Goal: Task Accomplishment & Management: Complete application form

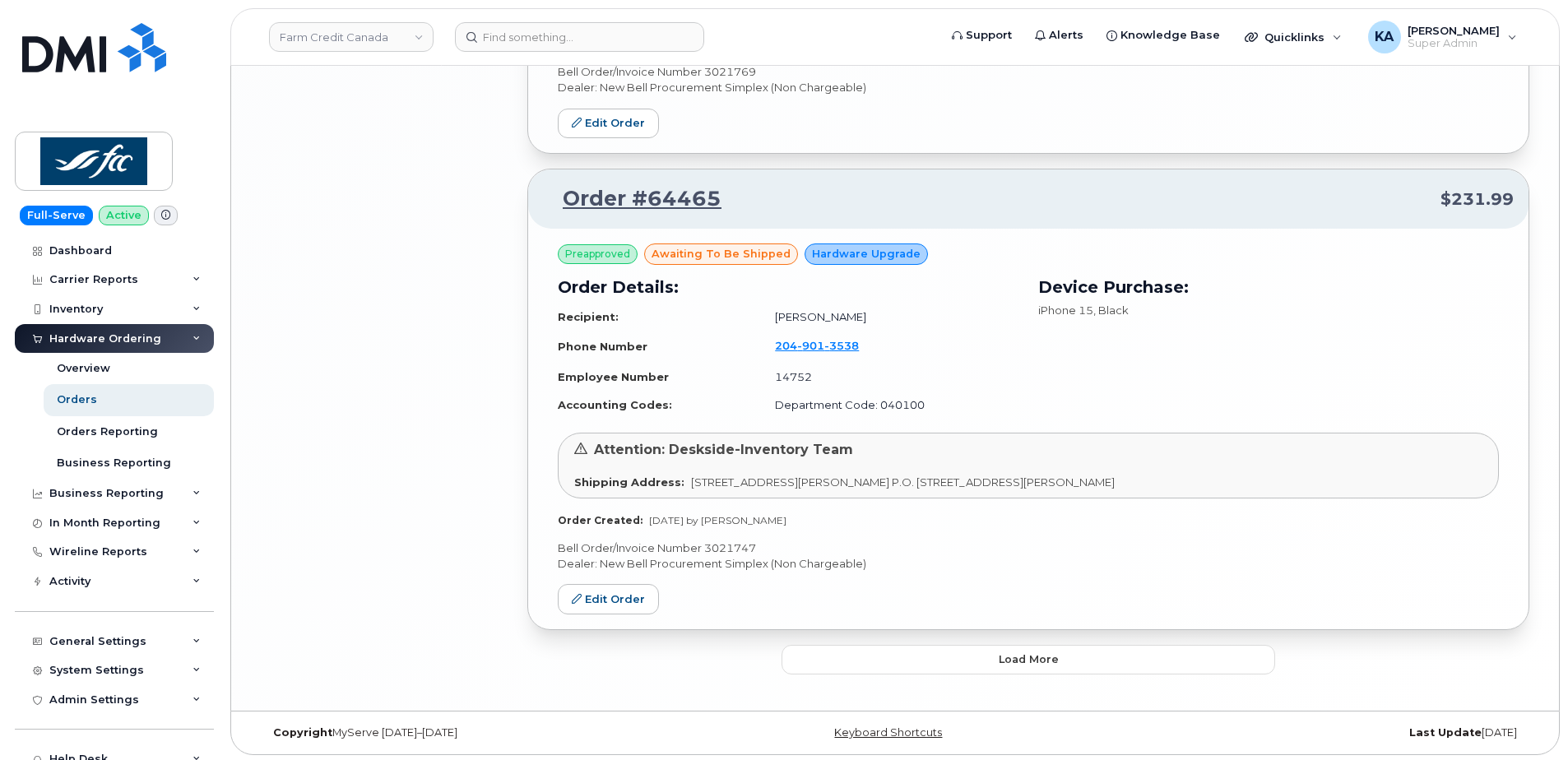
scroll to position [3376, 0]
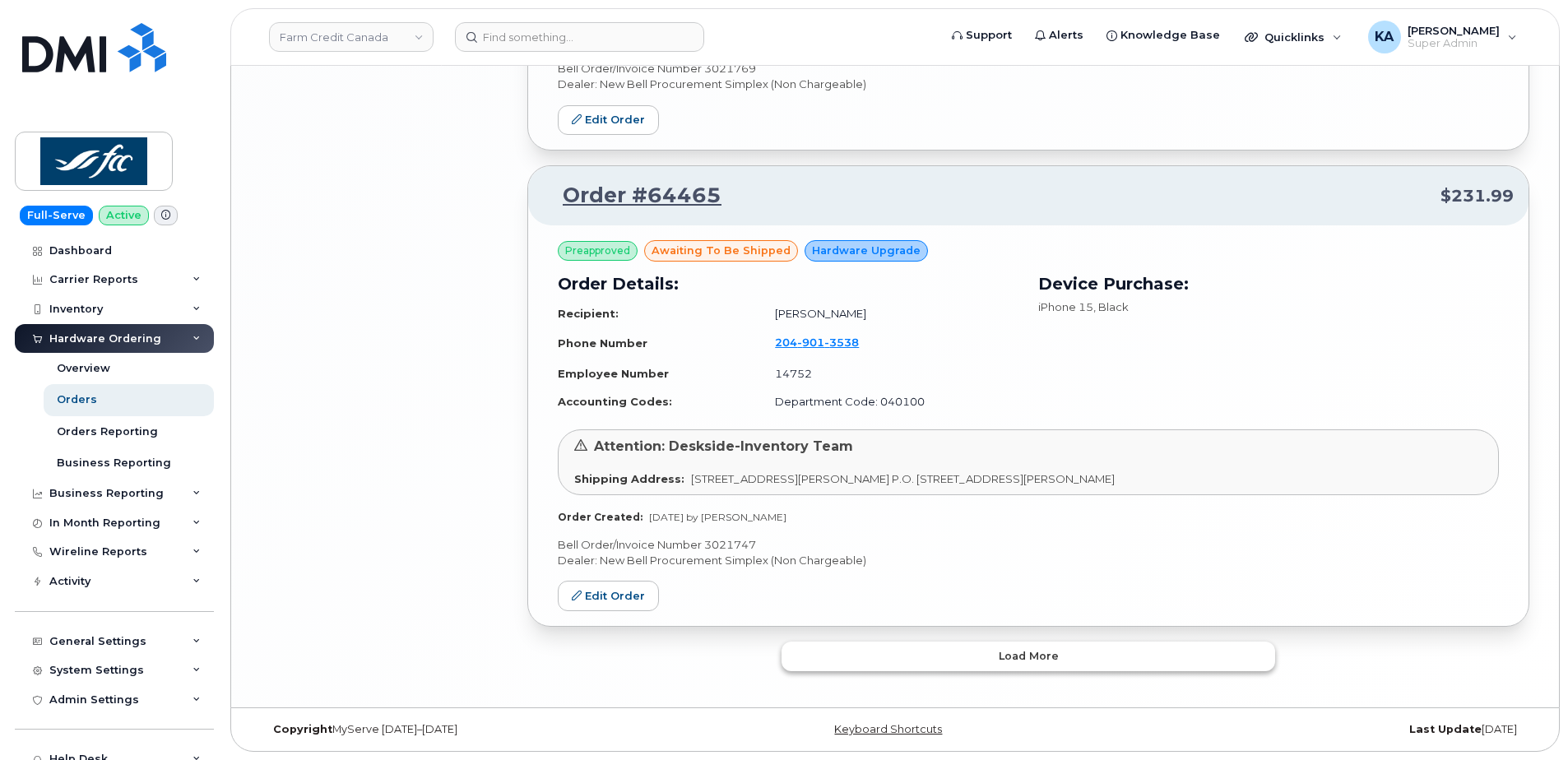
click at [820, 659] on button "Load more" at bounding box center [1028, 657] width 493 height 30
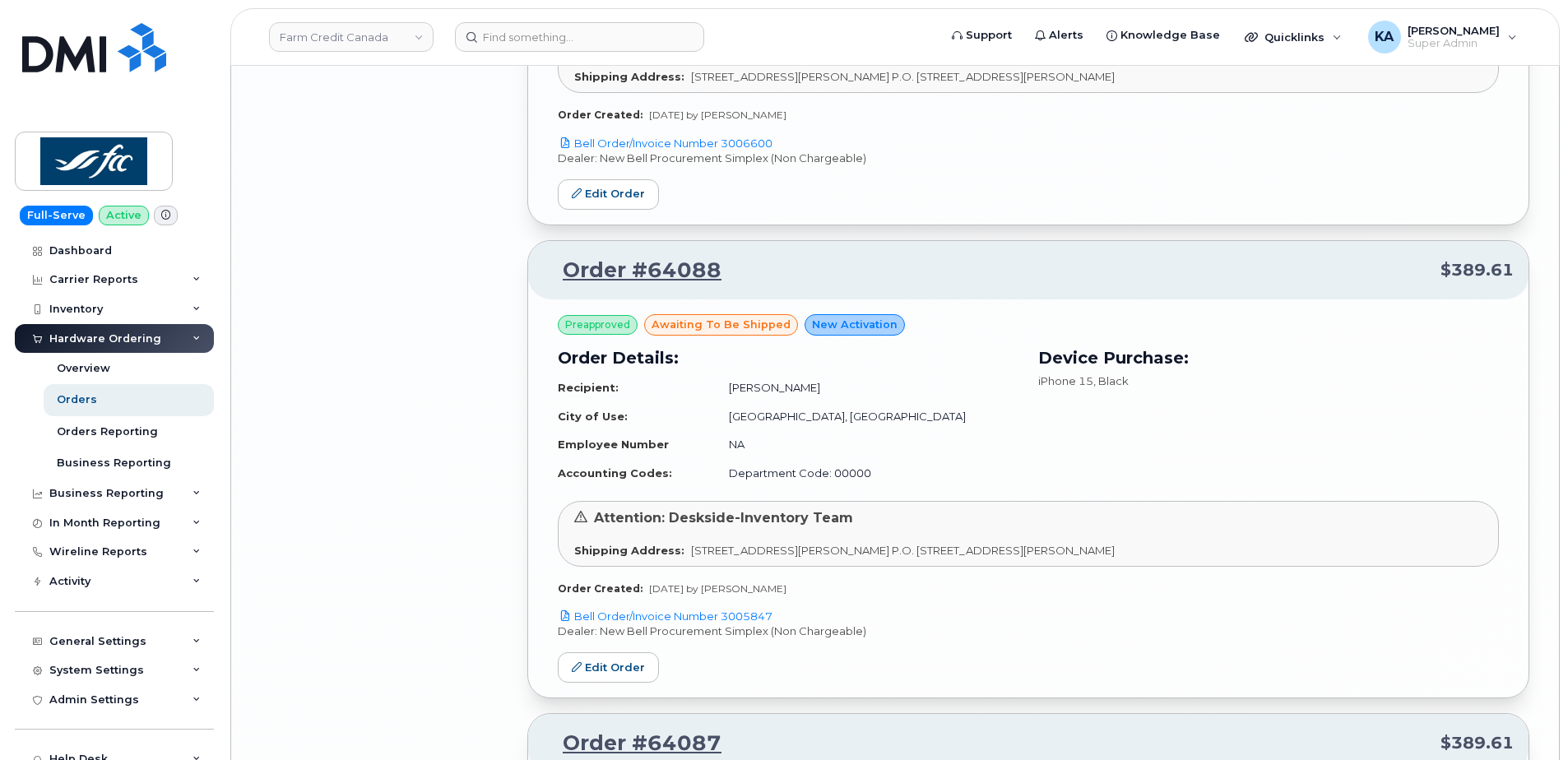
scroll to position [6172, 0]
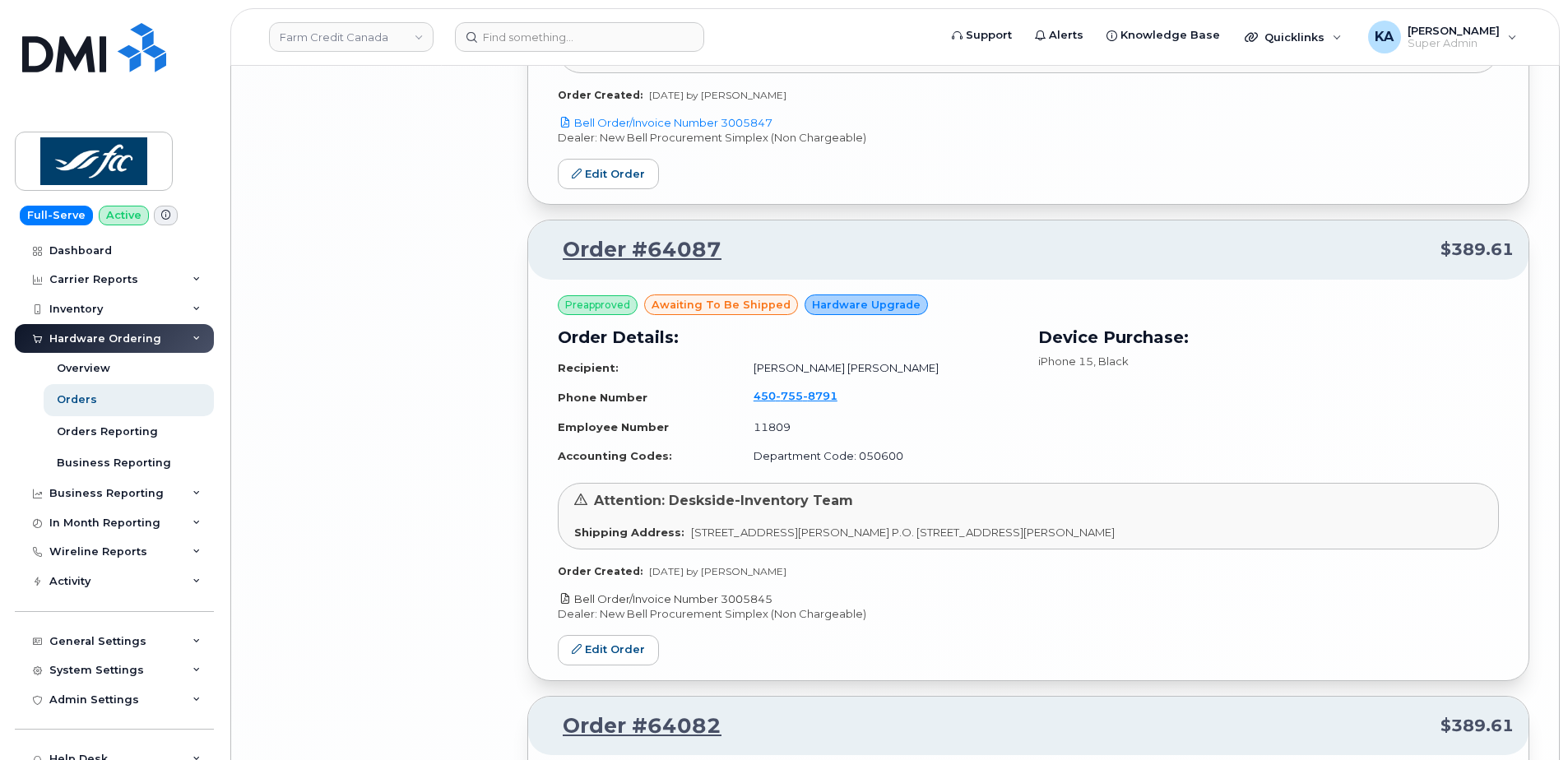
drag, startPoint x: 779, startPoint y: 599, endPoint x: 725, endPoint y: 605, distance: 54.3
click at [725, 605] on p "Bell Order/Invoice Number 3005845" at bounding box center [1028, 598] width 941 height 16
copy link "3005845"
click at [582, 643] on link "Edit Order" at bounding box center [609, 650] width 102 height 30
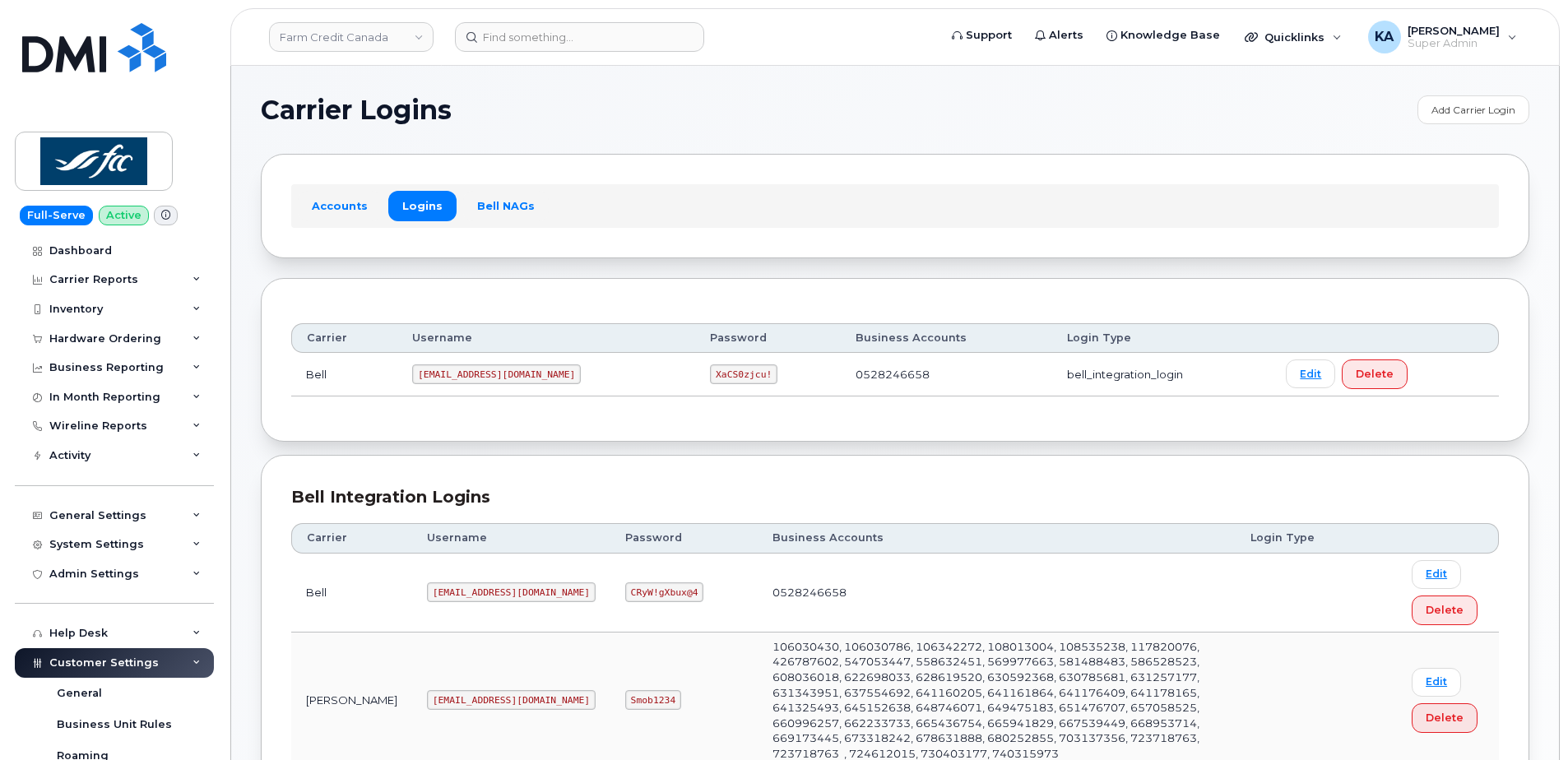
scroll to position [989, 0]
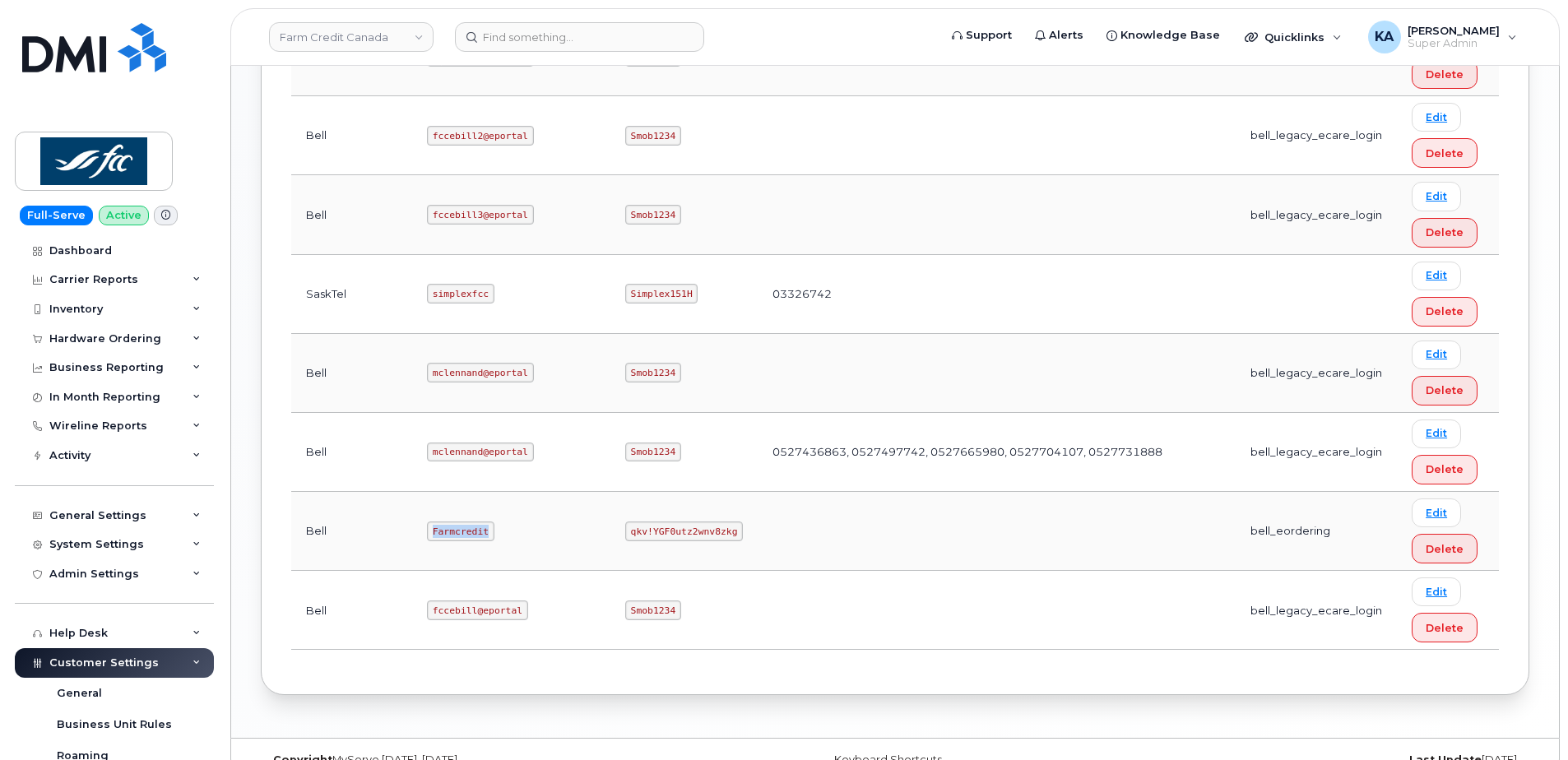
drag, startPoint x: 380, startPoint y: 501, endPoint x: 434, endPoint y: 513, distance: 55.3
click at [434, 513] on td "Farmcredit" at bounding box center [511, 532] width 199 height 79
copy code "Farmcredit"
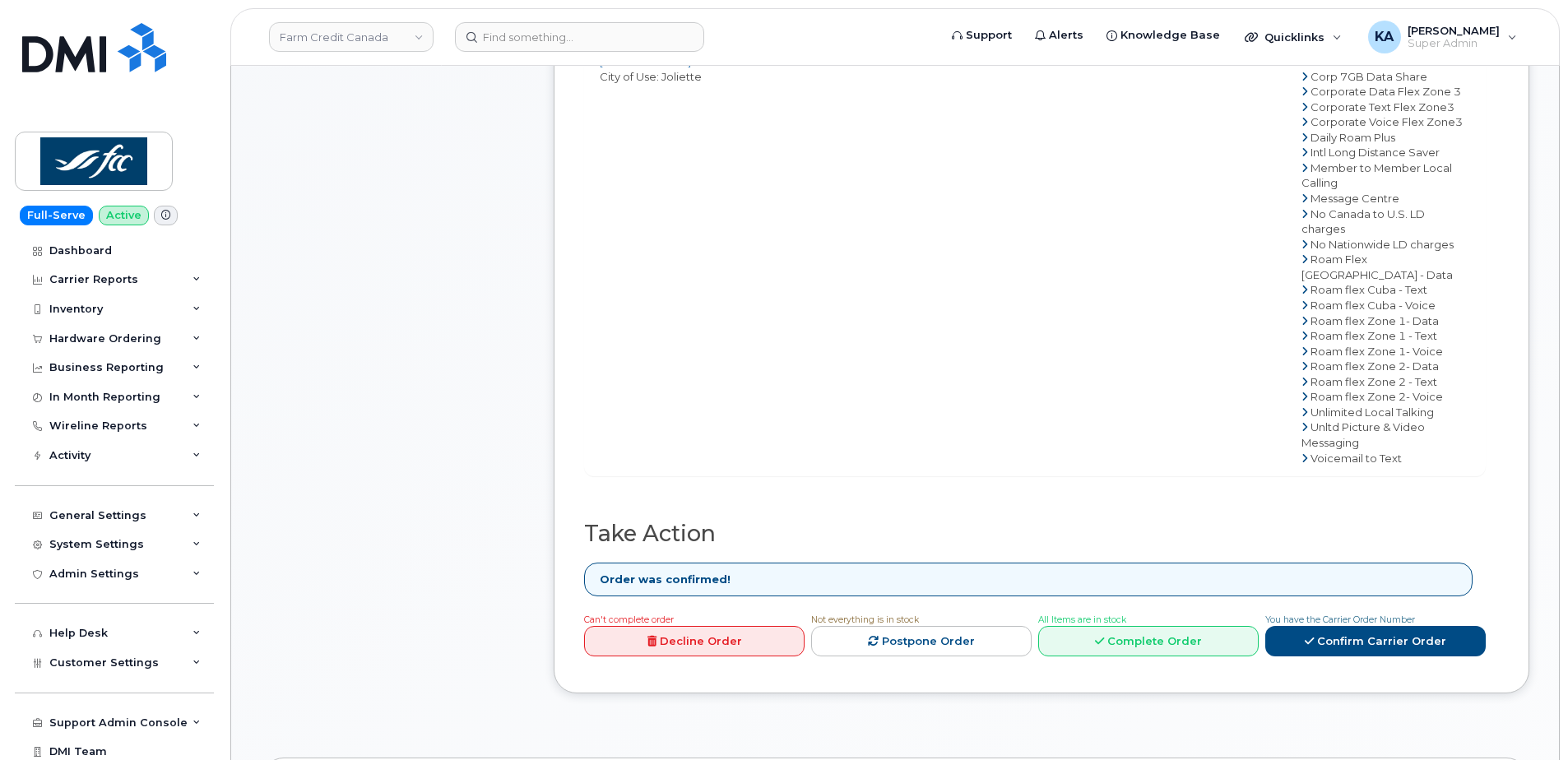
scroll to position [987, 0]
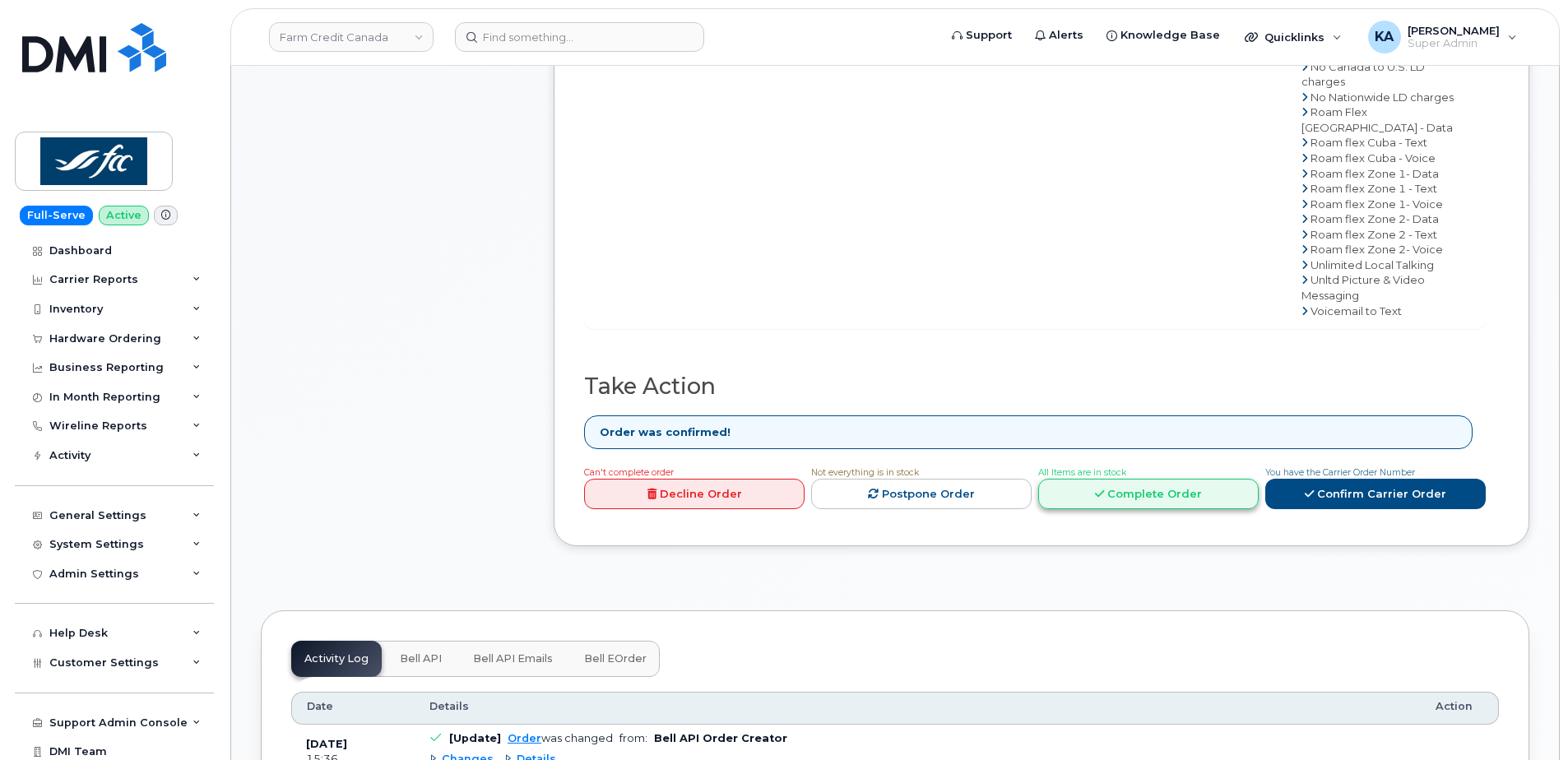
click at [1096, 500] on icon at bounding box center [1100, 494] width 9 height 11
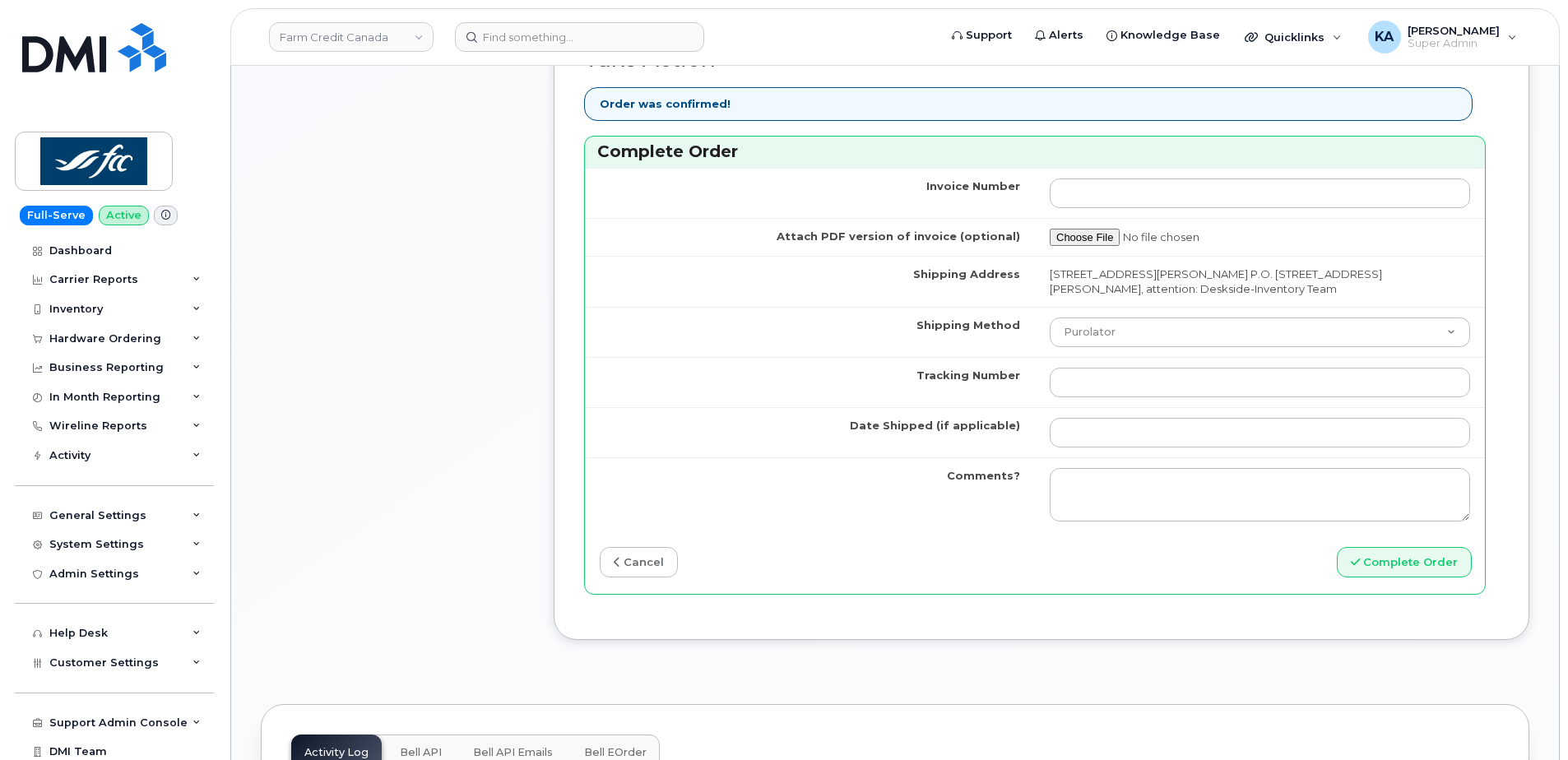
scroll to position [1398, 0]
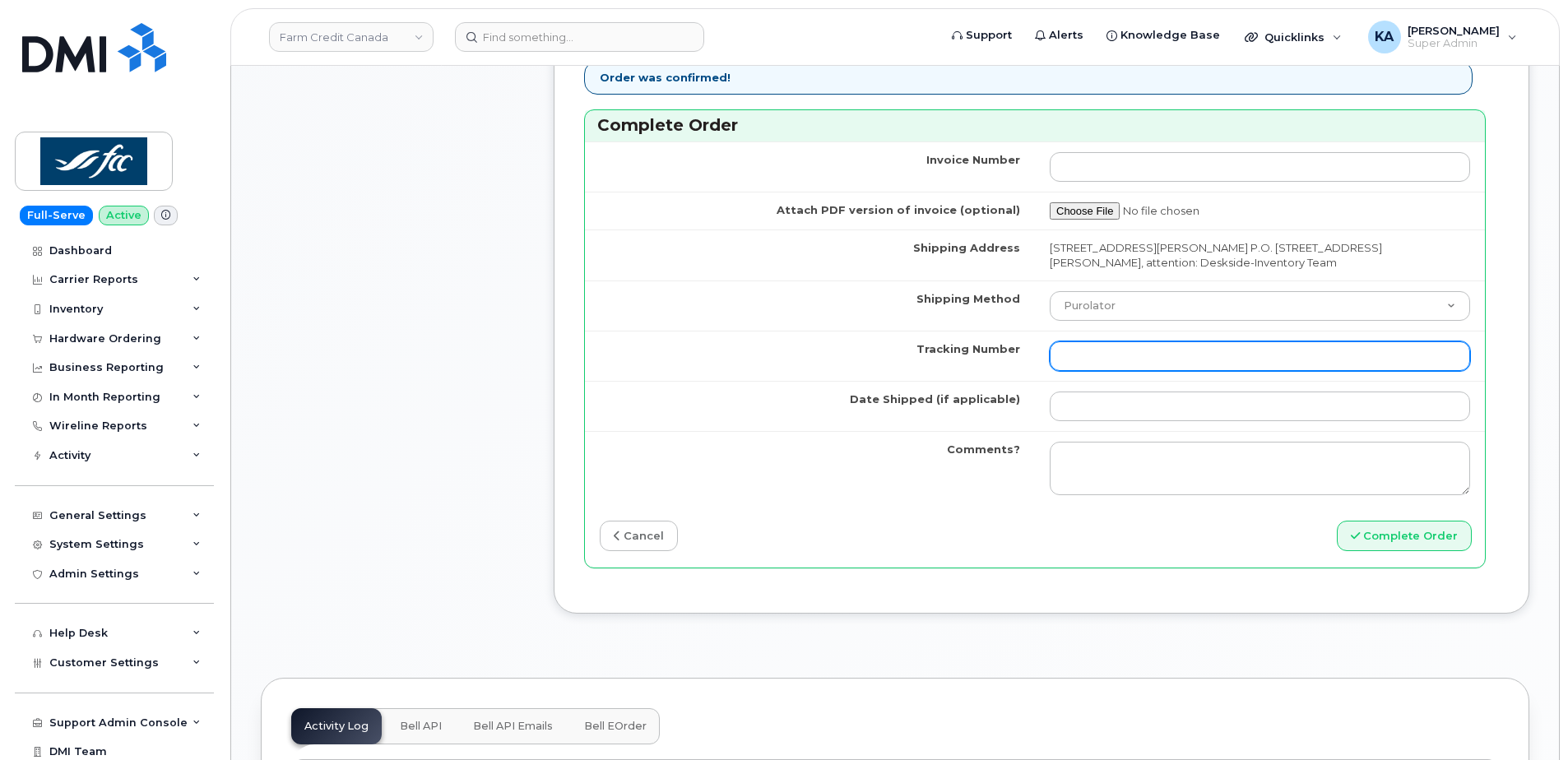
click at [1112, 358] on input "Tracking Number" at bounding box center [1260, 356] width 420 height 30
paste input "475744832174"
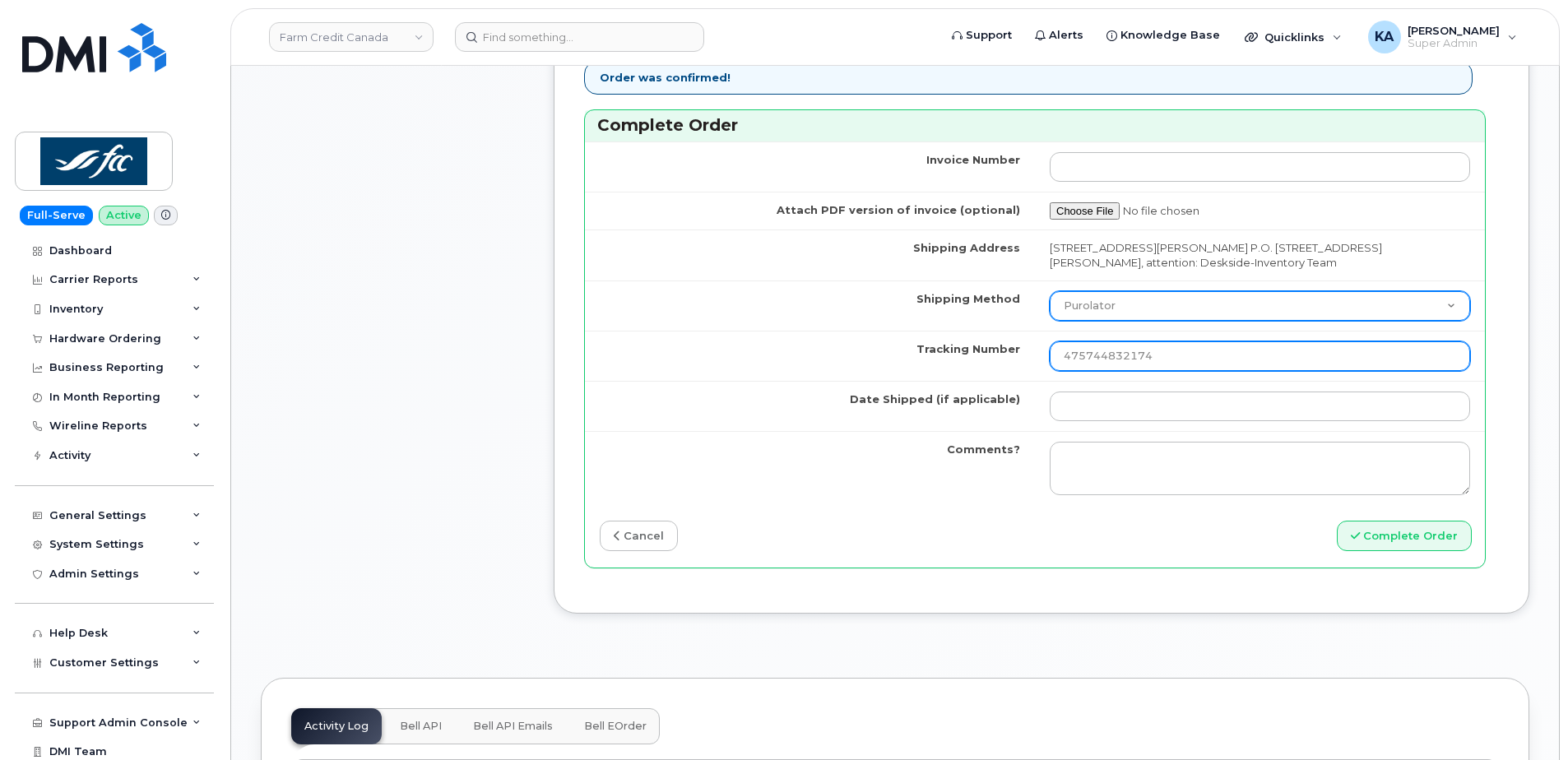
type input "475744832174"
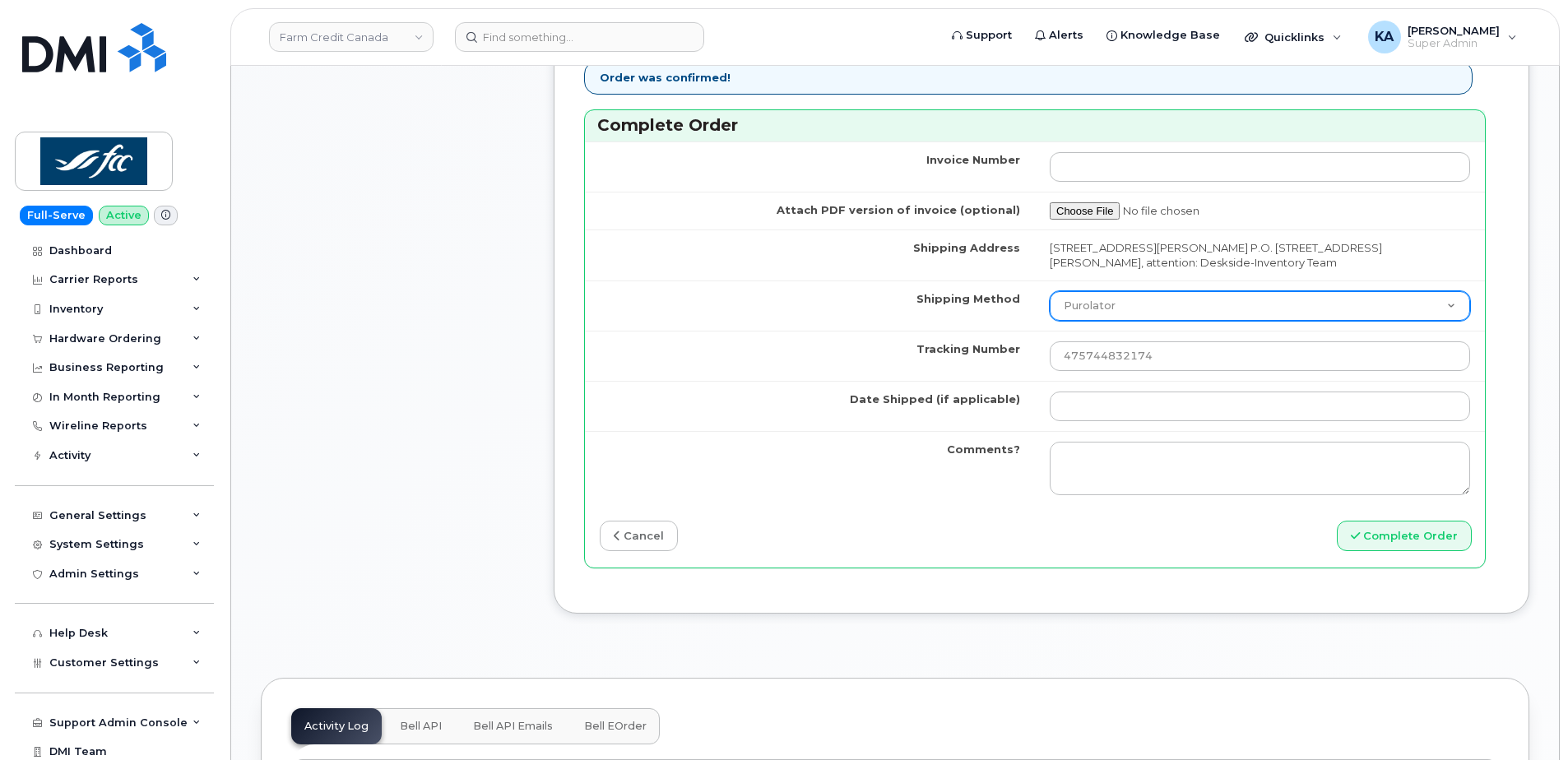
click at [1113, 308] on select "Purolator UPS FedEx Canada Post Courier Other Drop Off Pick Up" at bounding box center [1260, 306] width 420 height 30
select select "FedEx"
click at [1050, 291] on select "Purolator UPS FedEx Canada Post Courier Other Drop Off Pick Up" at bounding box center [1260, 306] width 420 height 30
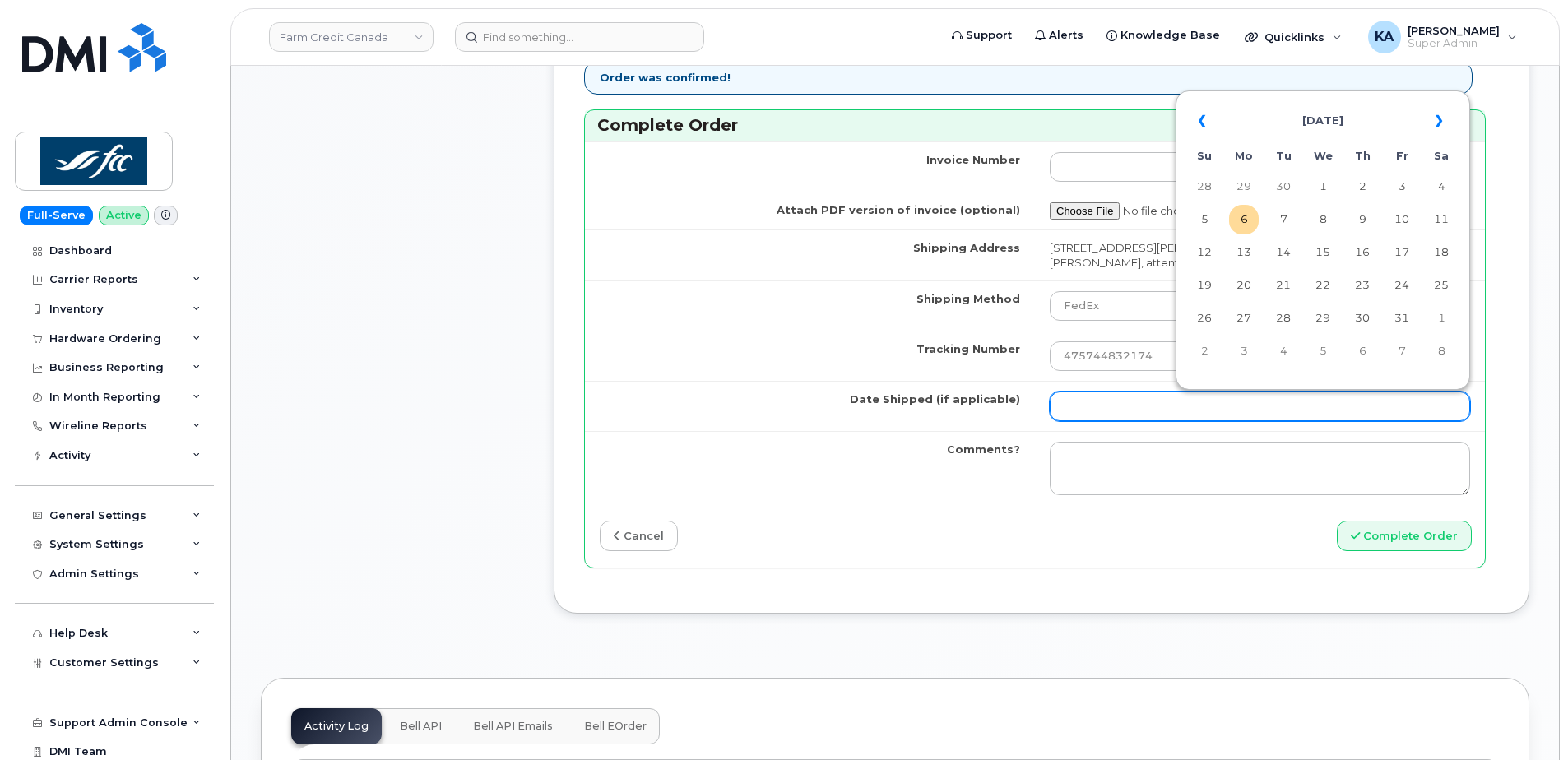
click at [1111, 405] on input "Date Shipped (if applicable)" at bounding box center [1260, 406] width 420 height 30
click at [1199, 117] on th "«" at bounding box center [1204, 121] width 30 height 40
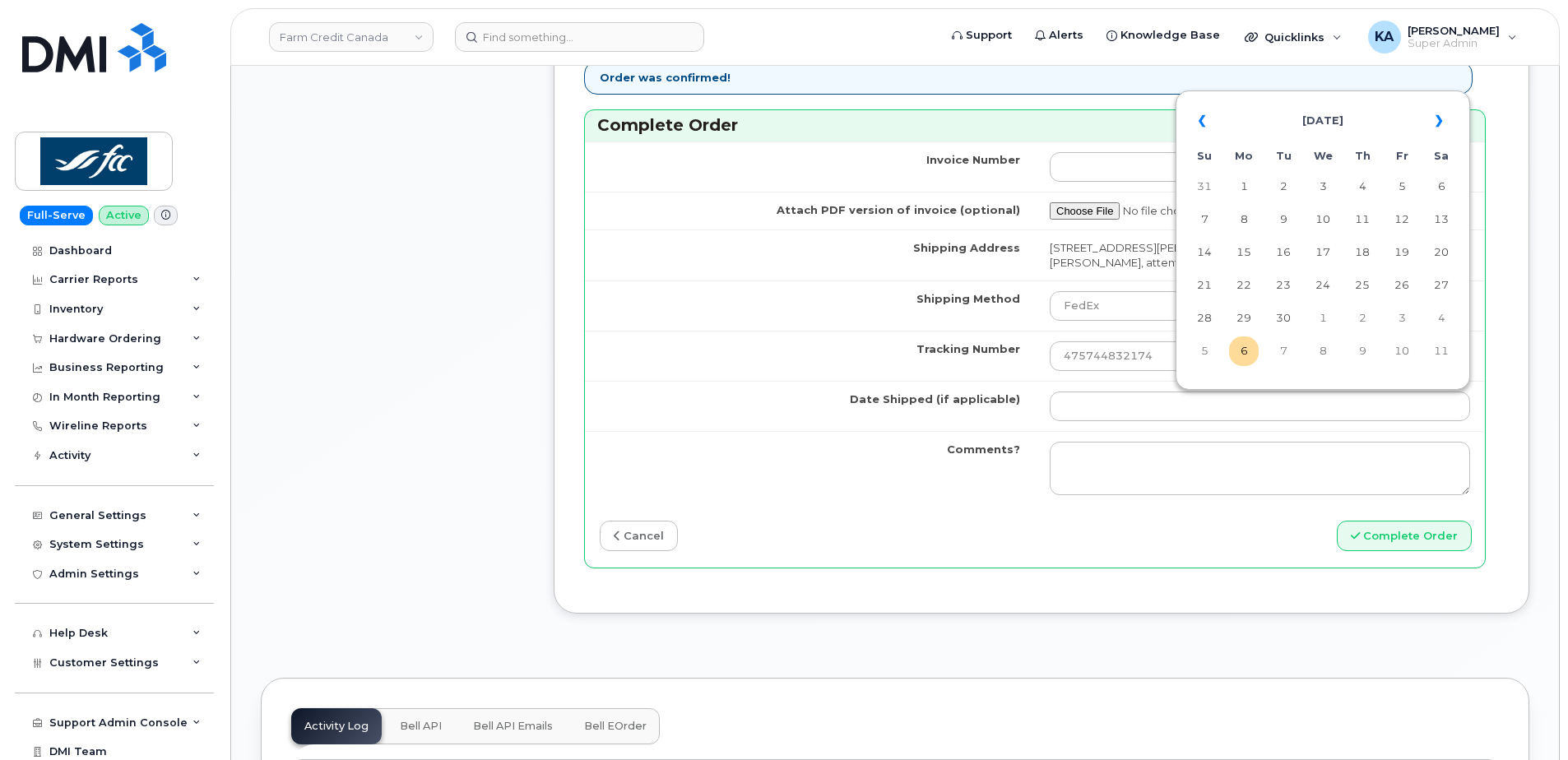
click at [1199, 117] on th "«" at bounding box center [1204, 121] width 30 height 40
click at [1400, 252] on td "15" at bounding box center [1402, 252] width 30 height 30
type input "2025-08-15"
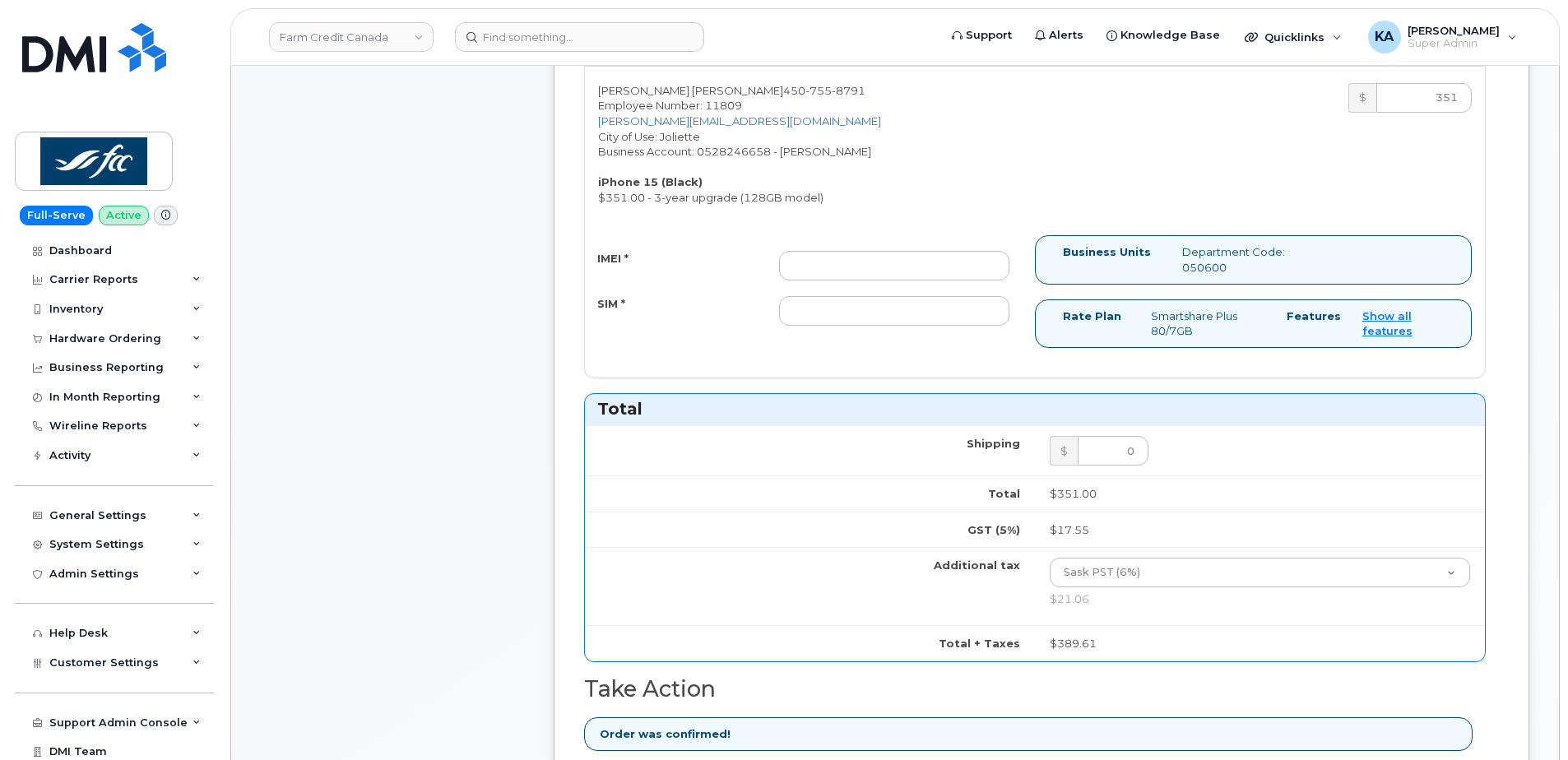
scroll to position [741, 0]
click at [873, 267] on input "IMEI *" at bounding box center [894, 267] width 230 height 30
paste input "355241448255258"
type input "355241448255258"
click at [856, 320] on input "SIM *" at bounding box center [894, 312] width 230 height 30
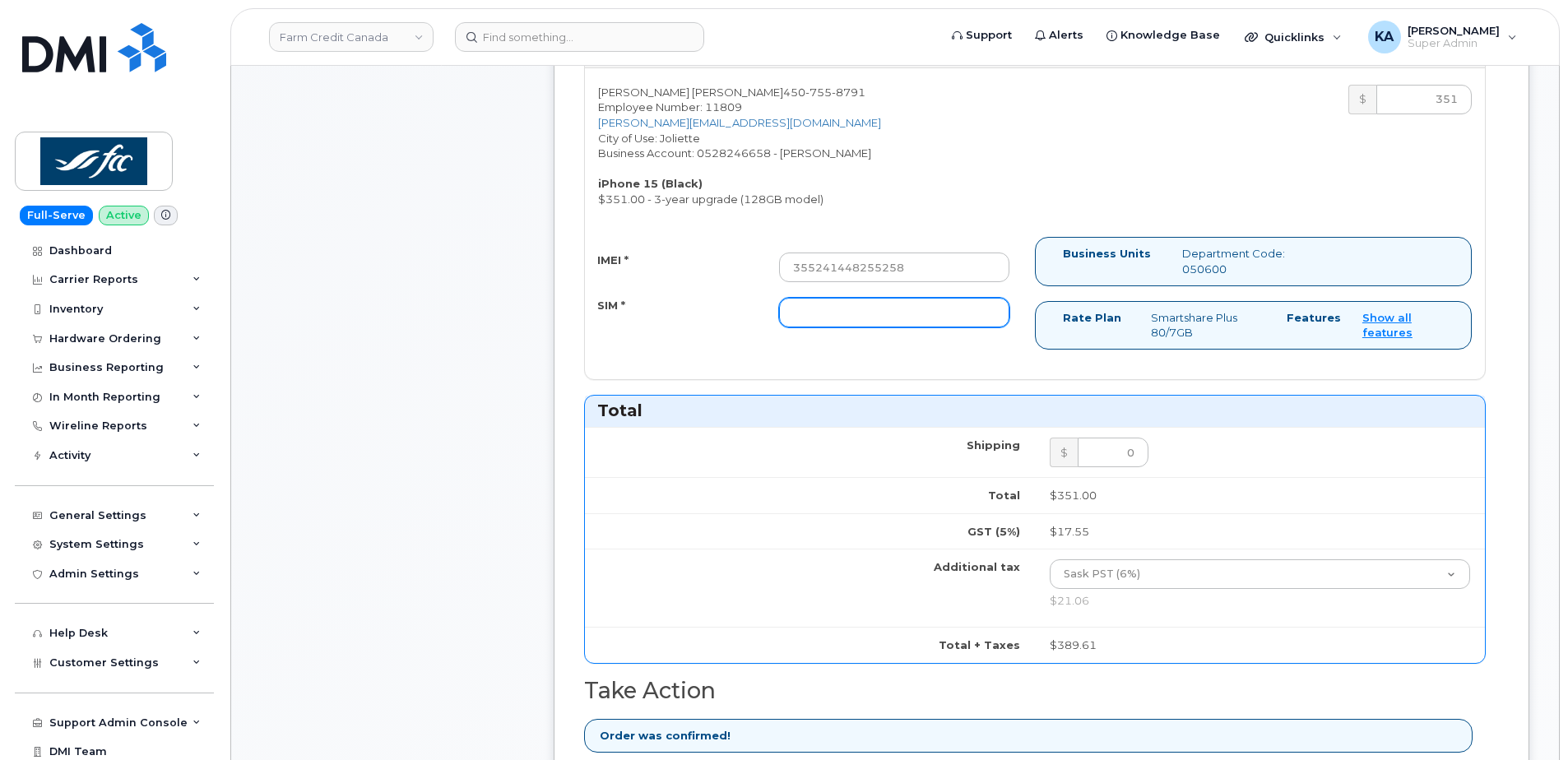
paste input "89302610207416771621"
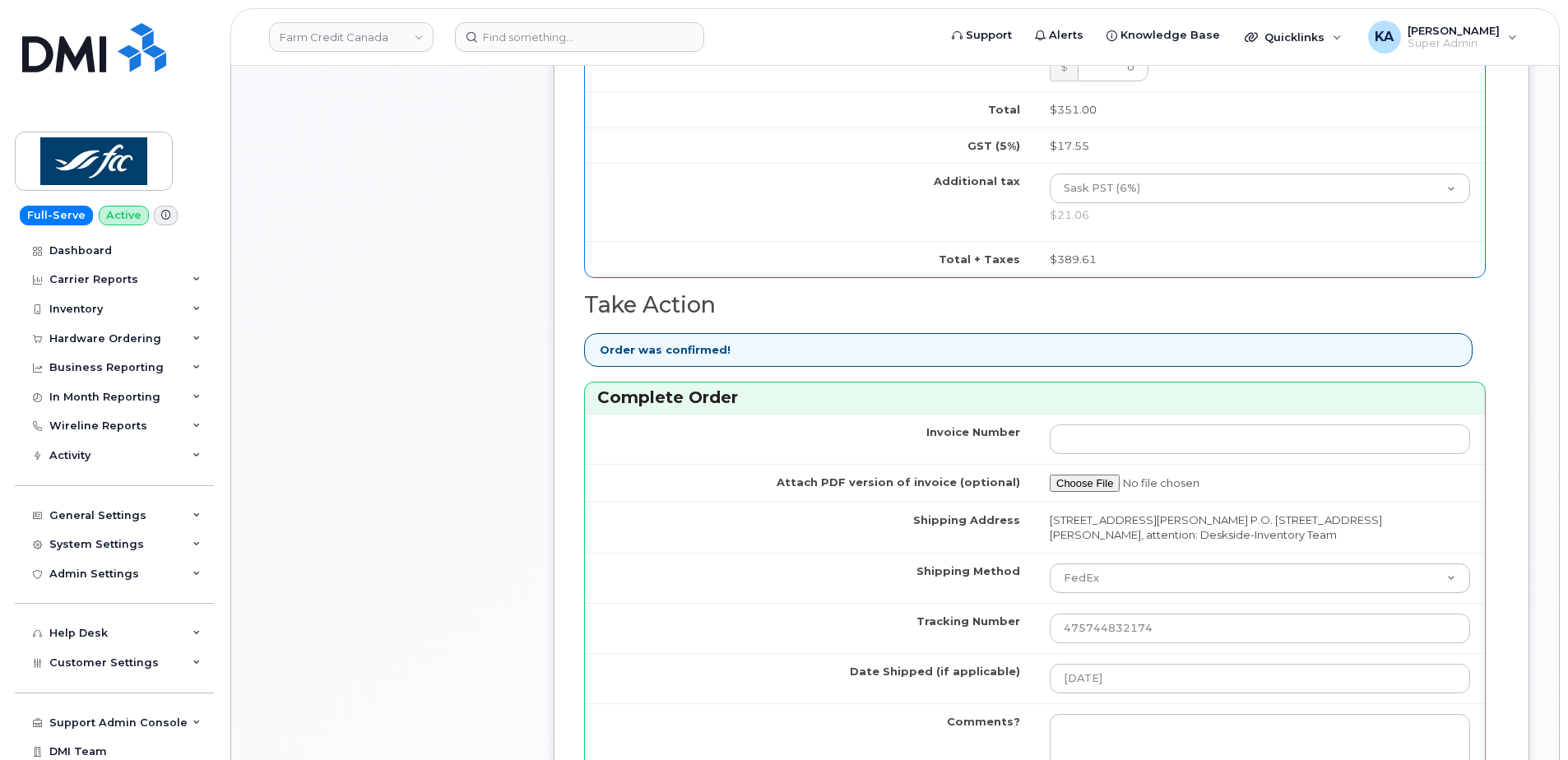
scroll to position [1316, 0]
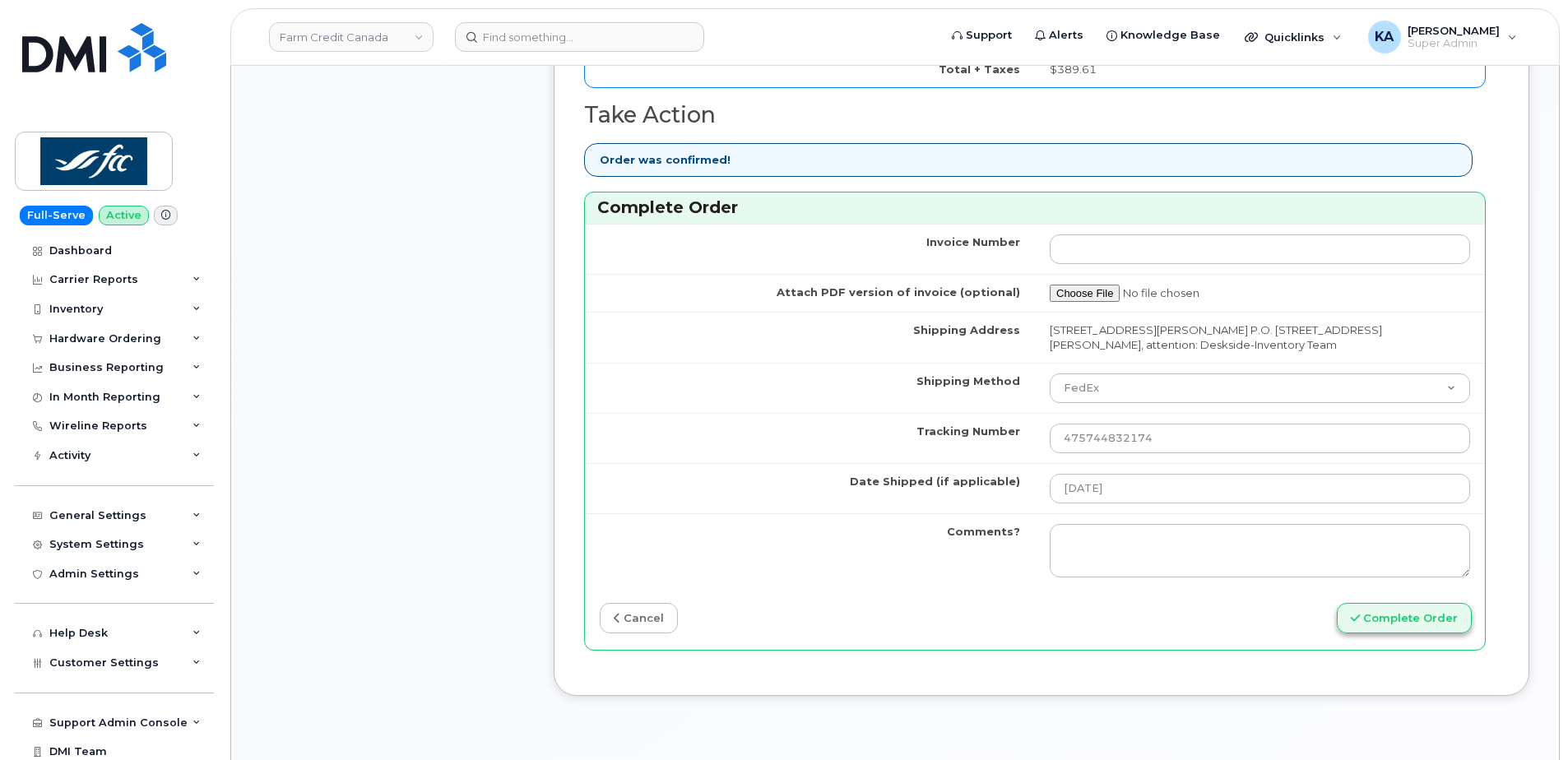
type input "89302610207416771621"
click at [1373, 614] on button "Complete Order" at bounding box center [1405, 618] width 135 height 30
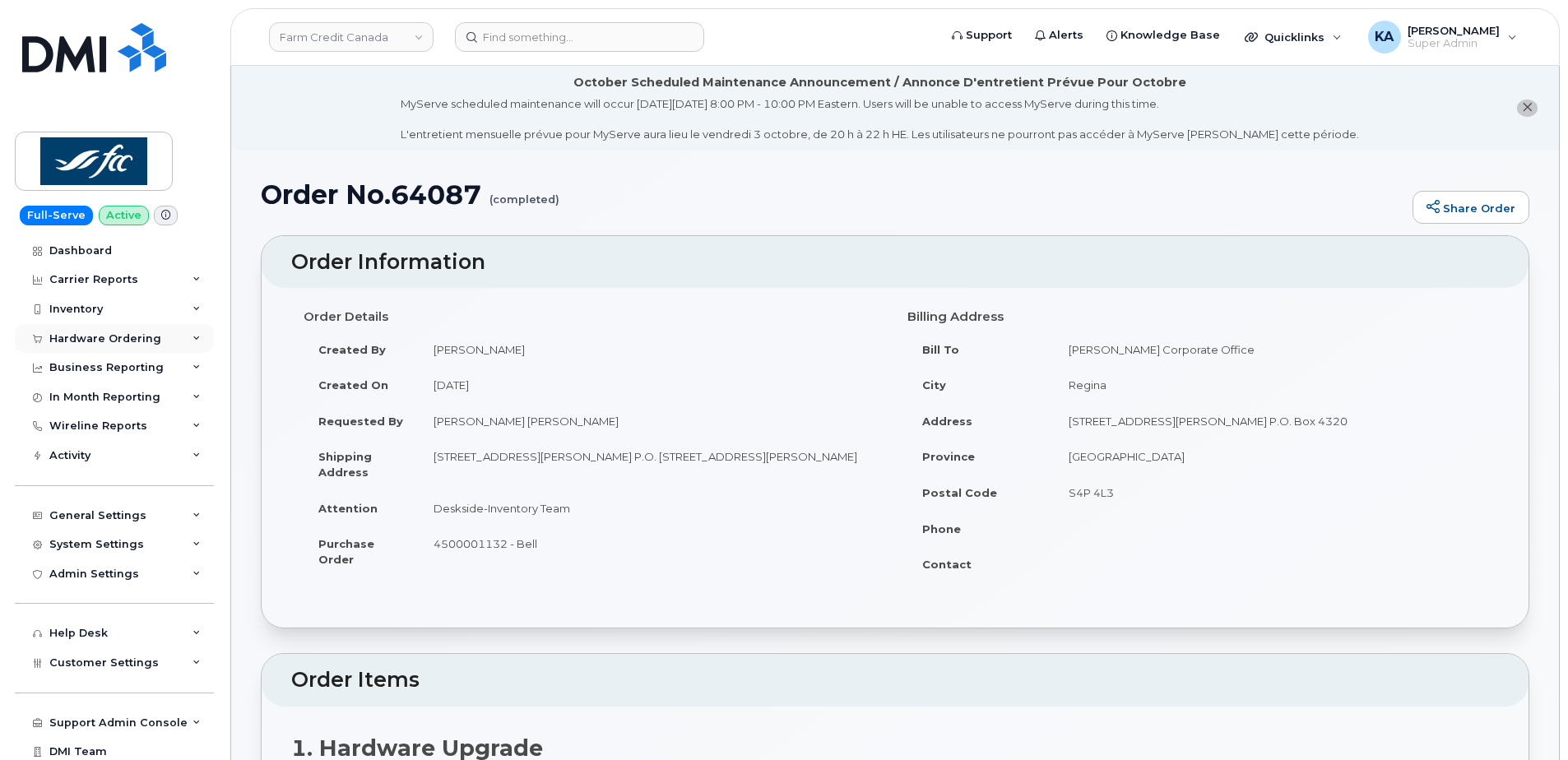
click at [118, 332] on div "Hardware Ordering" at bounding box center [104, 339] width 112 height 13
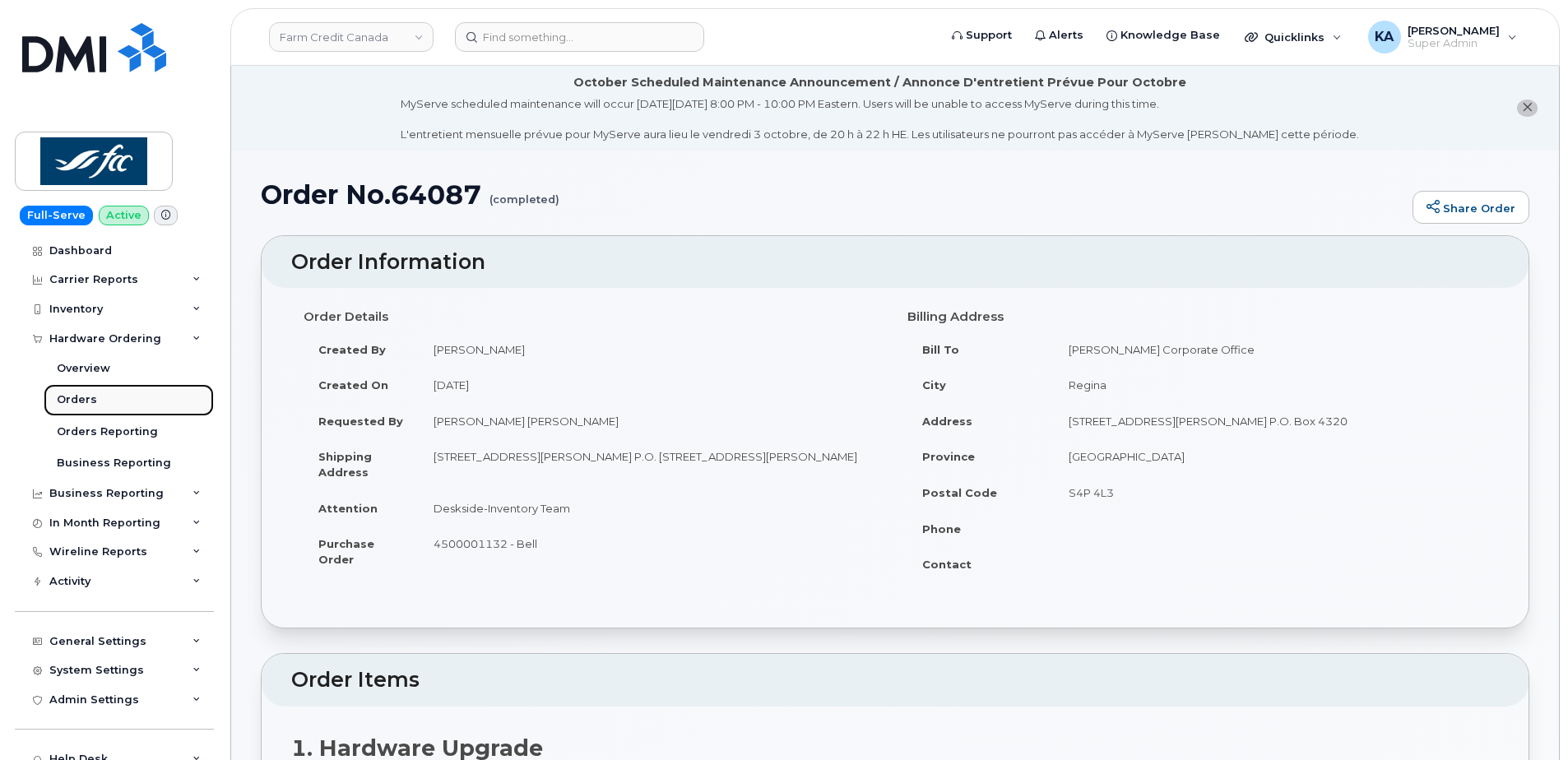
click at [75, 397] on div "Orders" at bounding box center [77, 400] width 41 height 15
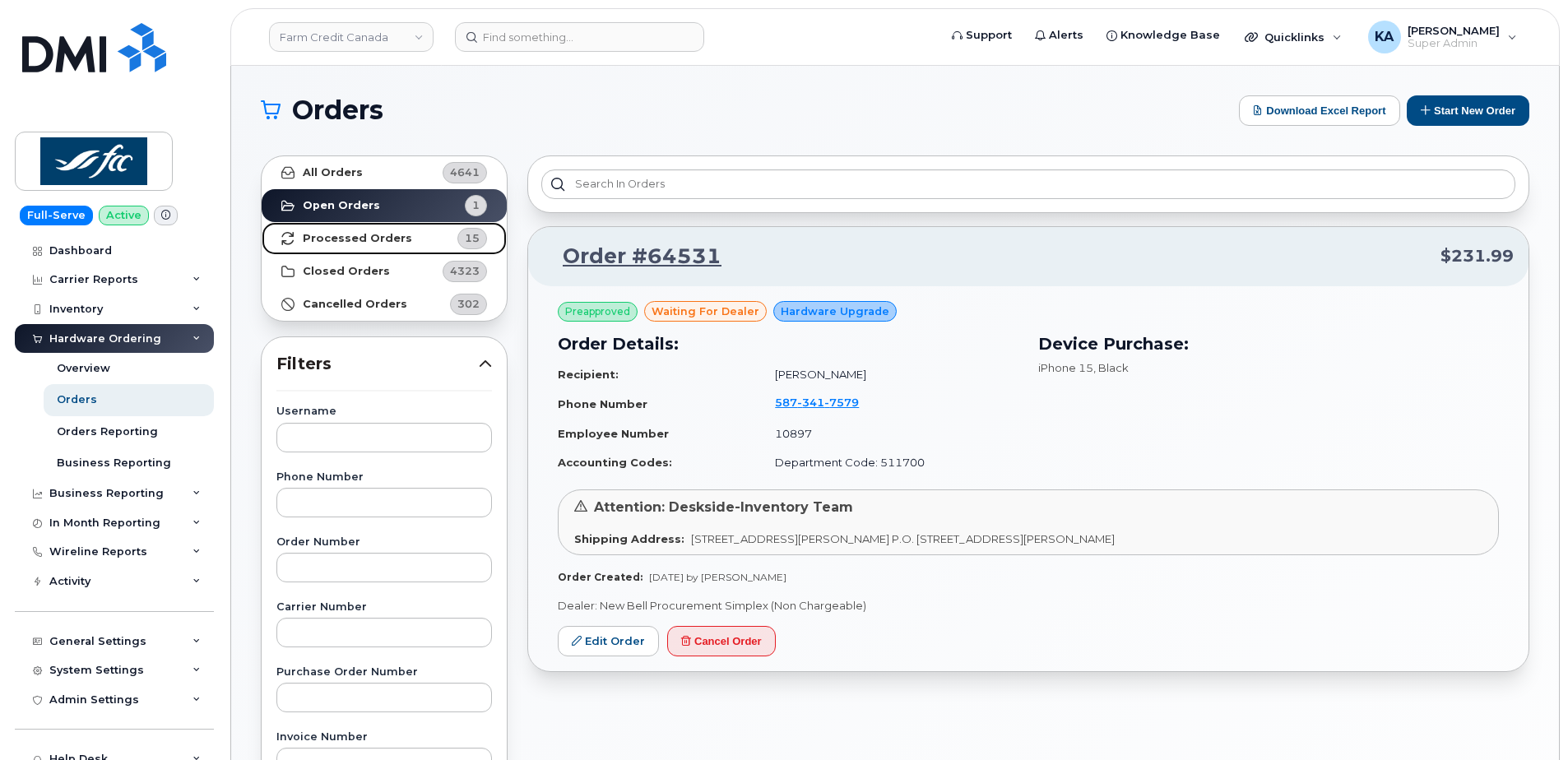
click at [348, 236] on strong "Processed Orders" at bounding box center [357, 238] width 109 height 13
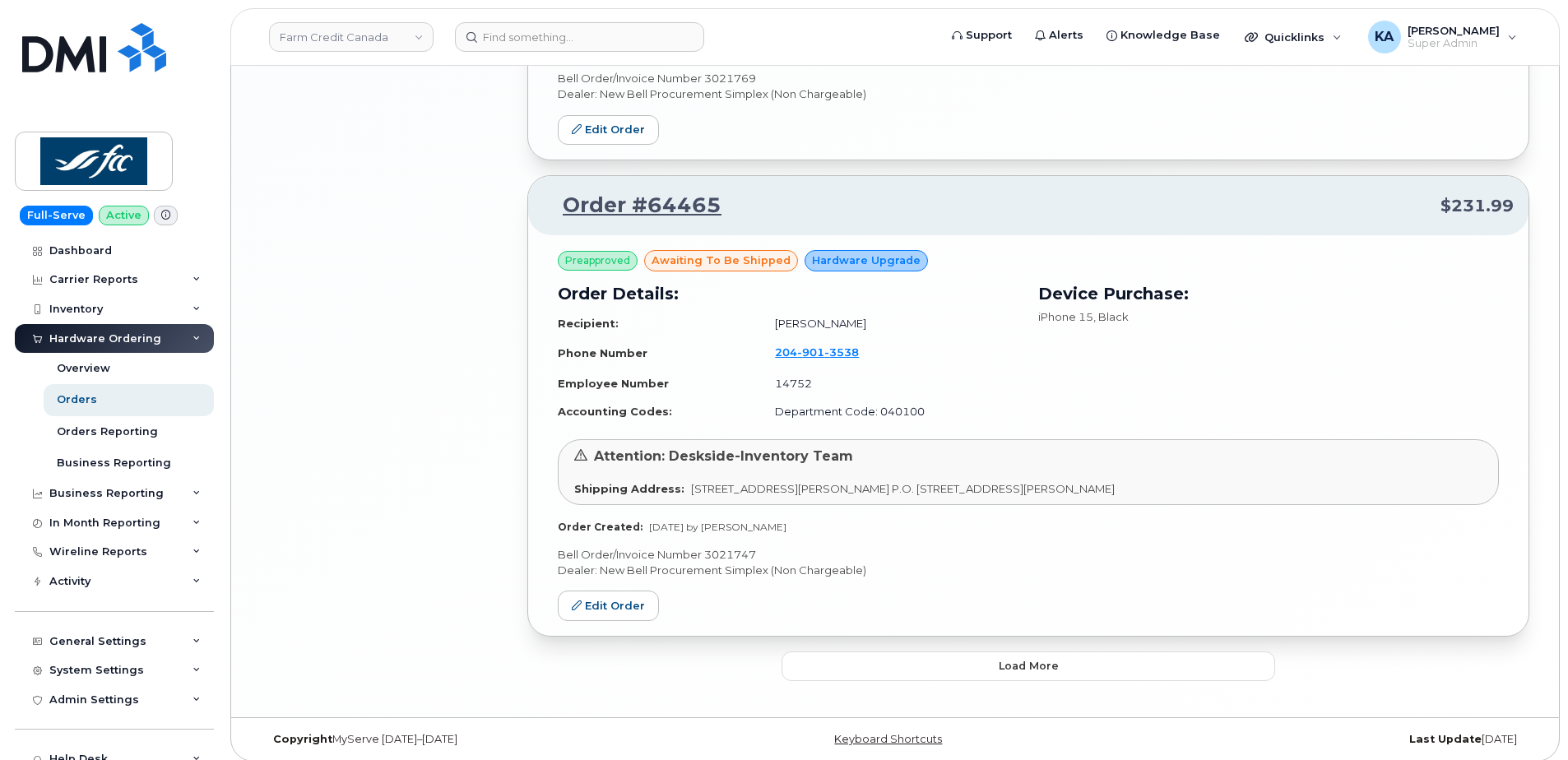
scroll to position [3376, 0]
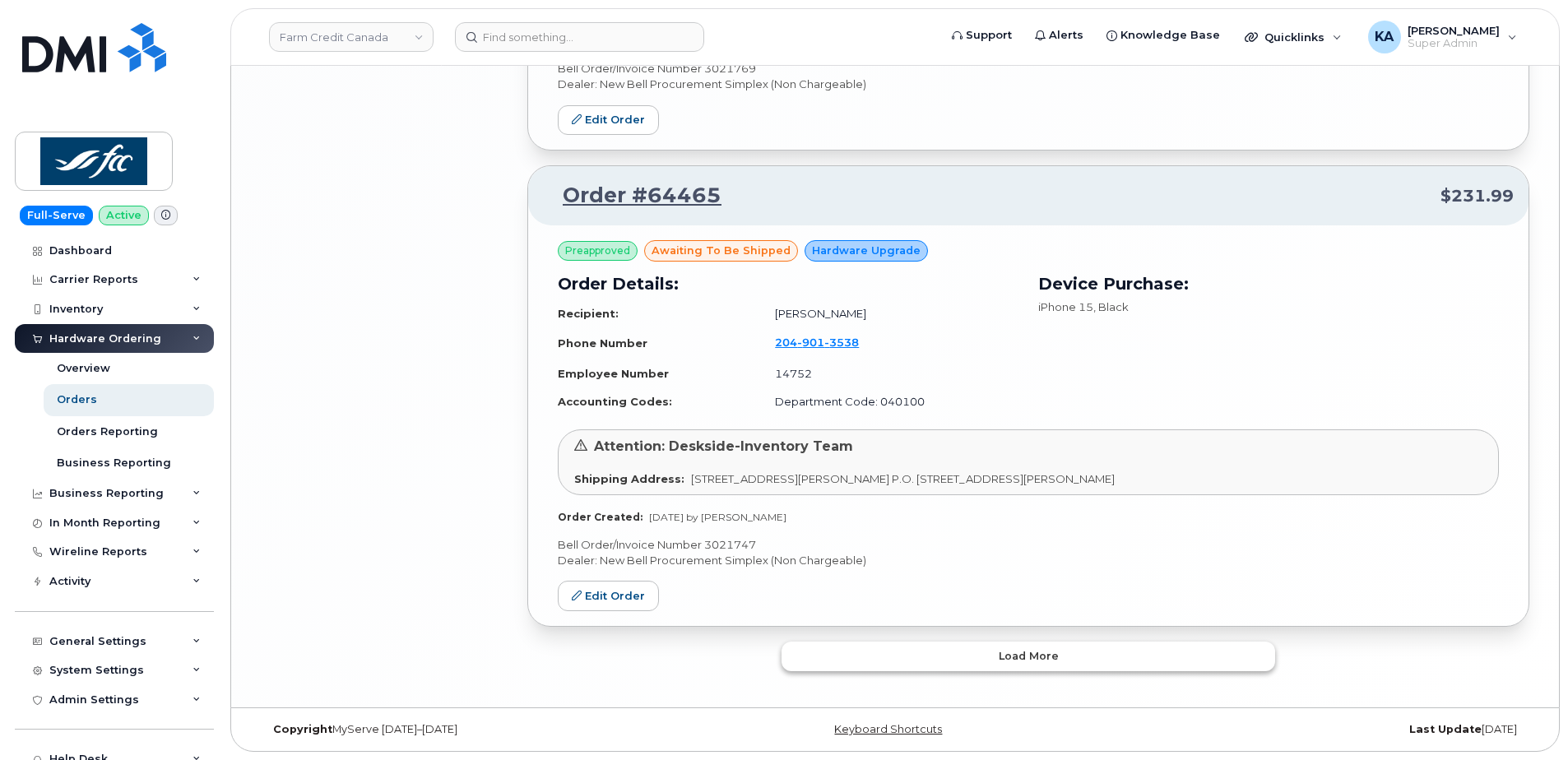
click at [935, 656] on button "Load more" at bounding box center [1028, 657] width 493 height 30
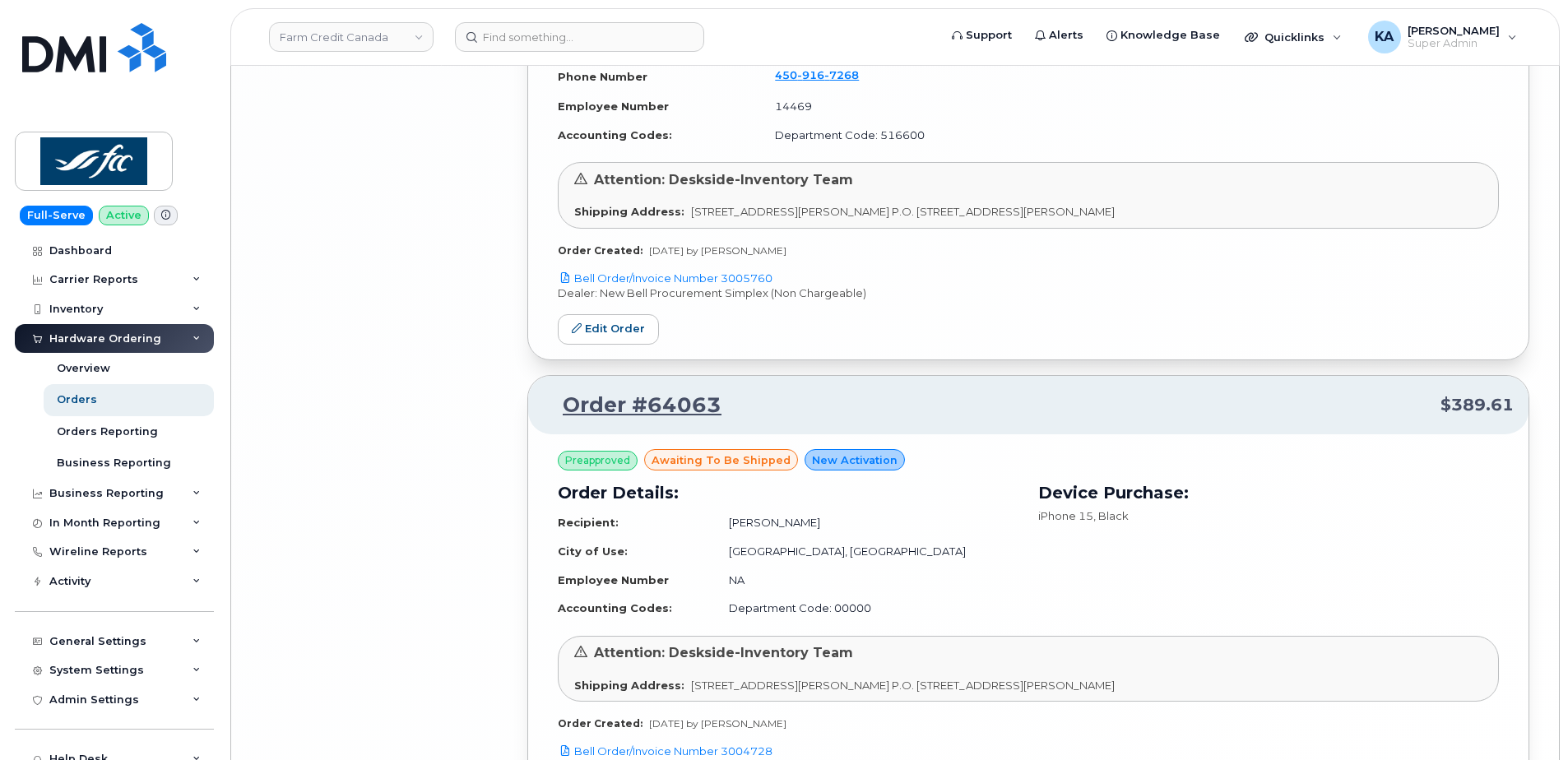
scroll to position [6664, 0]
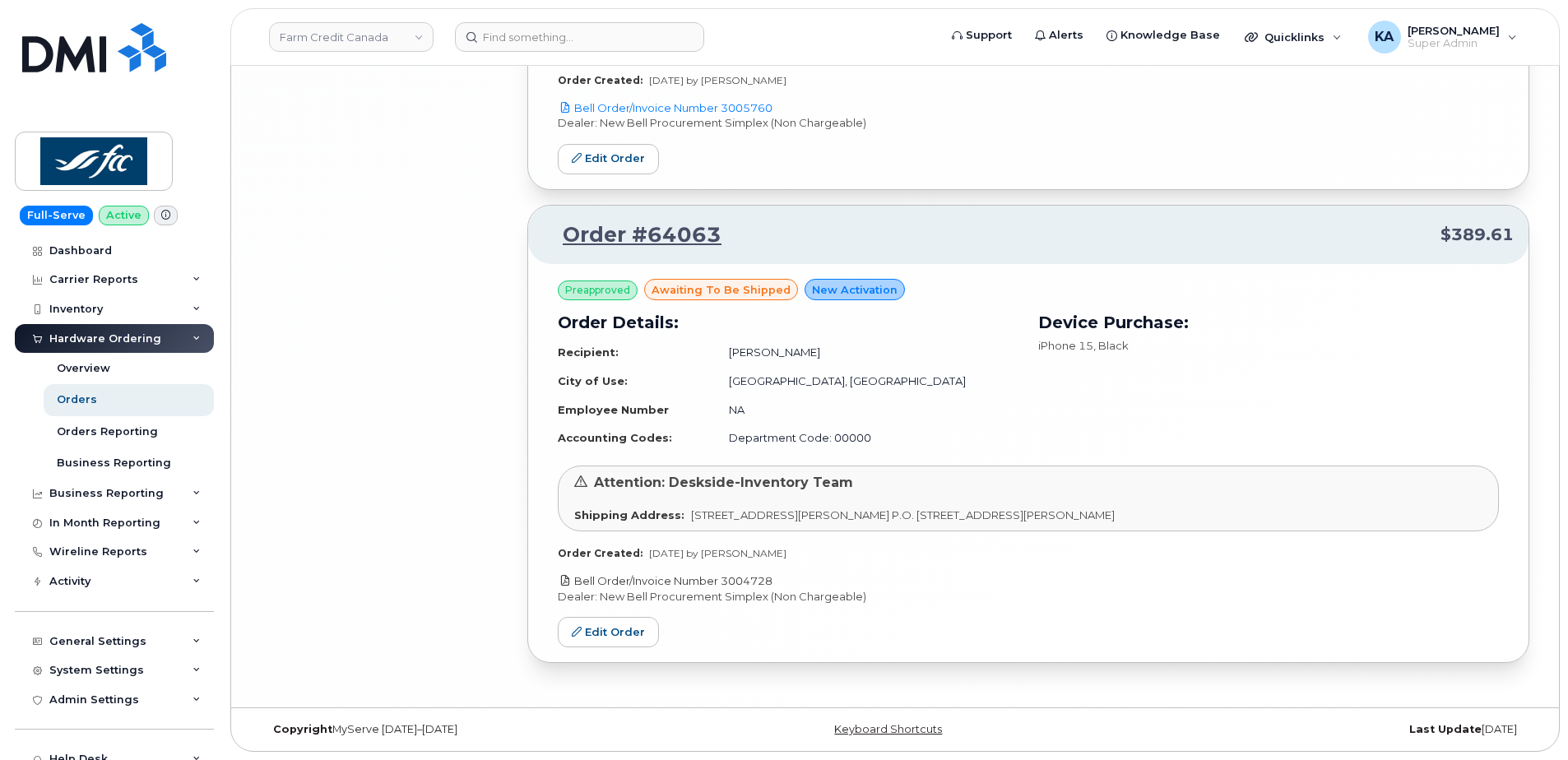
drag, startPoint x: 785, startPoint y: 580, endPoint x: 726, endPoint y: 581, distance: 59.0
click at [726, 581] on p "Bell Order/Invoice Number 3004728" at bounding box center [1028, 581] width 941 height 16
copy link "3004728"
click at [609, 635] on link "Edit Order" at bounding box center [609, 632] width 102 height 30
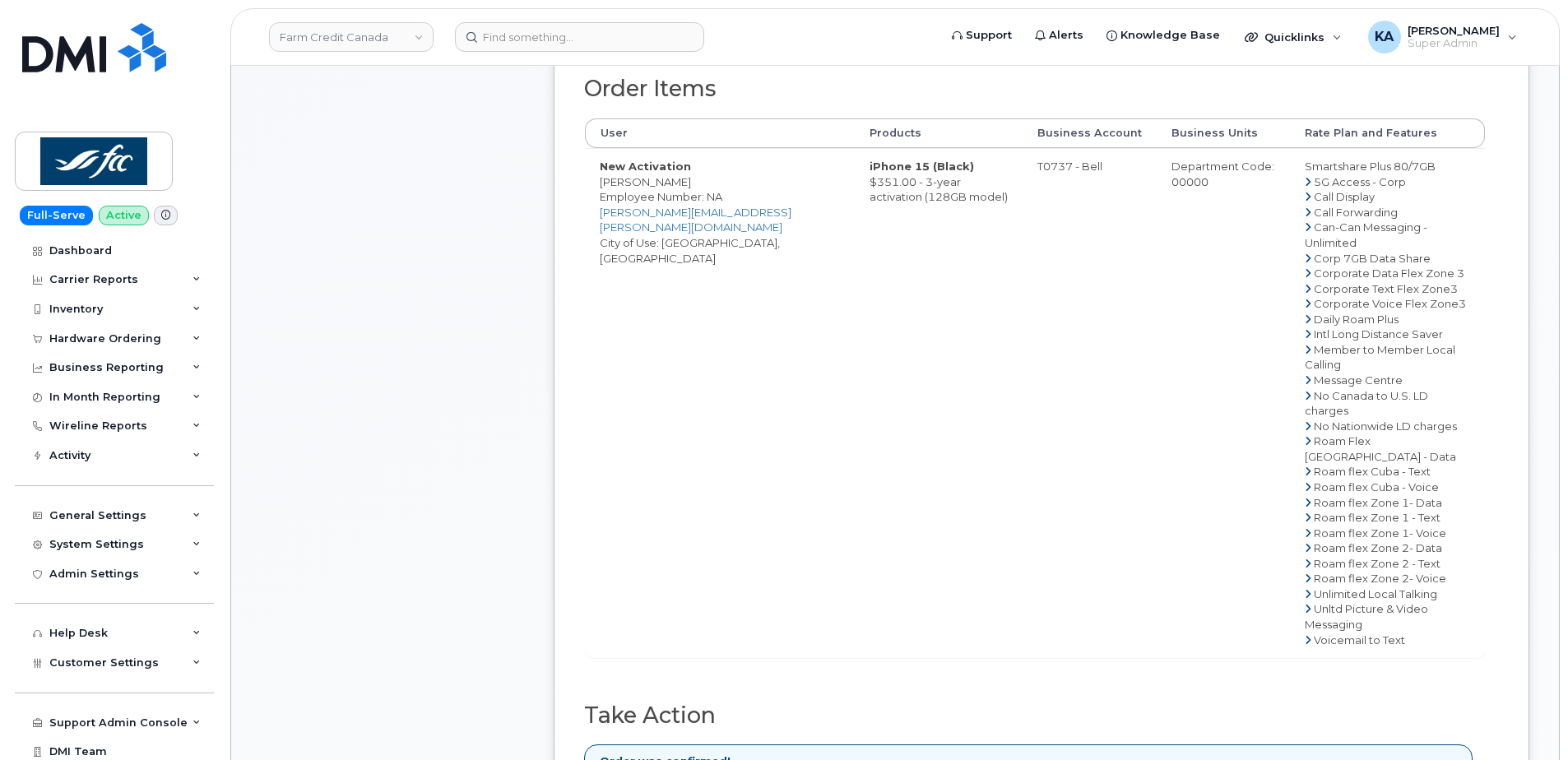
scroll to position [741, 0]
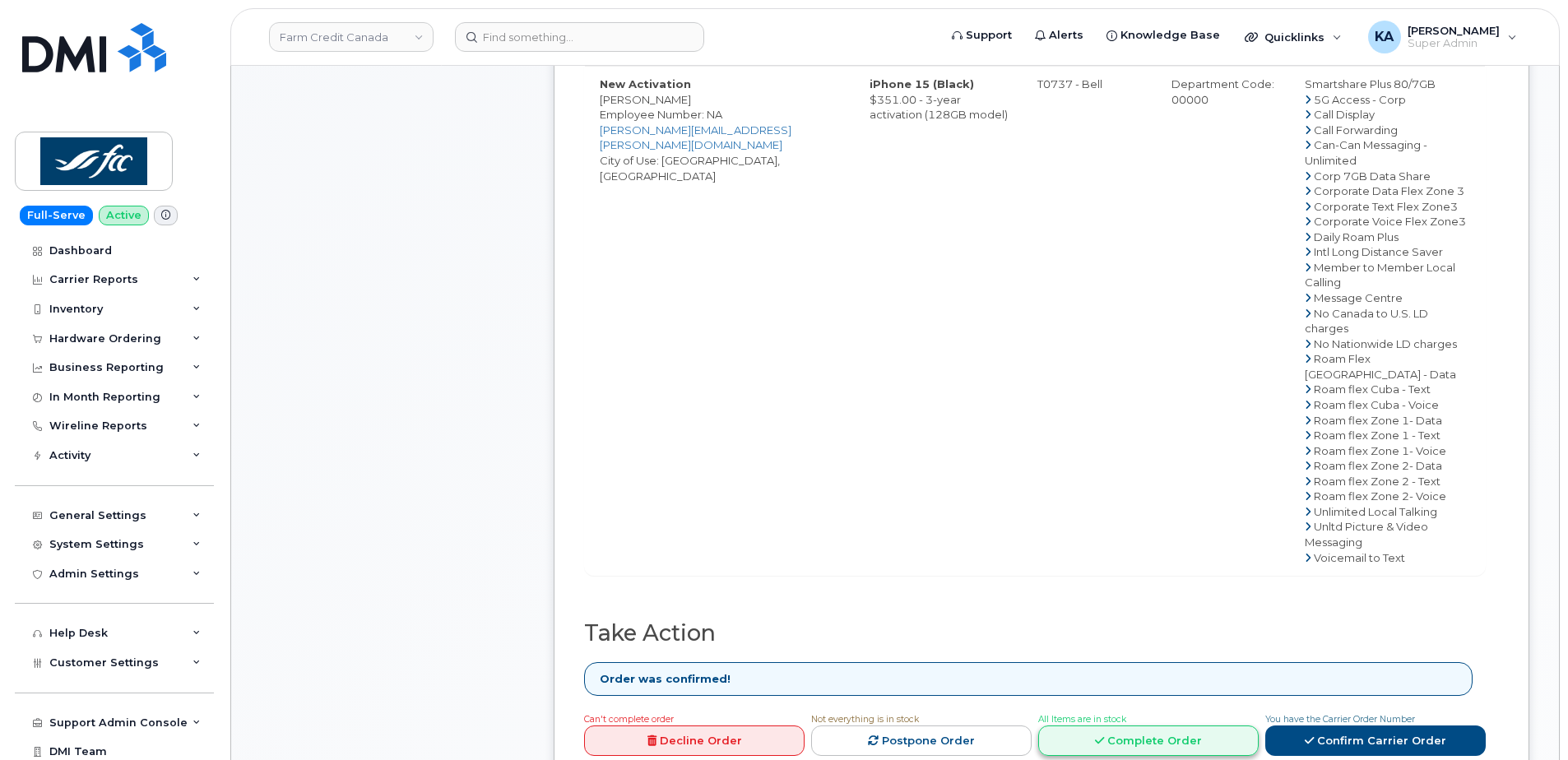
click at [1098, 735] on icon at bounding box center [1100, 741] width 9 height 11
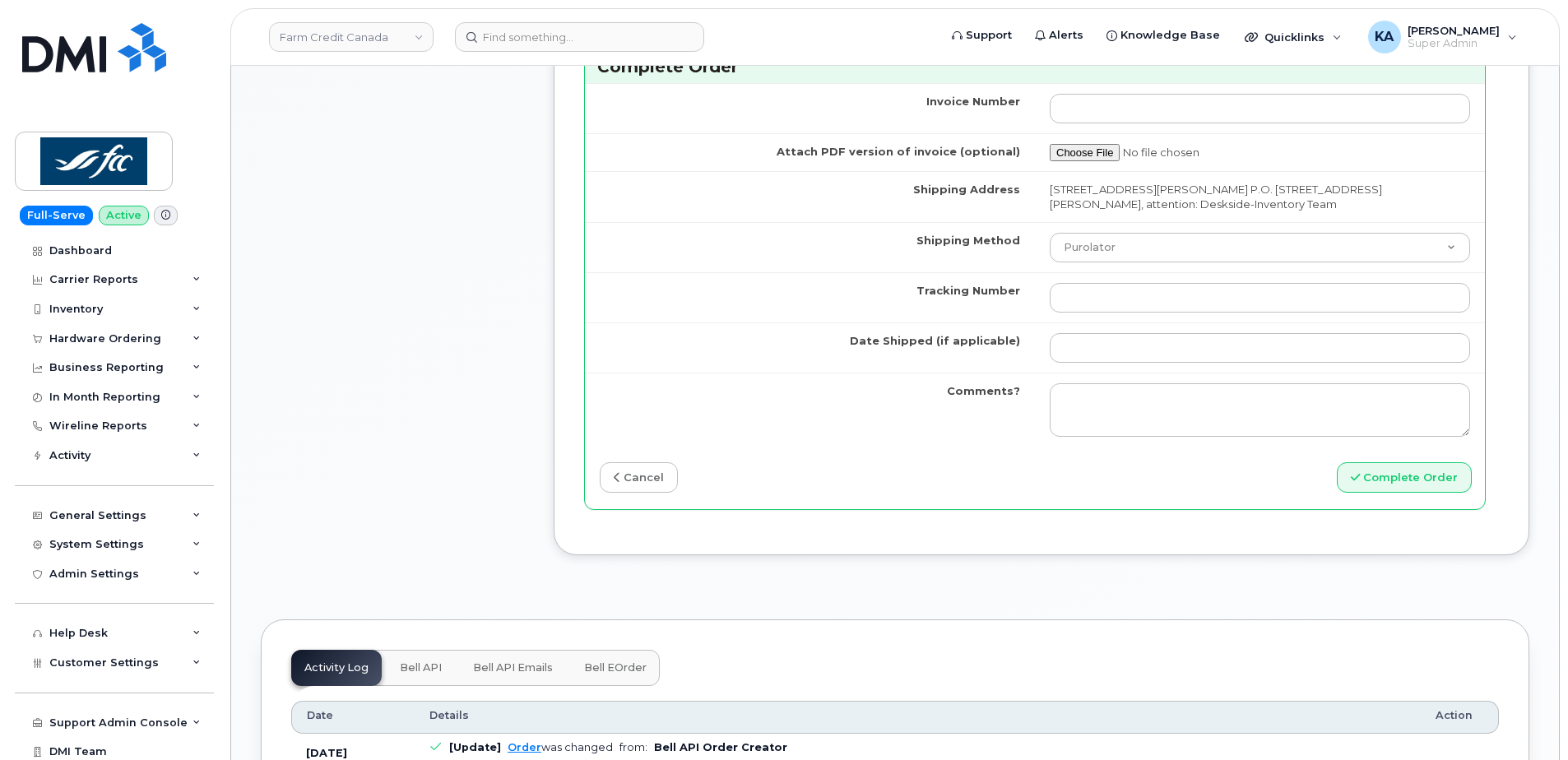
scroll to position [1480, 0]
click at [1080, 241] on select "Purolator UPS FedEx Canada Post Courier Other Drop Off Pick Up" at bounding box center [1260, 247] width 420 height 30
select select "FedEx"
click at [1050, 232] on select "Purolator UPS FedEx Canada Post Courier Other Drop Off Pick Up" at bounding box center [1260, 247] width 420 height 30
click at [1073, 297] on input "Tracking Number" at bounding box center [1260, 297] width 420 height 30
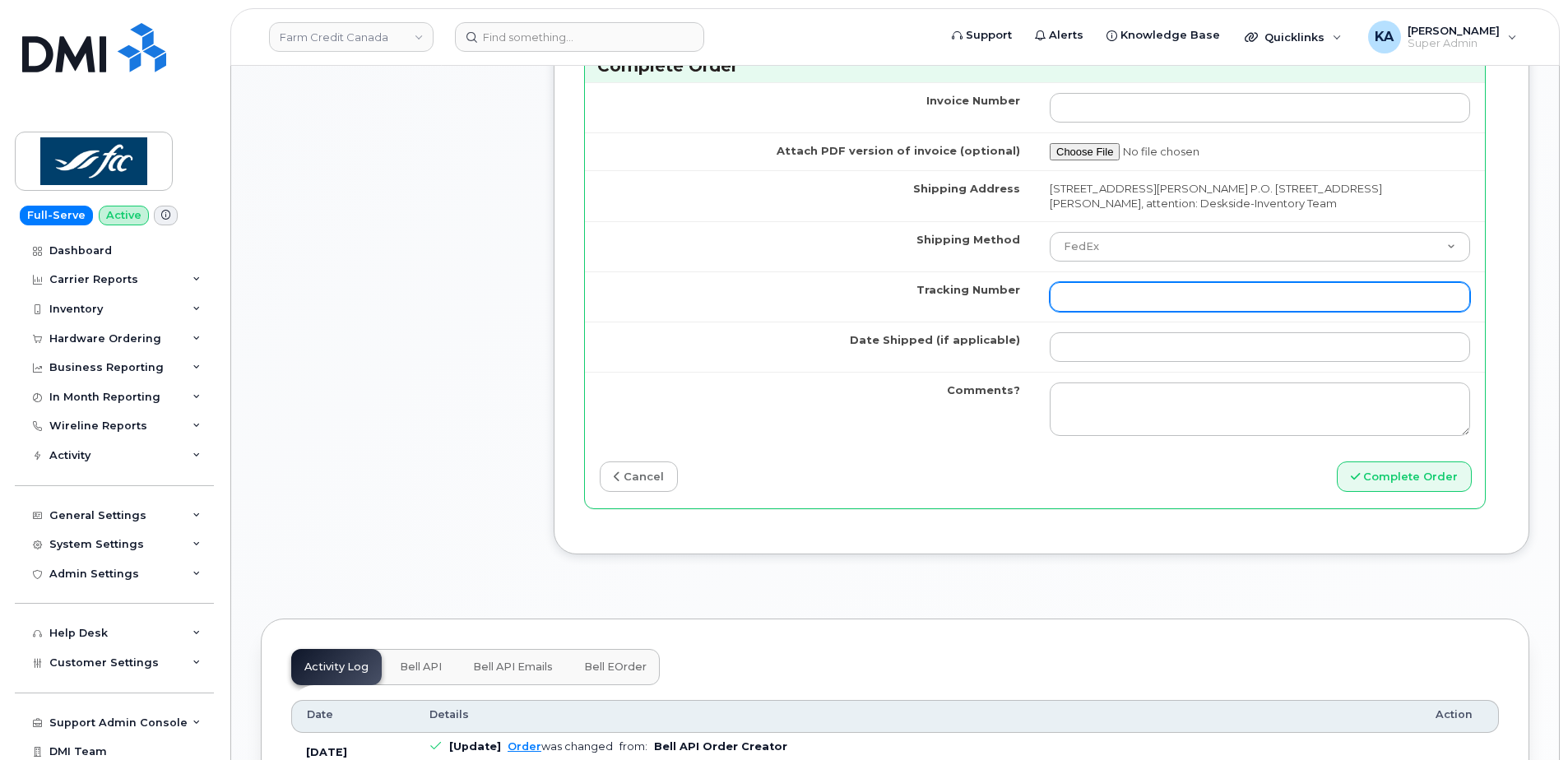
paste input "463192476347"
type input "463192476347"
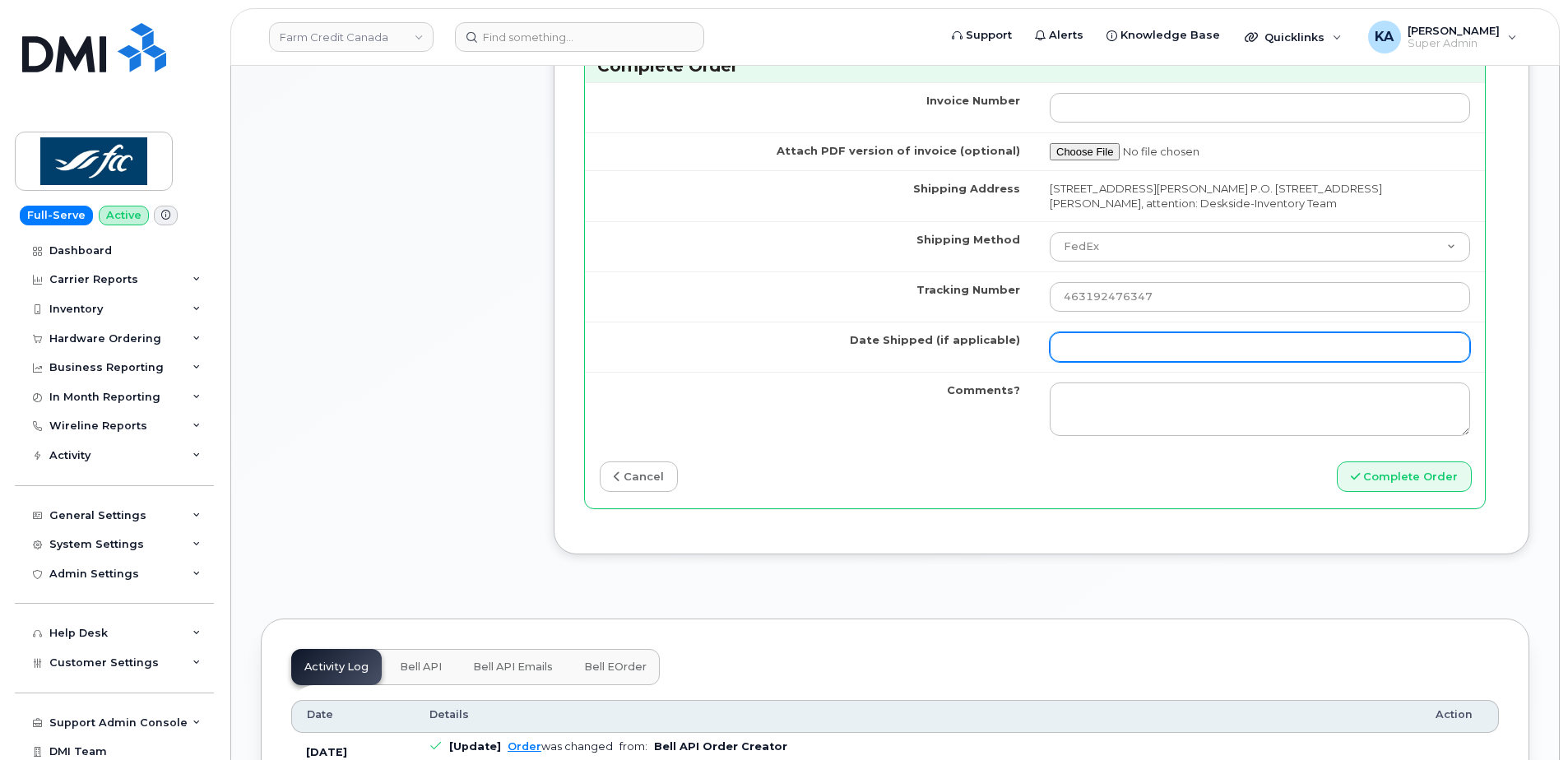
click at [1073, 350] on input "Date Shipped (if applicable)" at bounding box center [1260, 347] width 420 height 30
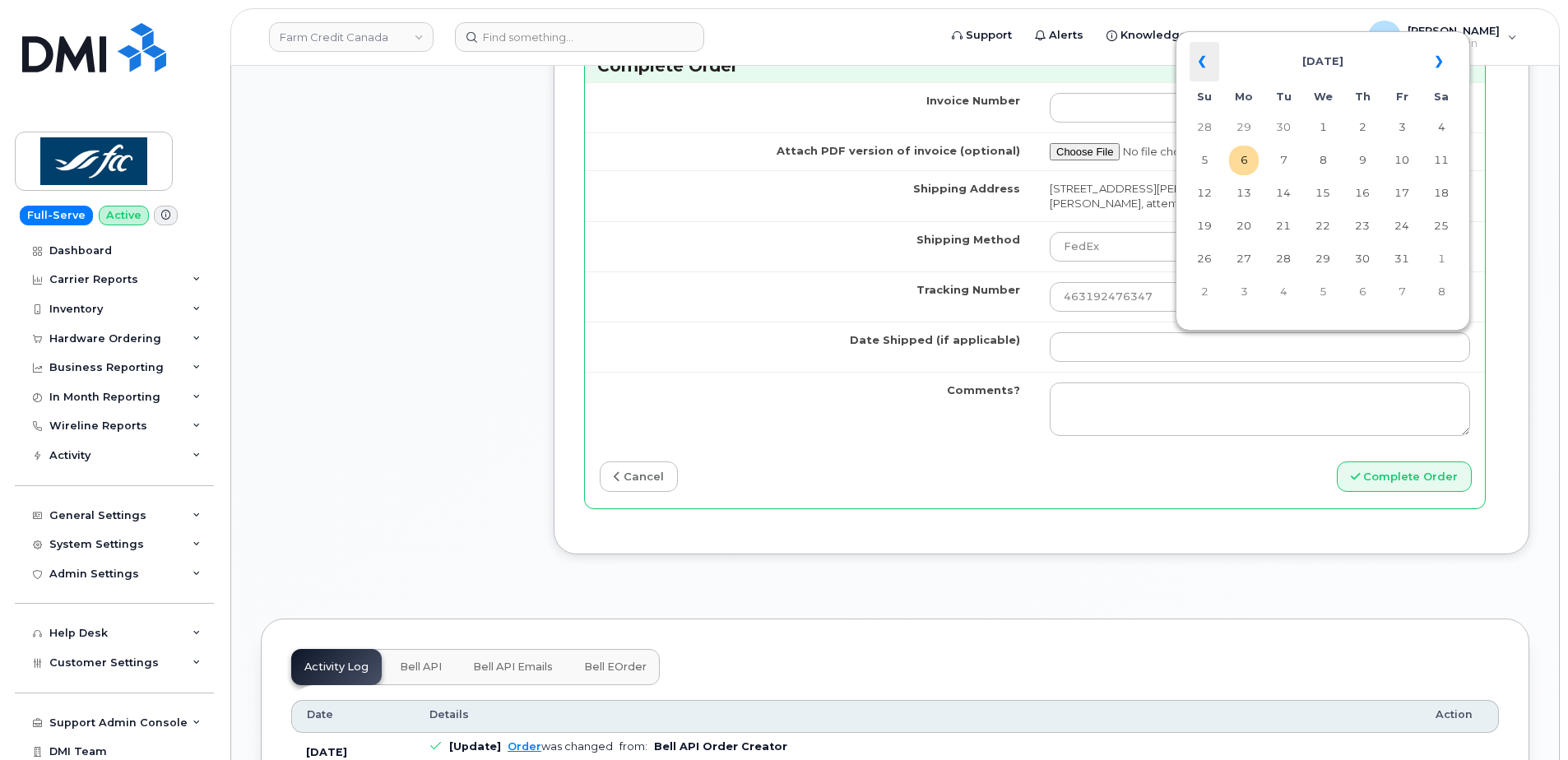
click at [1197, 65] on th "«" at bounding box center [1204, 61] width 30 height 40
click at [1322, 192] on td "13" at bounding box center [1322, 193] width 30 height 30
type input "2025-08-13"
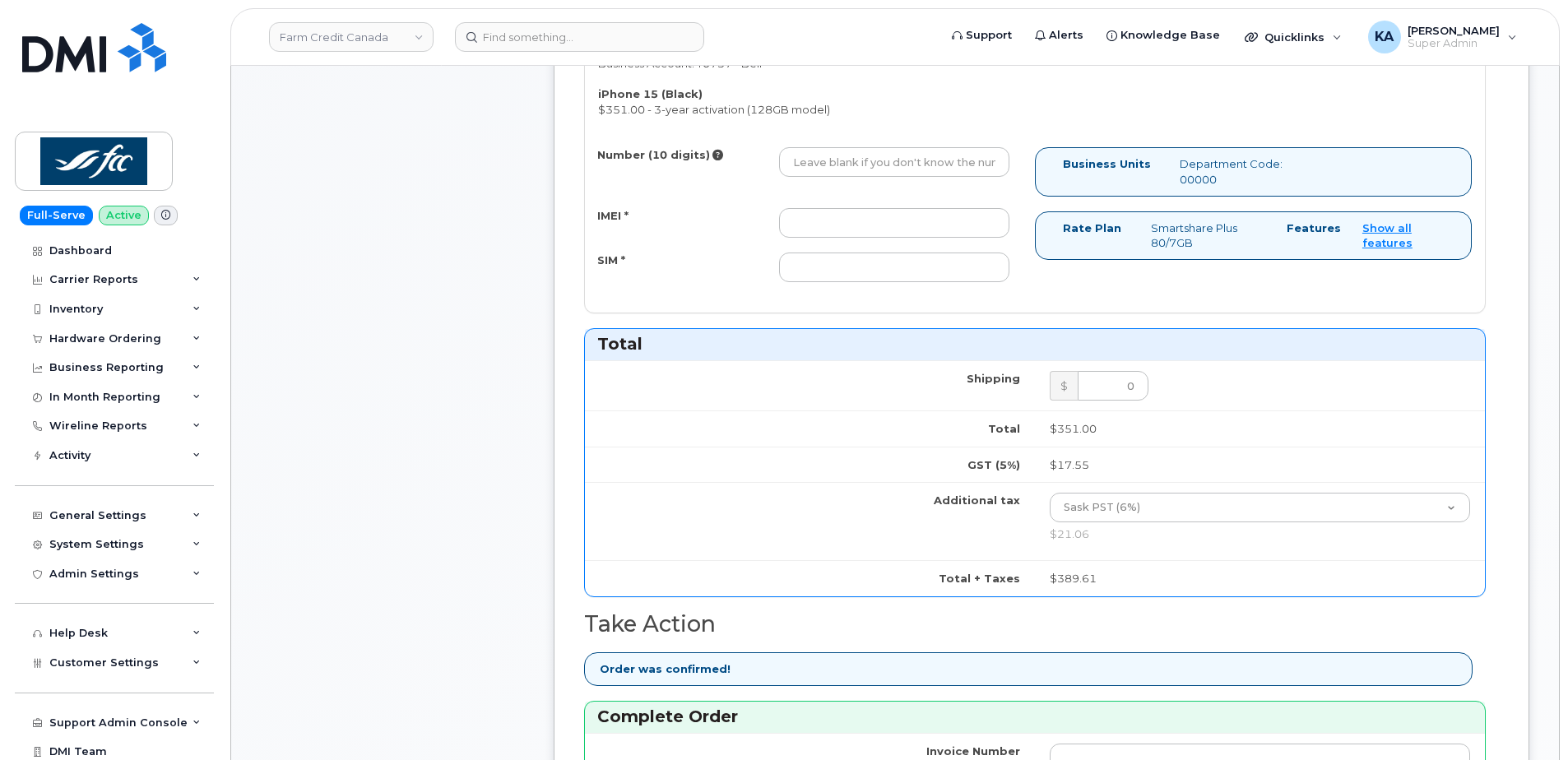
scroll to position [823, 0]
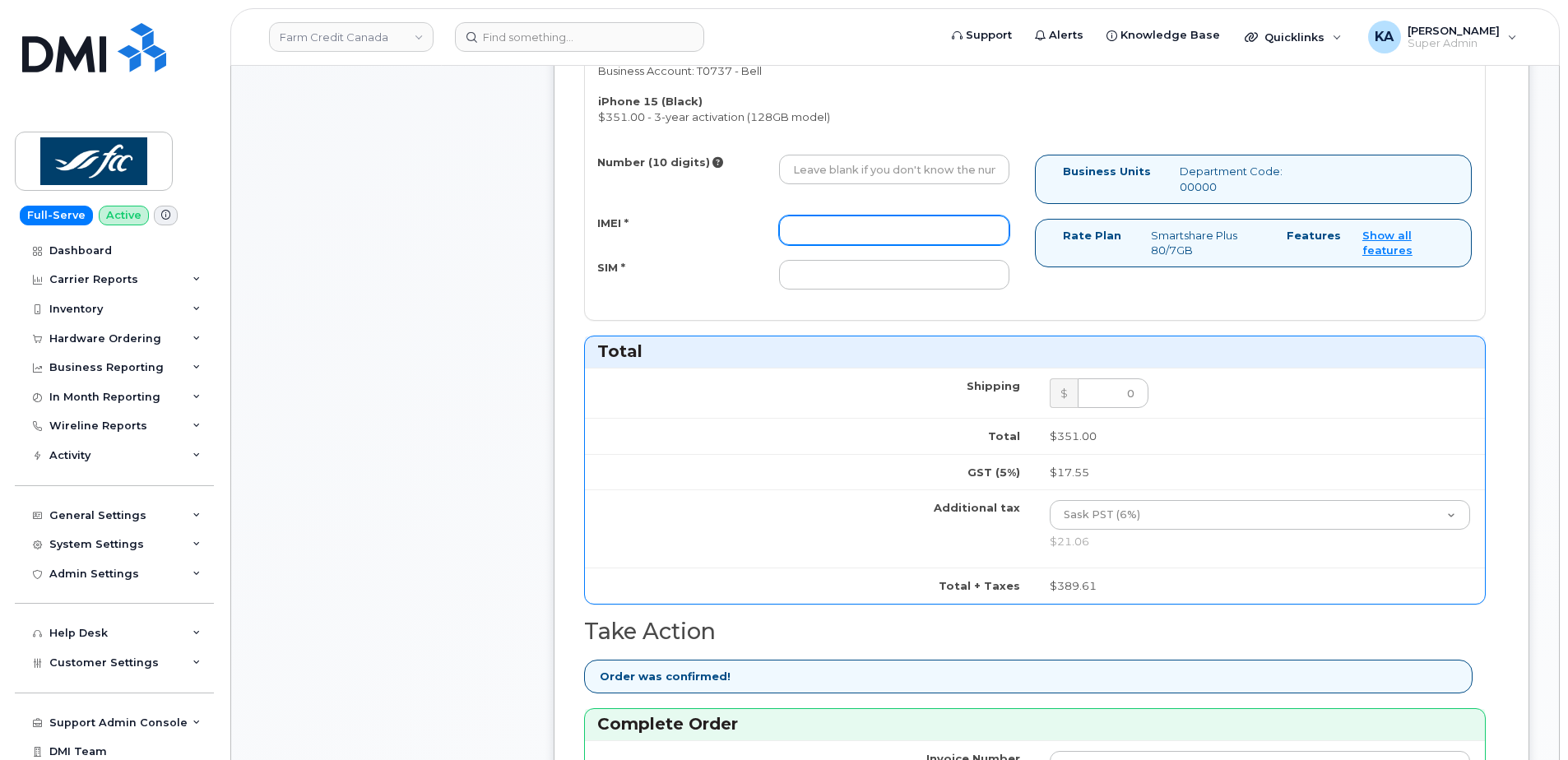
click at [897, 233] on input "IMEI *" at bounding box center [894, 230] width 230 height 30
paste input "357069350264697"
type input "357069350264697"
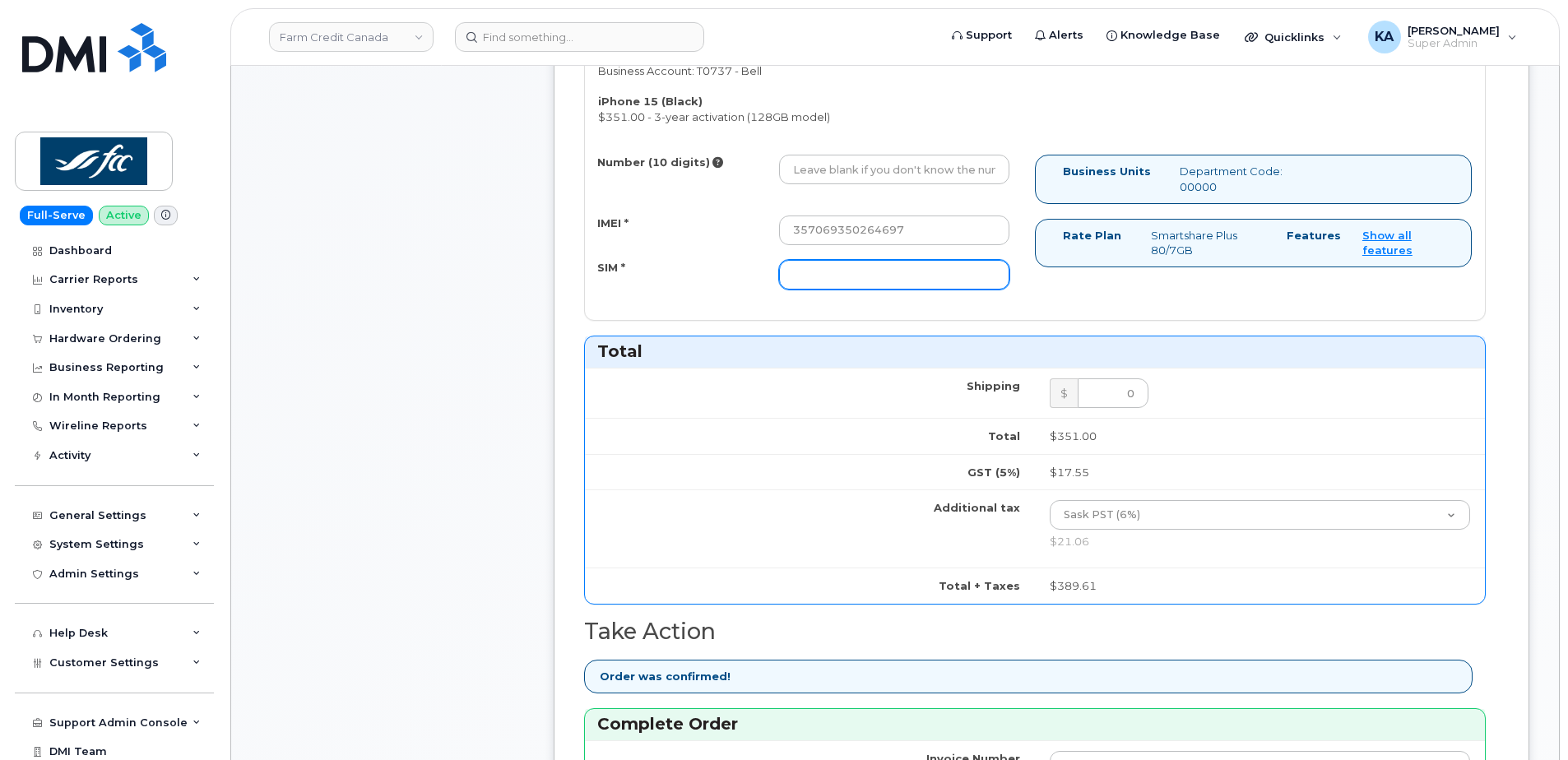
click at [881, 271] on input "SIM *" at bounding box center [894, 274] width 230 height 30
paste input "89302610207416783980"
type input "89302610207416783980"
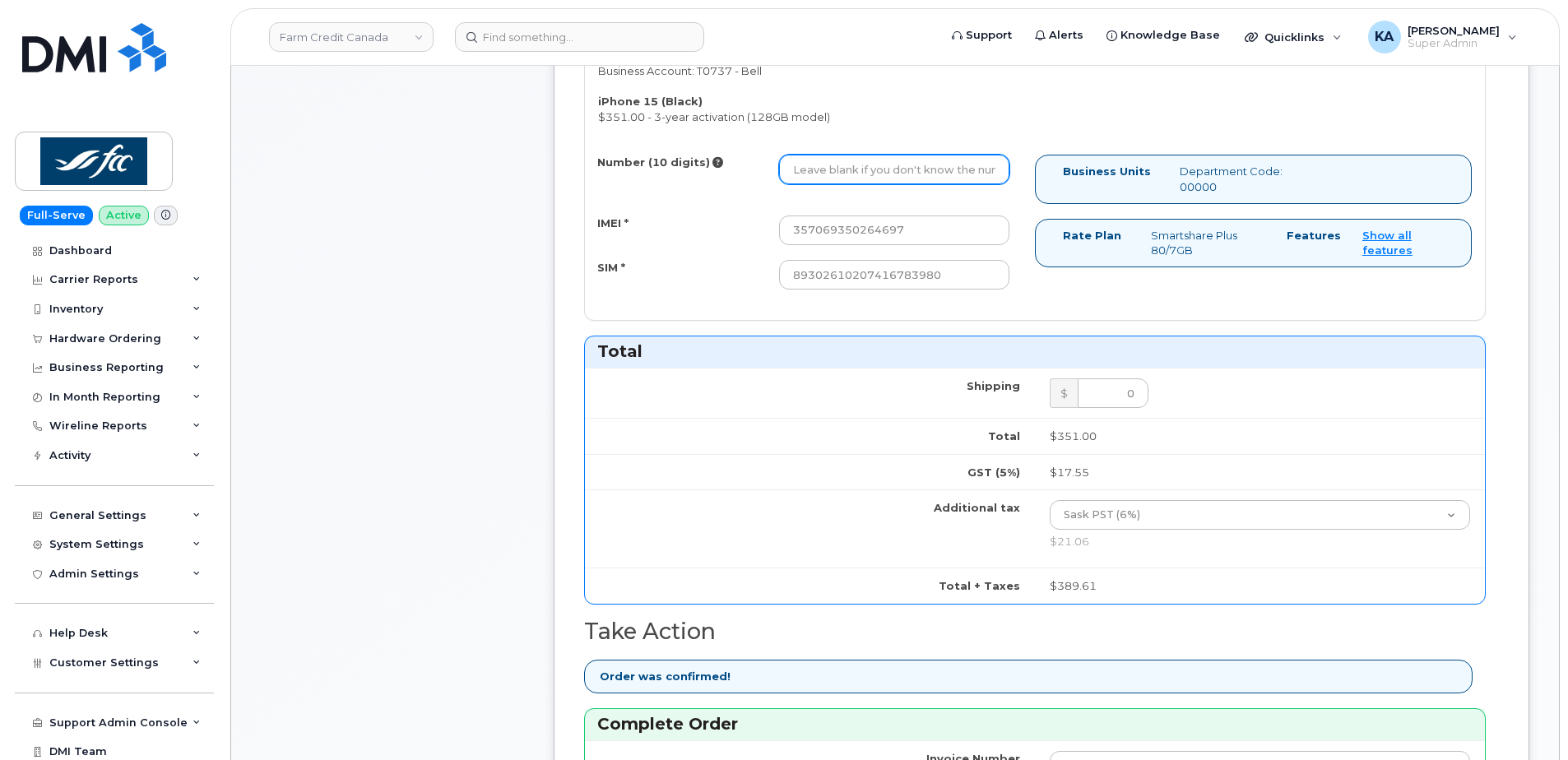
click at [884, 172] on input "Number (10 digits)" at bounding box center [894, 169] width 230 height 30
paste input "4035968334"
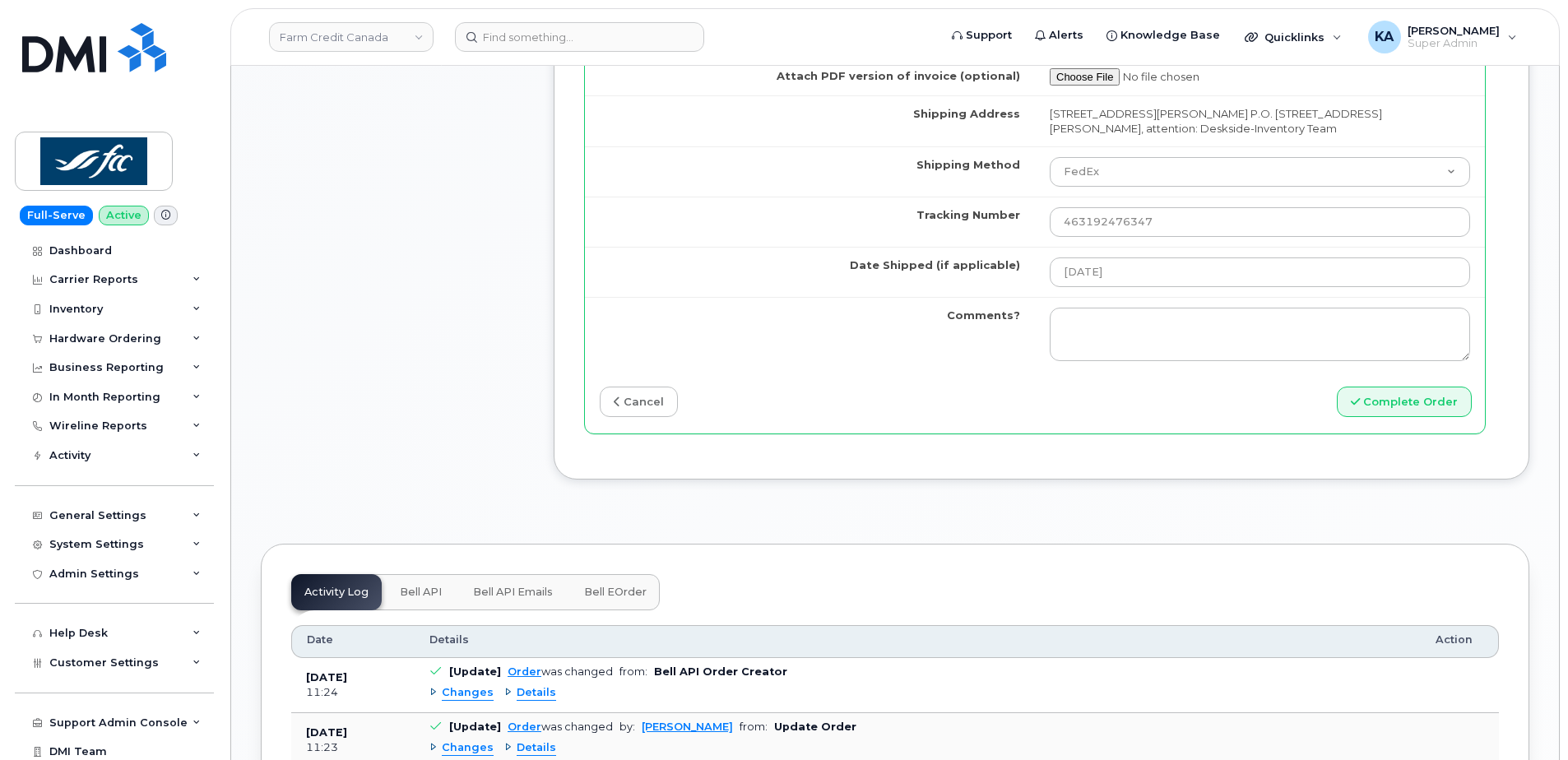
scroll to position [1562, 0]
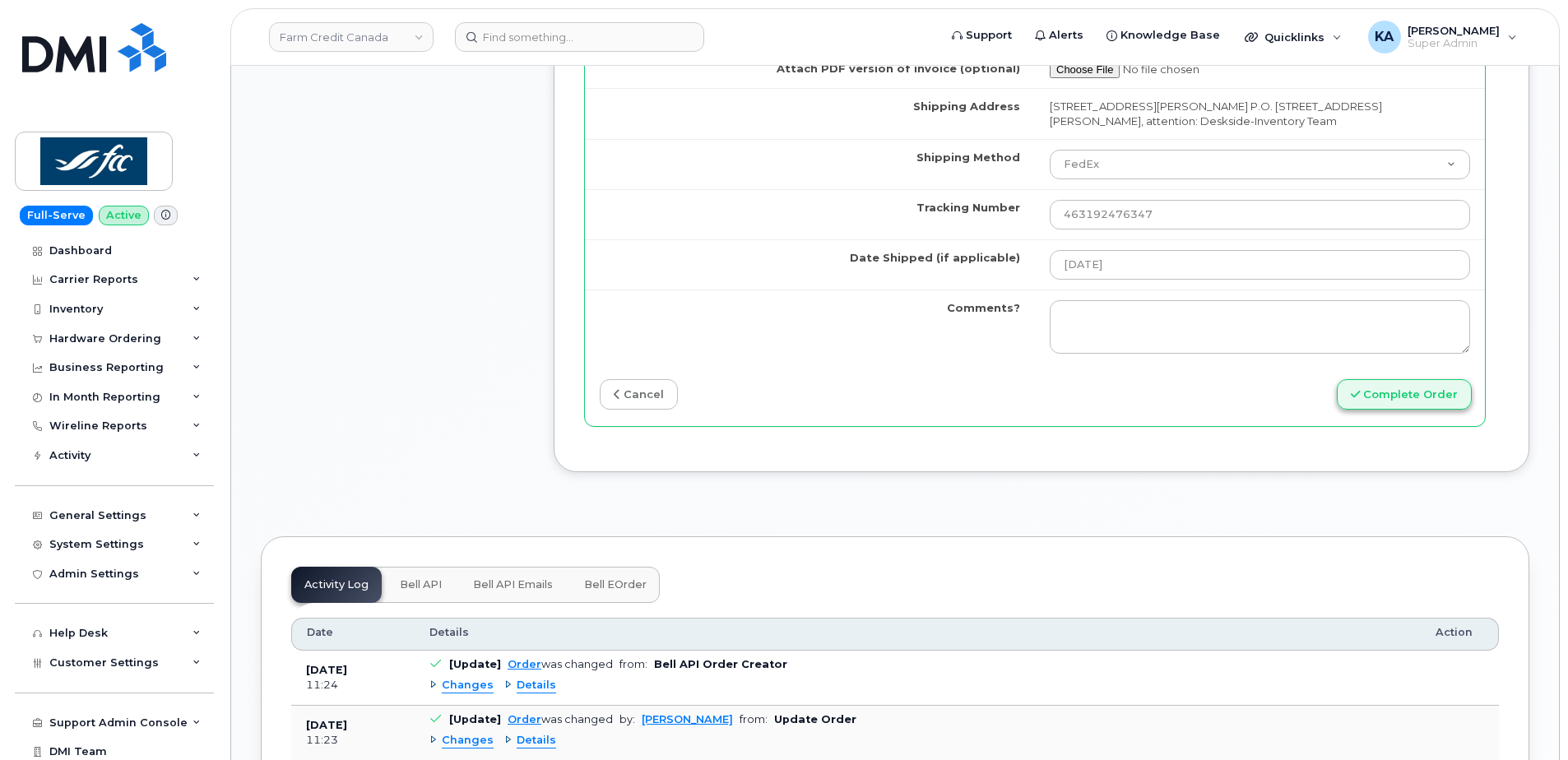
type input "4035968334"
click at [1390, 392] on button "Complete Order" at bounding box center [1405, 394] width 135 height 30
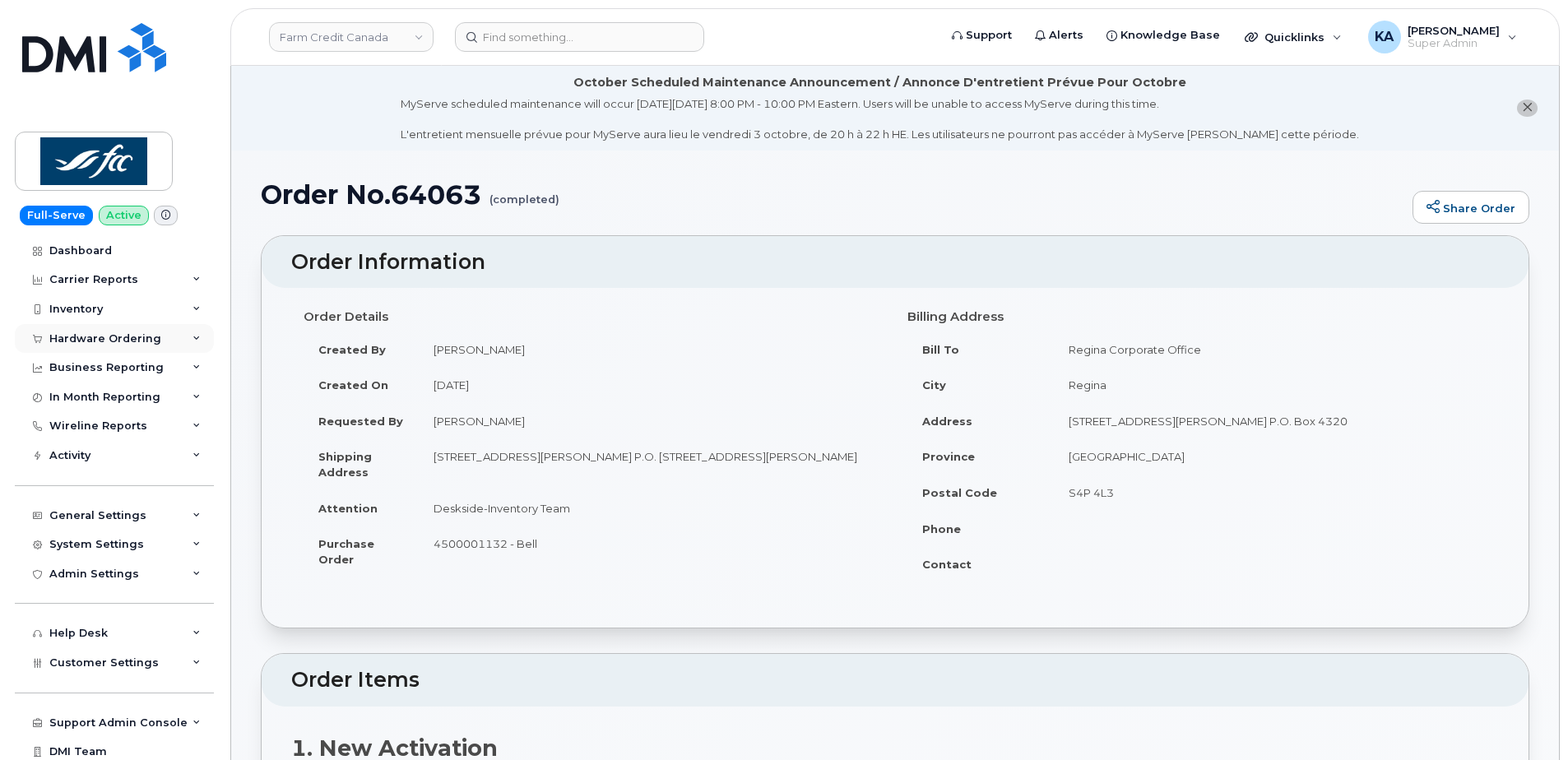
click at [103, 334] on div "Hardware Ordering" at bounding box center [104, 339] width 112 height 13
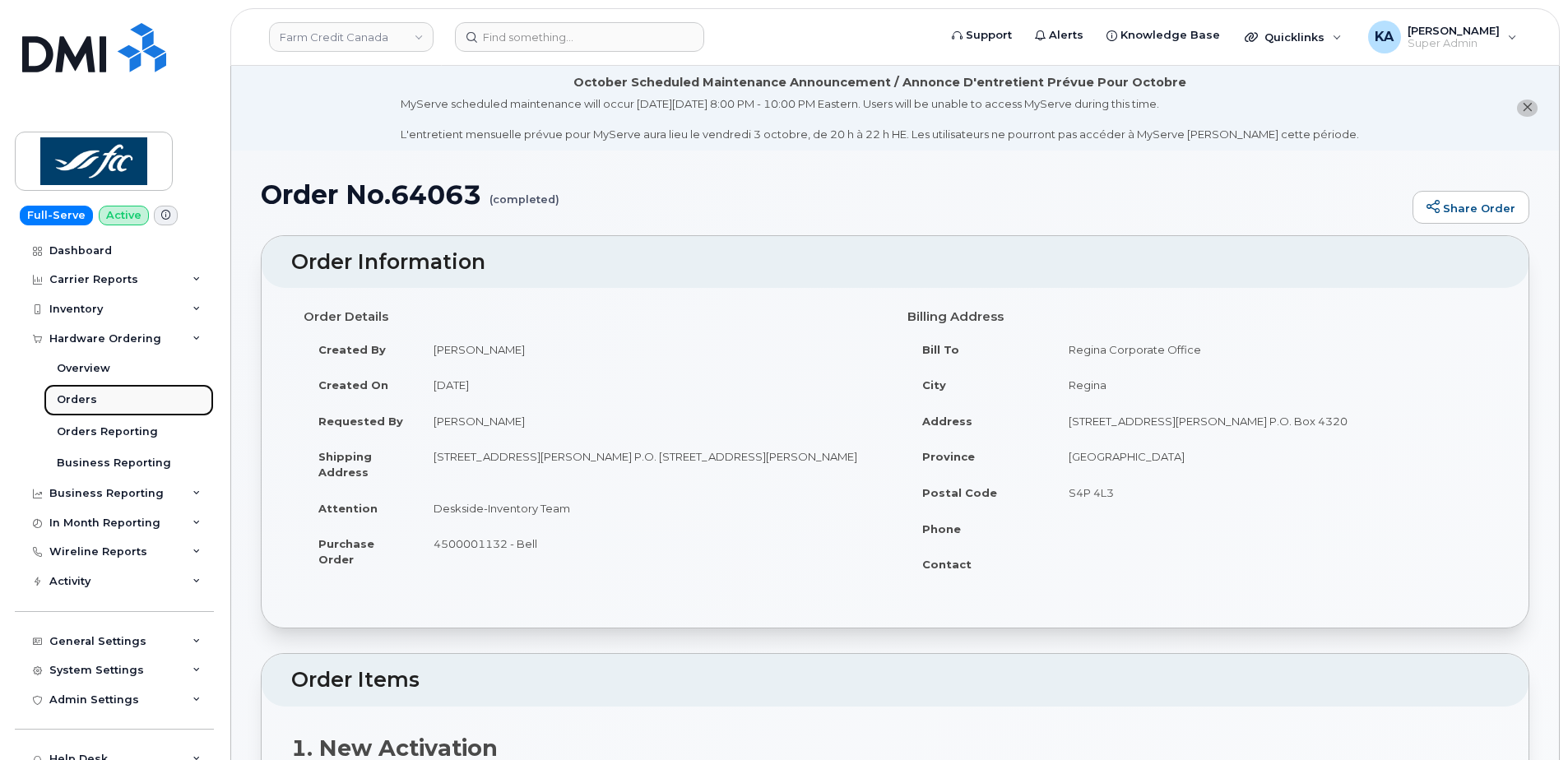
click at [77, 394] on div "Orders" at bounding box center [77, 400] width 41 height 15
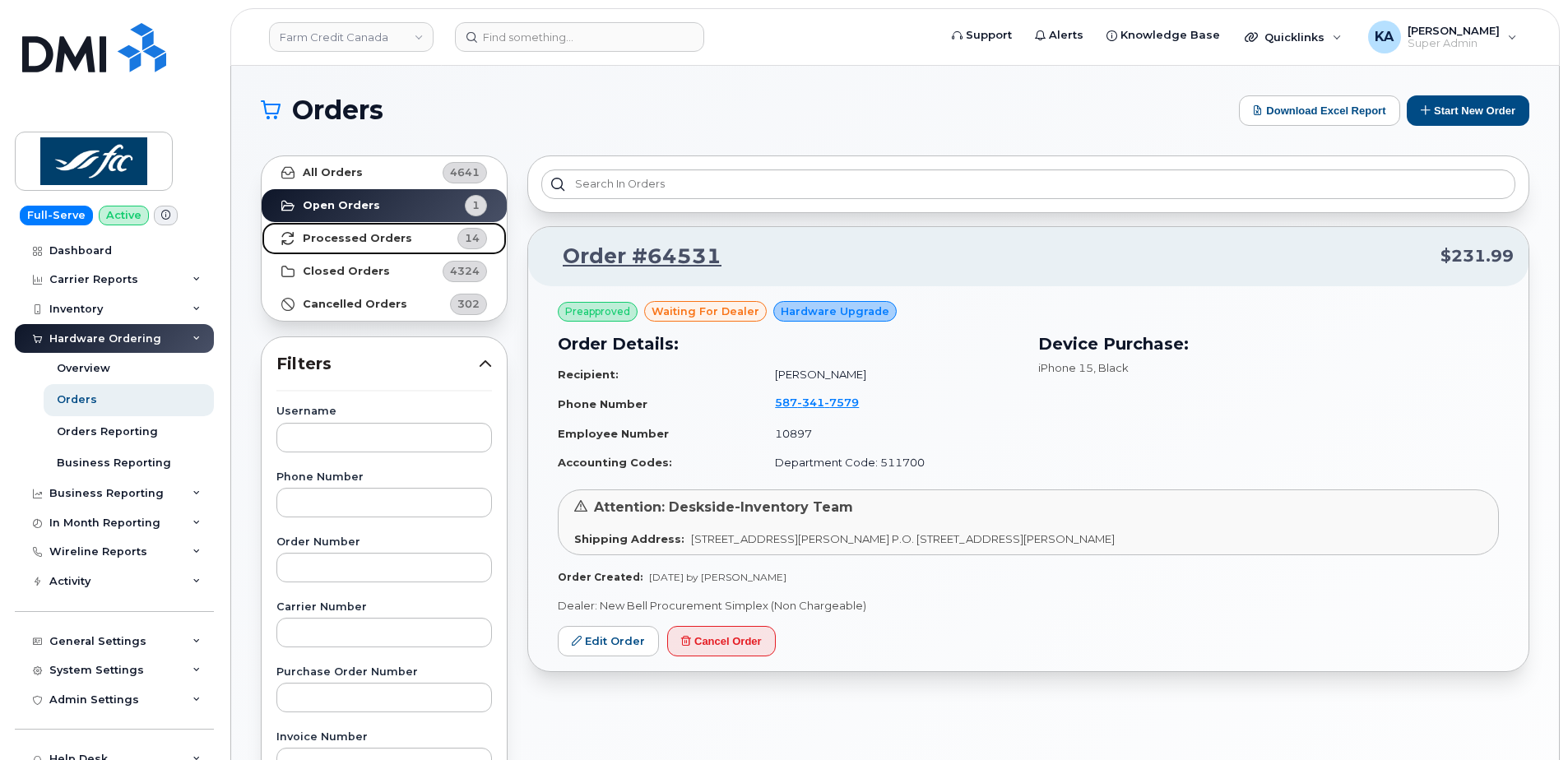
click at [342, 242] on strong "Processed Orders" at bounding box center [357, 238] width 109 height 13
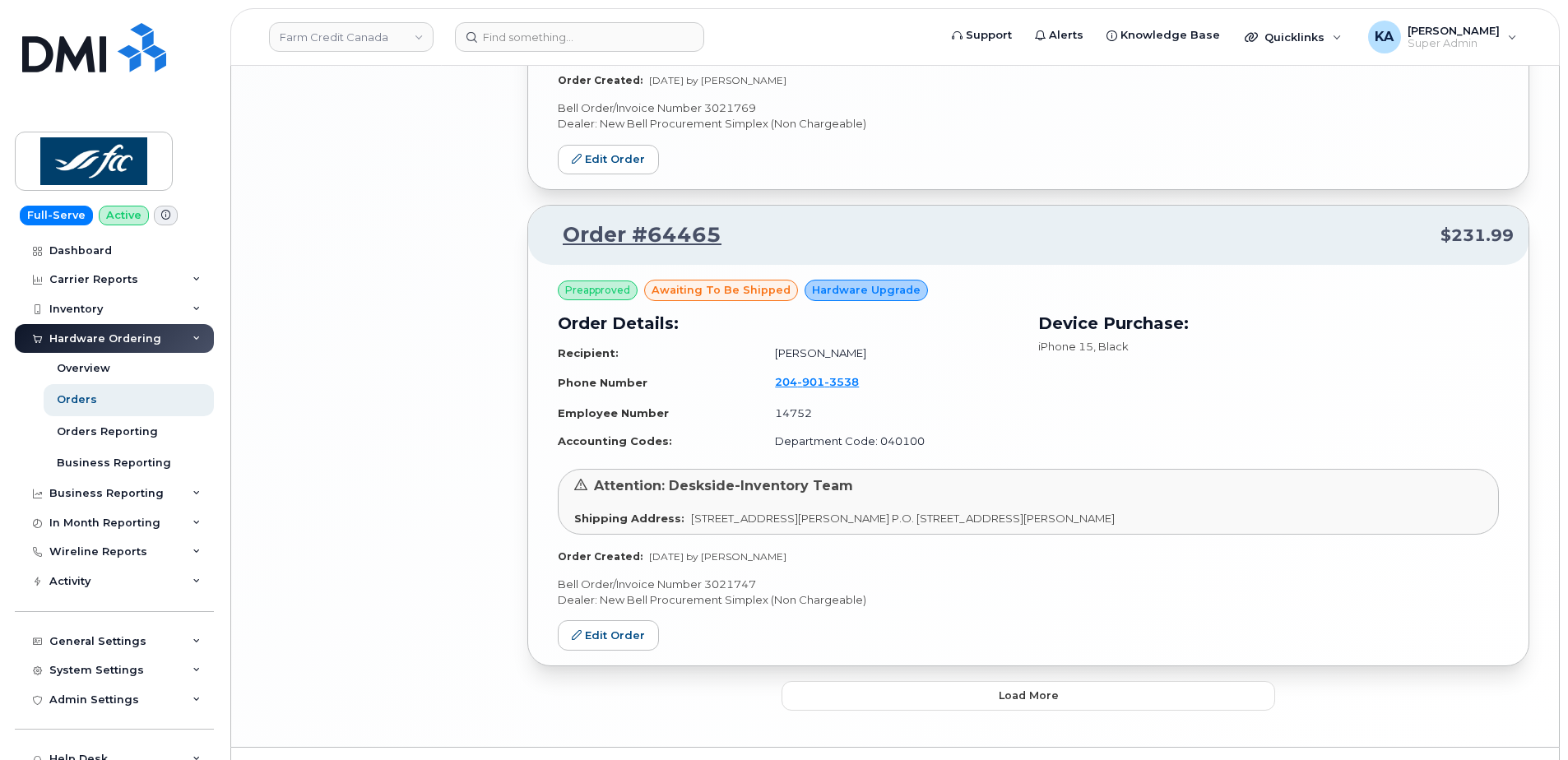
scroll to position [3376, 0]
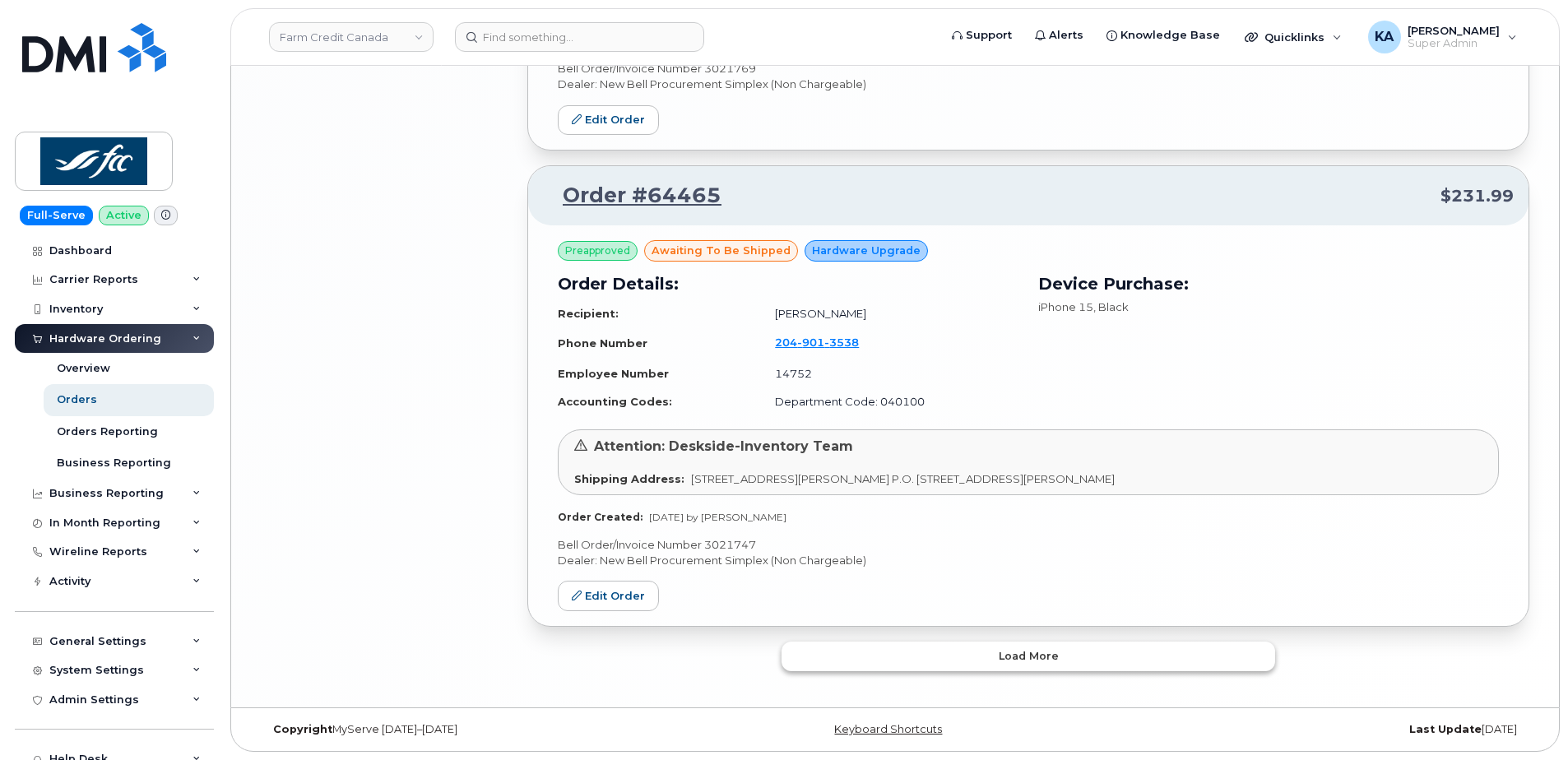
click at [805, 648] on button "Load more" at bounding box center [1028, 657] width 493 height 30
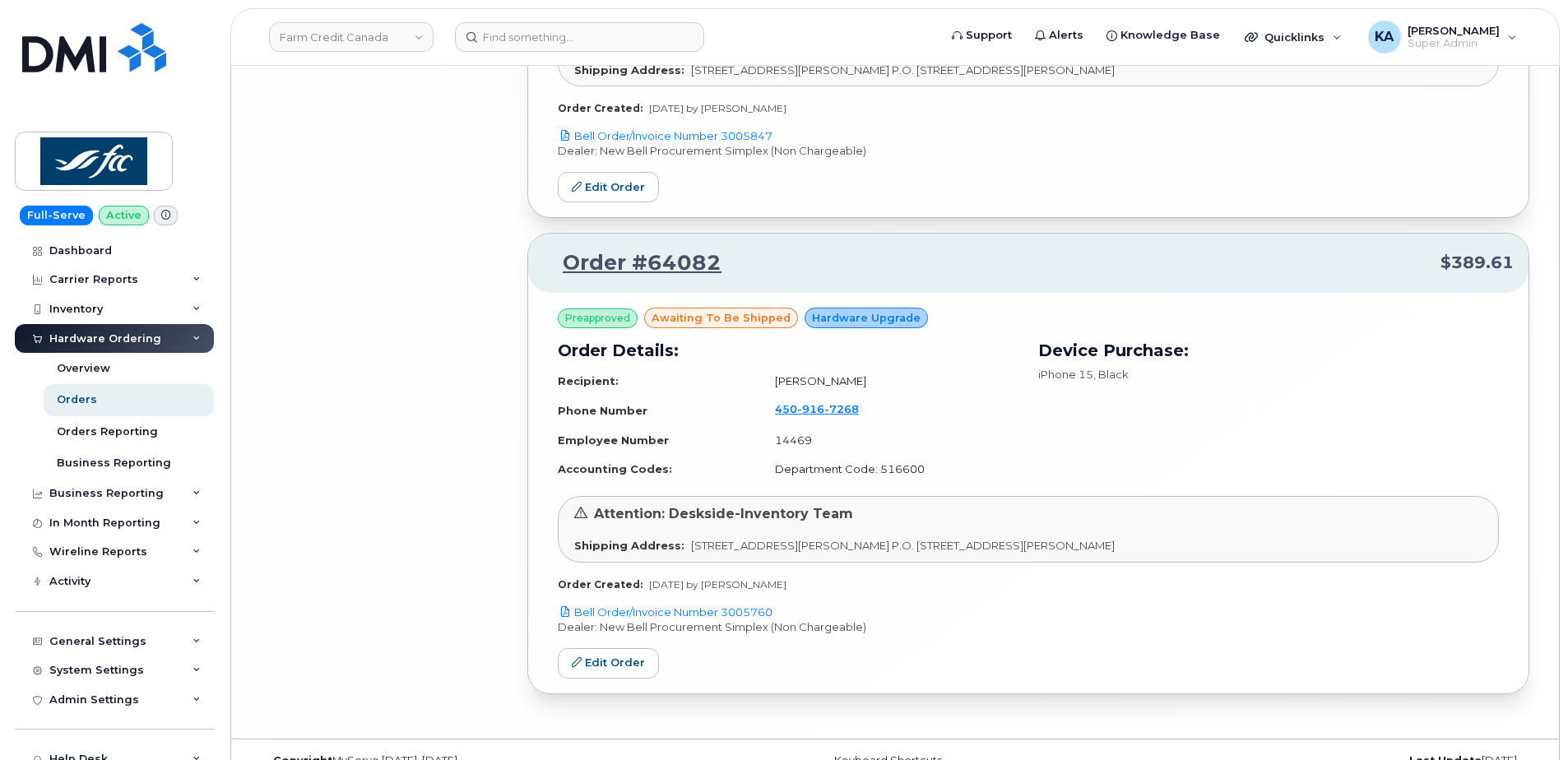
scroll to position [6191, 0]
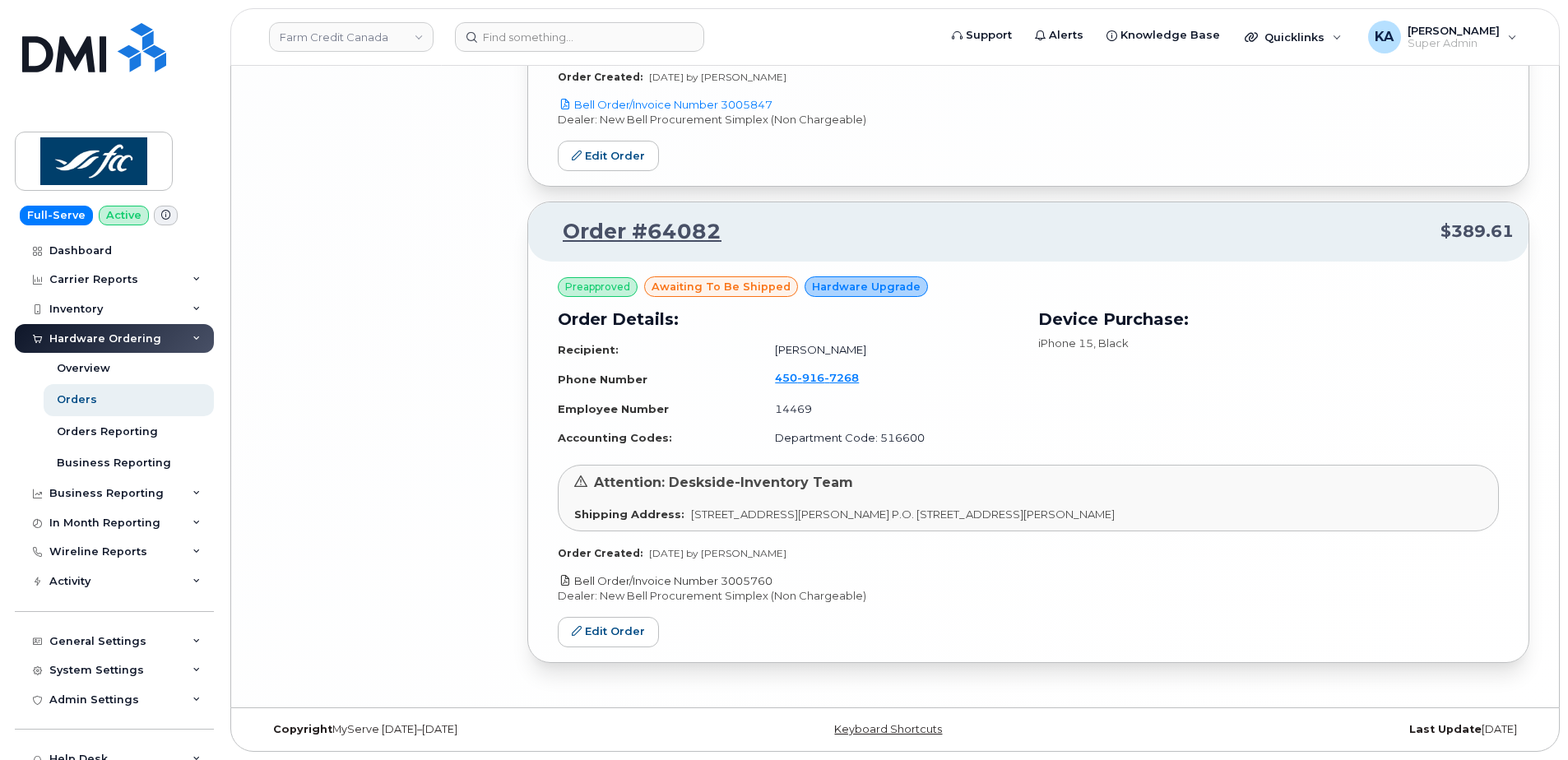
drag, startPoint x: 782, startPoint y: 576, endPoint x: 724, endPoint y: 584, distance: 58.5
click at [724, 584] on p "Bell Order/Invoice Number 3005760" at bounding box center [1028, 581] width 941 height 16
copy link "3005760"
drag, startPoint x: 598, startPoint y: 631, endPoint x: 708, endPoint y: 621, distance: 110.5
click at [598, 631] on link "Edit Order" at bounding box center [609, 632] width 102 height 30
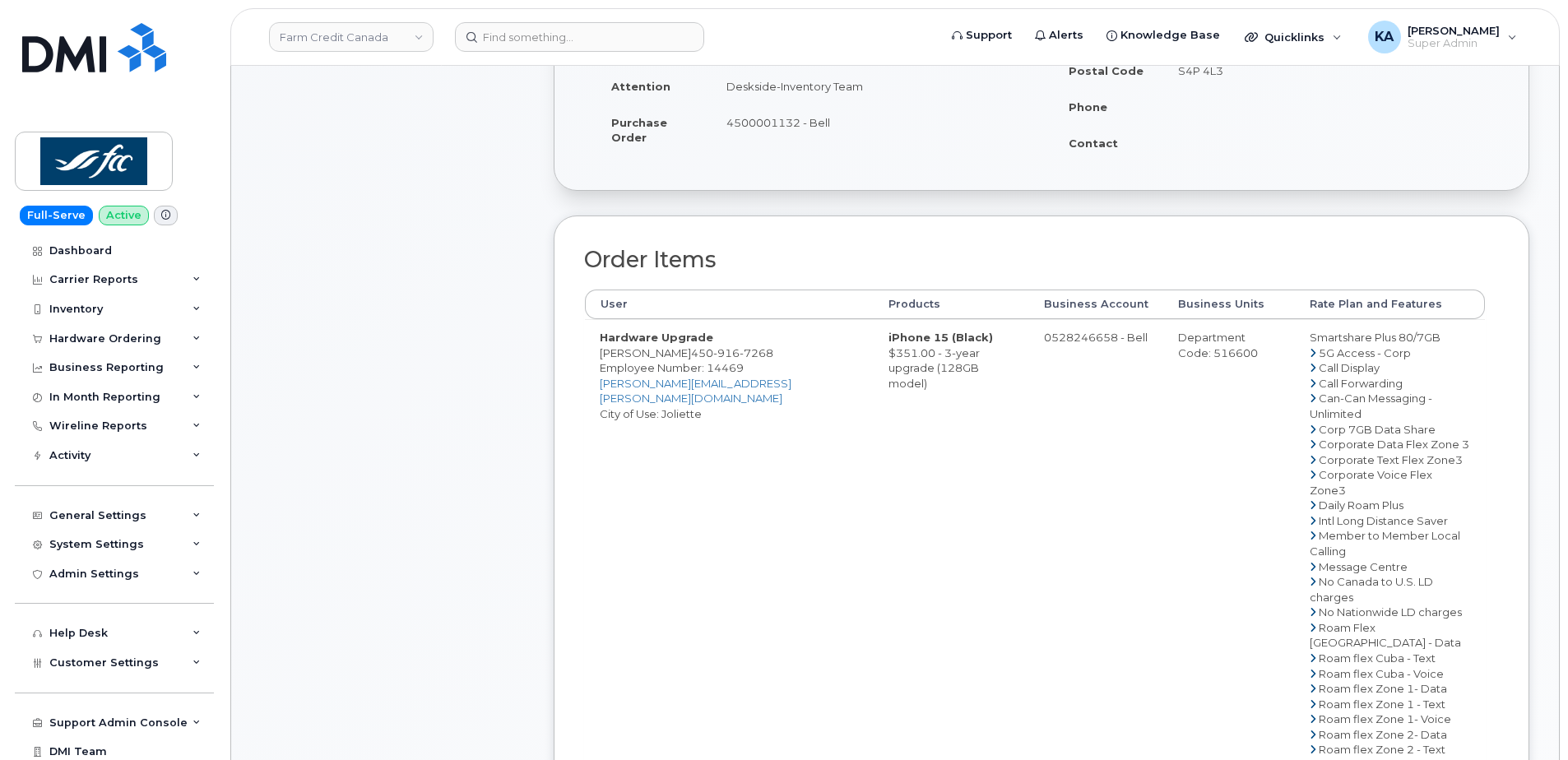
scroll to position [741, 0]
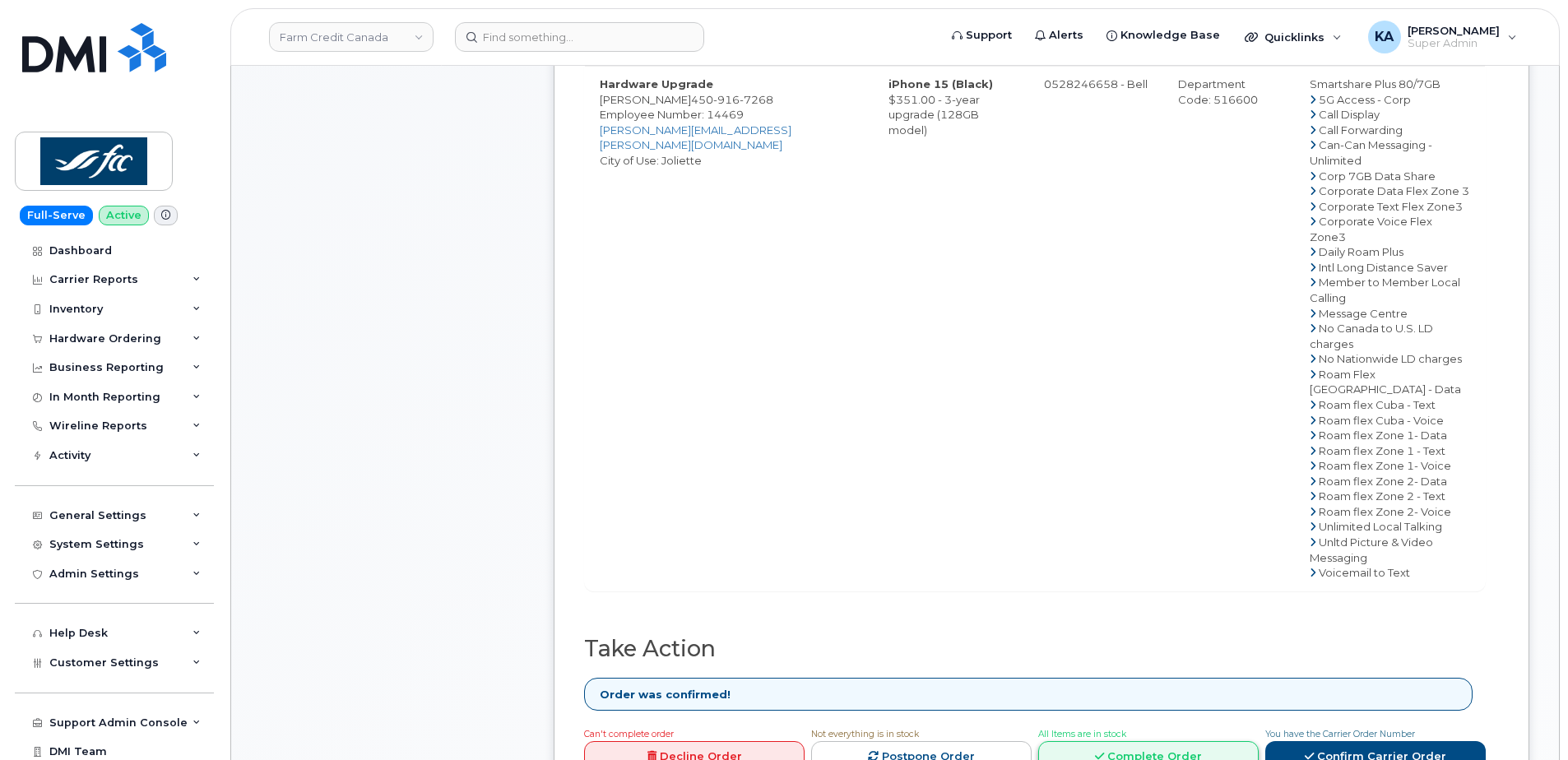
click at [1068, 742] on link "Complete Order" at bounding box center [1148, 756] width 221 height 30
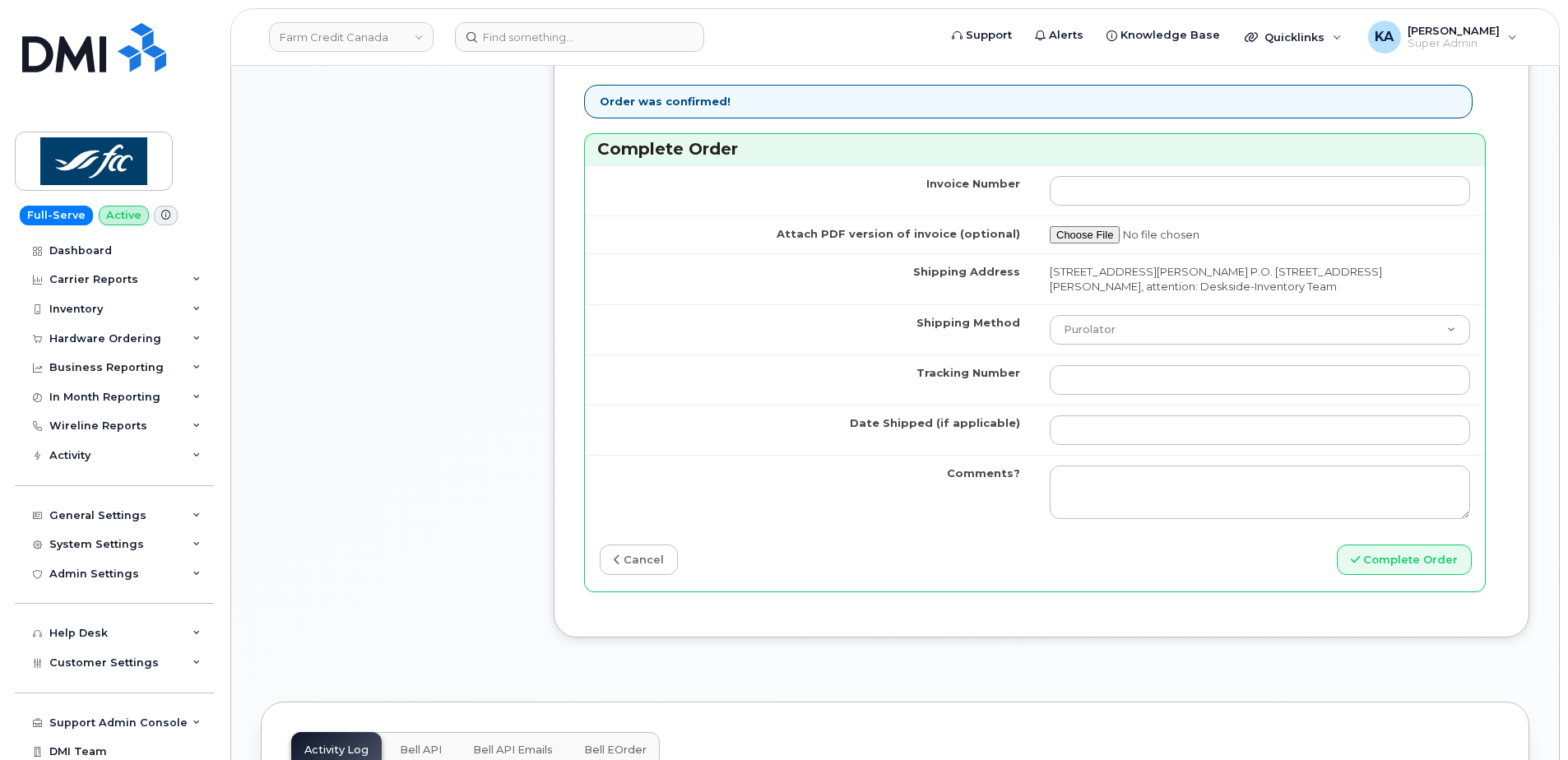
scroll to position [1398, 0]
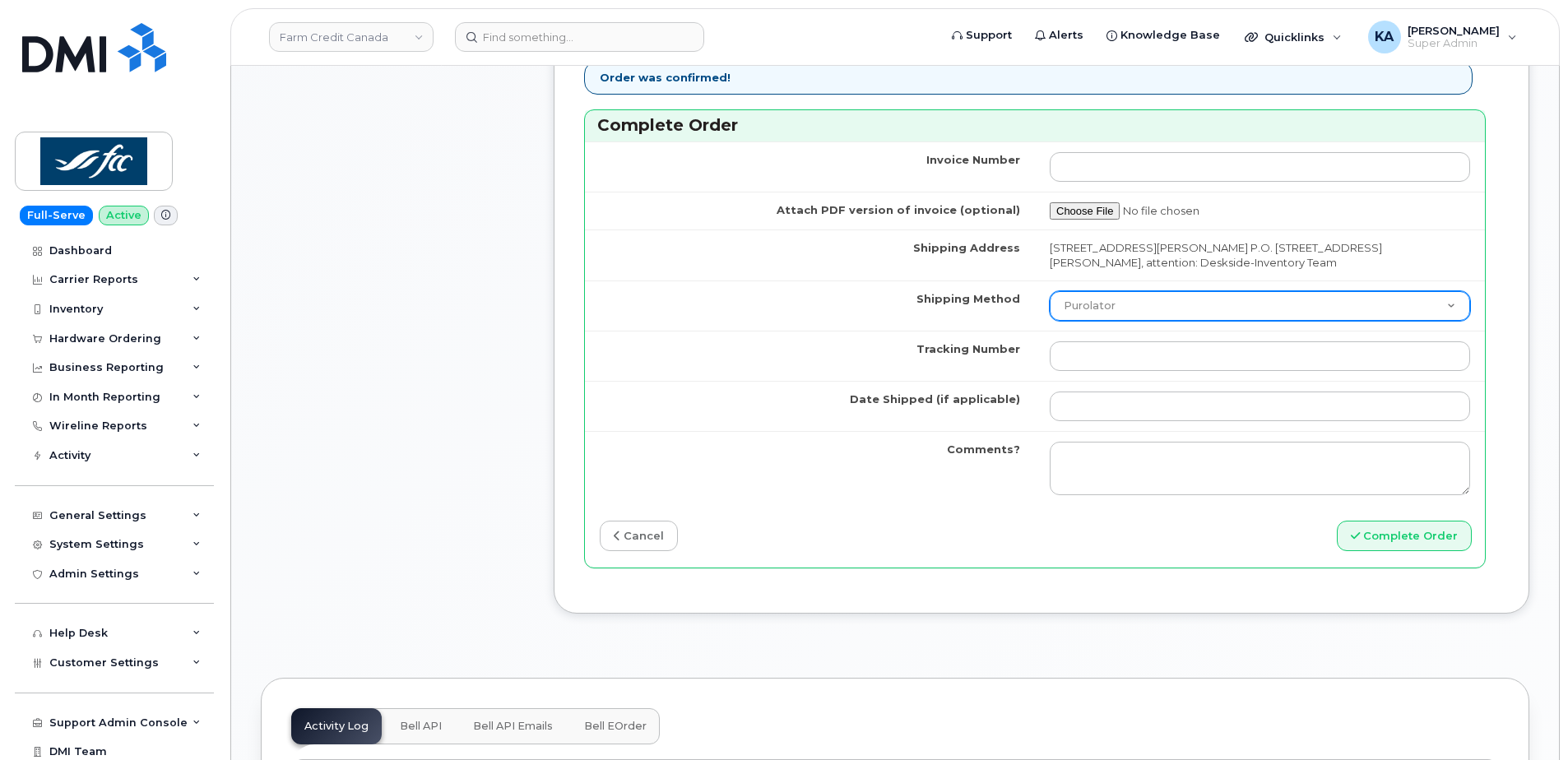
click at [1196, 312] on select "Purolator UPS FedEx Canada Post Courier Other Drop Off Pick Up" at bounding box center [1260, 306] width 420 height 30
select select "FedEx"
click at [1050, 291] on select "Purolator UPS FedEx Canada Post Courier Other Drop Off Pick Up" at bounding box center [1260, 306] width 420 height 30
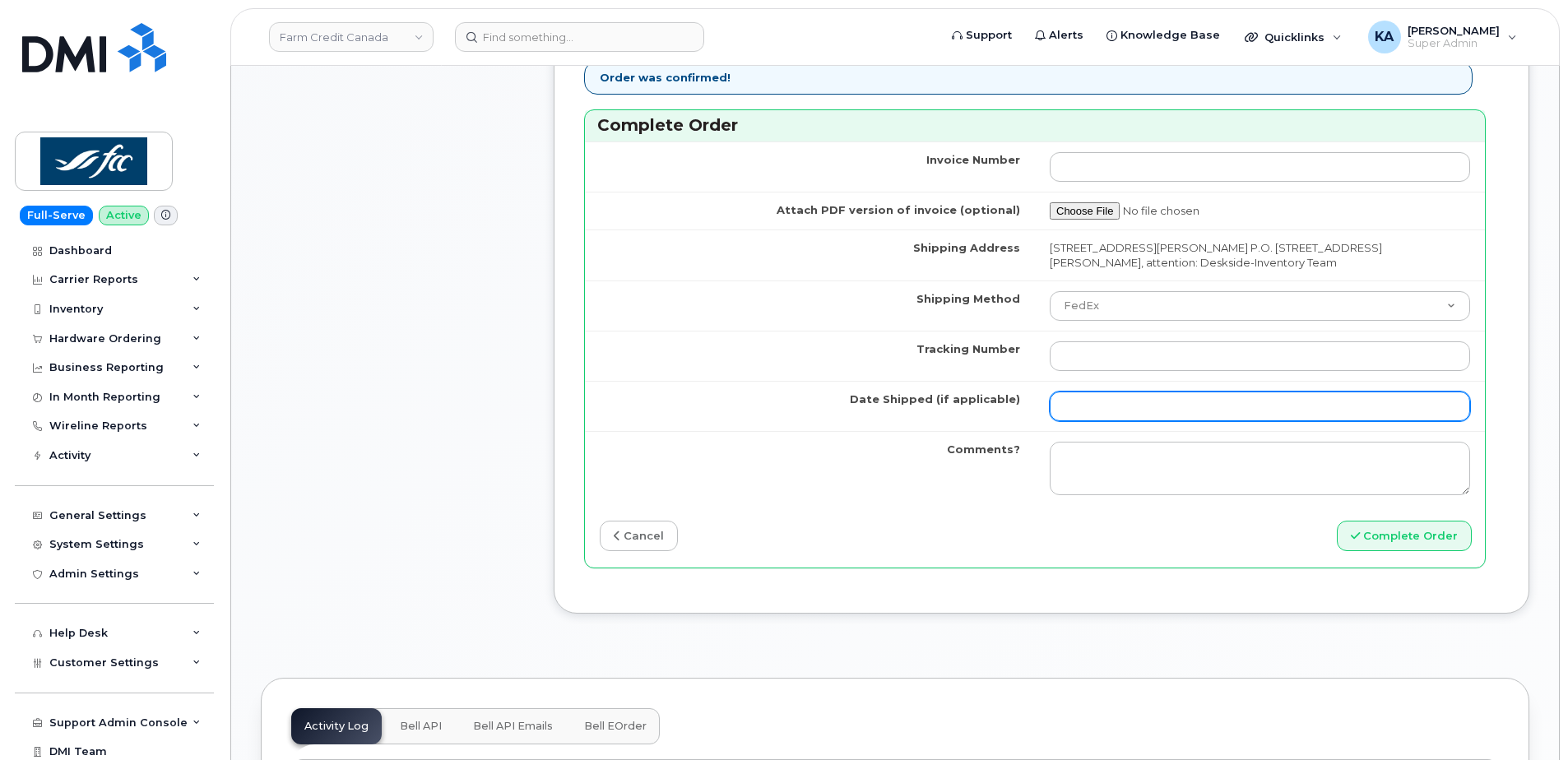
click at [1080, 407] on input "Date Shipped (if applicable)" at bounding box center [1260, 406] width 420 height 30
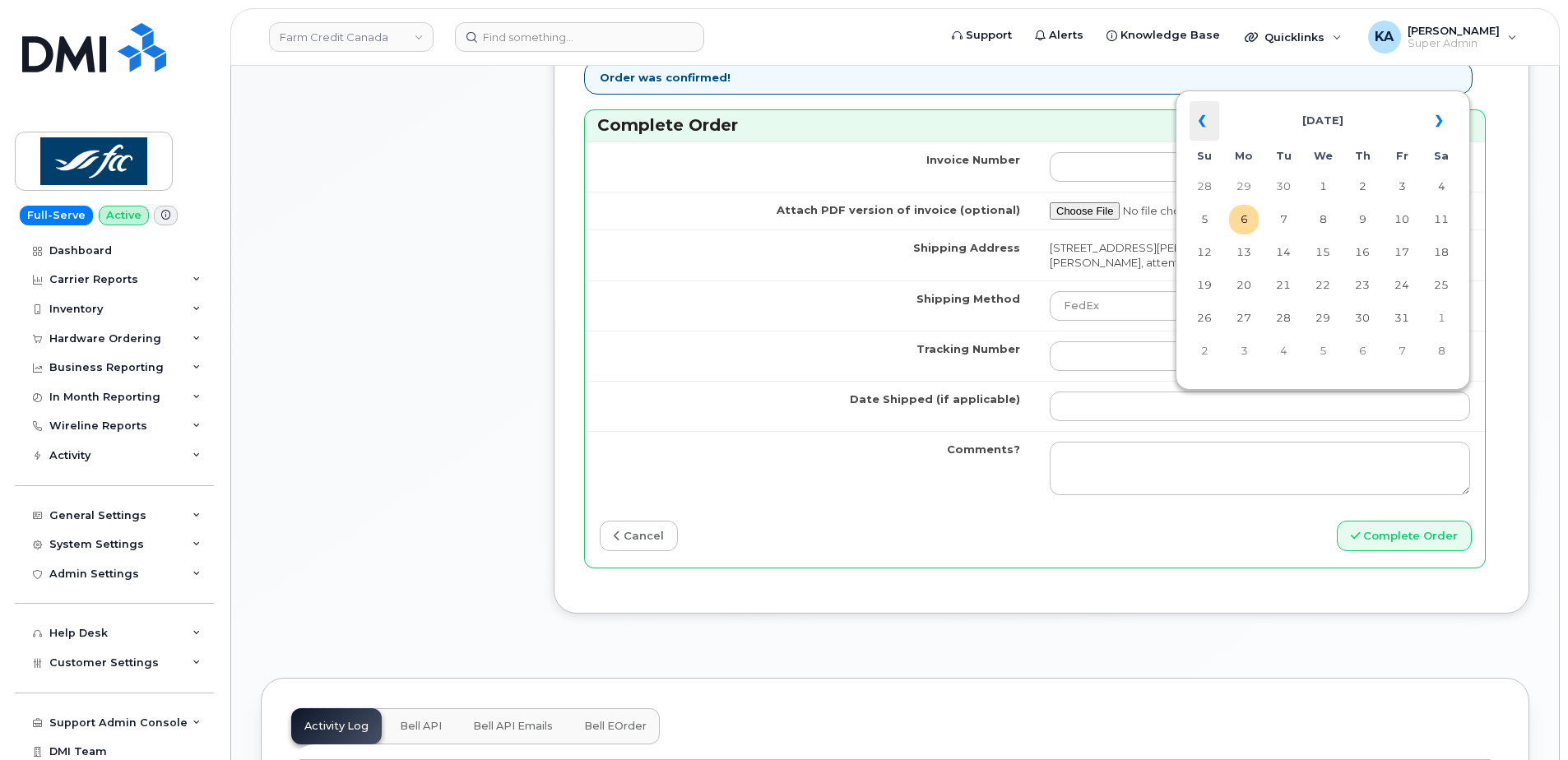
click at [1202, 115] on th "«" at bounding box center [1204, 121] width 30 height 40
click at [1200, 116] on th "«" at bounding box center [1204, 121] width 30 height 40
click at [1399, 249] on td "15" at bounding box center [1402, 252] width 30 height 30
type input "2025-08-15"
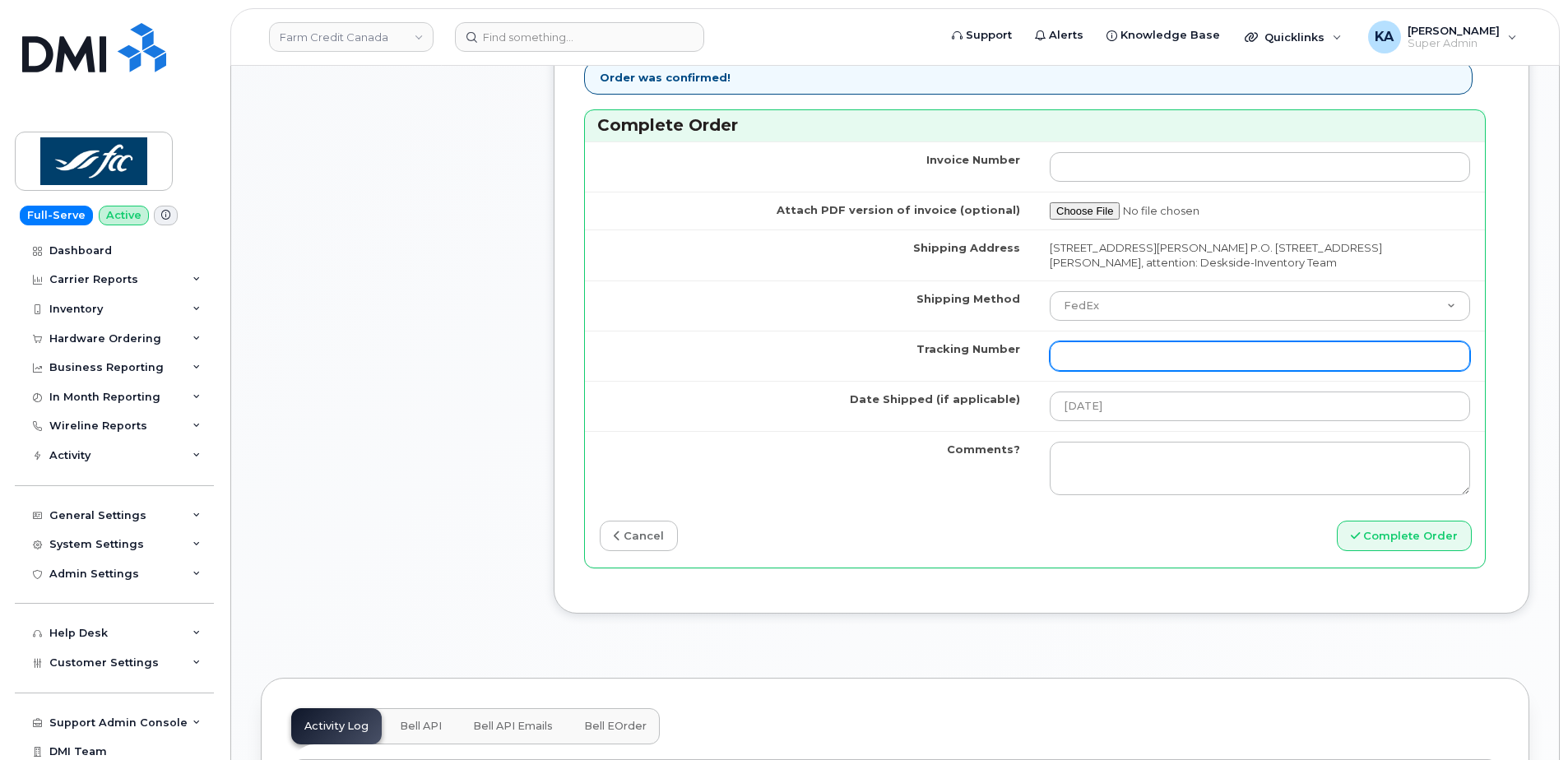
click at [1104, 359] on input "Tracking Number" at bounding box center [1260, 356] width 420 height 30
paste input "466379575660"
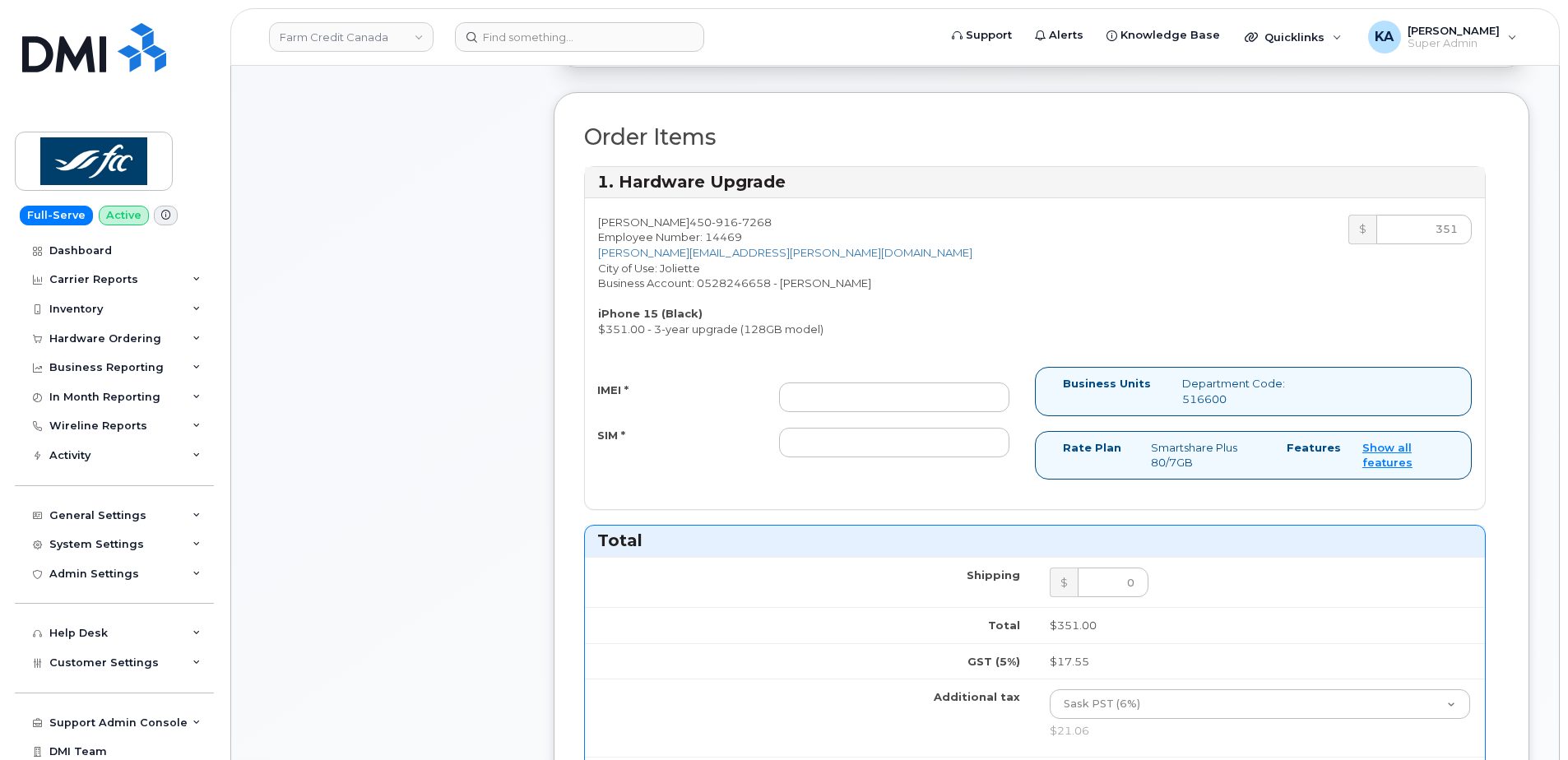
scroll to position [576, 0]
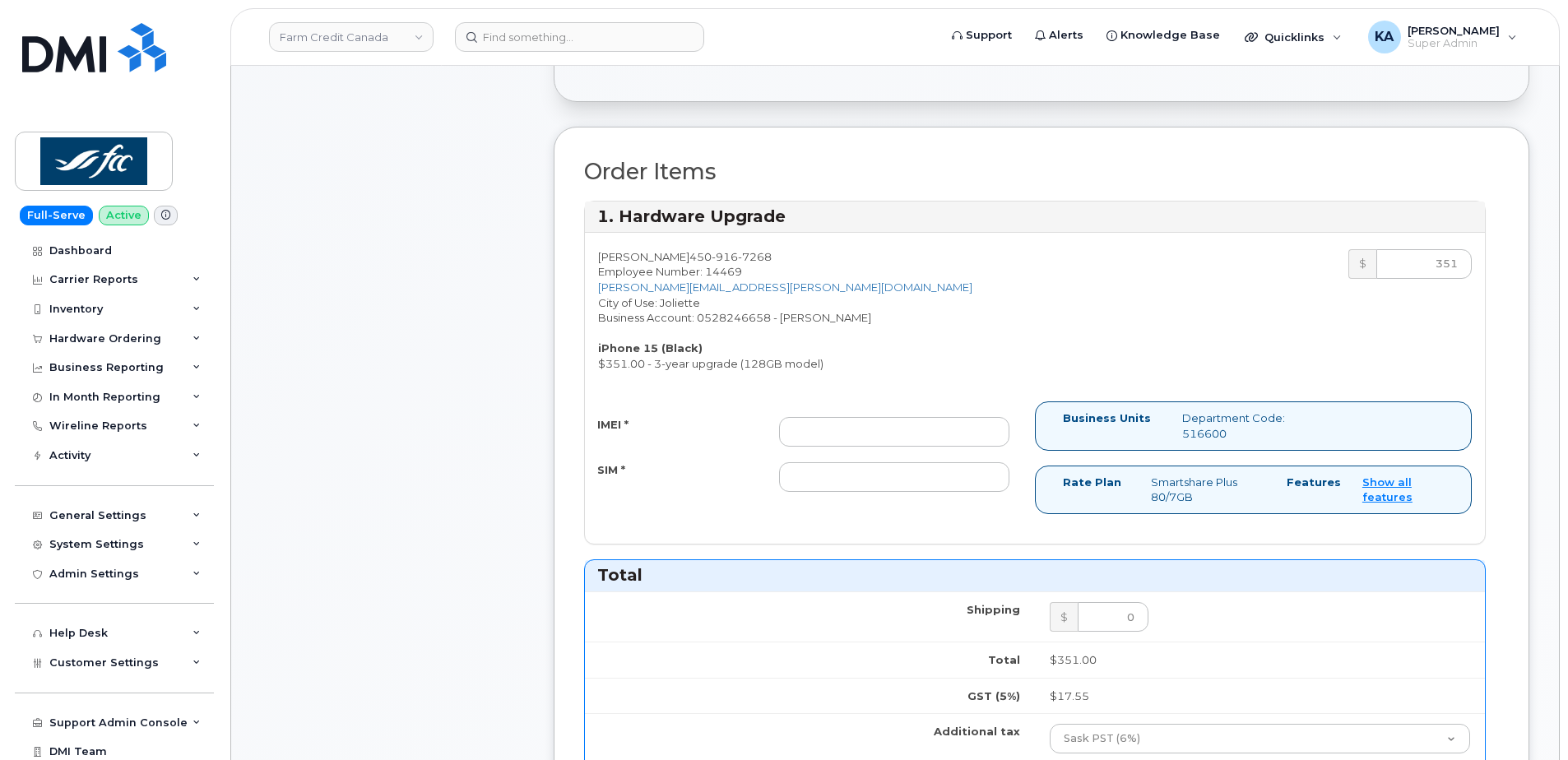
type input "466379575660"
click at [928, 424] on input "IMEI *" at bounding box center [894, 432] width 230 height 30
paste input "355241448271776"
type input "355241448271776"
click at [789, 477] on input "SIM *" at bounding box center [894, 477] width 230 height 30
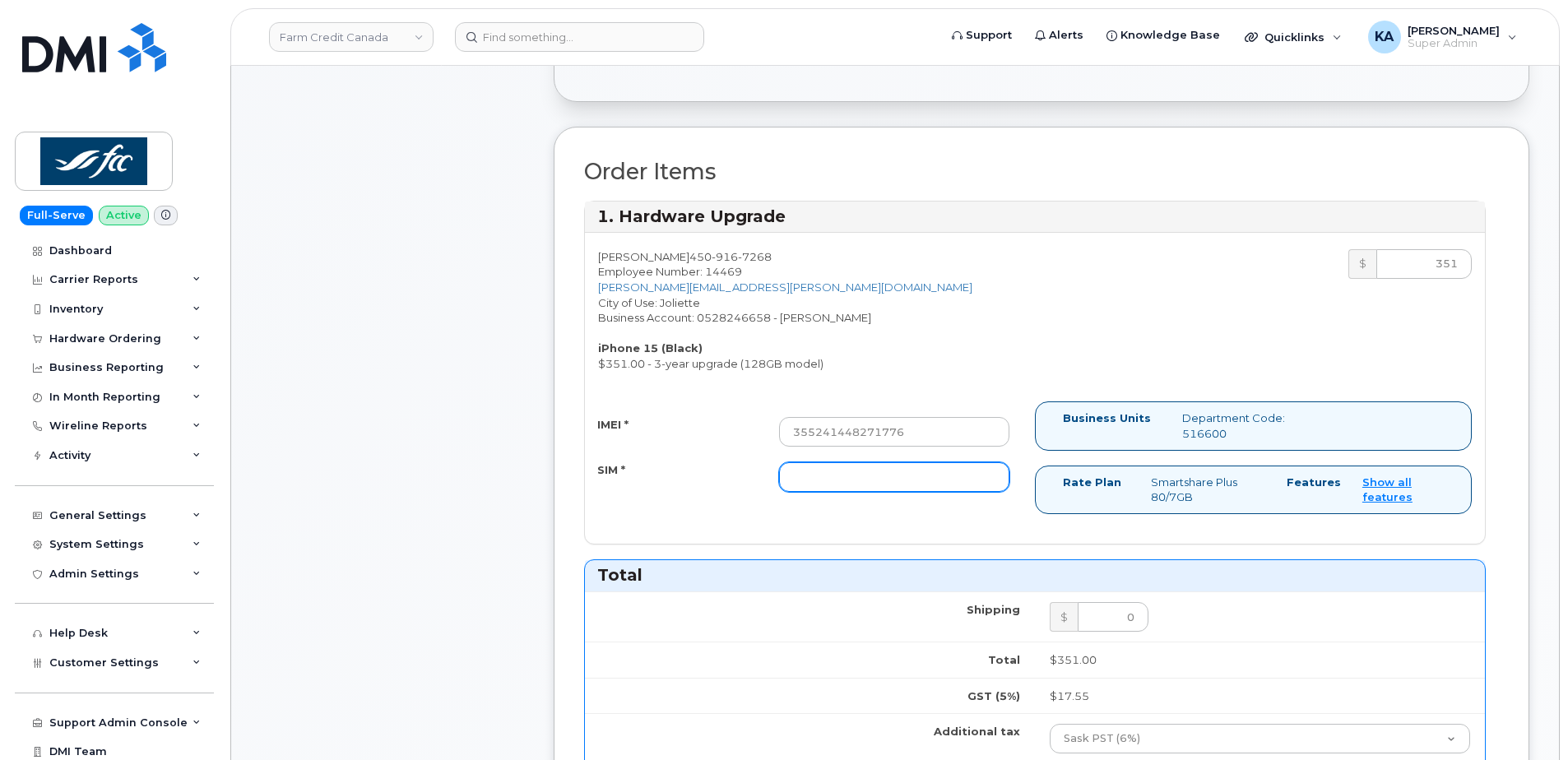
paste input "89302610207417118020"
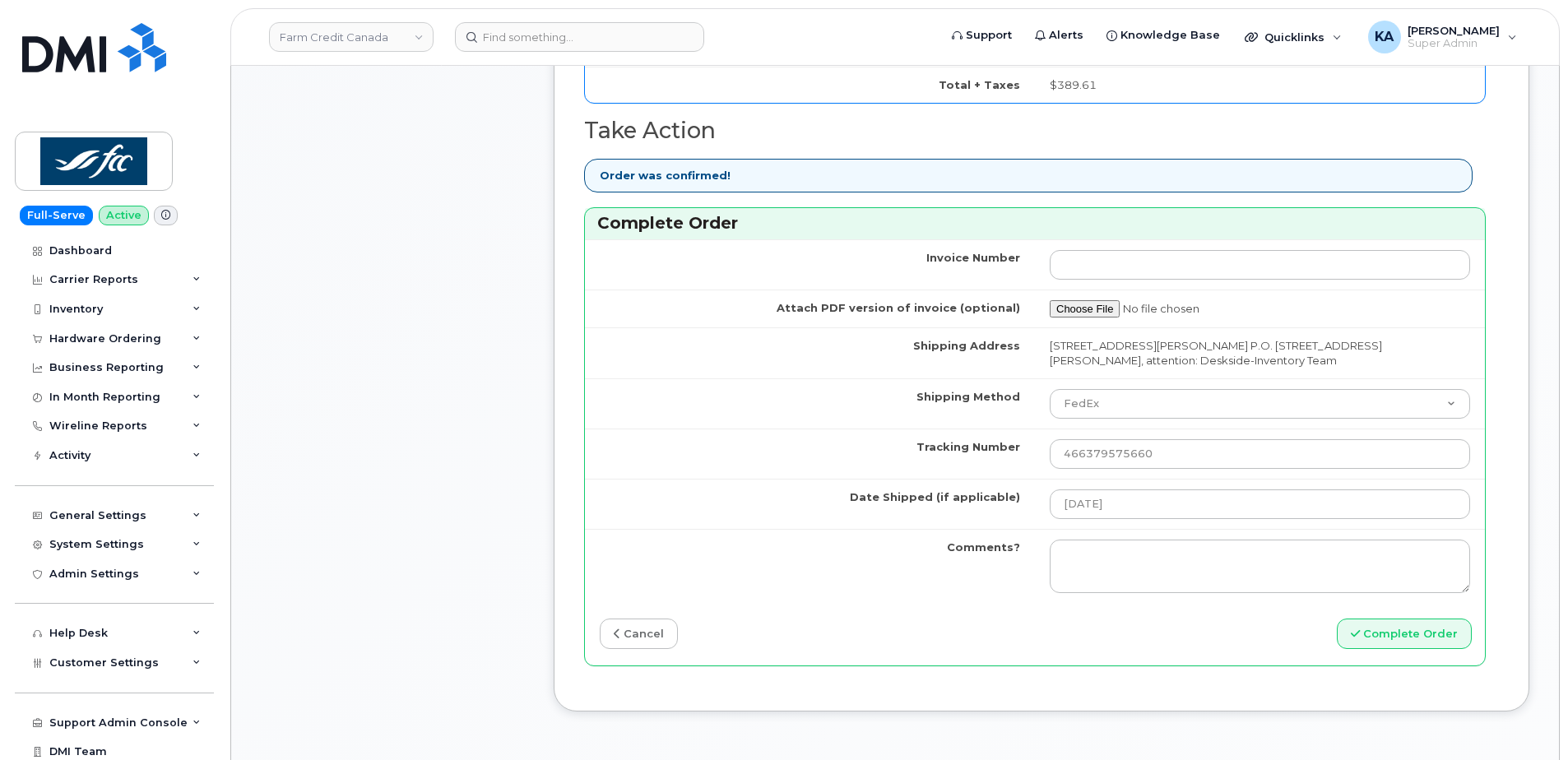
scroll to position [1398, 0]
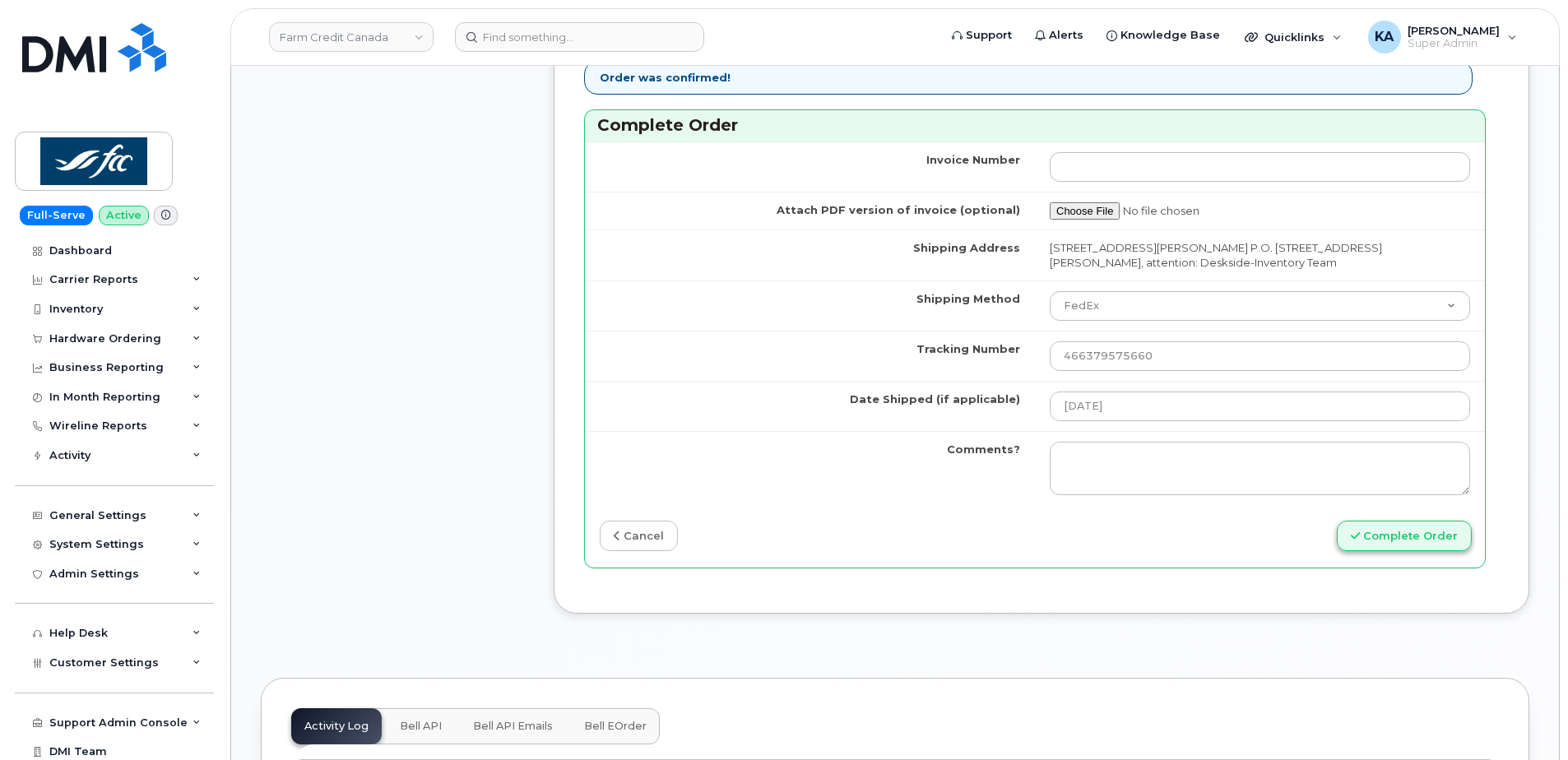
type input "89302610207417118020"
click at [1400, 539] on button "Complete Order" at bounding box center [1405, 536] width 135 height 30
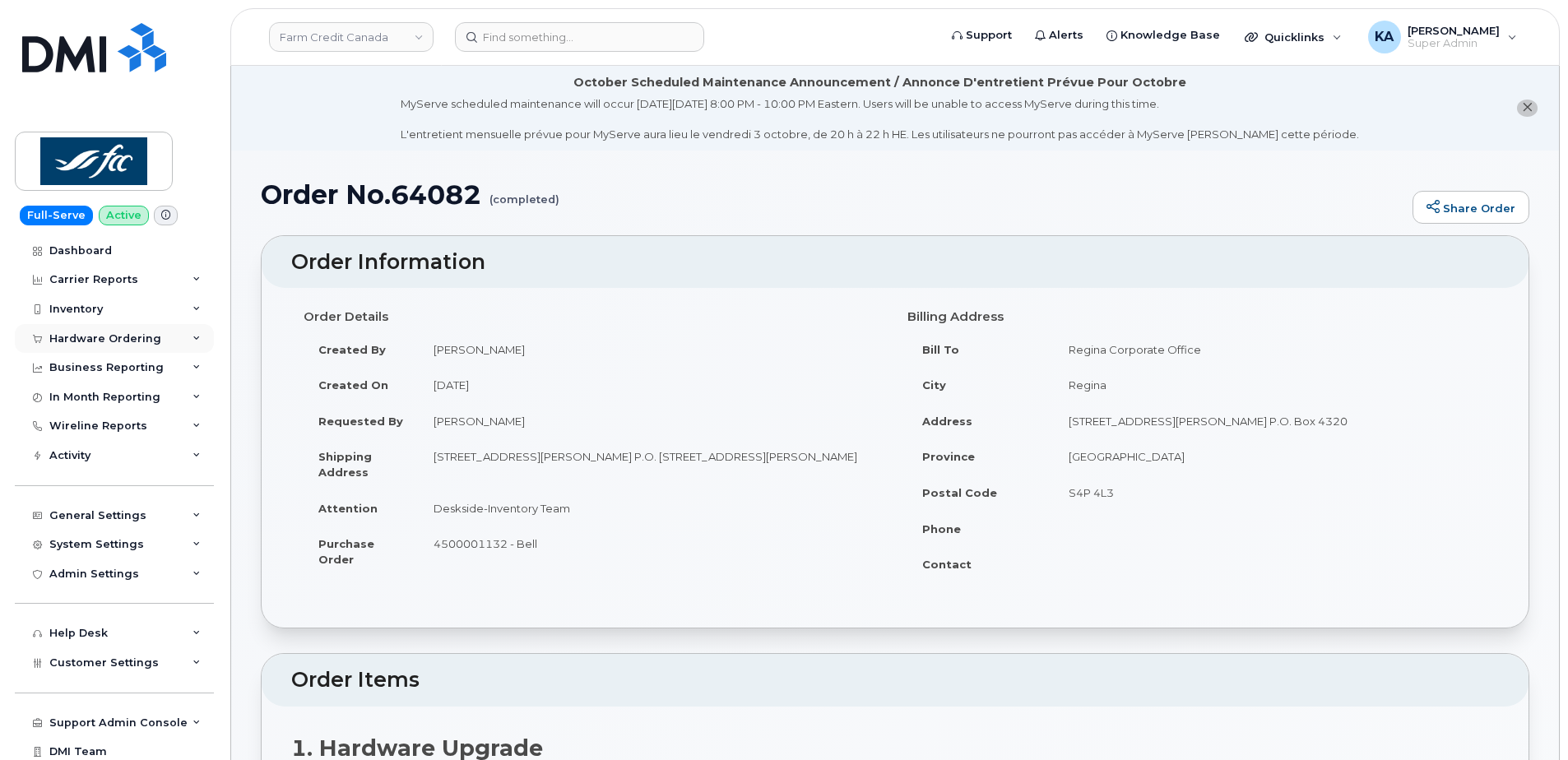
click at [99, 334] on div "Hardware Ordering" at bounding box center [104, 339] width 112 height 13
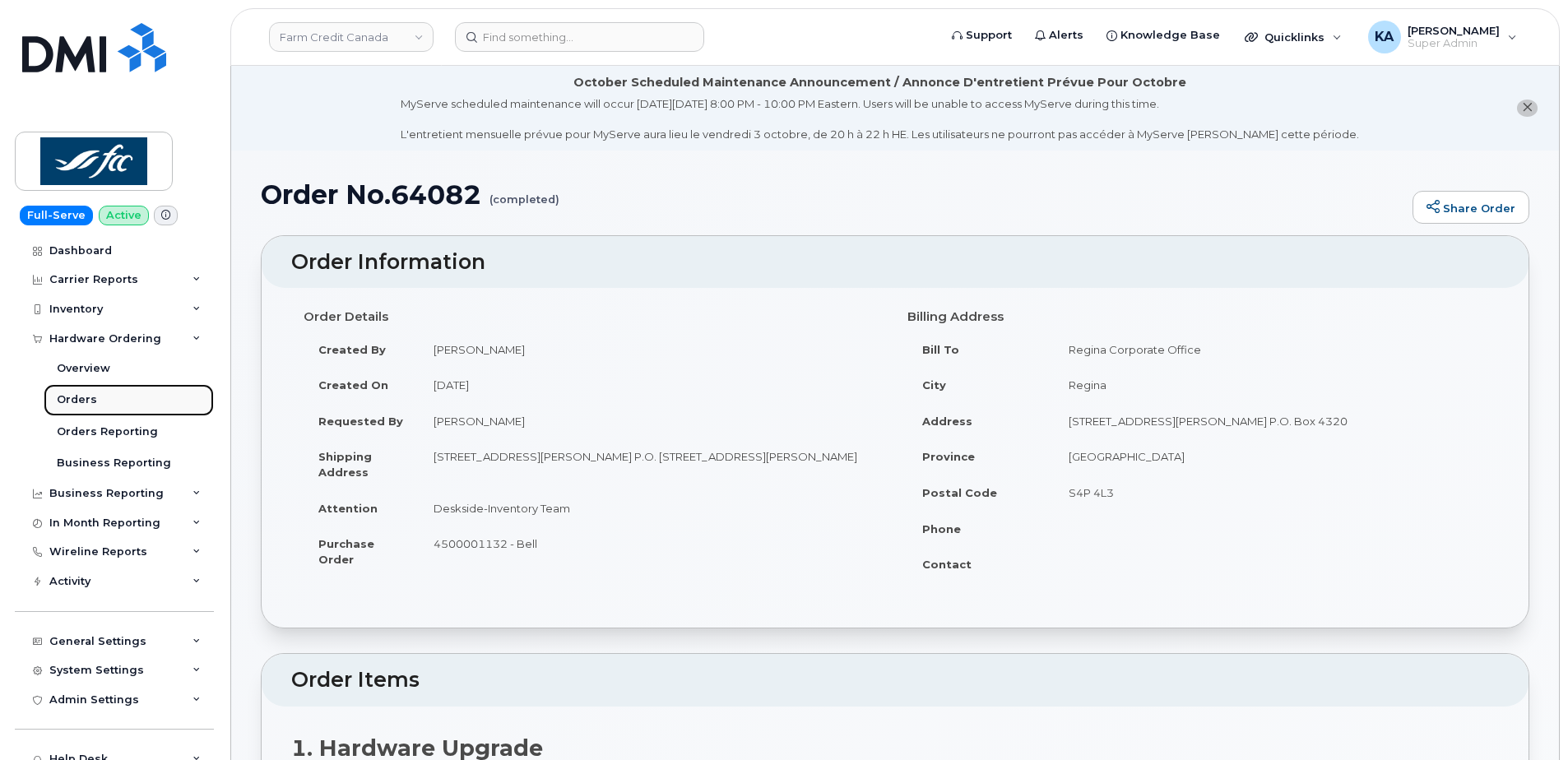
click at [75, 394] on div "Orders" at bounding box center [77, 400] width 41 height 15
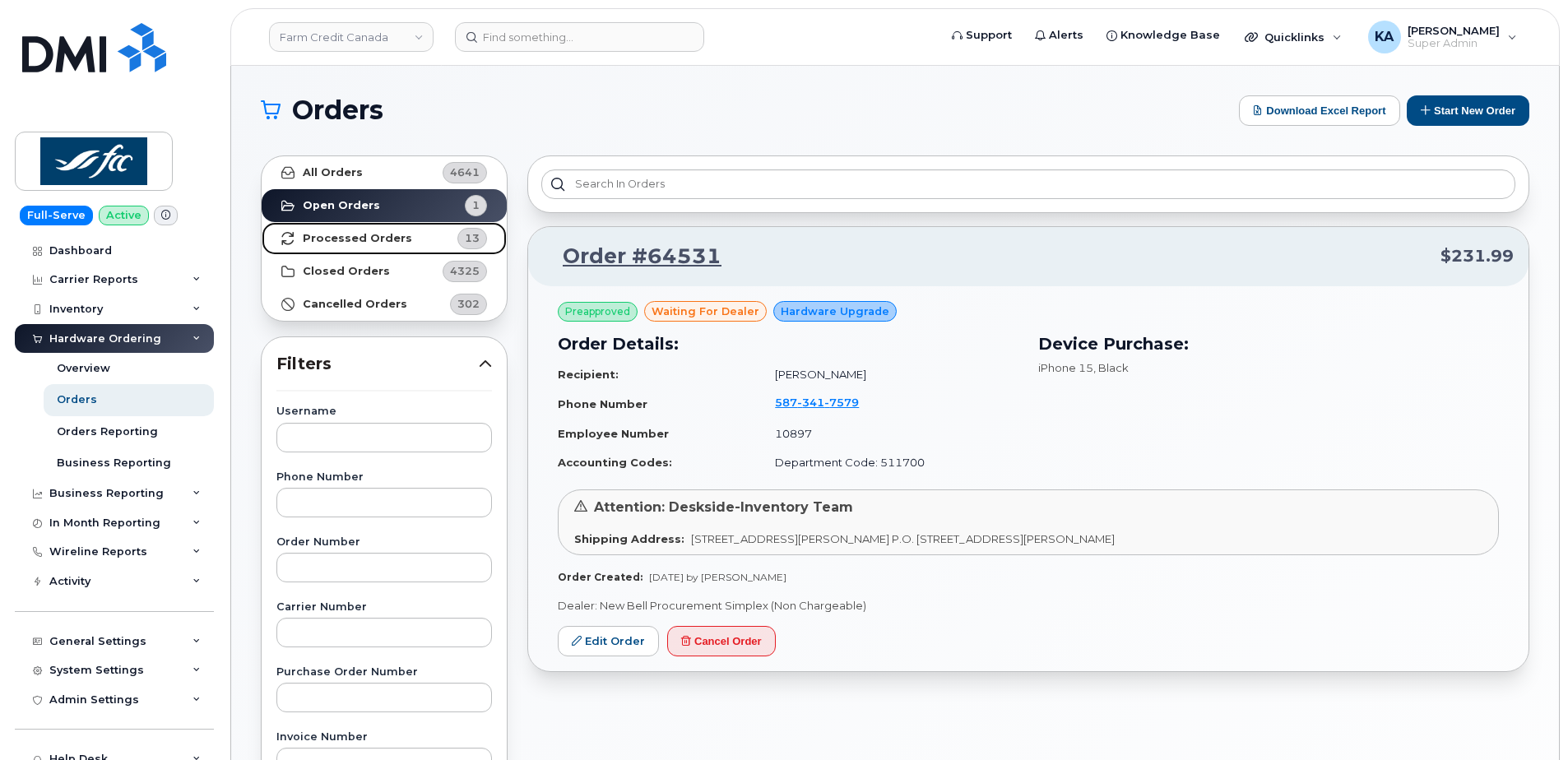
click at [322, 239] on strong "Processed Orders" at bounding box center [357, 238] width 109 height 13
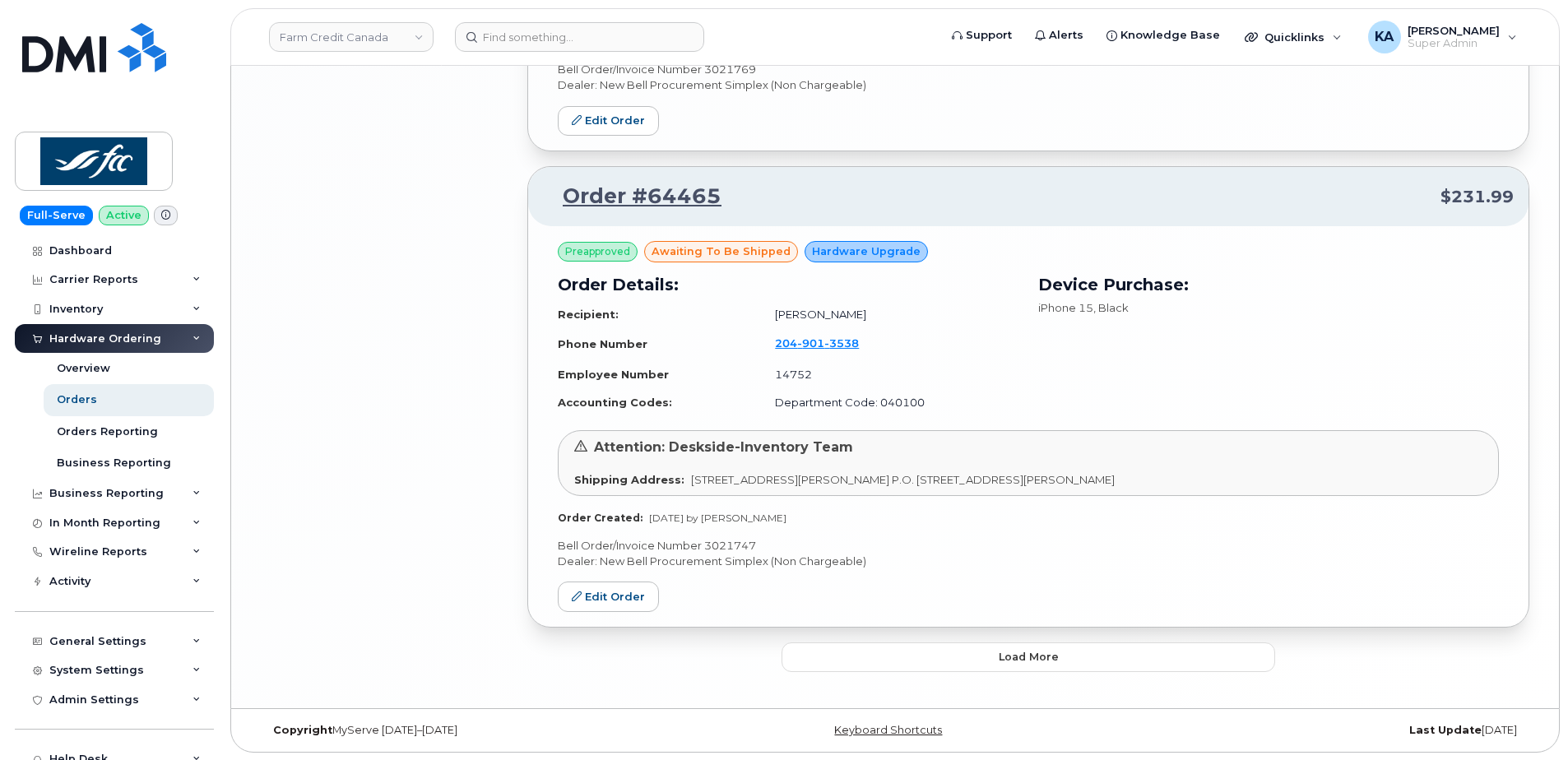
scroll to position [3376, 0]
click at [826, 654] on button "Load more" at bounding box center [1028, 657] width 493 height 30
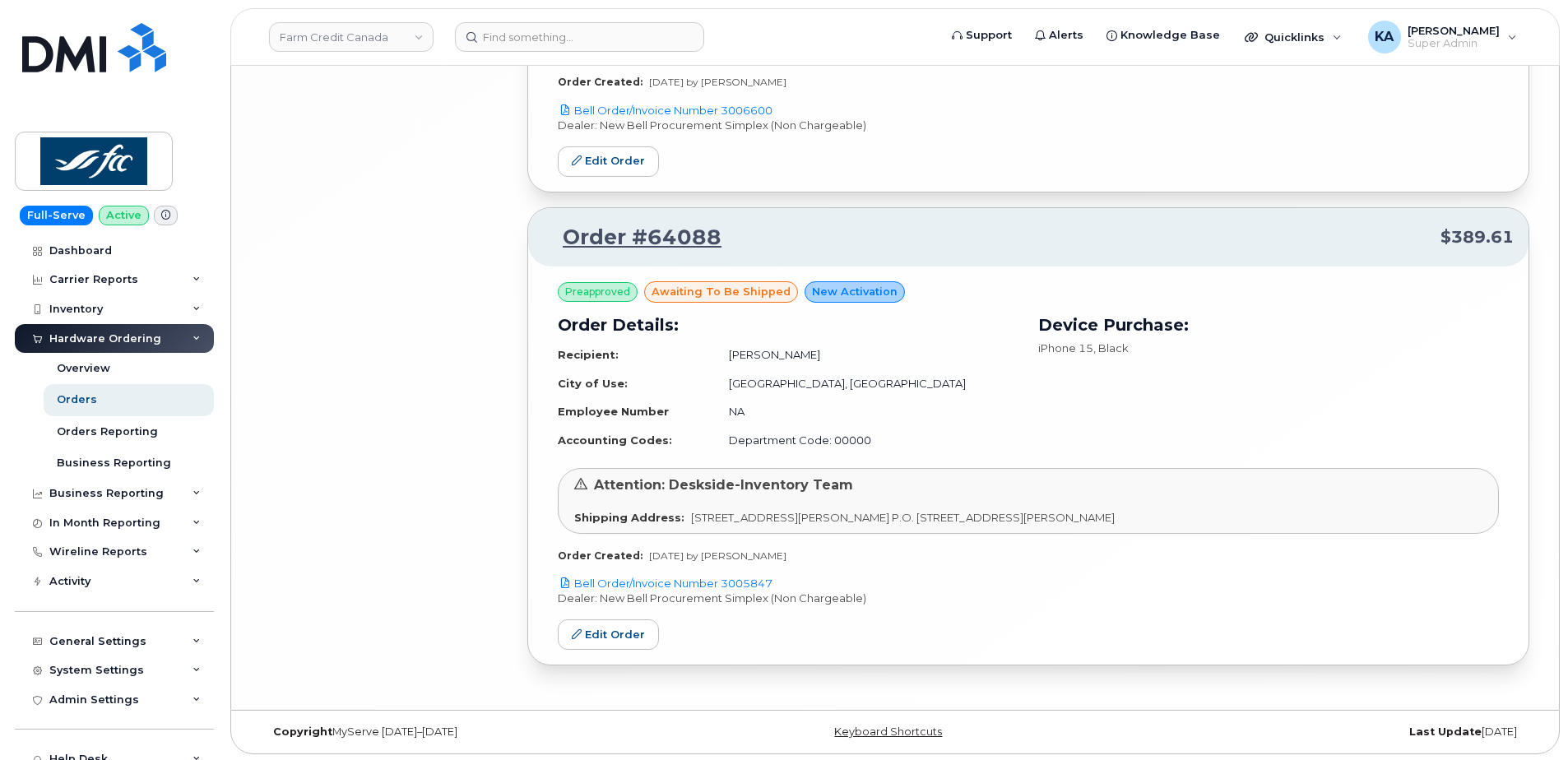
scroll to position [5714, 0]
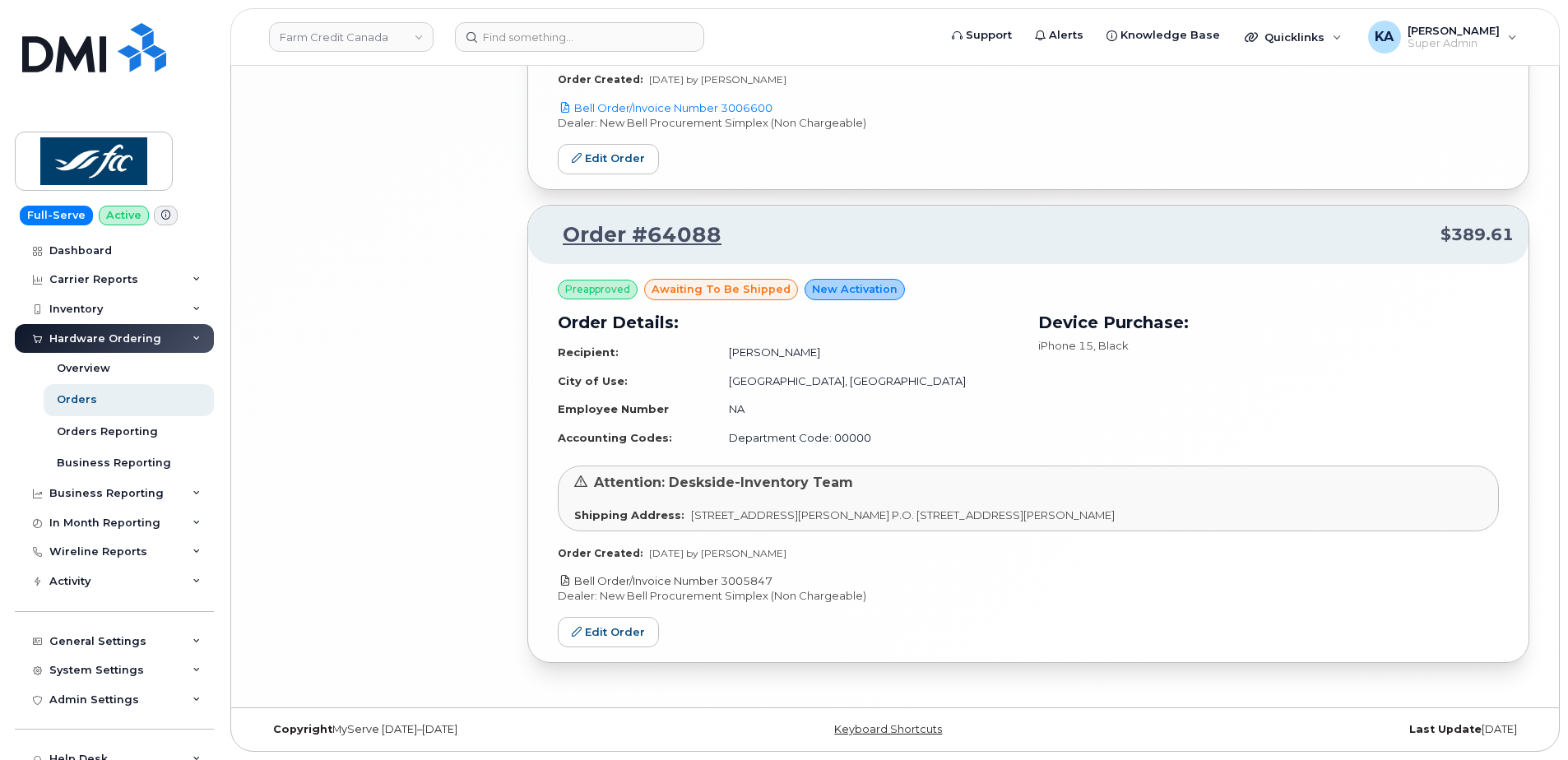
drag, startPoint x: 785, startPoint y: 581, endPoint x: 723, endPoint y: 581, distance: 62.0
click at [723, 581] on p "Bell Order/Invoice Number 3005847" at bounding box center [1028, 581] width 941 height 16
copy link "3005847"
click at [578, 629] on icon at bounding box center [576, 632] width 10 height 10
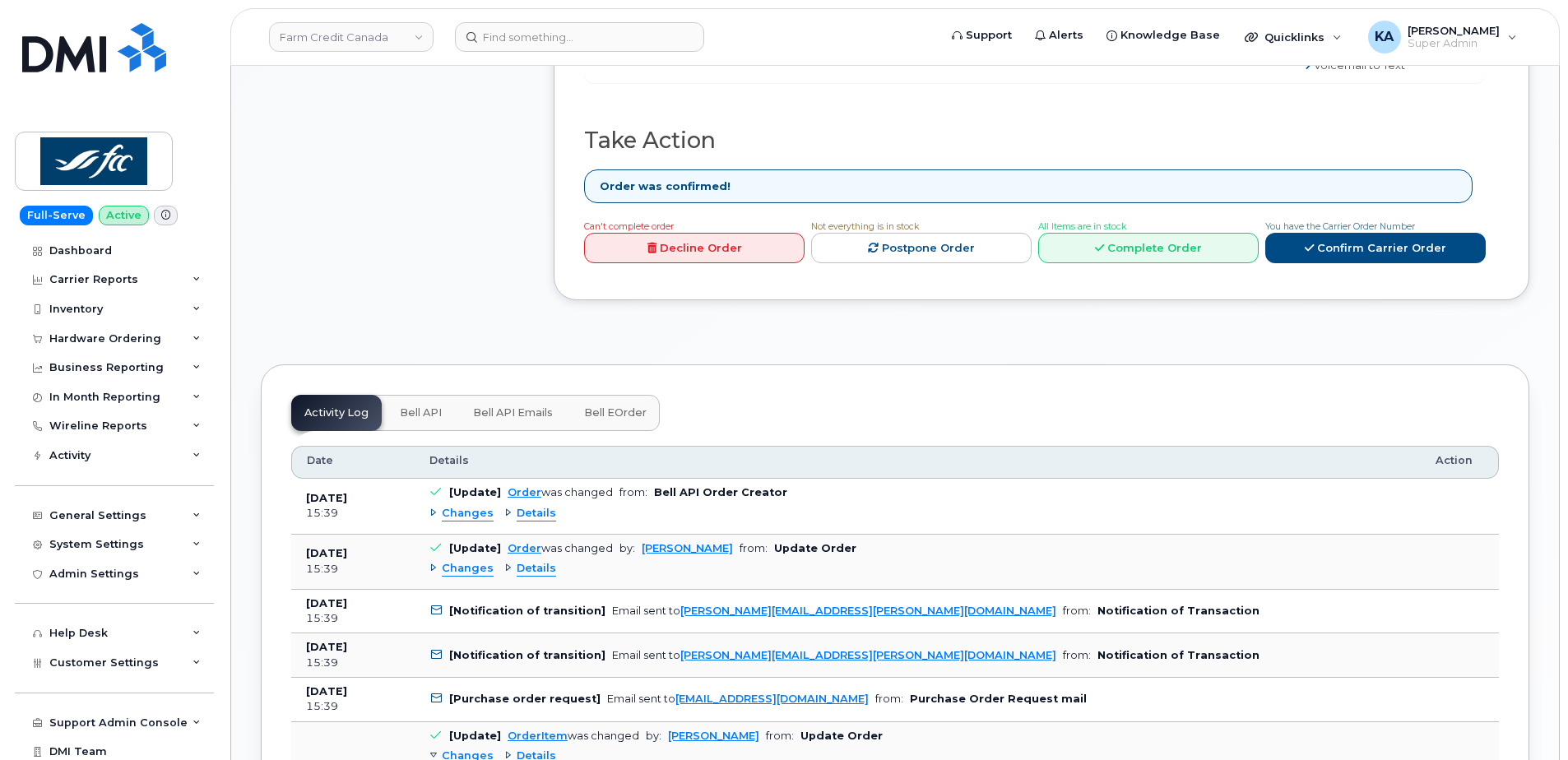
scroll to position [1234, 0]
click at [1155, 232] on link "Complete Order" at bounding box center [1148, 247] width 221 height 30
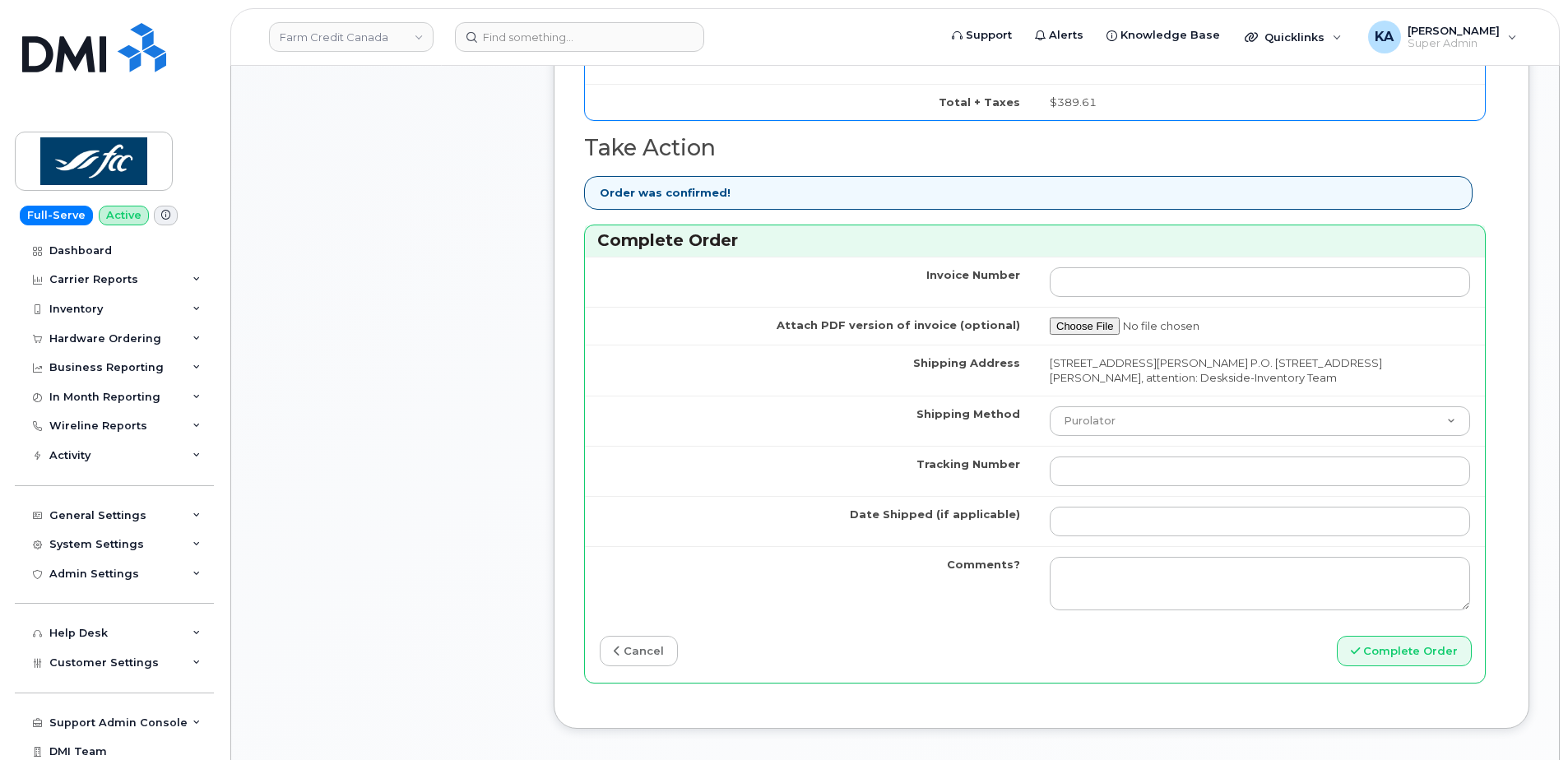
scroll to position [1398, 0]
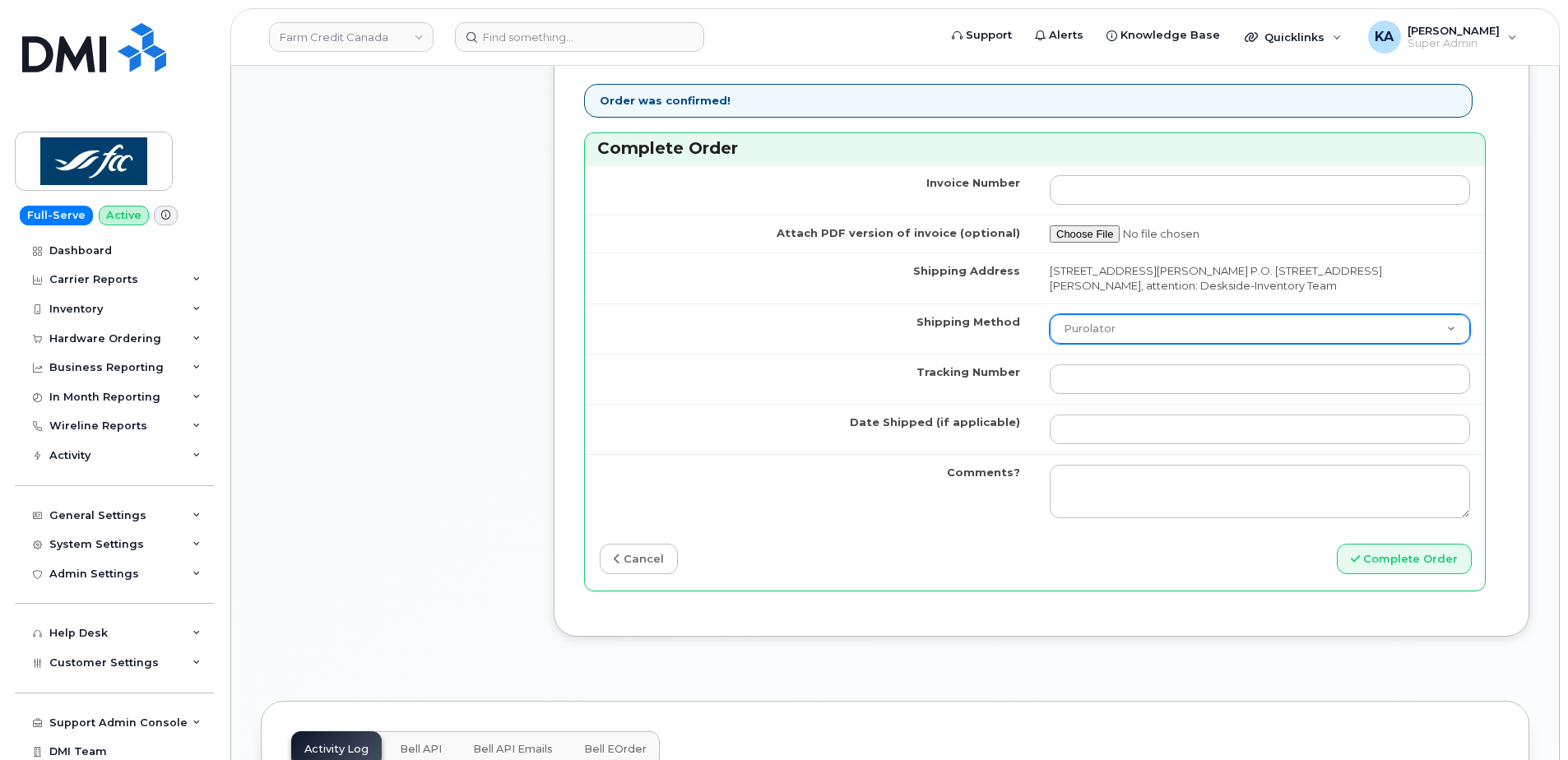
click at [1116, 327] on select "Purolator UPS FedEx Canada Post Courier Other Drop Off Pick Up" at bounding box center [1260, 329] width 420 height 30
select select "FedEx"
click at [1050, 314] on select "Purolator UPS FedEx Canada Post Courier Other Drop Off Pick Up" at bounding box center [1260, 329] width 420 height 30
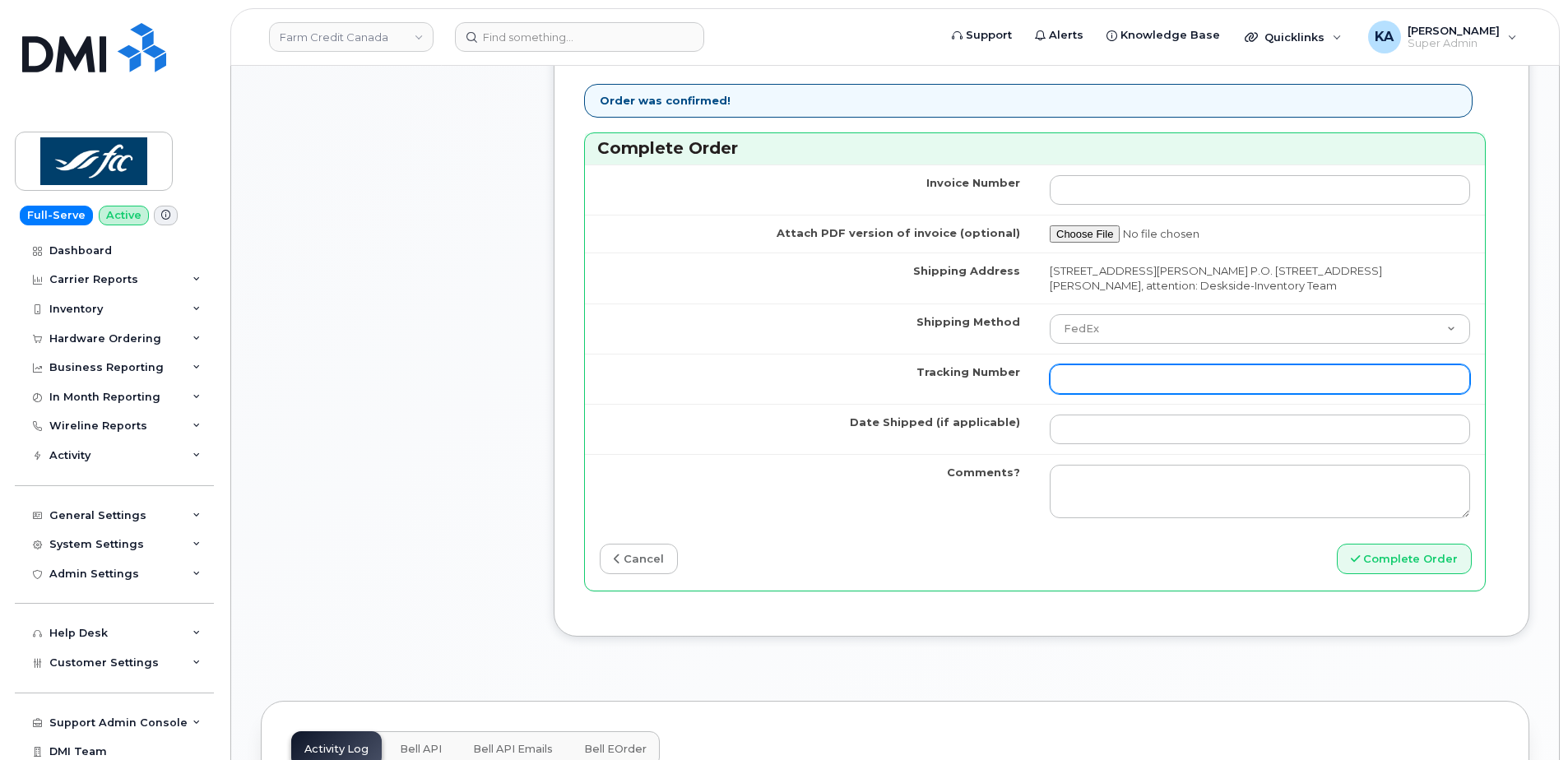
click at [1086, 377] on input "Tracking Number" at bounding box center [1260, 380] width 420 height 30
paste input "466379576807"
type input "466379576807"
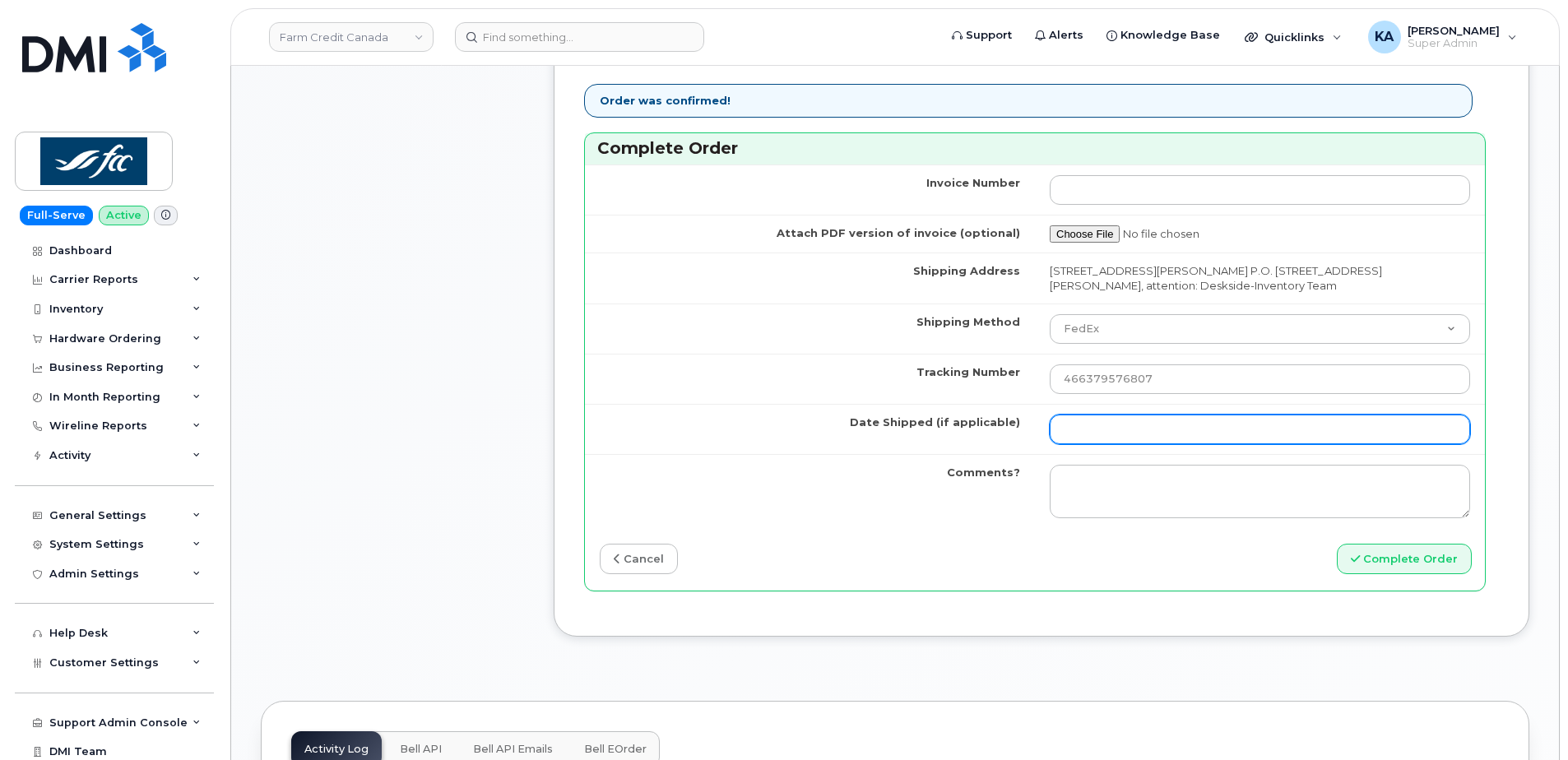
click at [1089, 433] on input "Date Shipped (if applicable)" at bounding box center [1260, 429] width 420 height 30
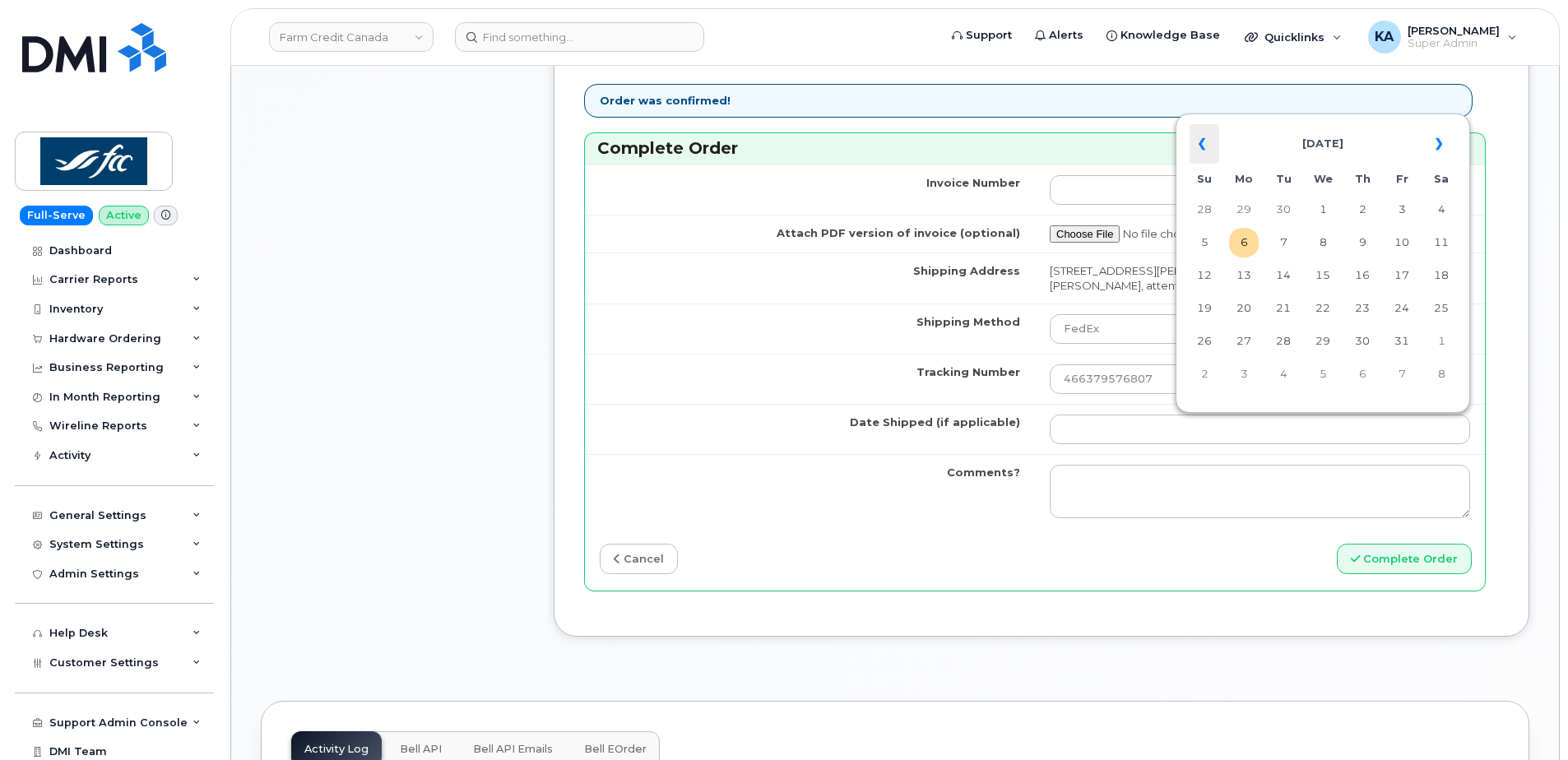
click at [1200, 147] on th "«" at bounding box center [1204, 144] width 30 height 40
click at [1401, 276] on td "15" at bounding box center [1402, 275] width 30 height 30
type input "[DATE]"
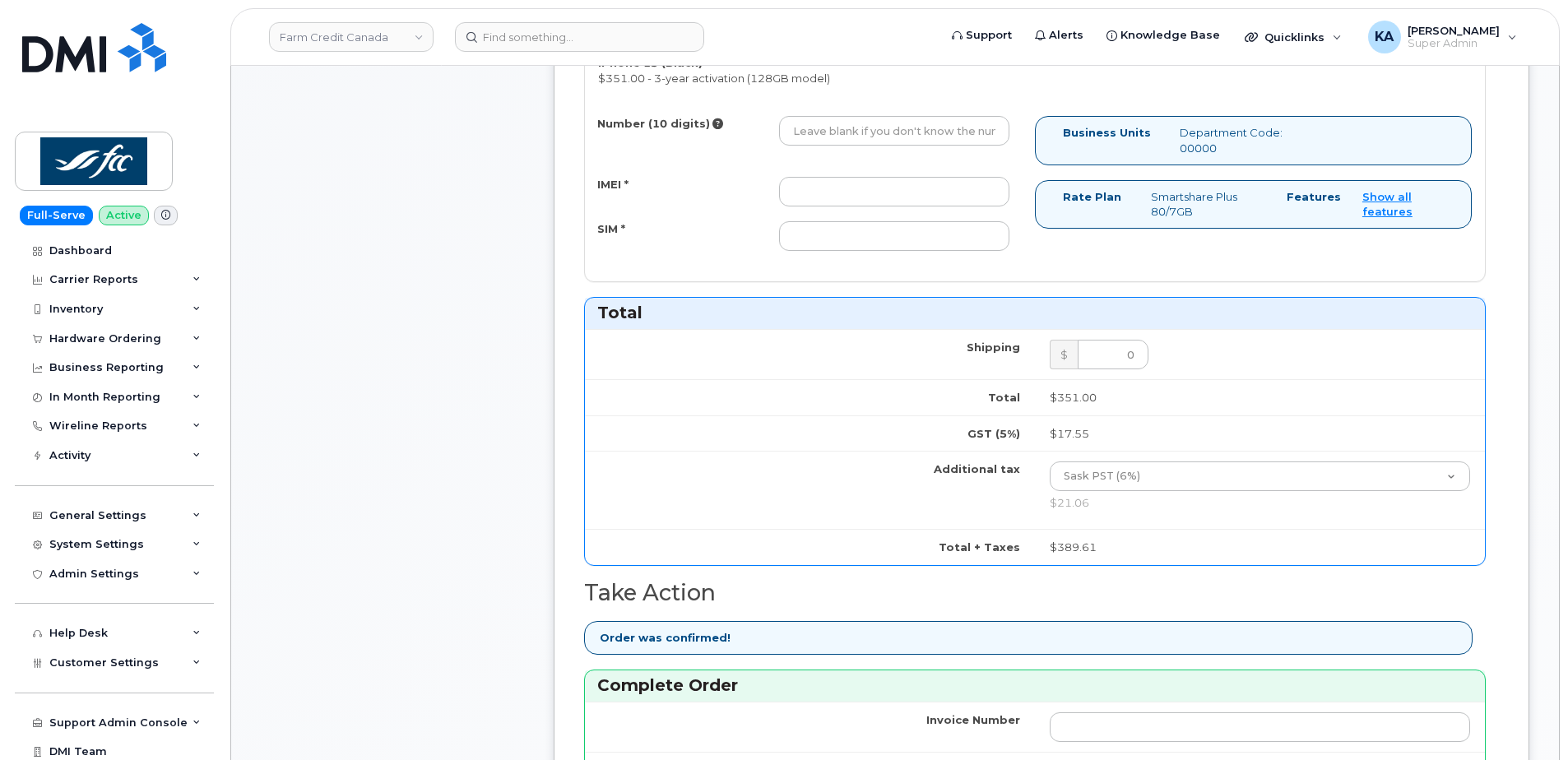
scroll to position [658, 0]
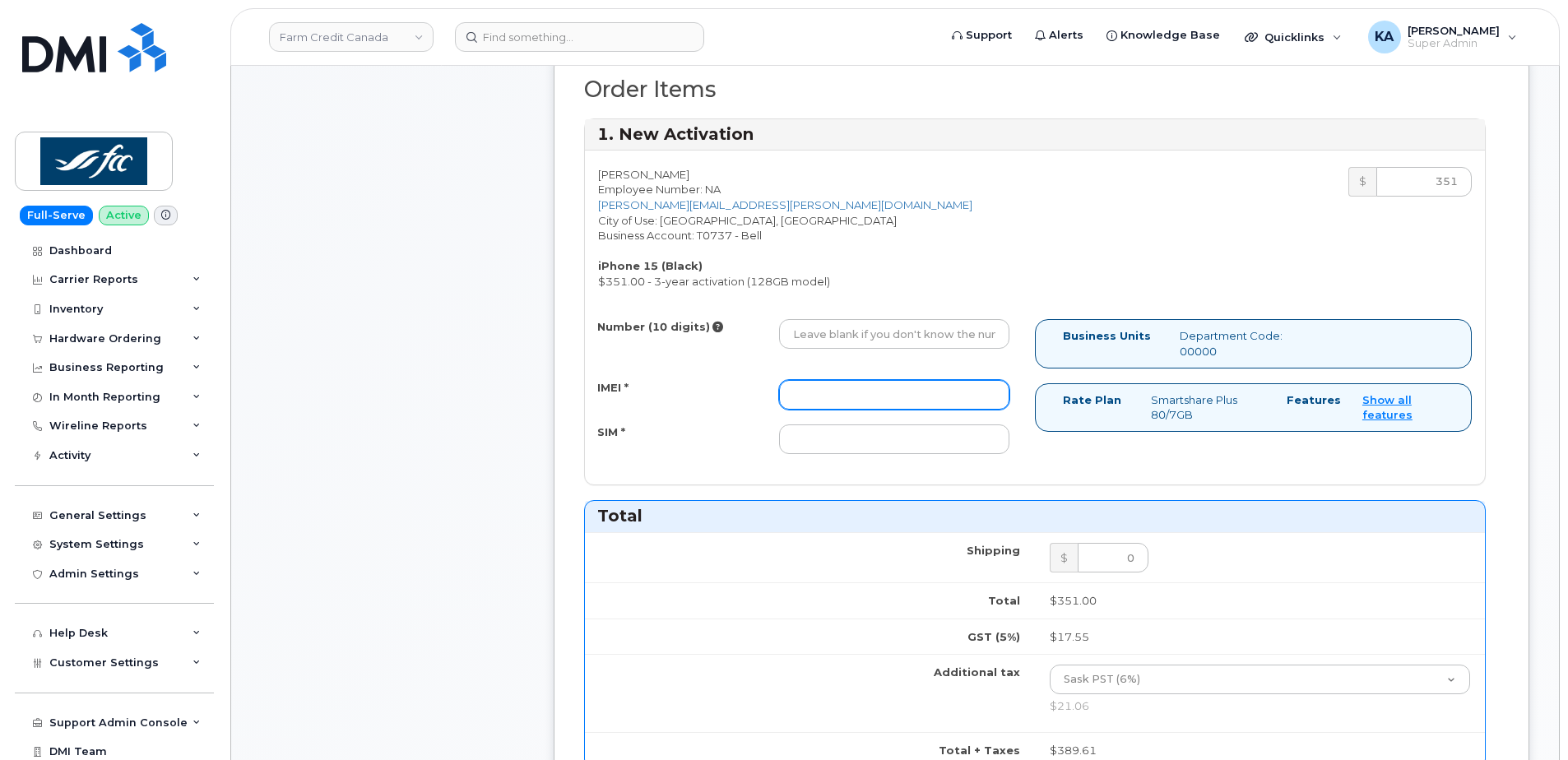
click at [829, 390] on input "IMEI *" at bounding box center [894, 395] width 230 height 30
paste input "356052198725286"
type input "356052198725286"
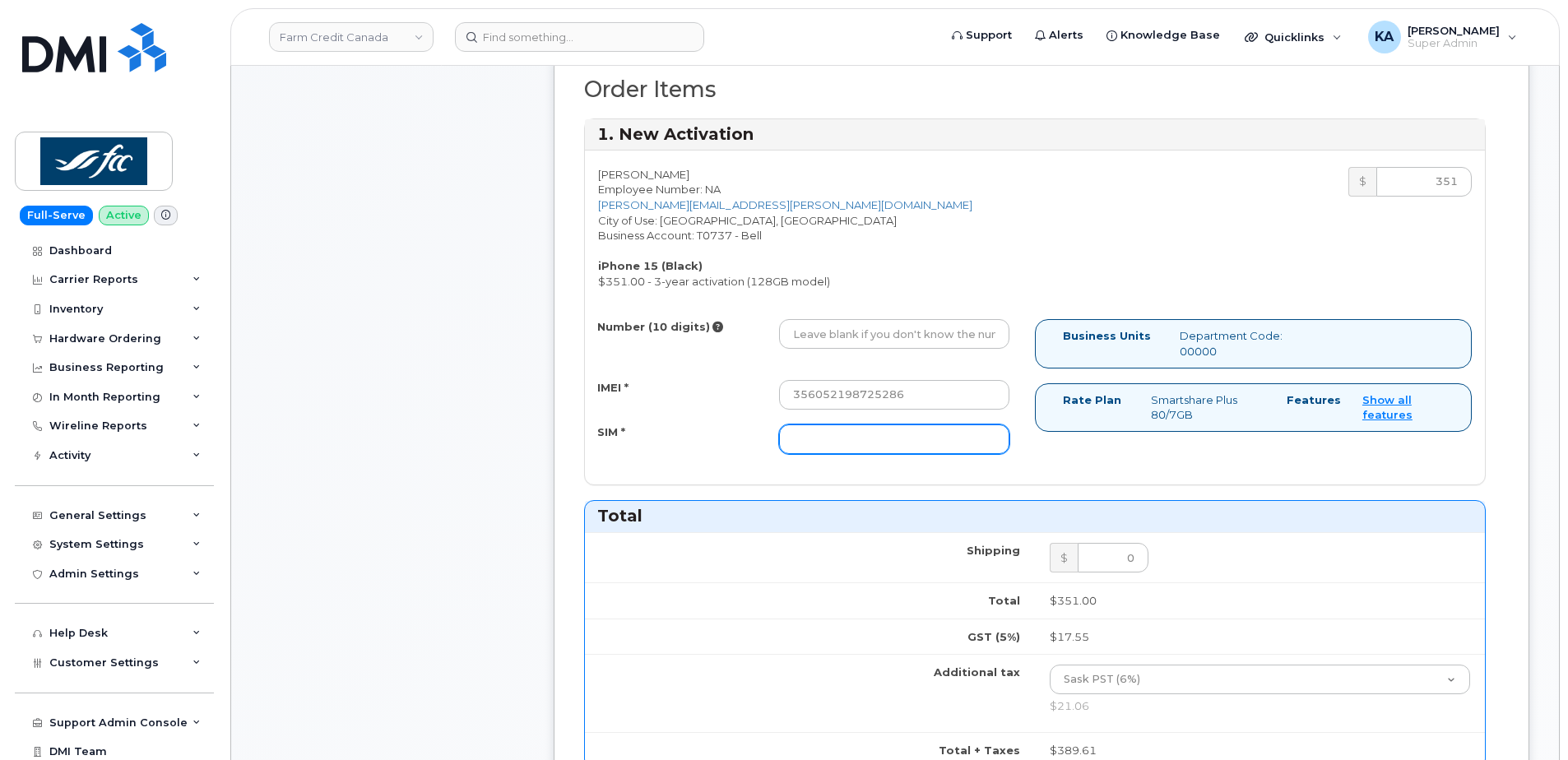
click at [798, 440] on input "SIM *" at bounding box center [894, 440] width 230 height 30
paste input "89302610207417113211"
type input "89302610207417113211"
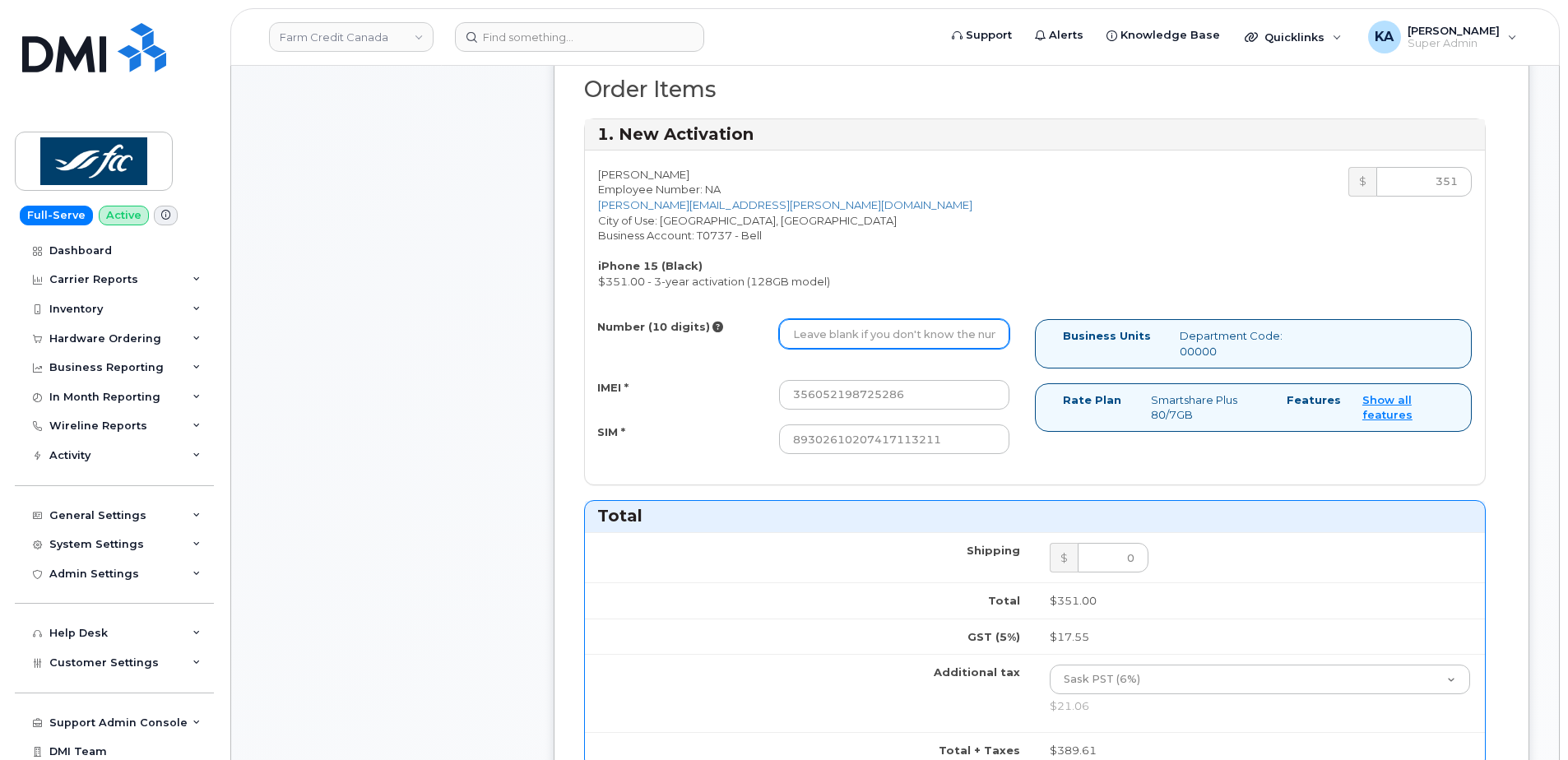
click at [842, 335] on input "Number (10 digits)" at bounding box center [894, 334] width 230 height 30
paste input "4038275815"
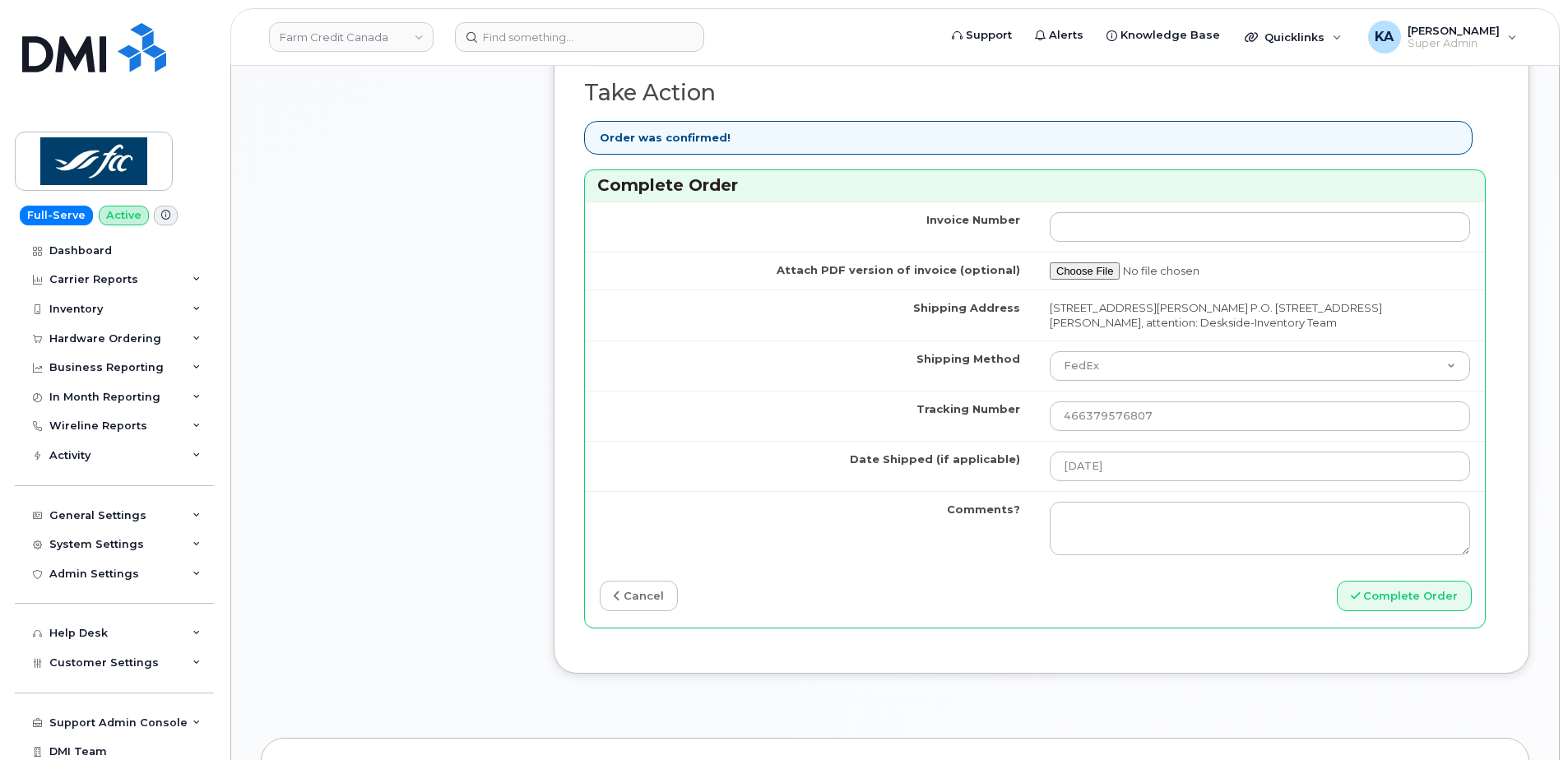
scroll to position [1398, 0]
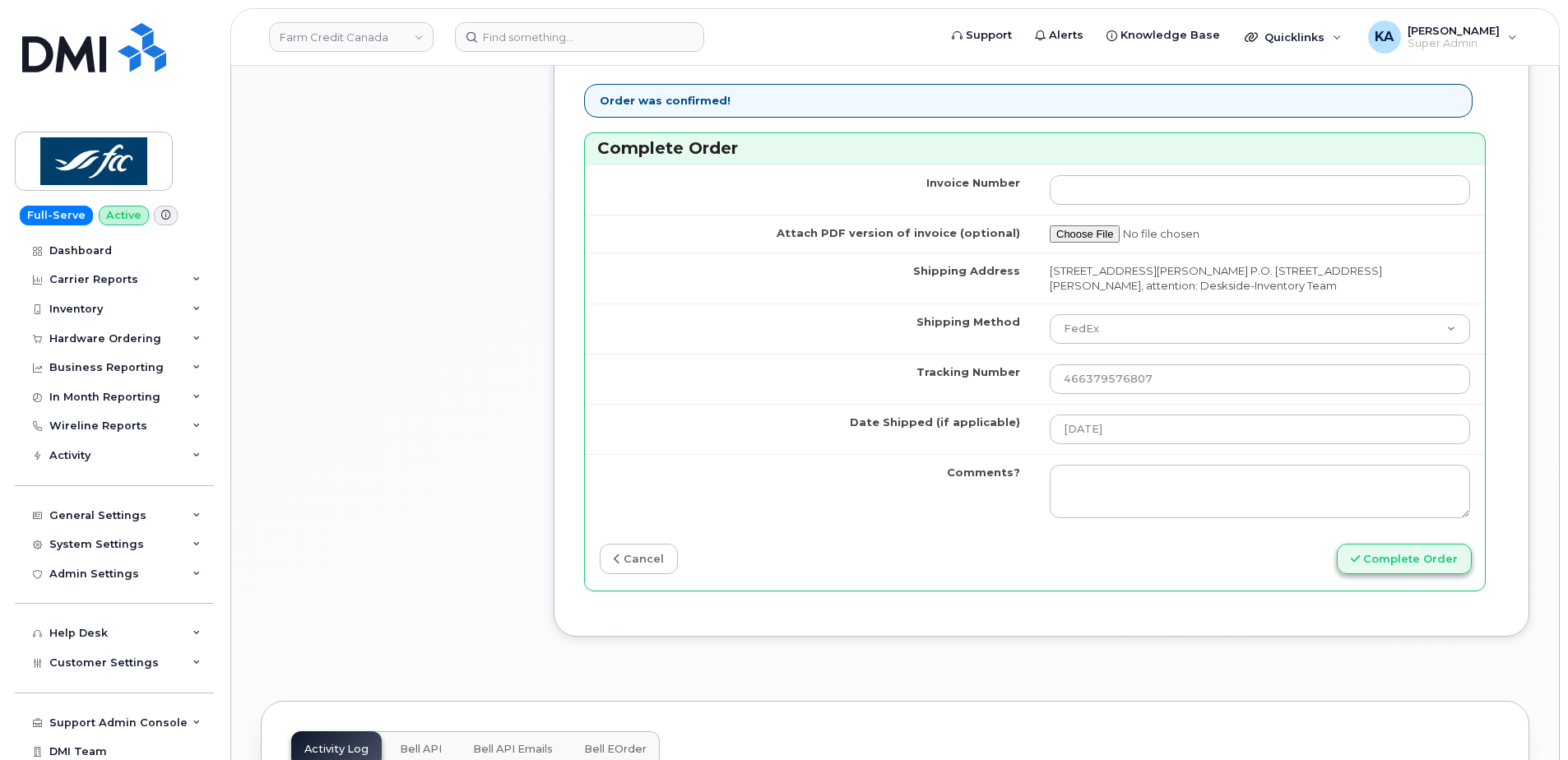
type input "4038275815"
click at [1403, 553] on button "Complete Order" at bounding box center [1405, 559] width 135 height 30
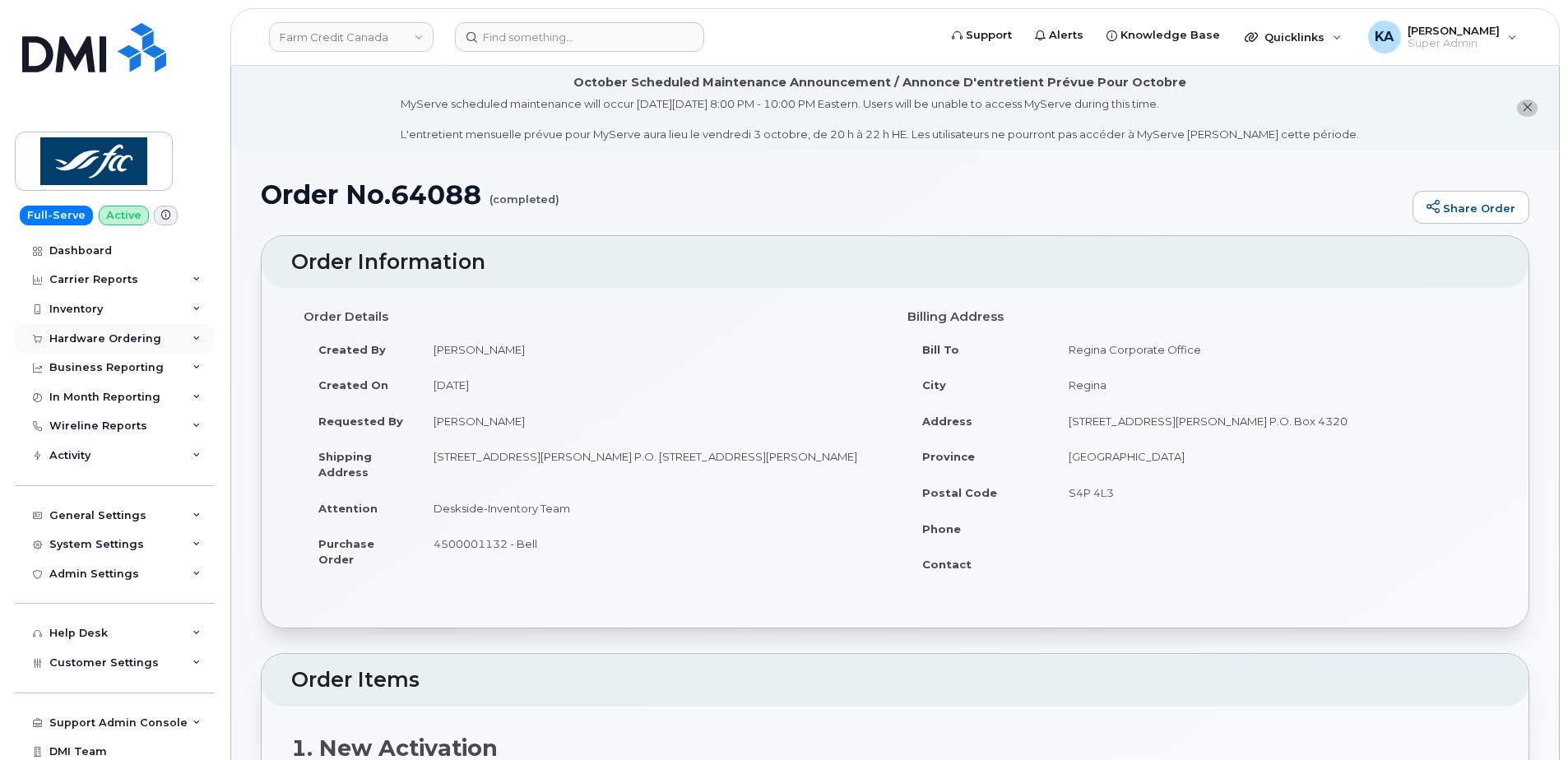
click at [77, 338] on div "Hardware Ordering" at bounding box center [104, 339] width 112 height 13
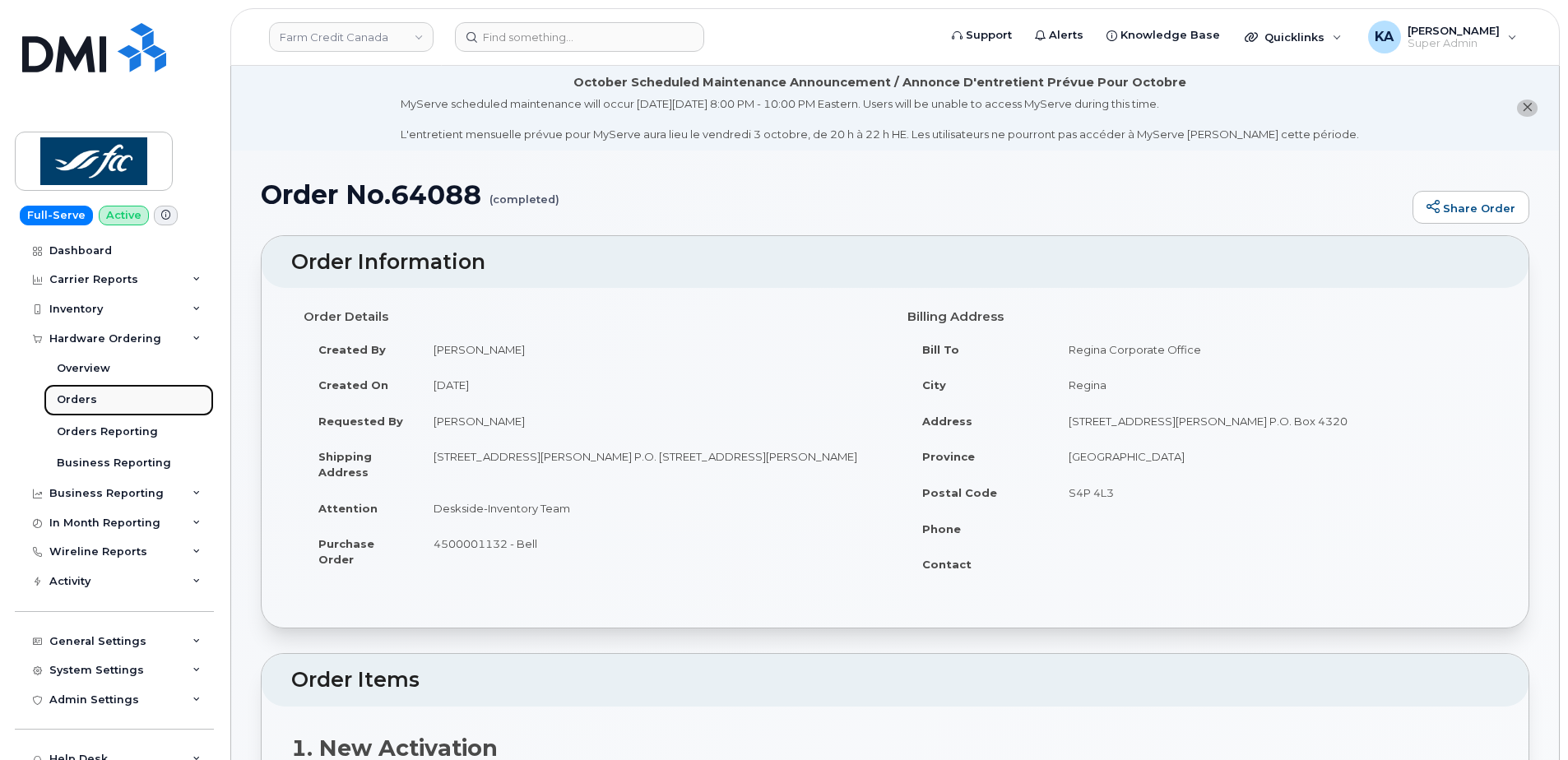
click at [77, 399] on div "Orders" at bounding box center [77, 400] width 41 height 15
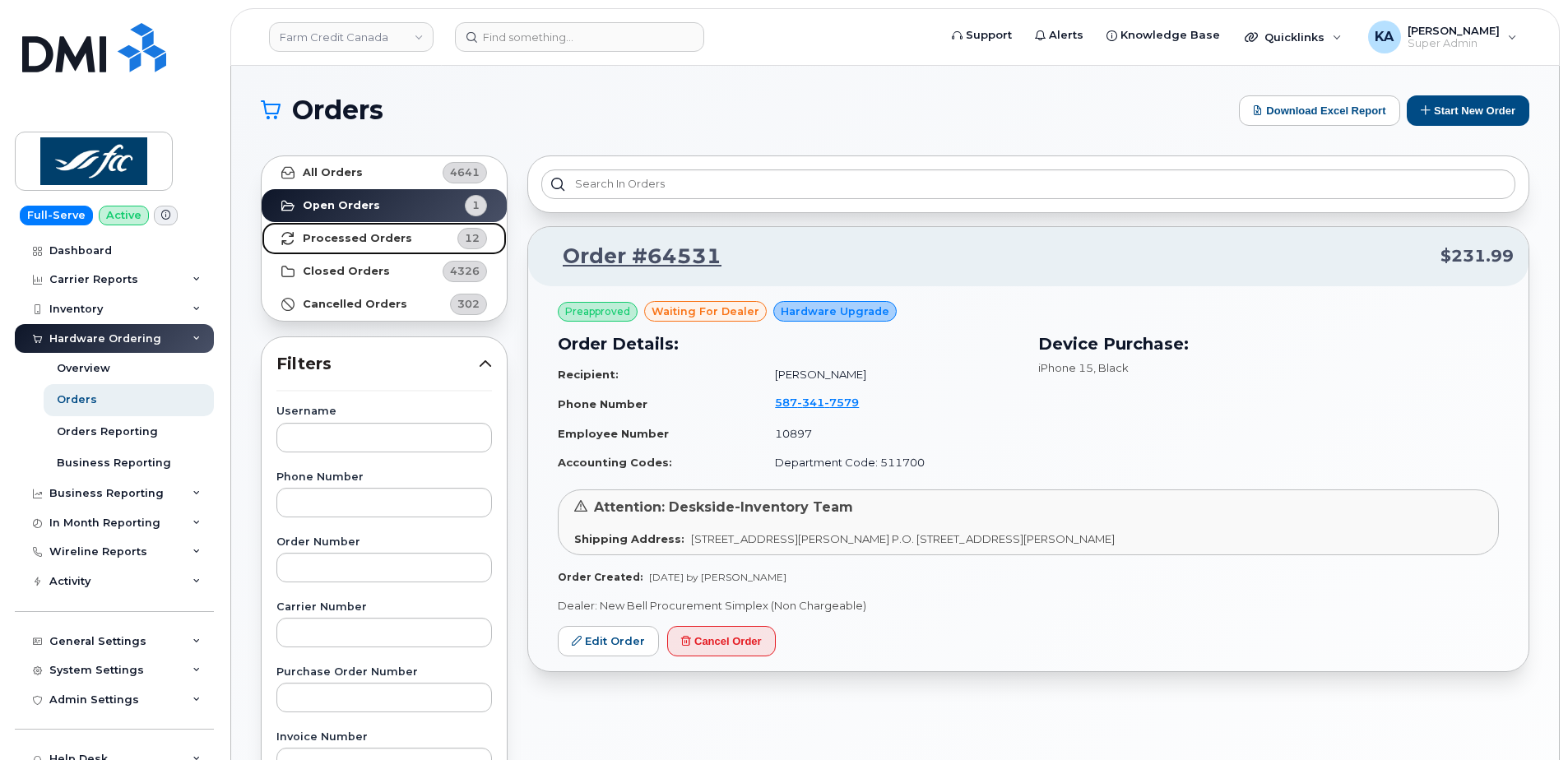
click at [350, 241] on strong "Processed Orders" at bounding box center [357, 238] width 109 height 13
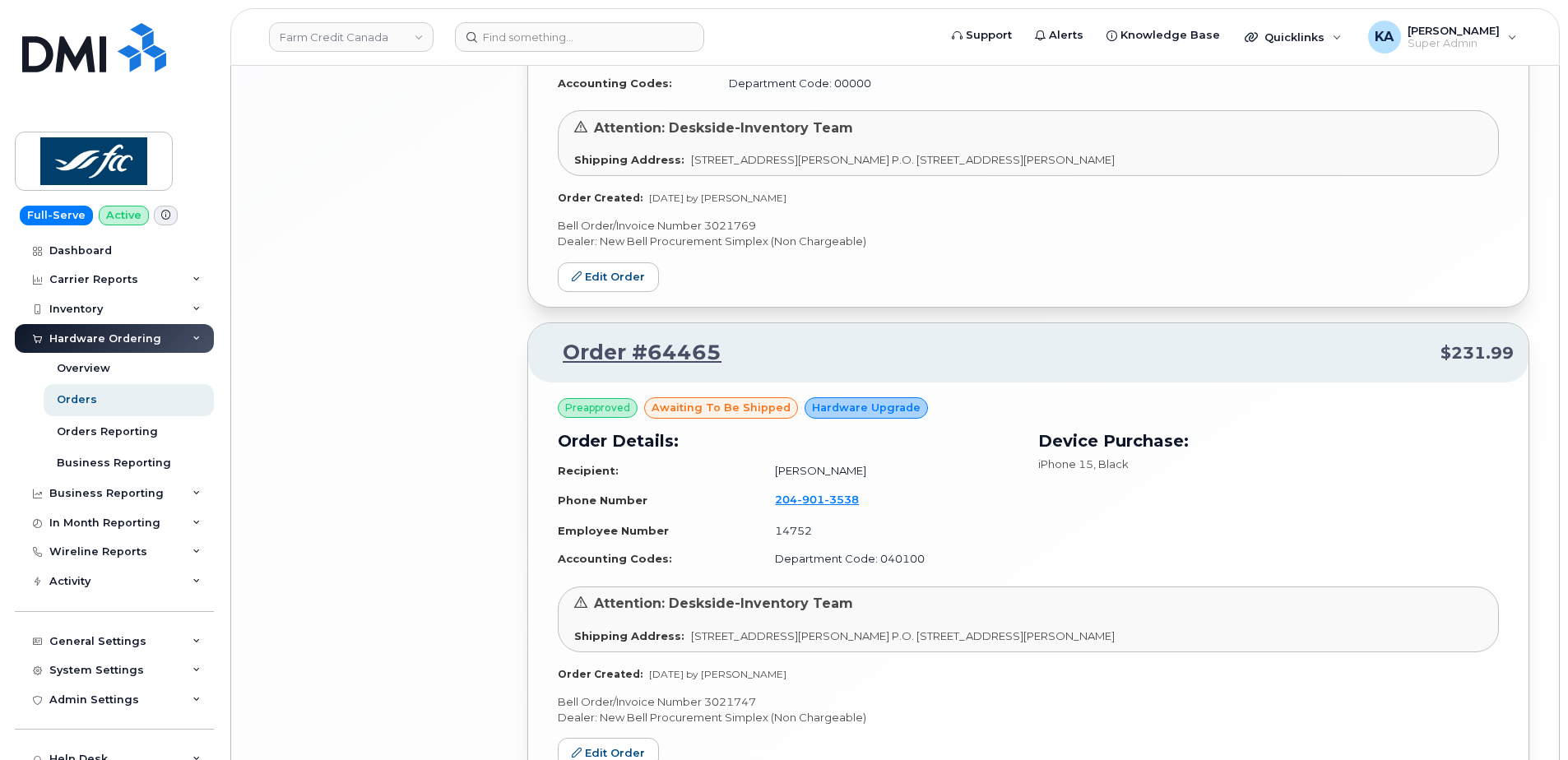
scroll to position [3376, 0]
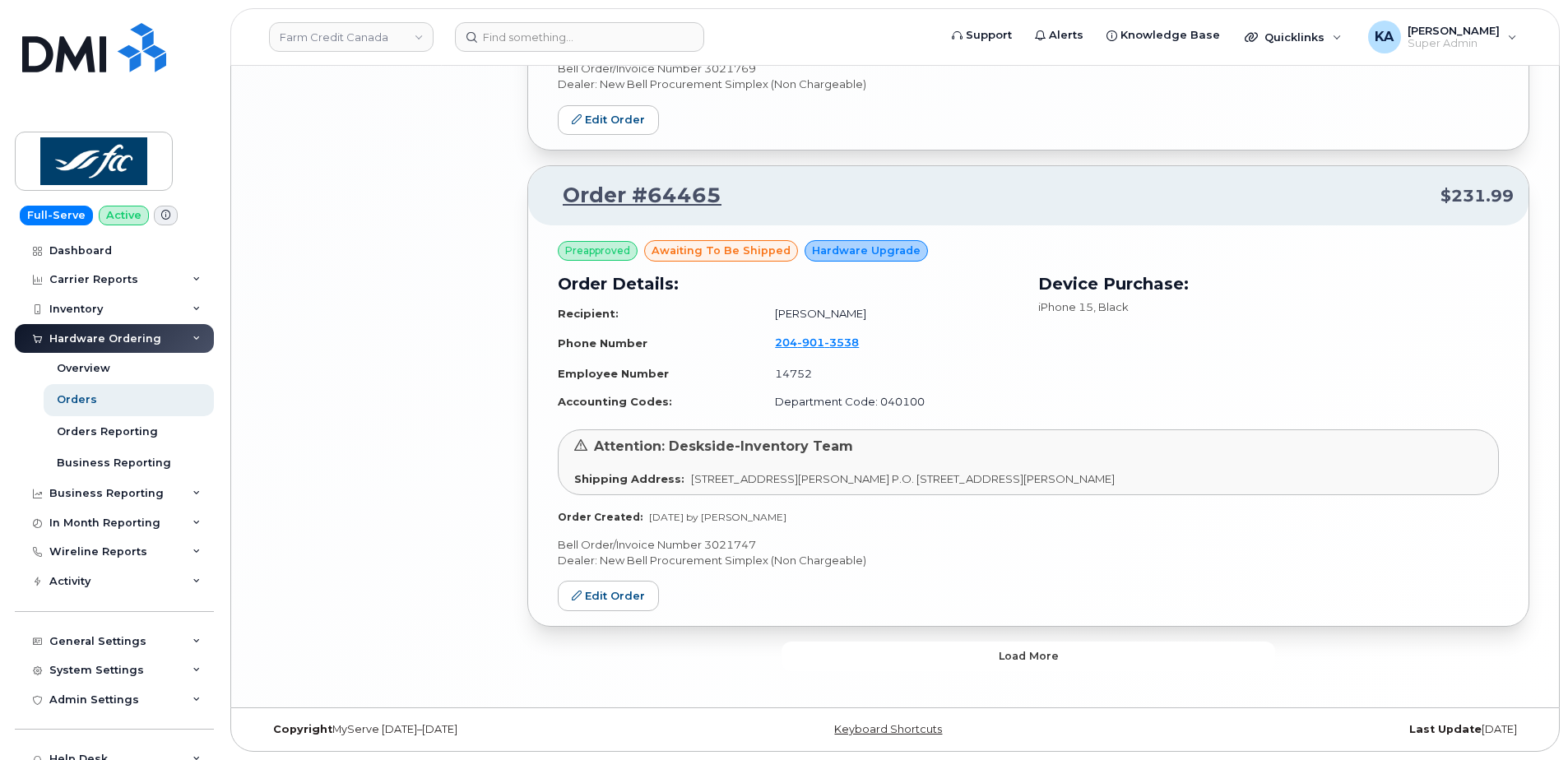
click at [935, 655] on button "Load more" at bounding box center [1028, 657] width 493 height 30
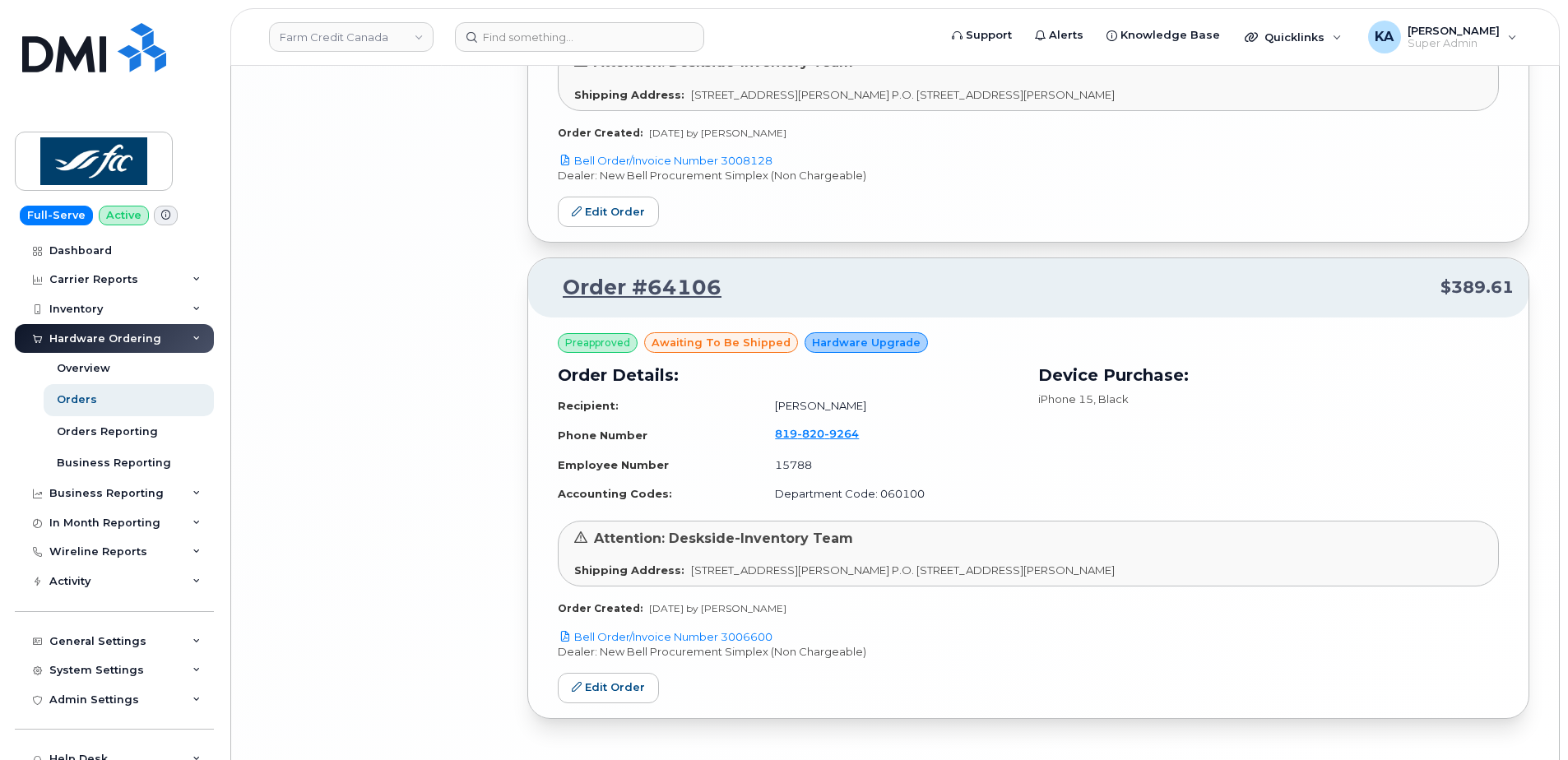
scroll to position [5242, 0]
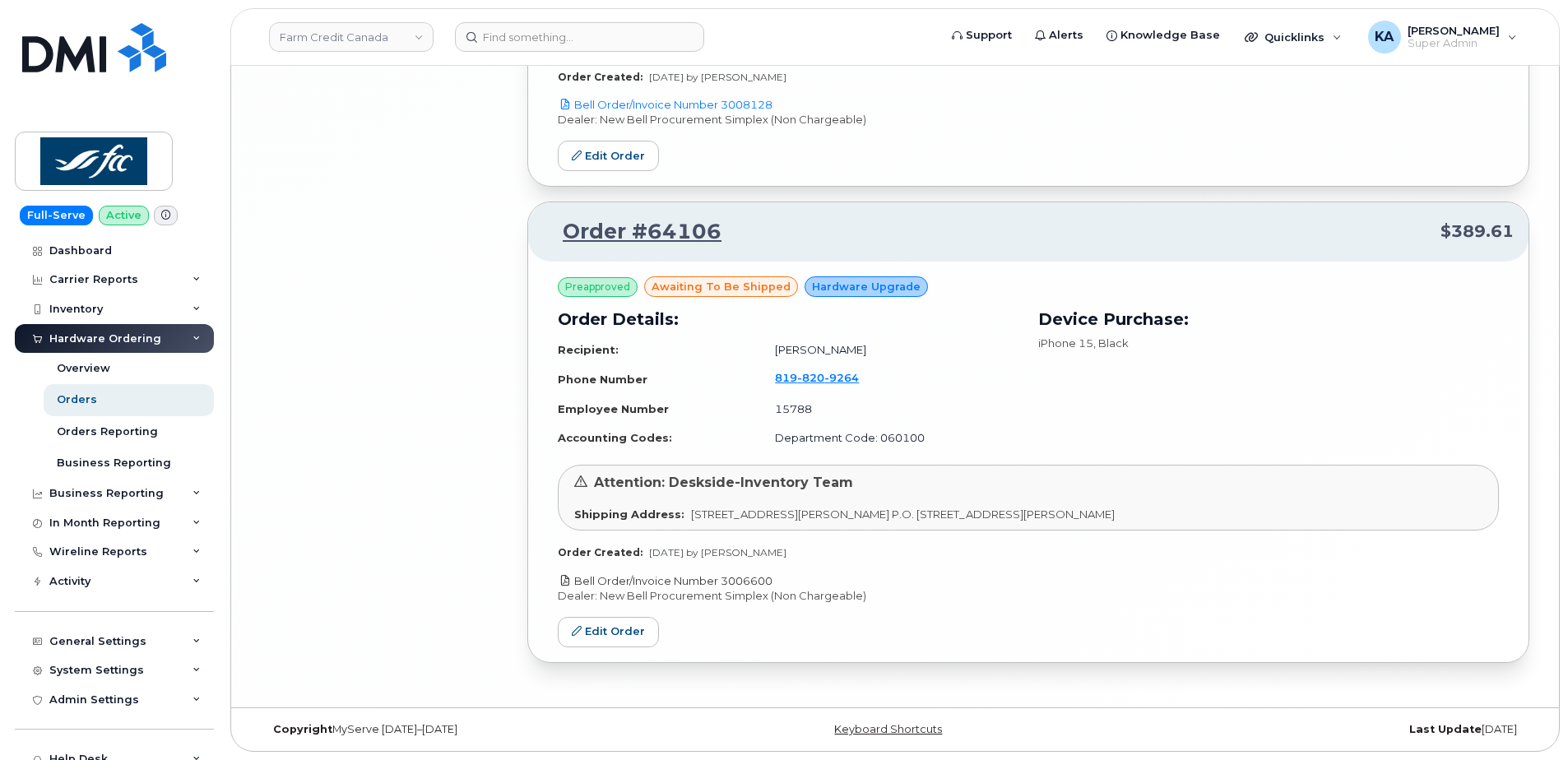
drag, startPoint x: 781, startPoint y: 580, endPoint x: 726, endPoint y: 584, distance: 55.1
click at [726, 584] on p "Bell Order/Invoice Number 3006600" at bounding box center [1028, 581] width 941 height 16
copy link "3006600"
drag, startPoint x: 591, startPoint y: 634, endPoint x: 606, endPoint y: 631, distance: 15.3
click at [591, 634] on link "Edit Order" at bounding box center [609, 632] width 102 height 30
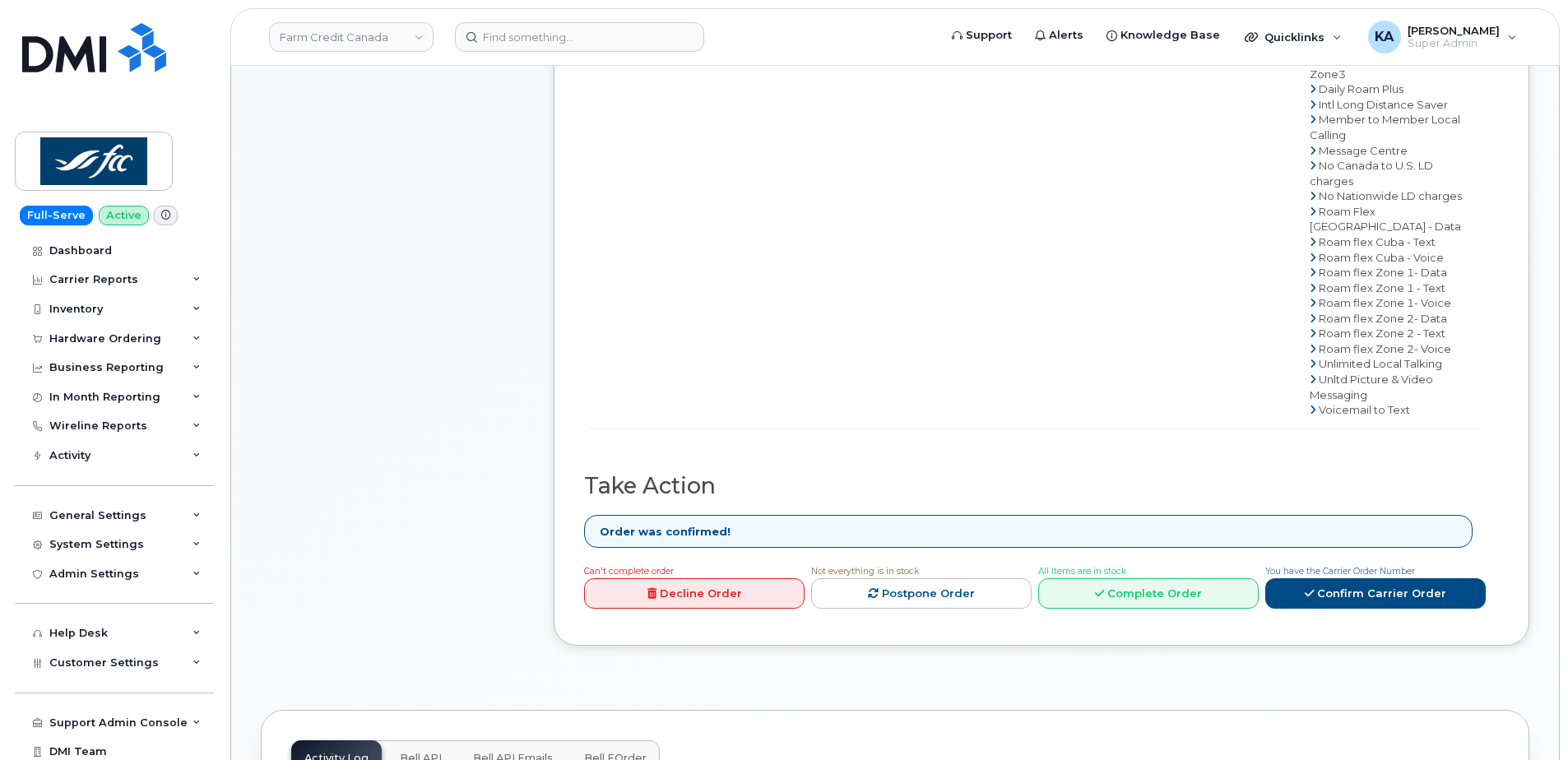
scroll to position [905, 0]
click at [1151, 576] on link "Complete Order" at bounding box center [1148, 591] width 221 height 30
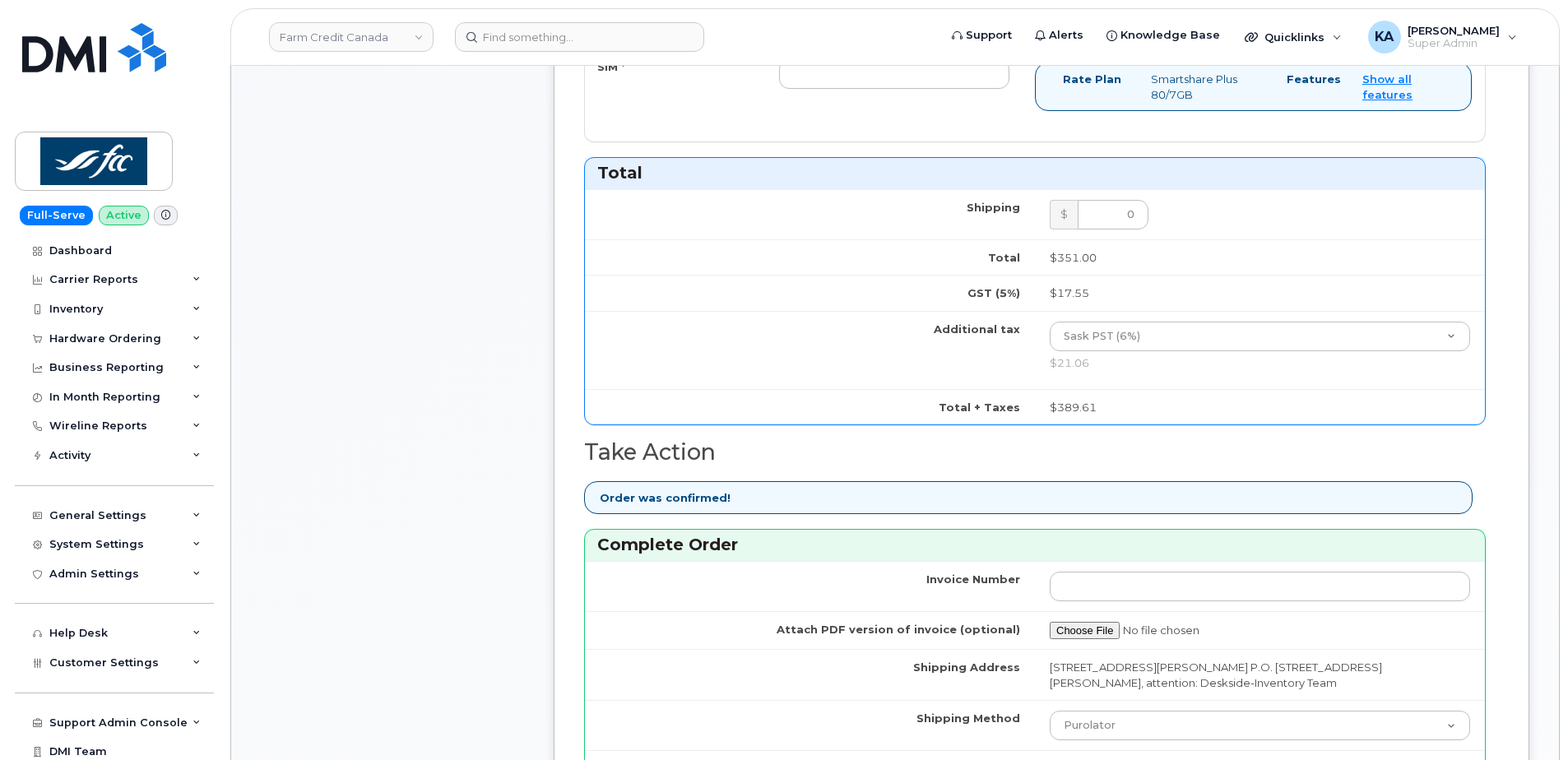
scroll to position [1234, 0]
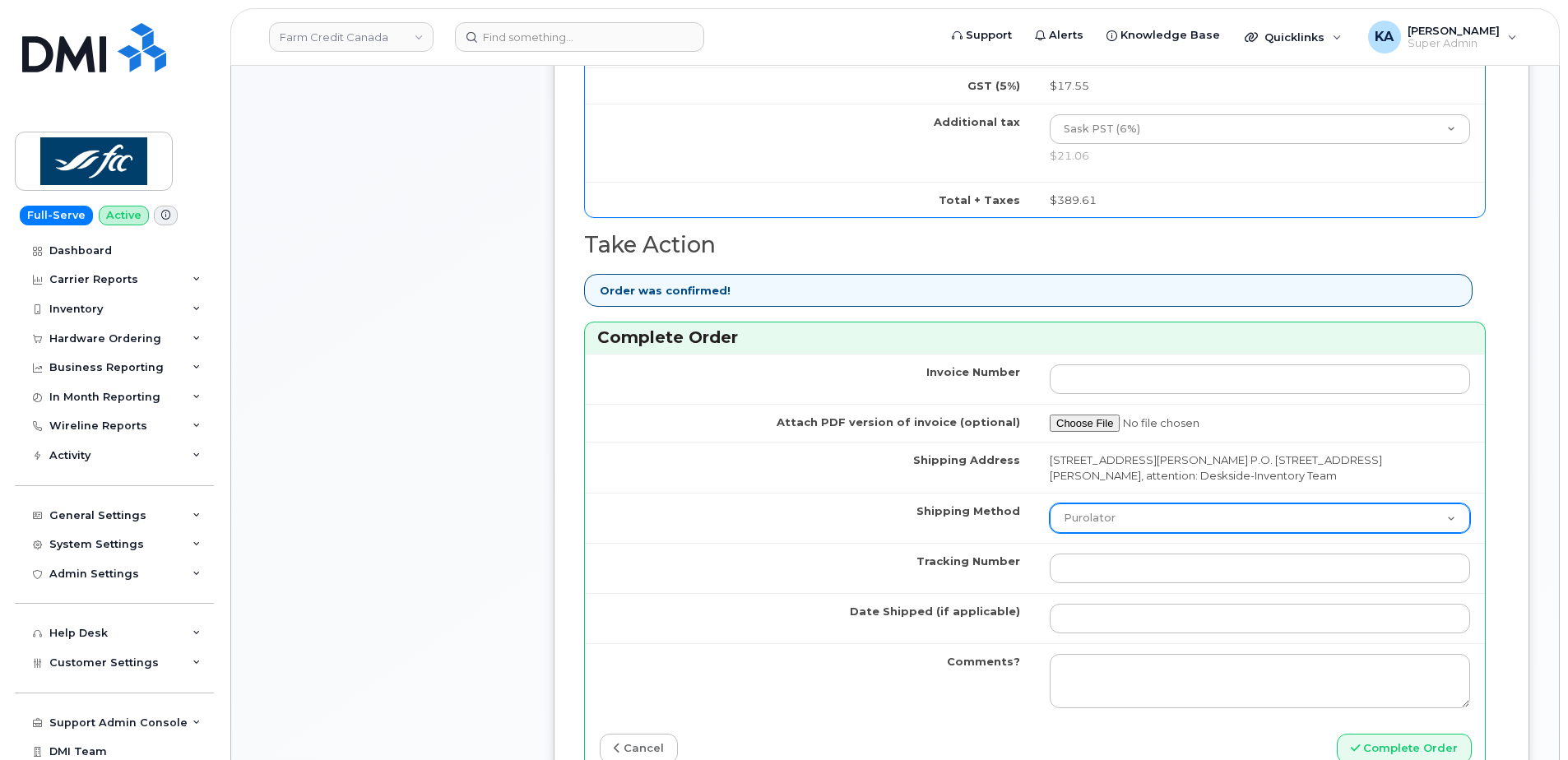
click at [1140, 522] on select "Purolator UPS FedEx Canada Post Courier Other Drop Off Pick Up" at bounding box center [1260, 518] width 420 height 30
select select "FedEx"
click at [1050, 503] on select "Purolator UPS FedEx Canada Post Courier Other Drop Off Pick Up" at bounding box center [1260, 518] width 420 height 30
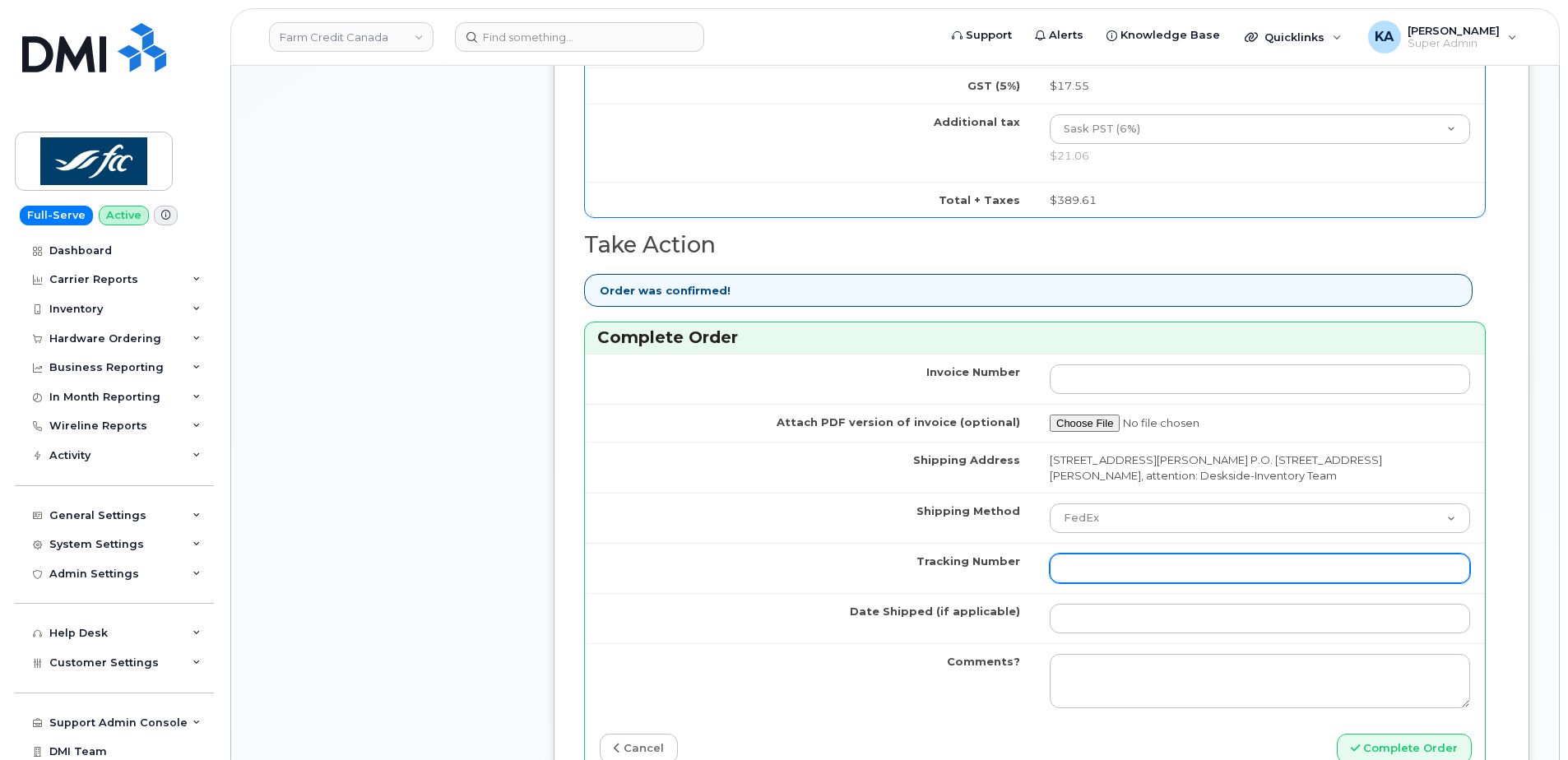
click at [1102, 573] on input "Tracking Number" at bounding box center [1260, 568] width 420 height 30
paste input "475744839525"
type input "475744839525"
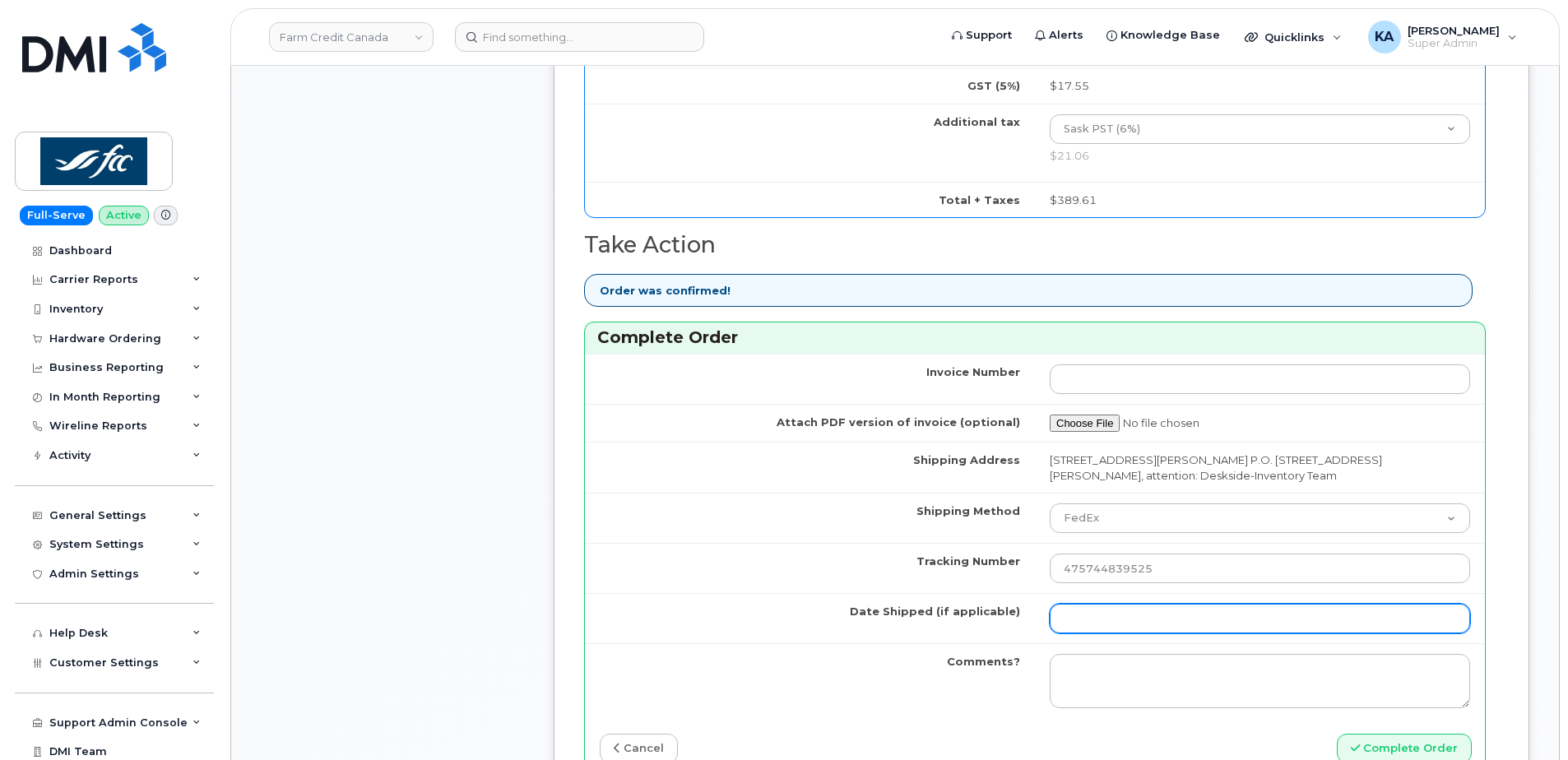
click at [1091, 617] on input "Date Shipped (if applicable)" at bounding box center [1260, 619] width 420 height 30
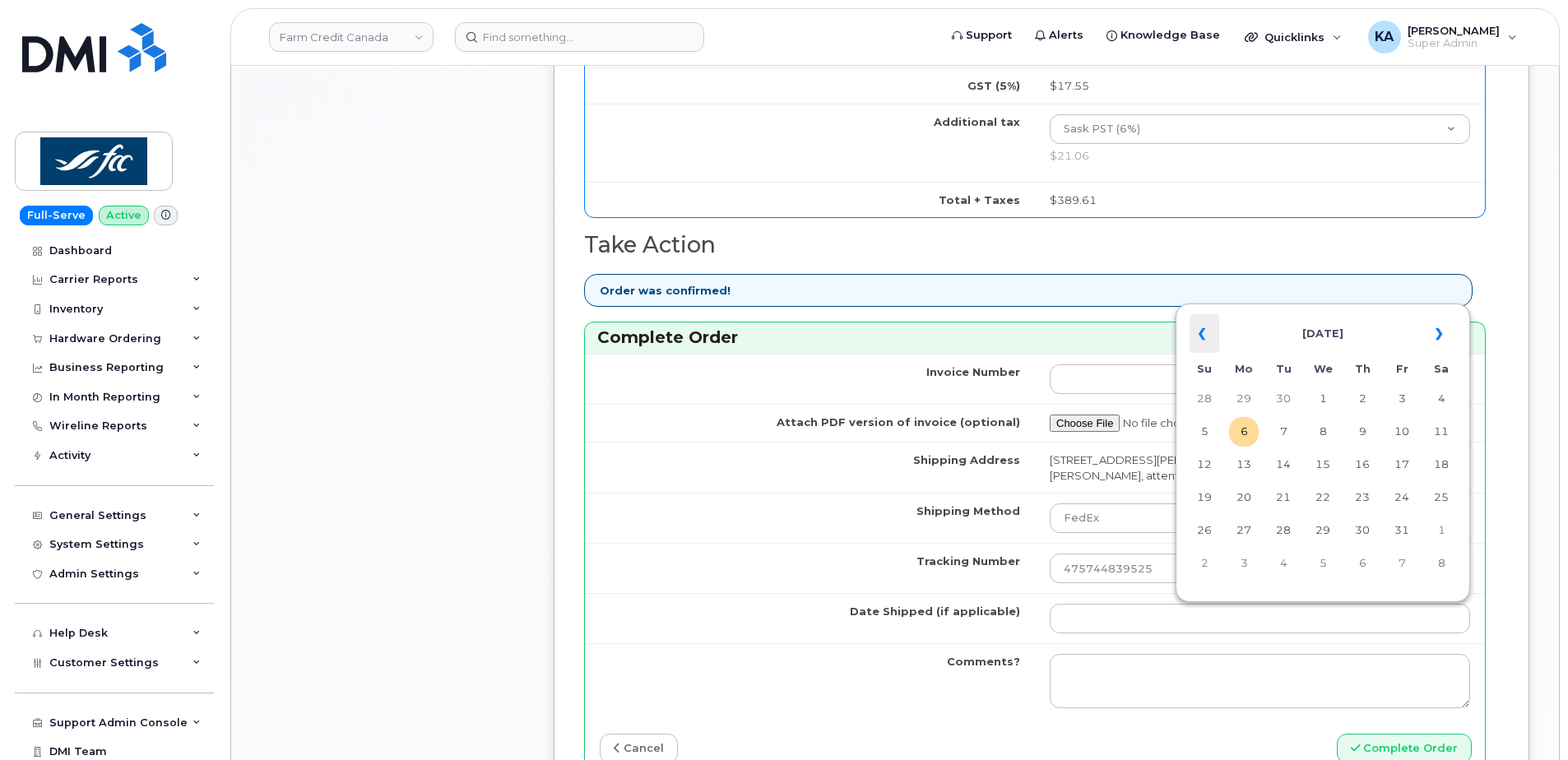
click at [1199, 332] on th "«" at bounding box center [1204, 333] width 30 height 40
click at [1242, 500] on td "18" at bounding box center [1244, 498] width 30 height 30
type input "[DATE]"
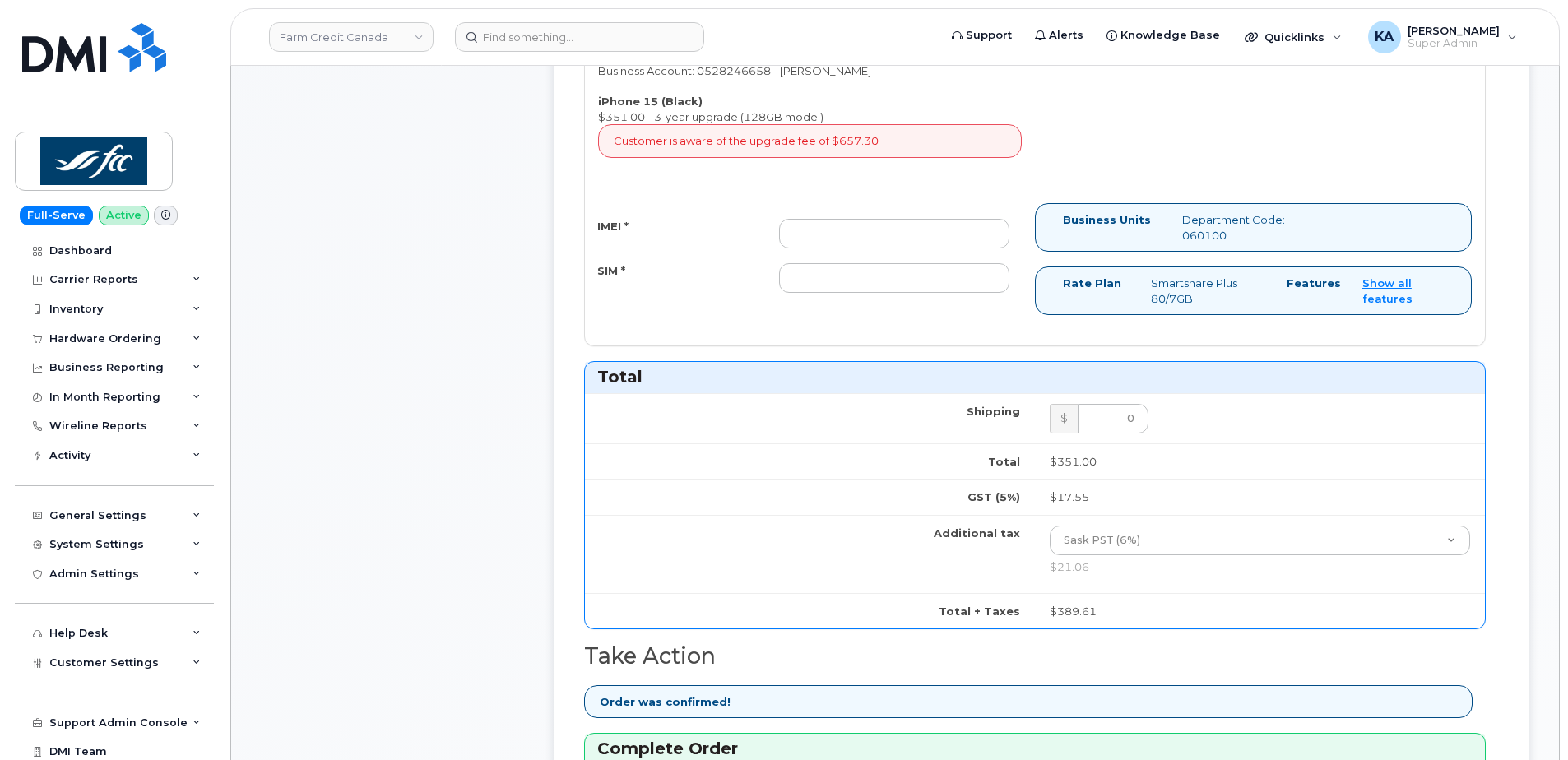
scroll to position [741, 0]
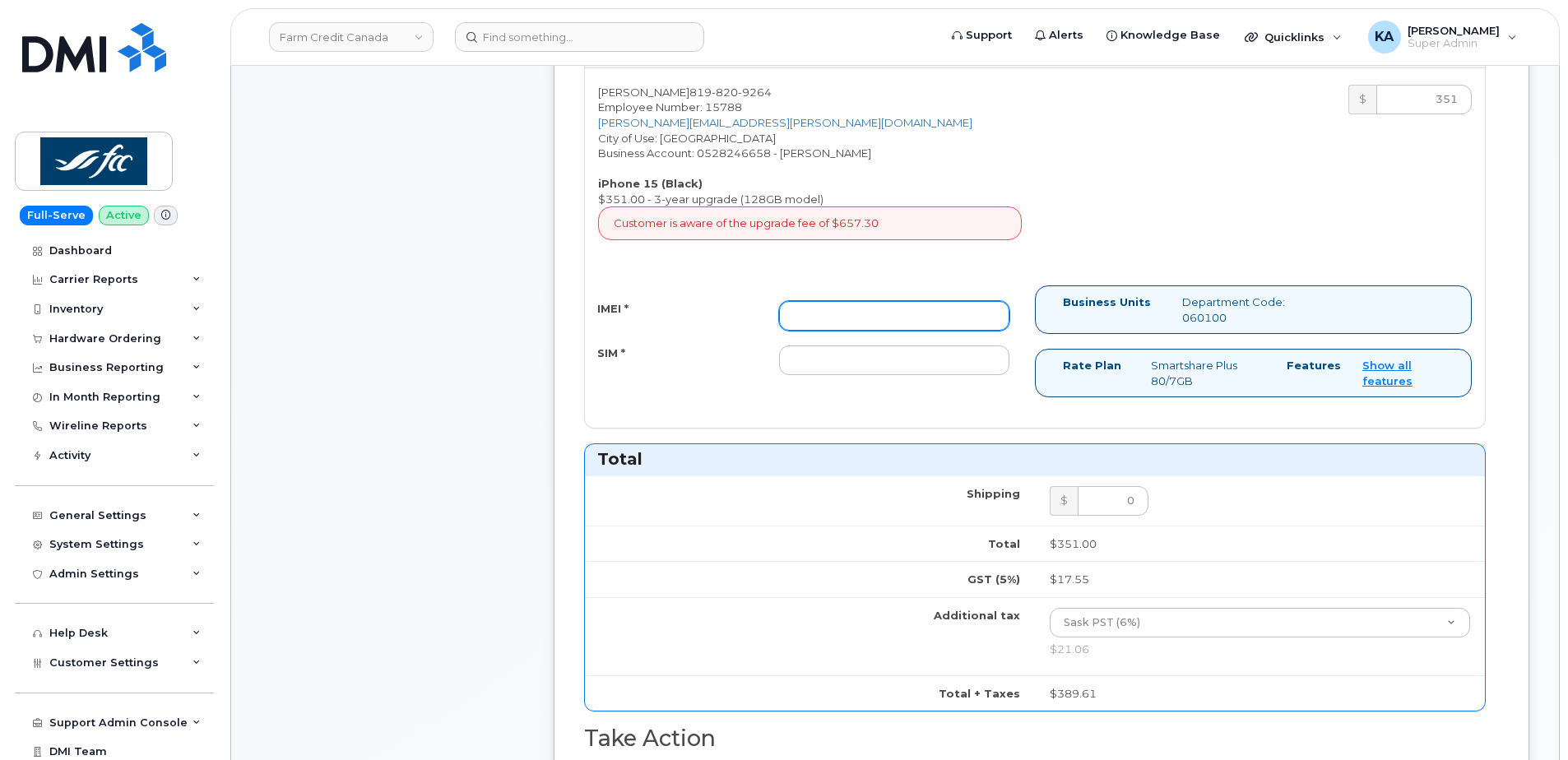
click at [827, 316] on input "IMEI *" at bounding box center [894, 316] width 230 height 30
paste input "357069350380139"
type input "357069350380139"
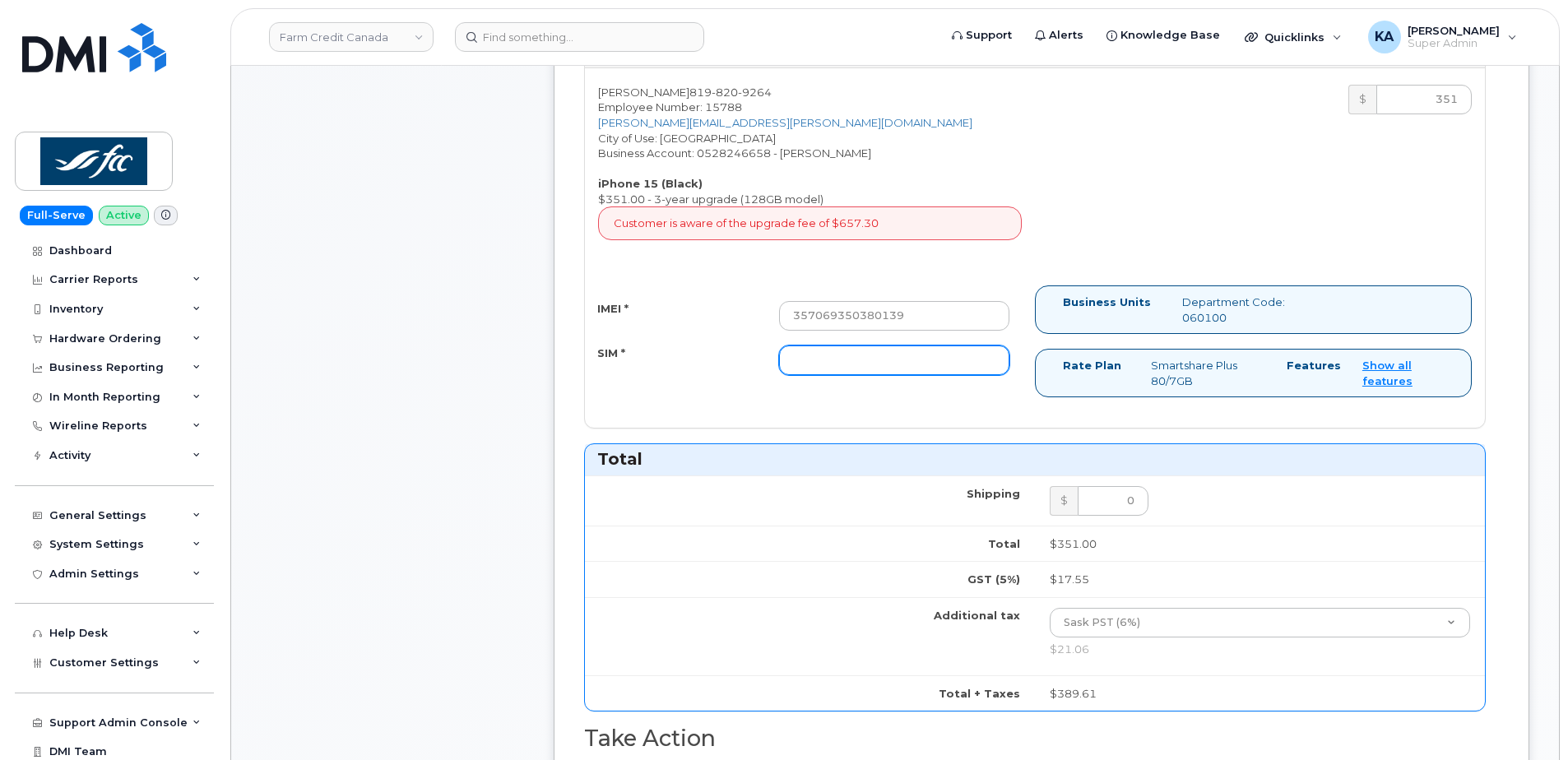
click at [862, 366] on input "SIM *" at bounding box center [894, 360] width 230 height 30
paste input "89302610207416857834"
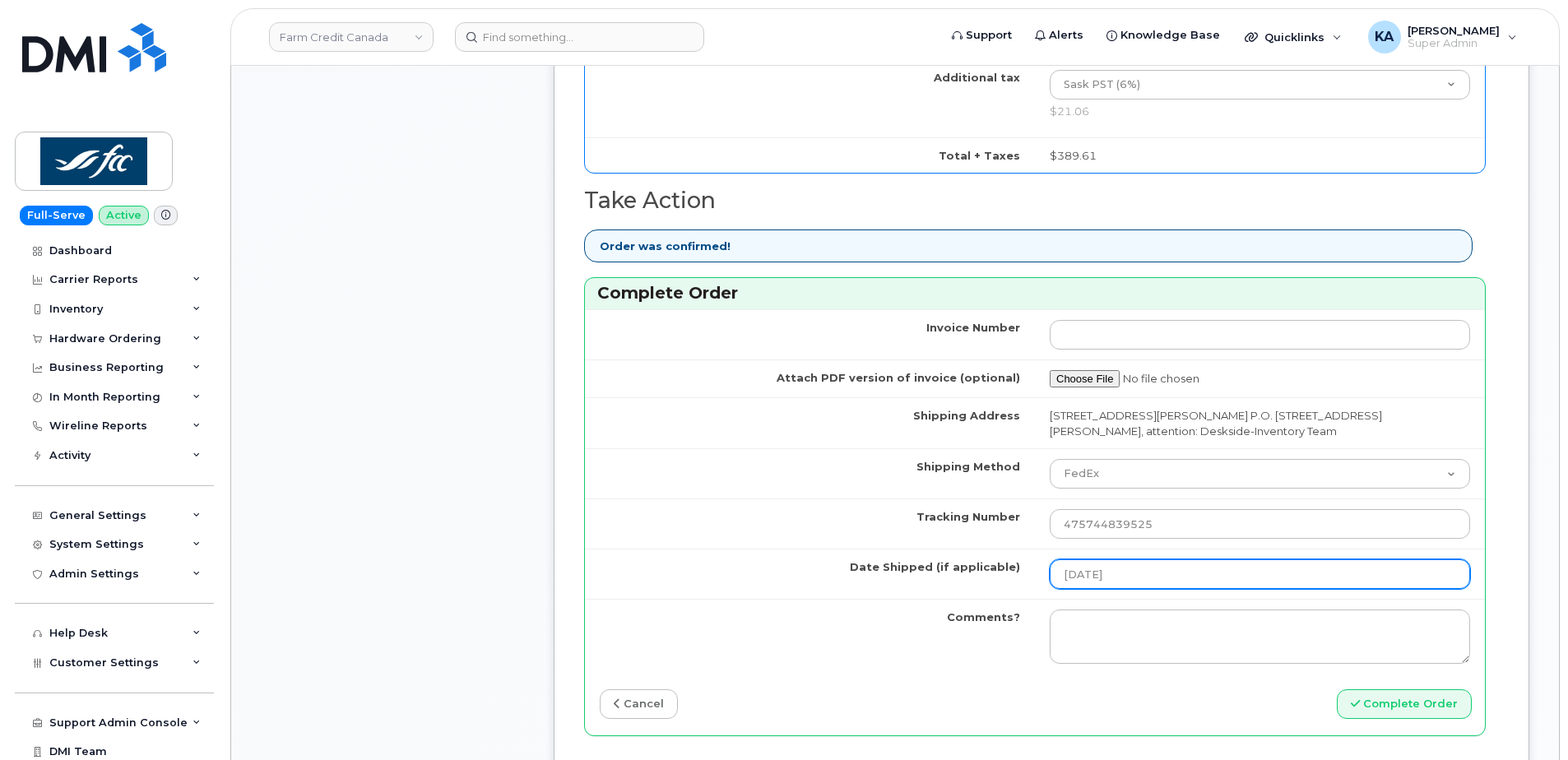
scroll to position [1480, 0]
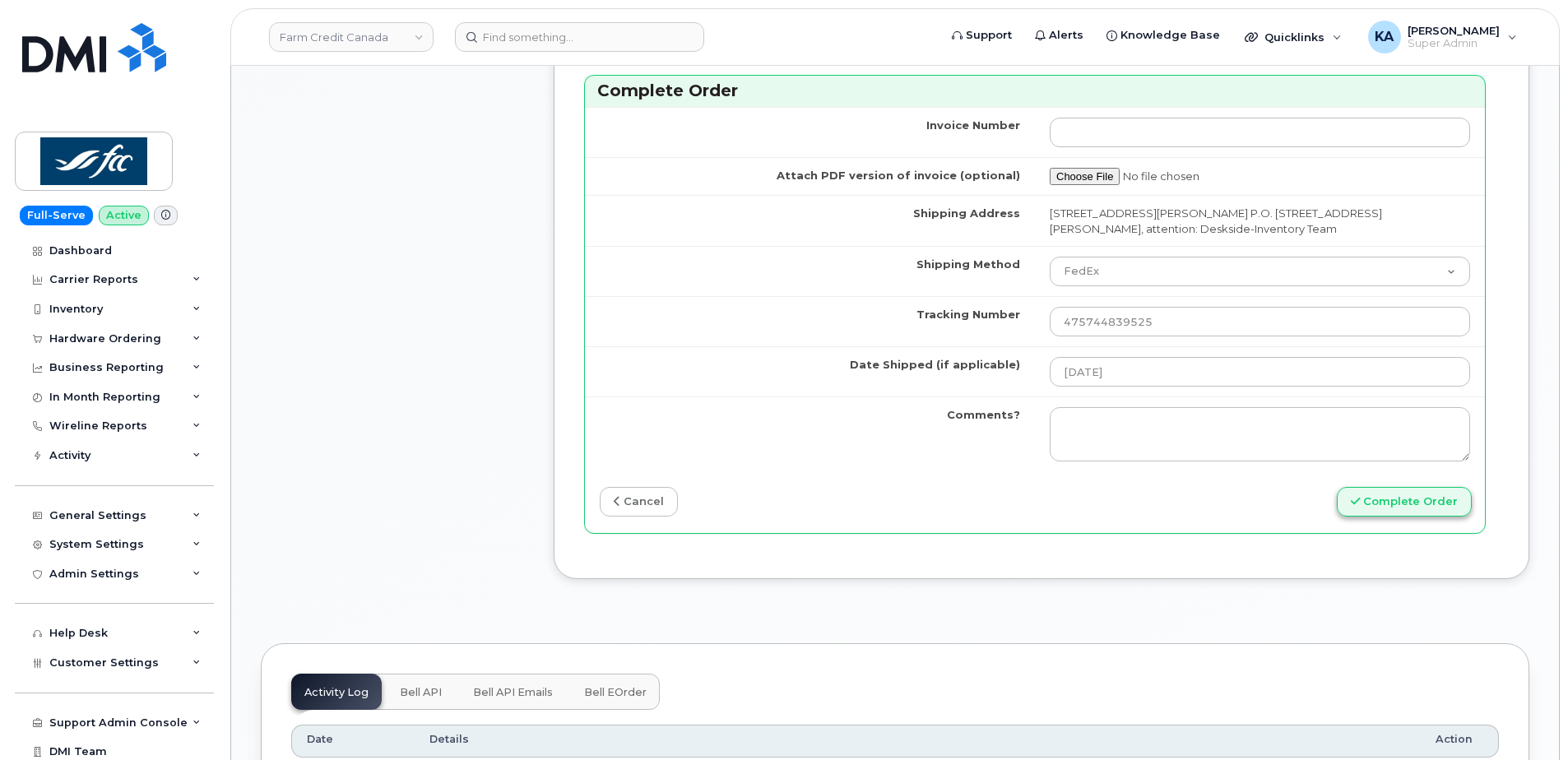
type input "89302610207416857834"
click at [1414, 499] on button "Complete Order" at bounding box center [1405, 501] width 135 height 30
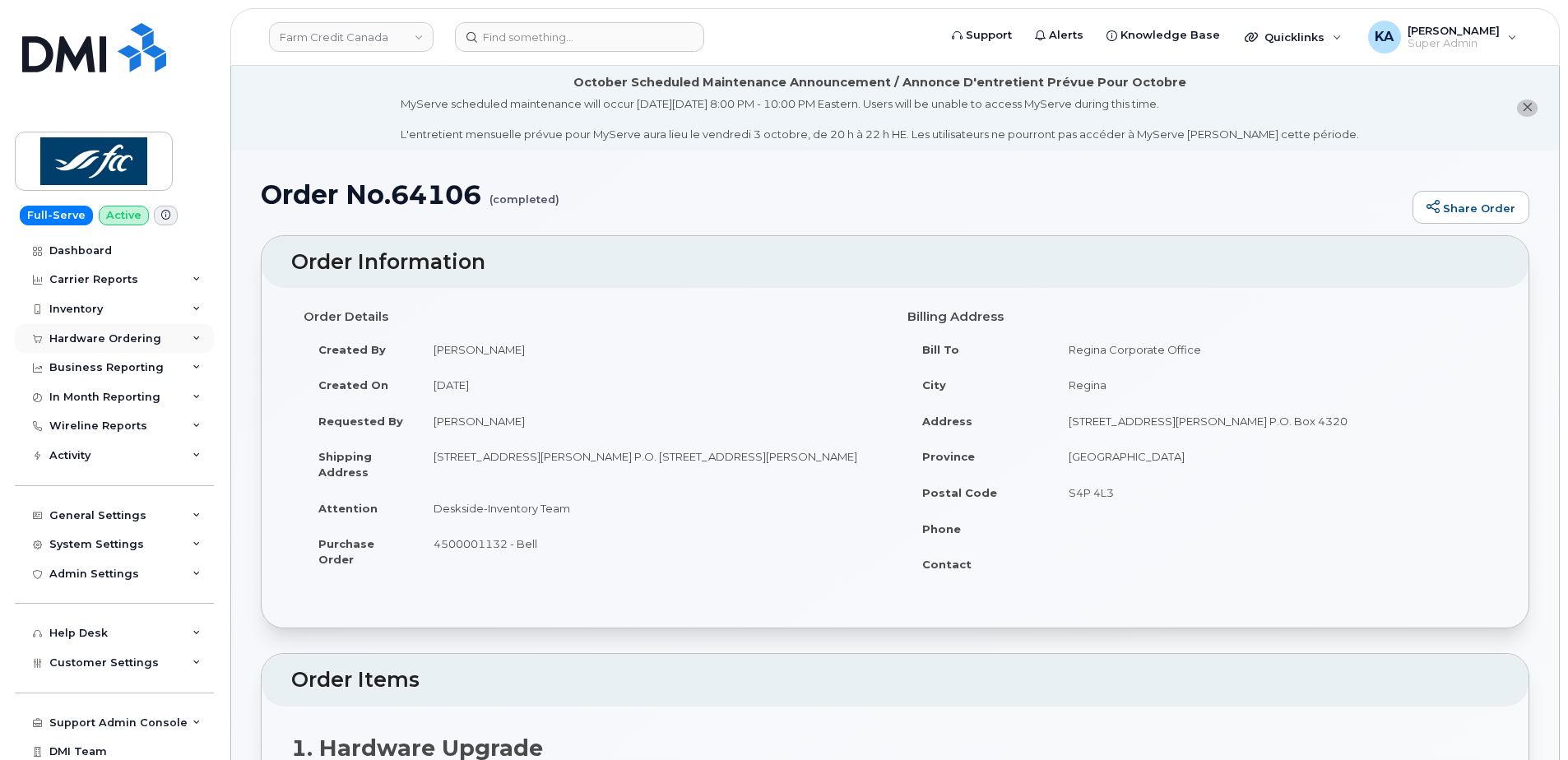
click at [90, 333] on div "Hardware Ordering" at bounding box center [104, 339] width 112 height 13
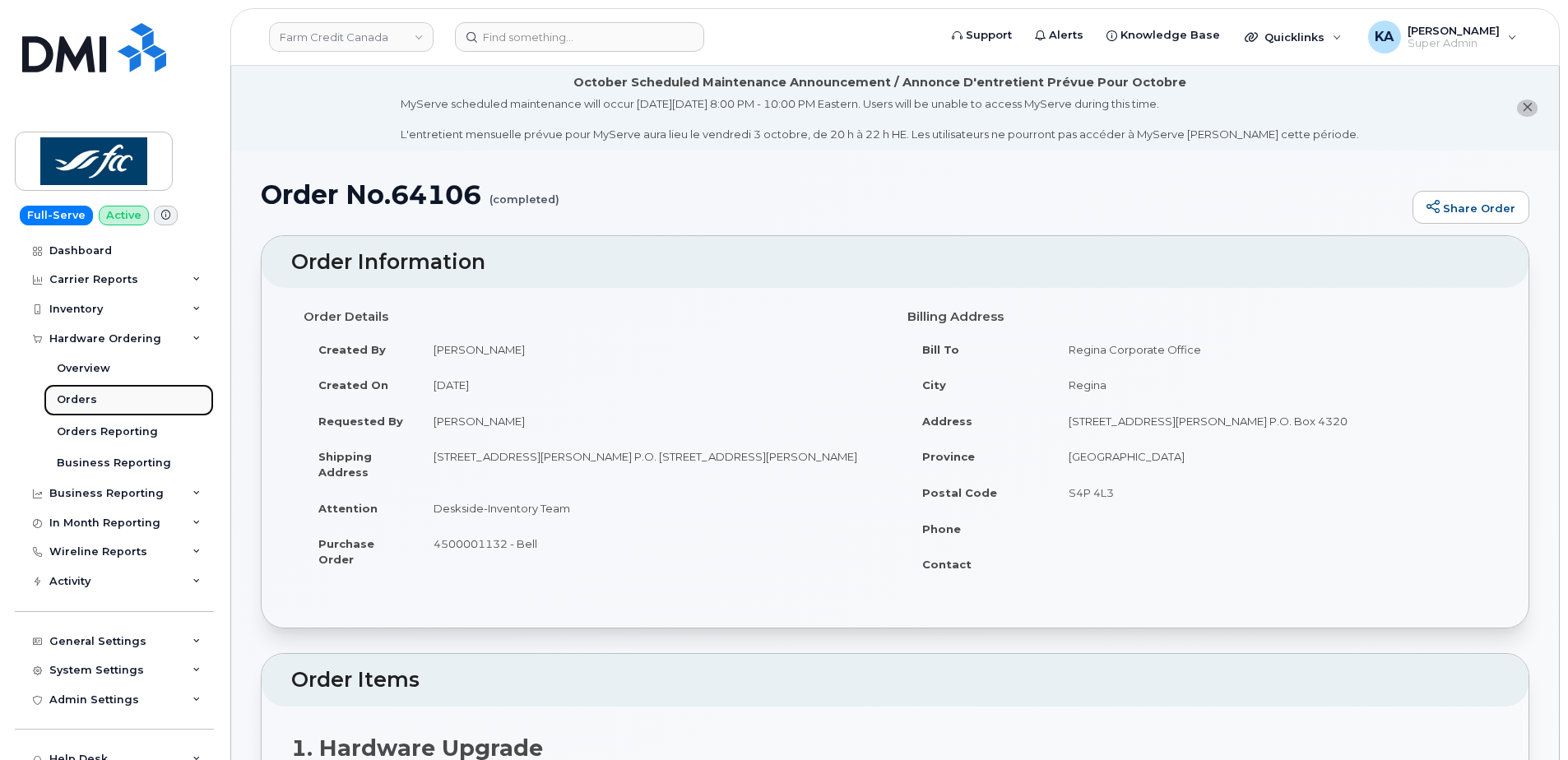
click at [66, 396] on div "Orders" at bounding box center [77, 400] width 41 height 15
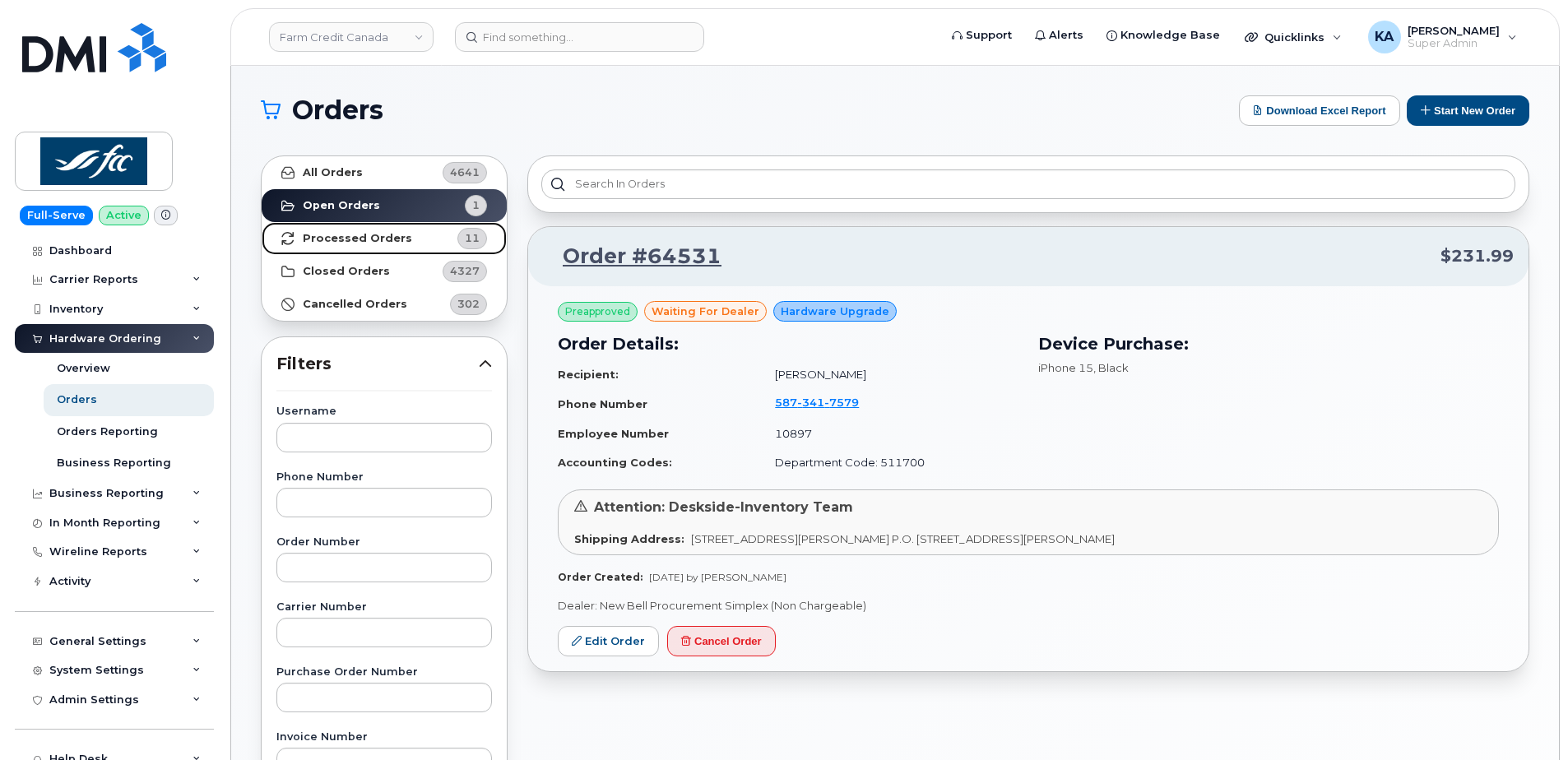
click at [395, 237] on strong "Processed Orders" at bounding box center [357, 238] width 109 height 13
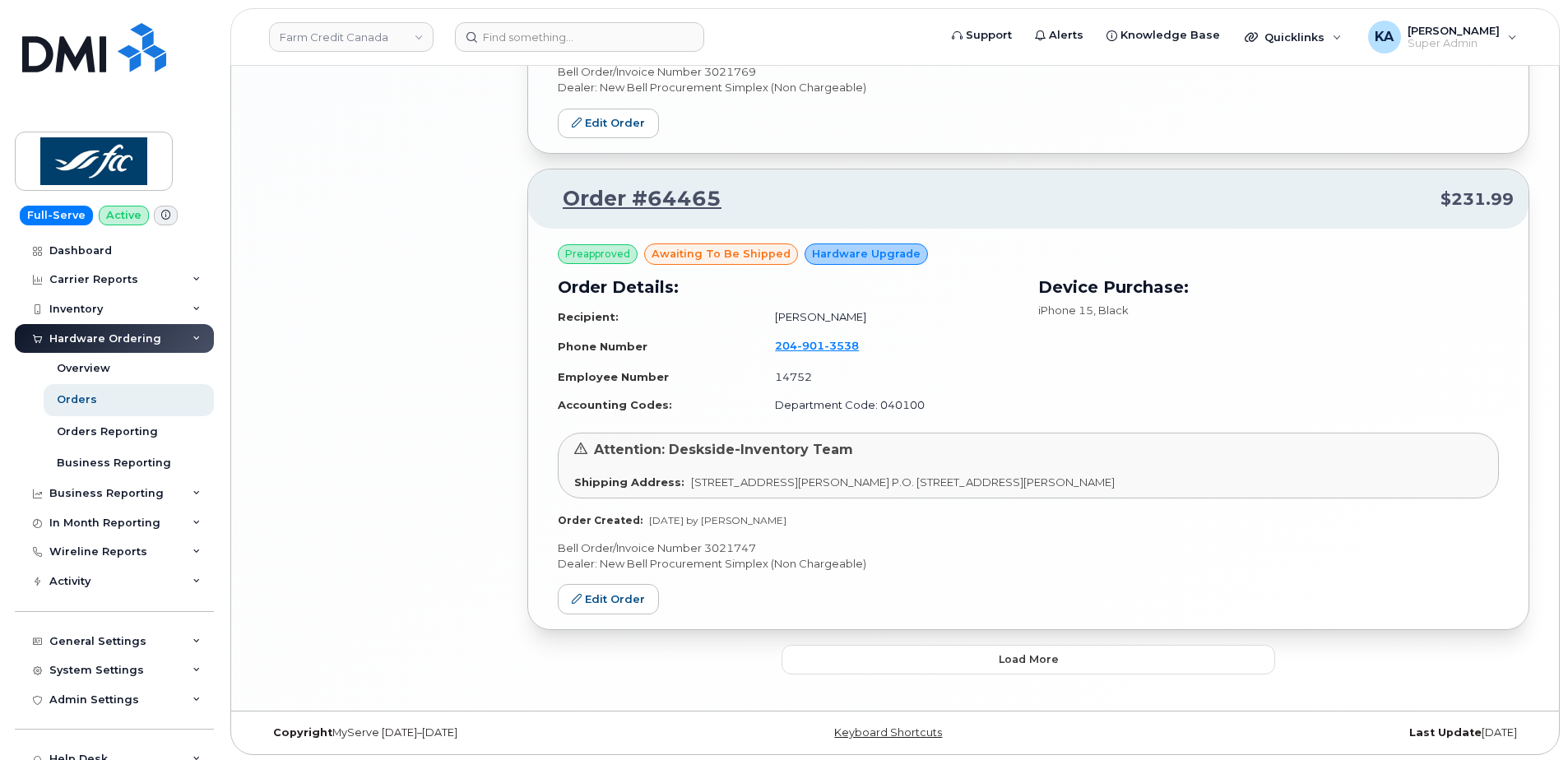
scroll to position [3376, 0]
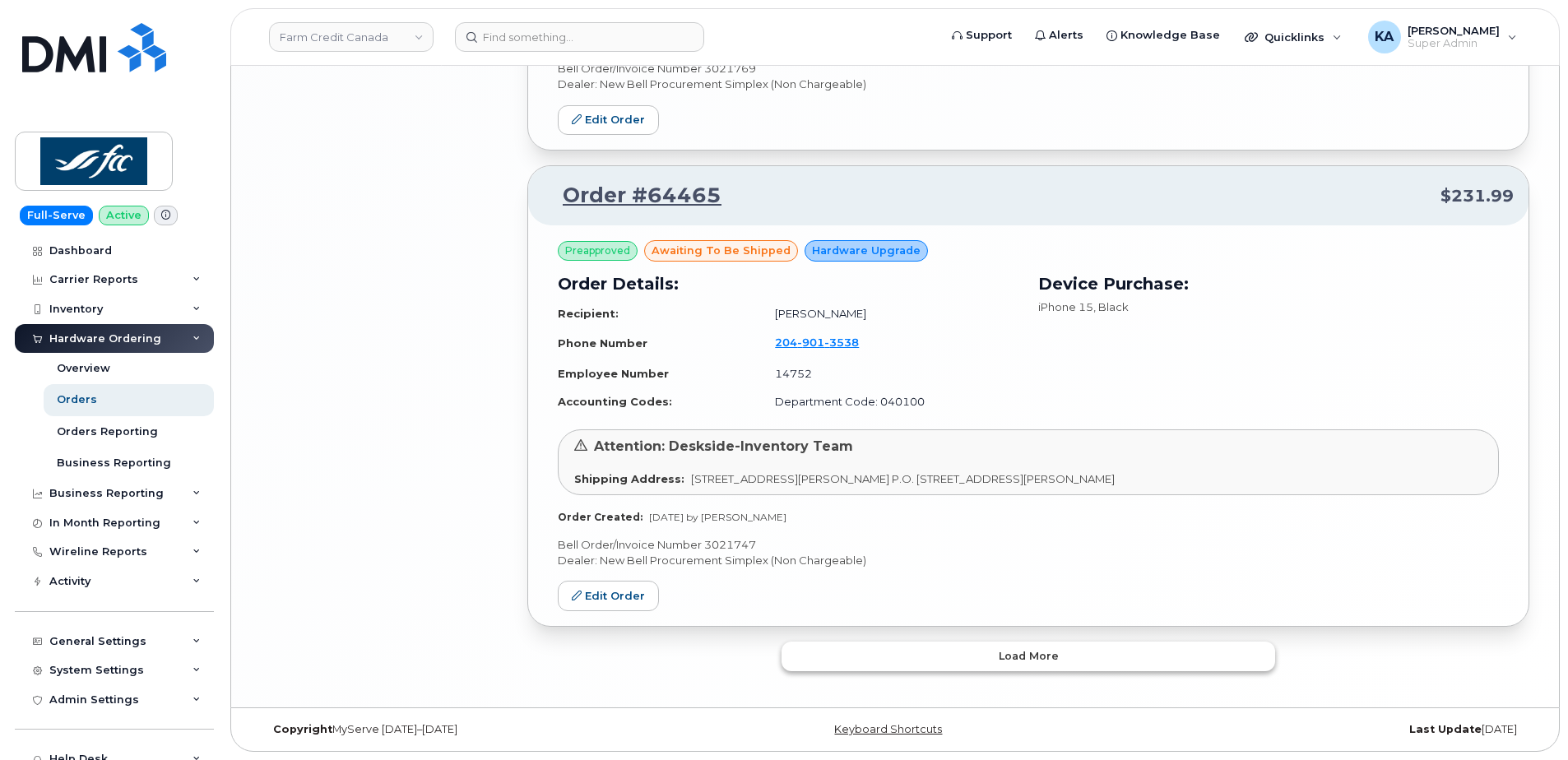
click at [941, 659] on button "Load more" at bounding box center [1028, 657] width 493 height 30
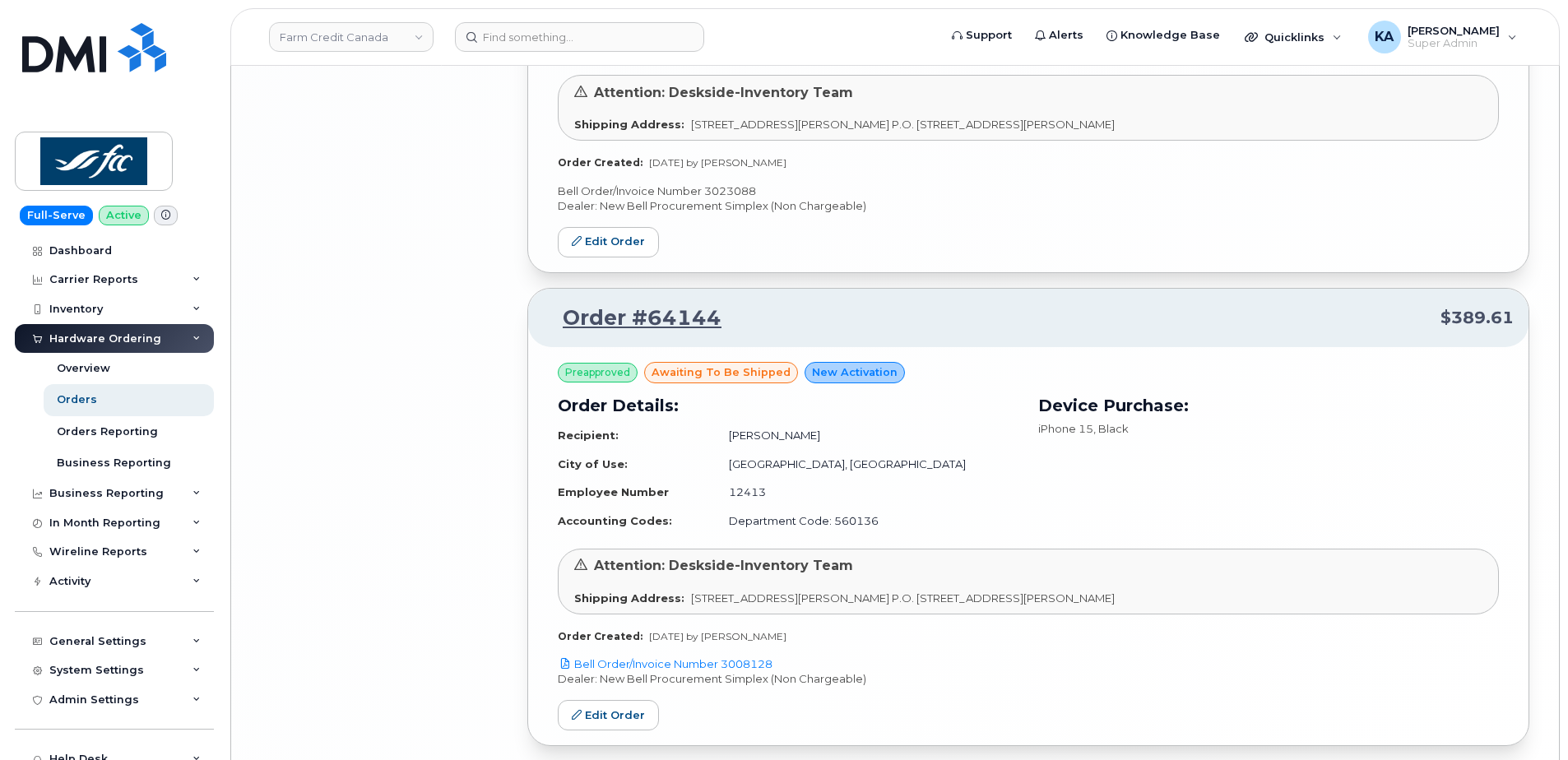
scroll to position [4683, 0]
drag, startPoint x: 781, startPoint y: 662, endPoint x: 723, endPoint y: 663, distance: 58.0
click at [723, 663] on p "Bell Order/Invoice Number 3008128" at bounding box center [1028, 663] width 941 height 16
copy link "3008128"
click at [584, 720] on link "Edit Order" at bounding box center [609, 714] width 102 height 30
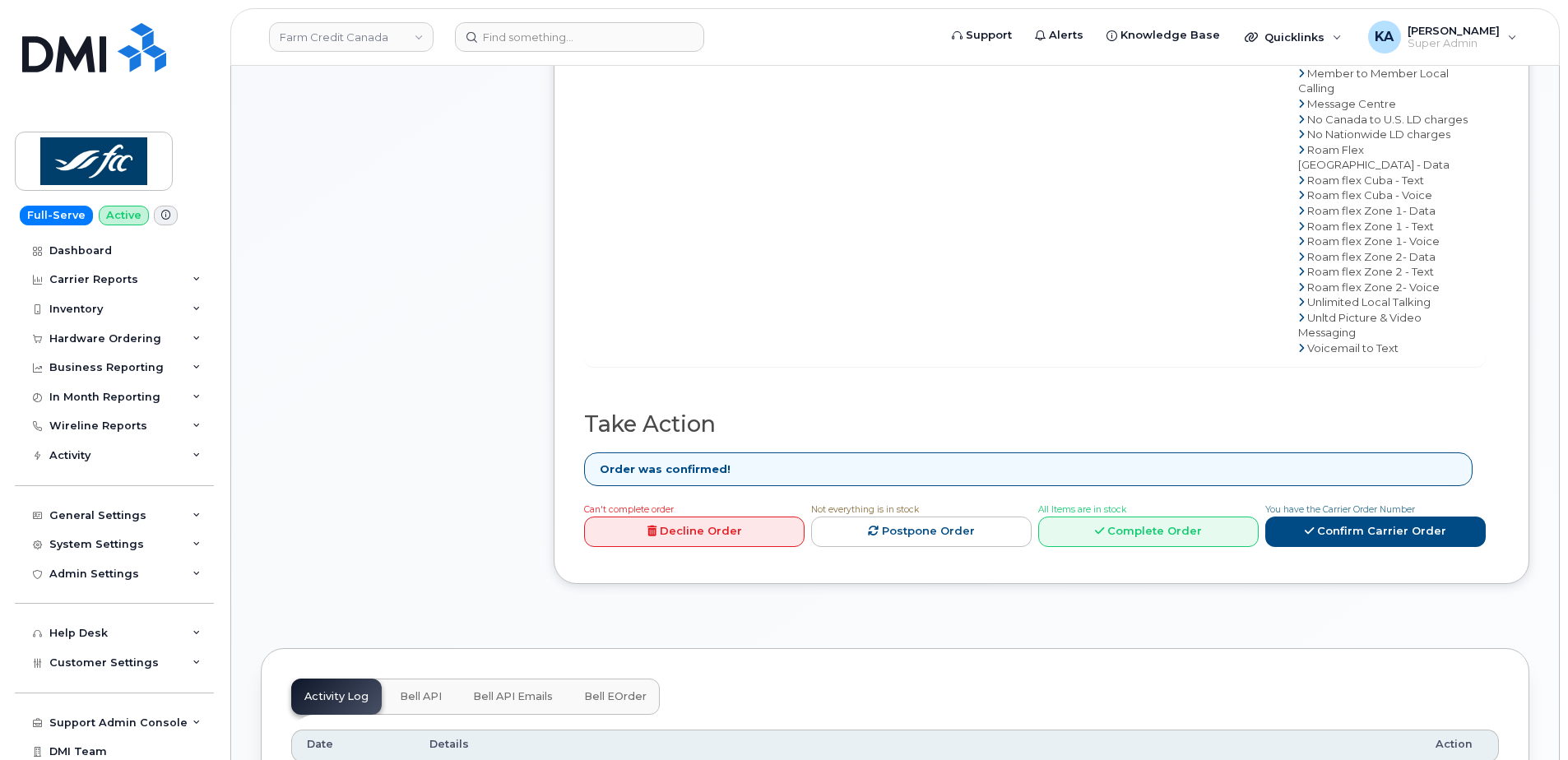
scroll to position [987, 0]
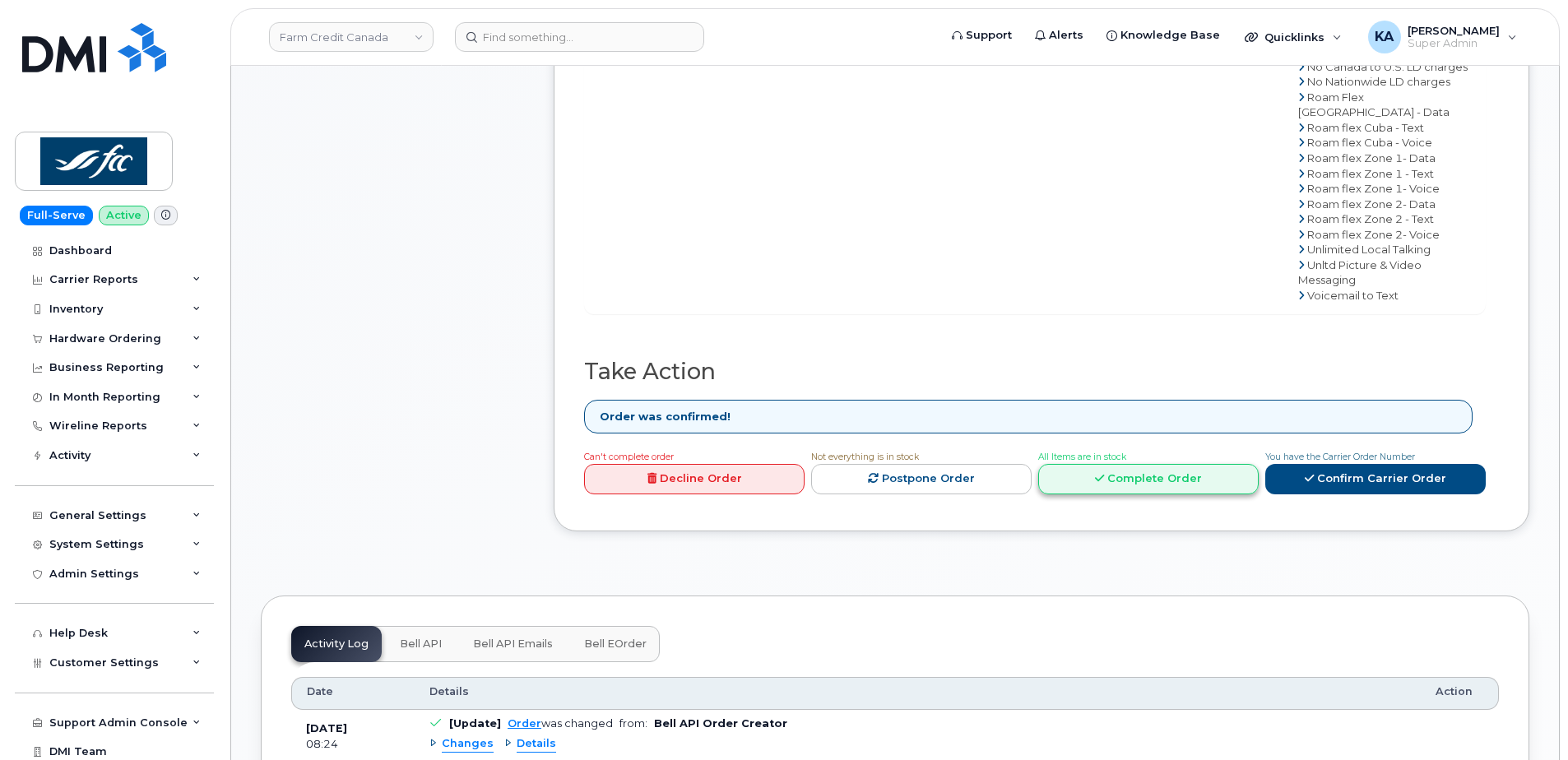
click at [1156, 494] on link "Complete Order" at bounding box center [1148, 478] width 221 height 30
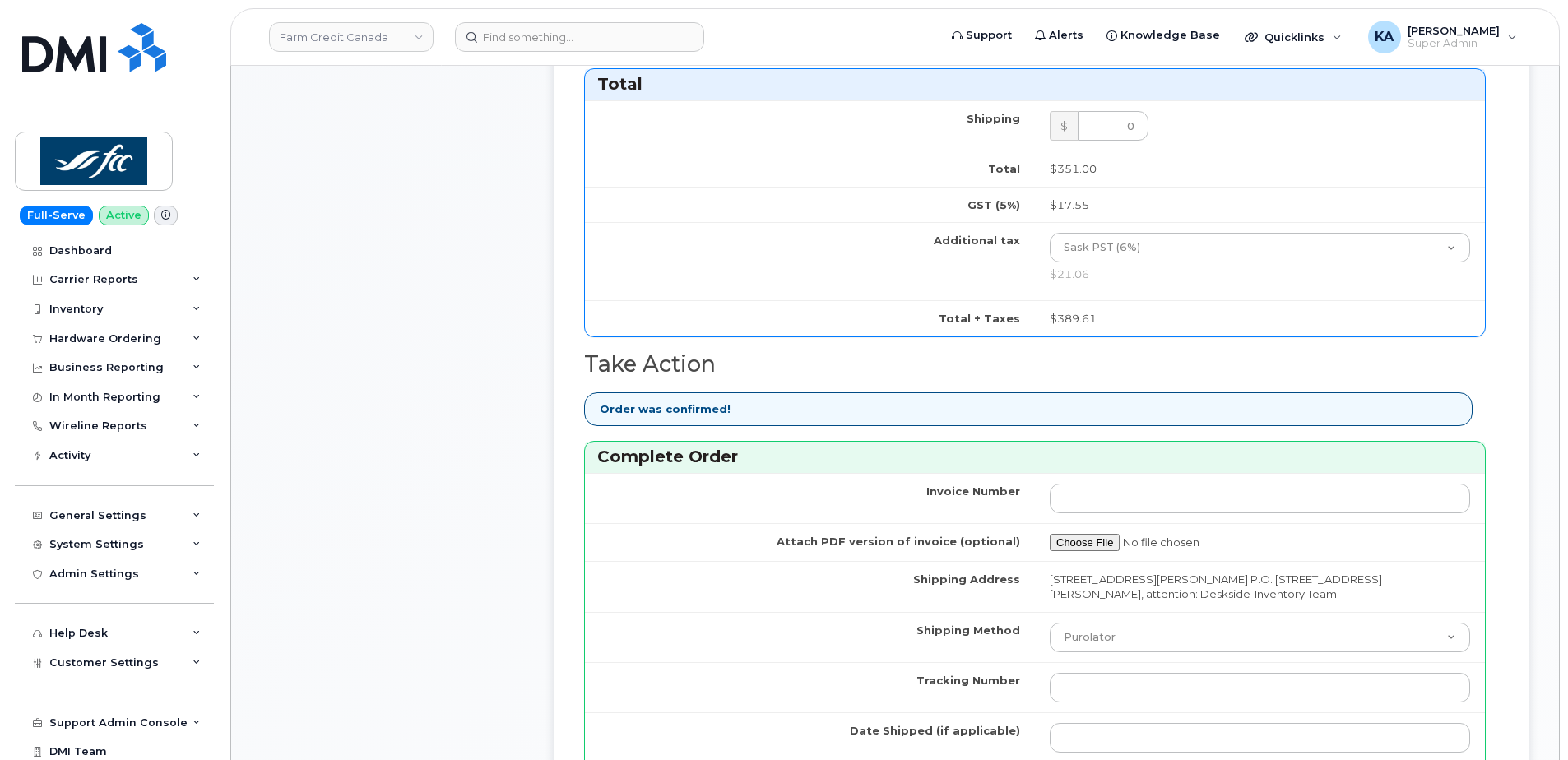
scroll to position [1398, 0]
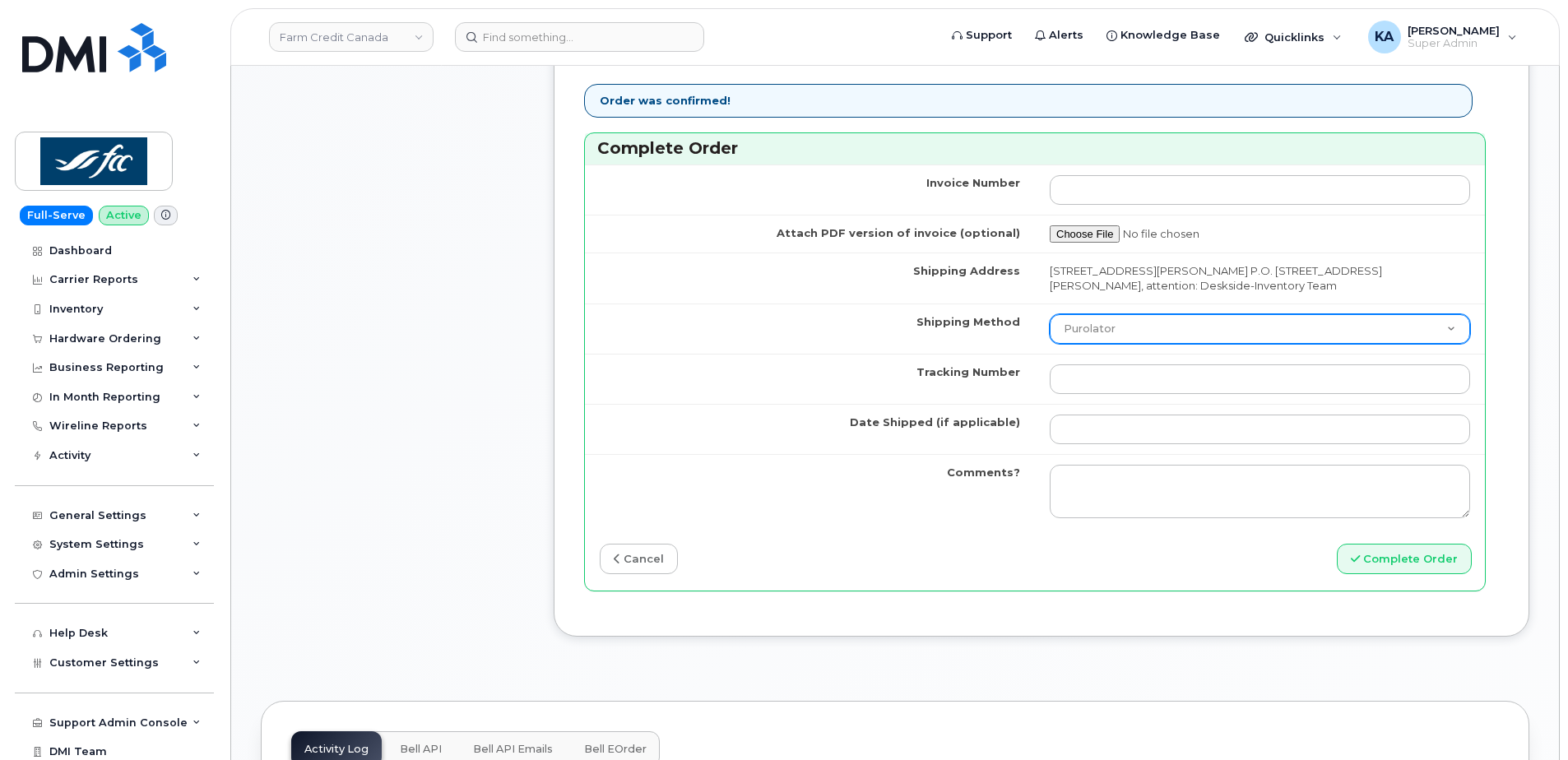
click at [1195, 327] on select "Purolator UPS FedEx Canada Post Courier Other Drop Off Pick Up" at bounding box center [1260, 329] width 420 height 30
select select "Canada Post"
click at [1050, 314] on select "Purolator UPS FedEx Canada Post Courier Other Drop Off Pick Up" at bounding box center [1260, 329] width 420 height 30
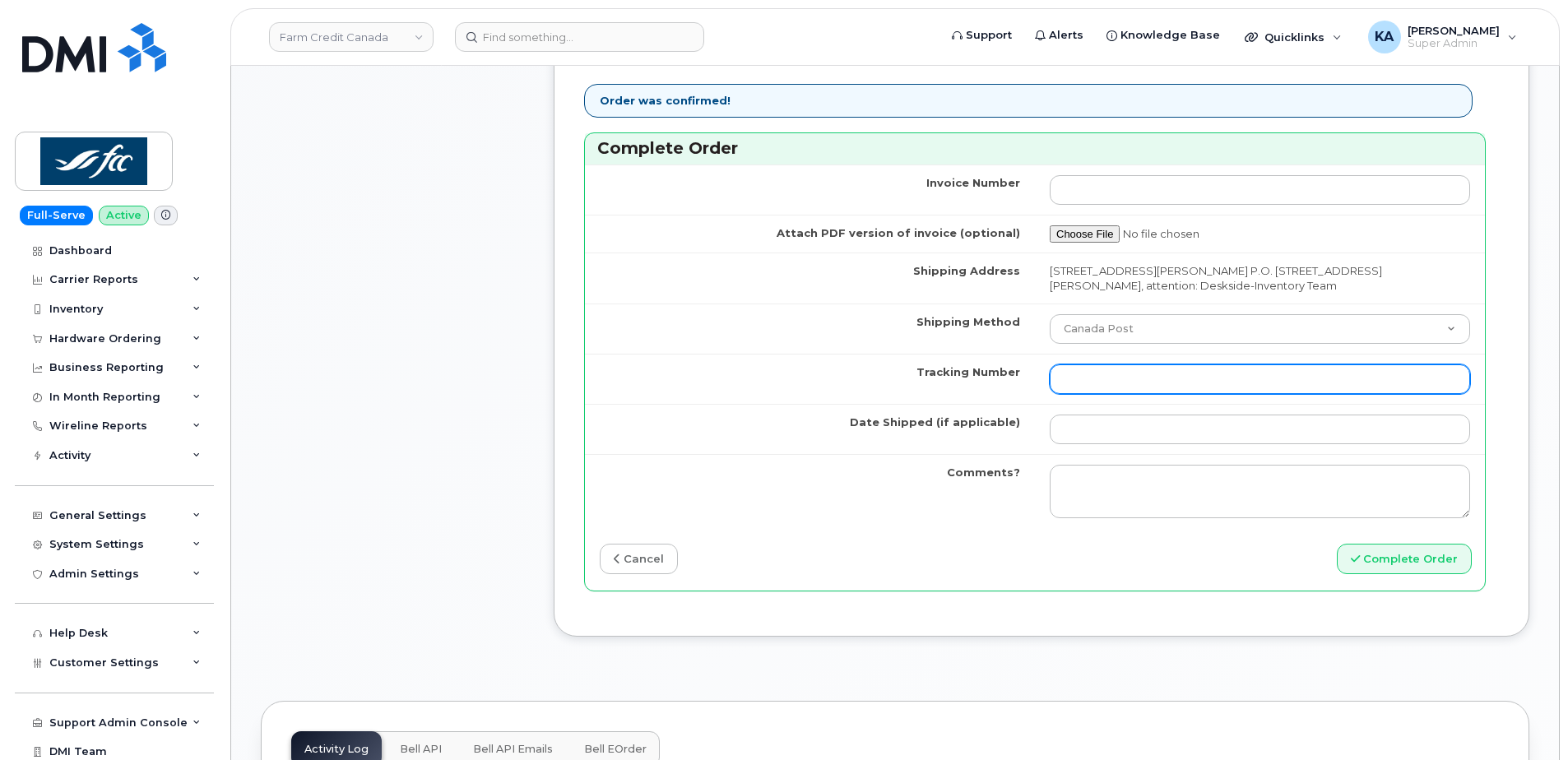
click at [1186, 380] on input "Tracking Number" at bounding box center [1260, 380] width 420 height 30
paste input "4001735500888533"
type input "4001735500888533"
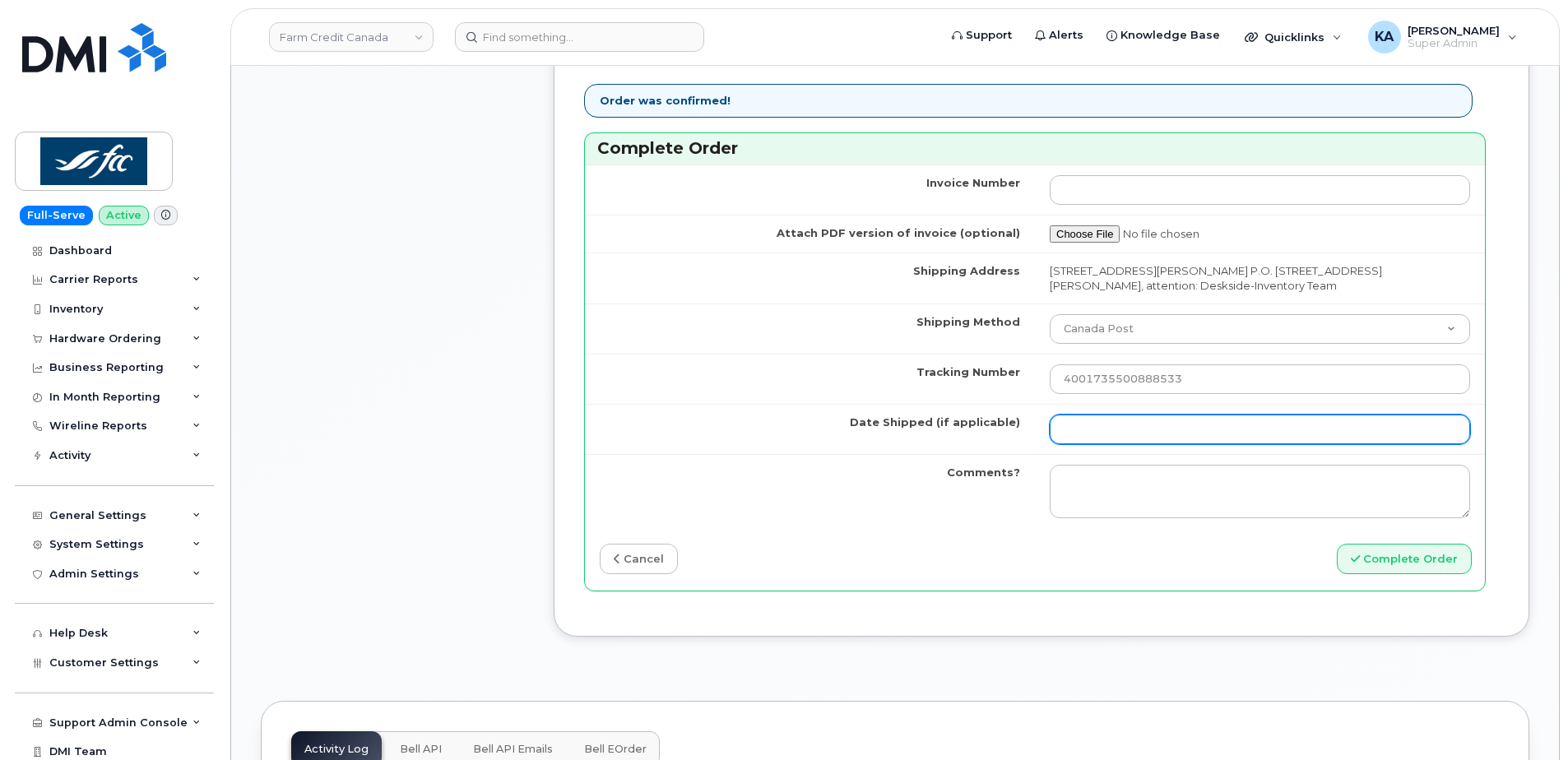
click at [1152, 428] on input "Date Shipped (if applicable)" at bounding box center [1260, 429] width 420 height 30
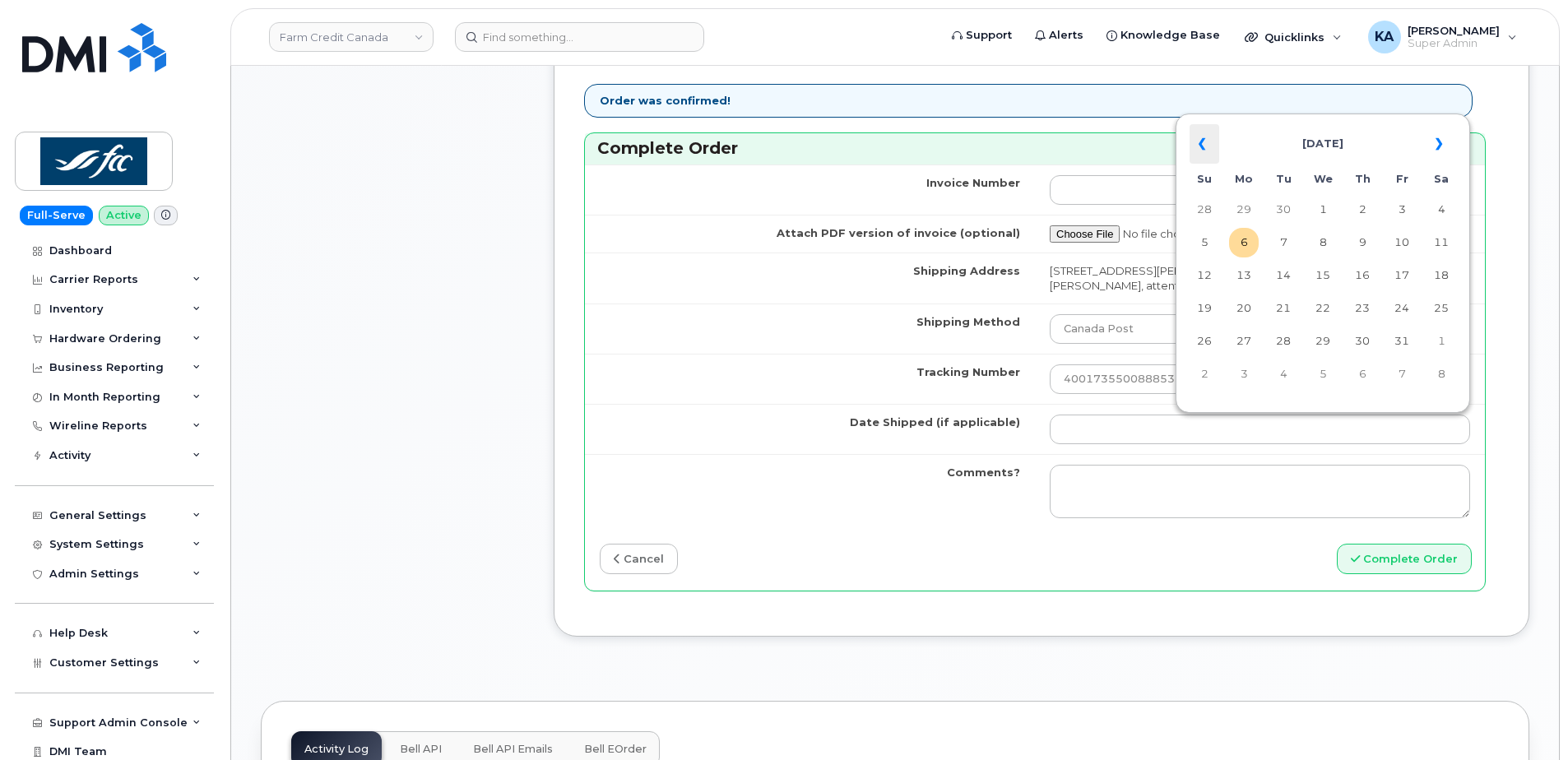
click at [1205, 139] on th "«" at bounding box center [1204, 144] width 30 height 40
click at [1359, 305] on td "21" at bounding box center [1362, 308] width 30 height 30
type input "2025-08-21"
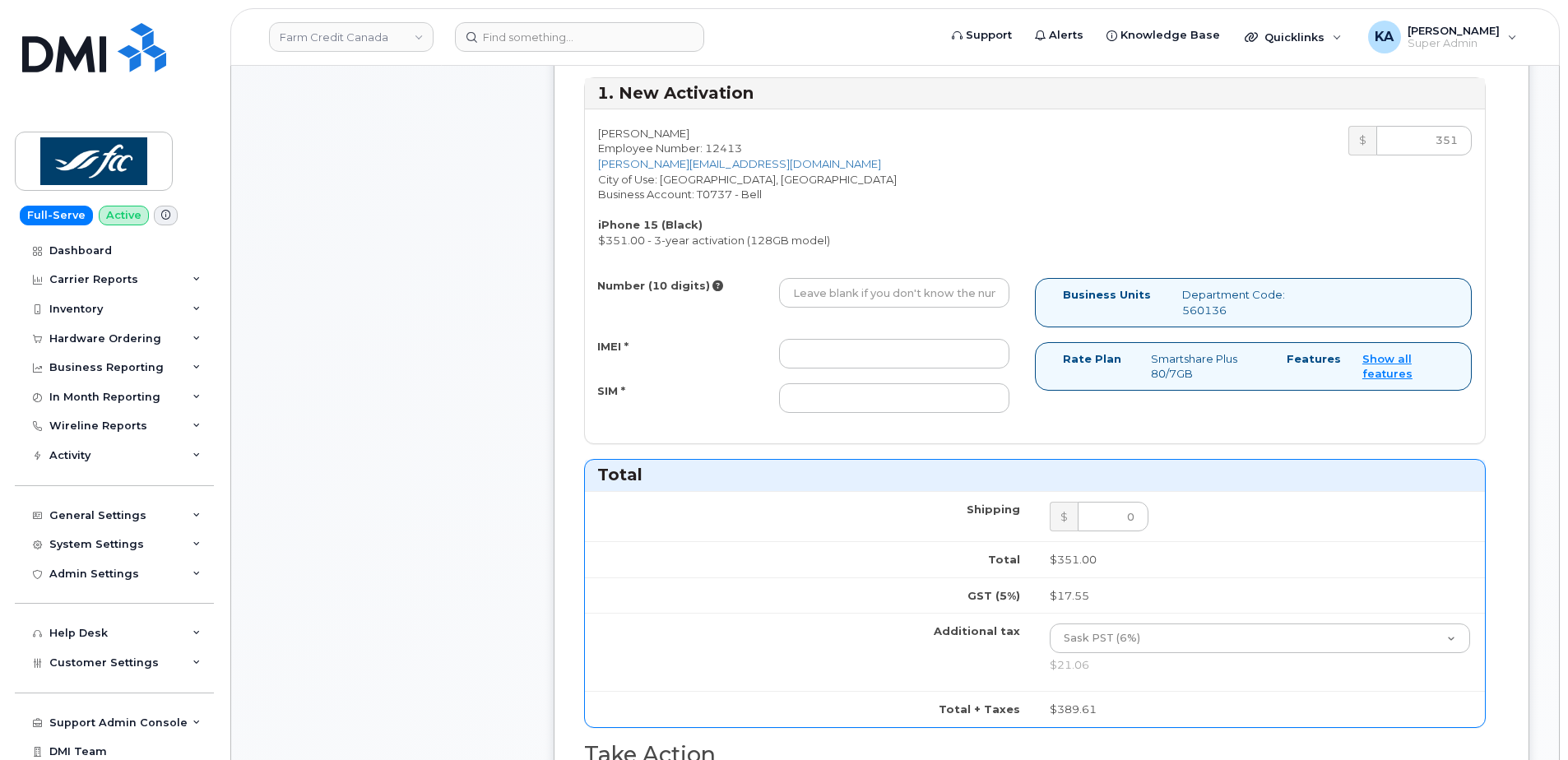
scroll to position [658, 0]
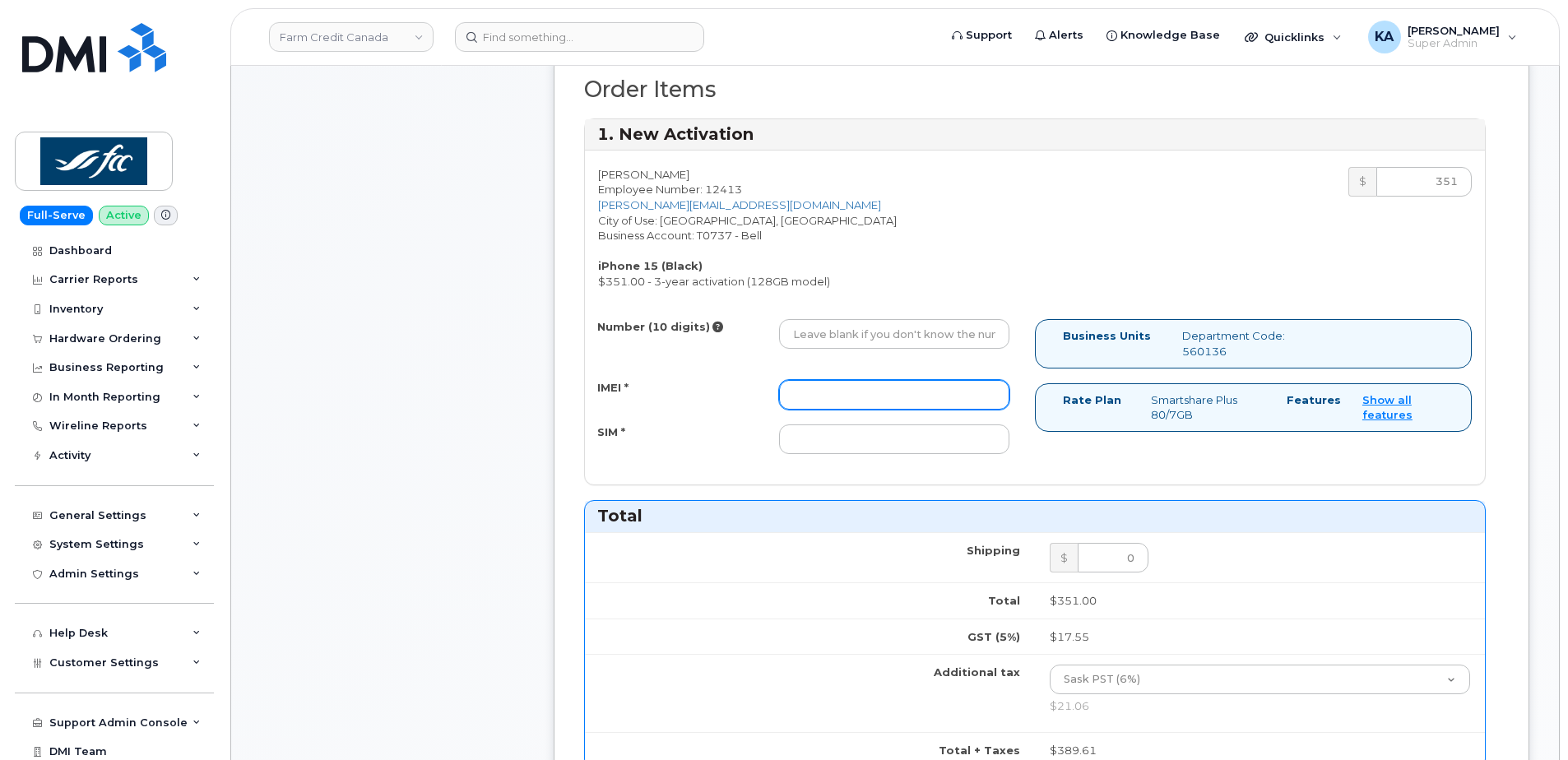
click at [810, 404] on input "IMEI *" at bounding box center [894, 395] width 230 height 30
paste input "356408768283686"
type input "356408768283686"
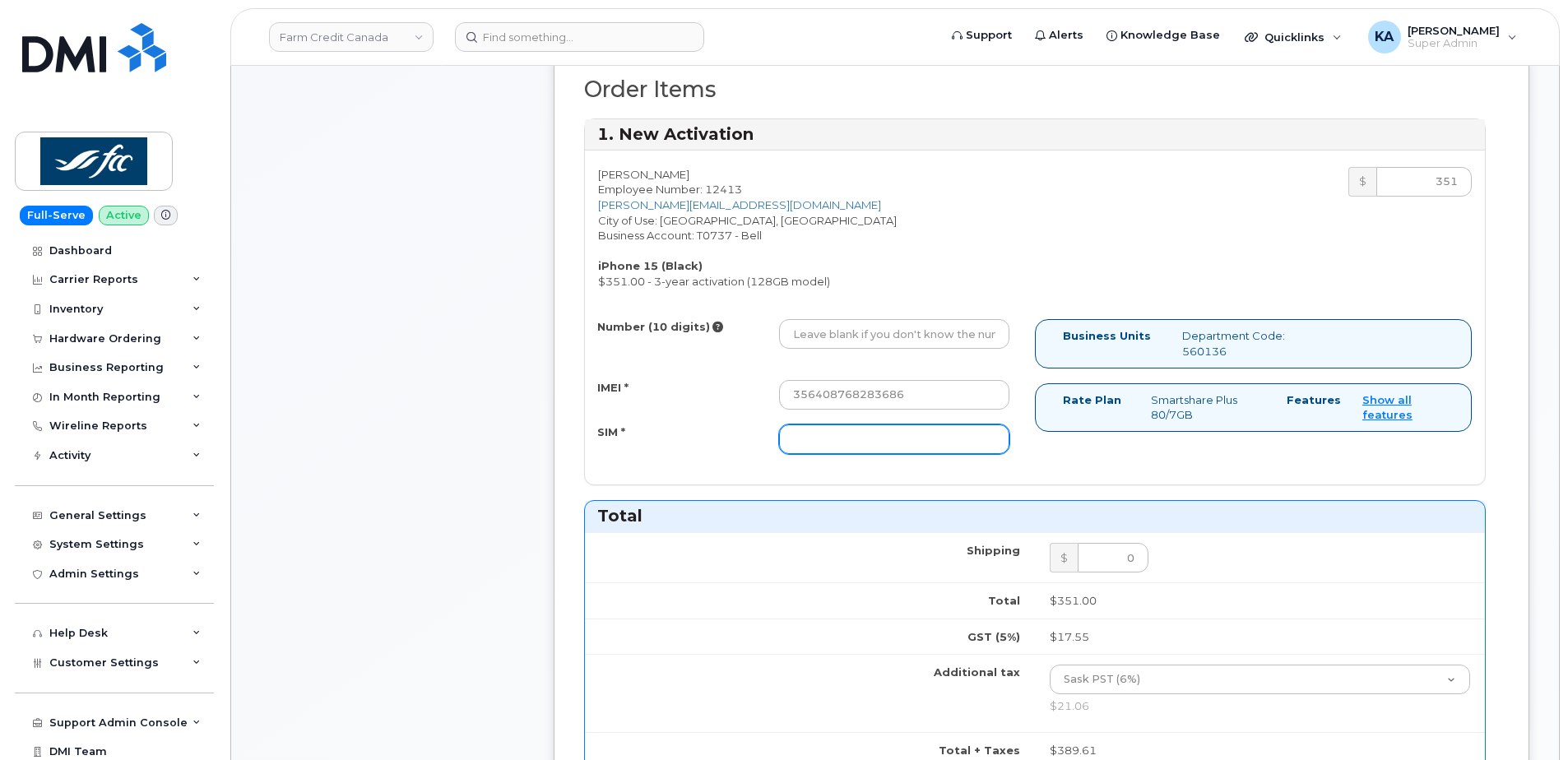
click at [804, 433] on input "SIM *" at bounding box center [894, 440] width 230 height 30
paste input "89302610207725616897"
type input "89302610207725616897"
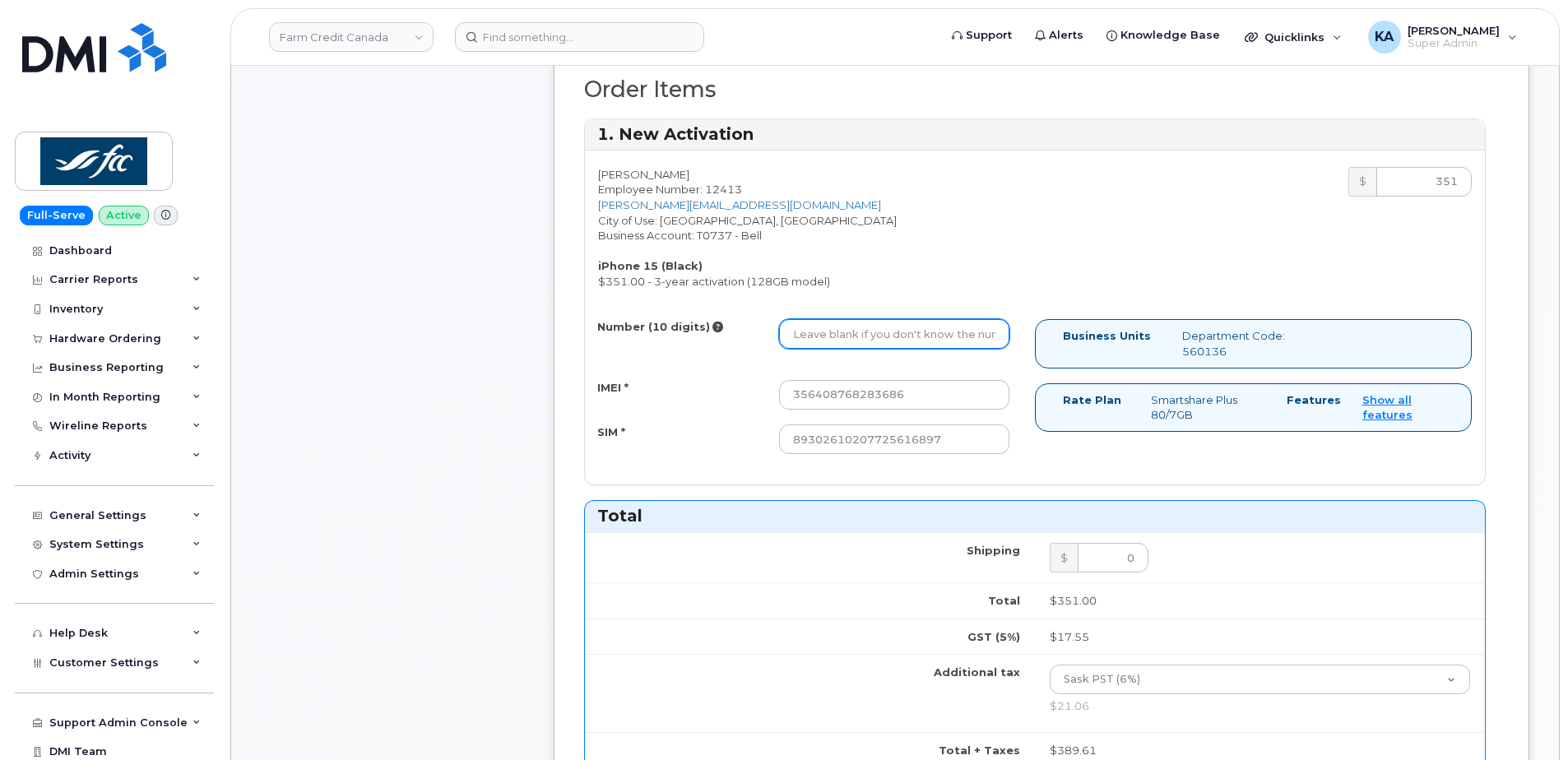
click at [811, 330] on input "Number (10 digits)" at bounding box center [894, 334] width 230 height 30
paste input "2045958157"
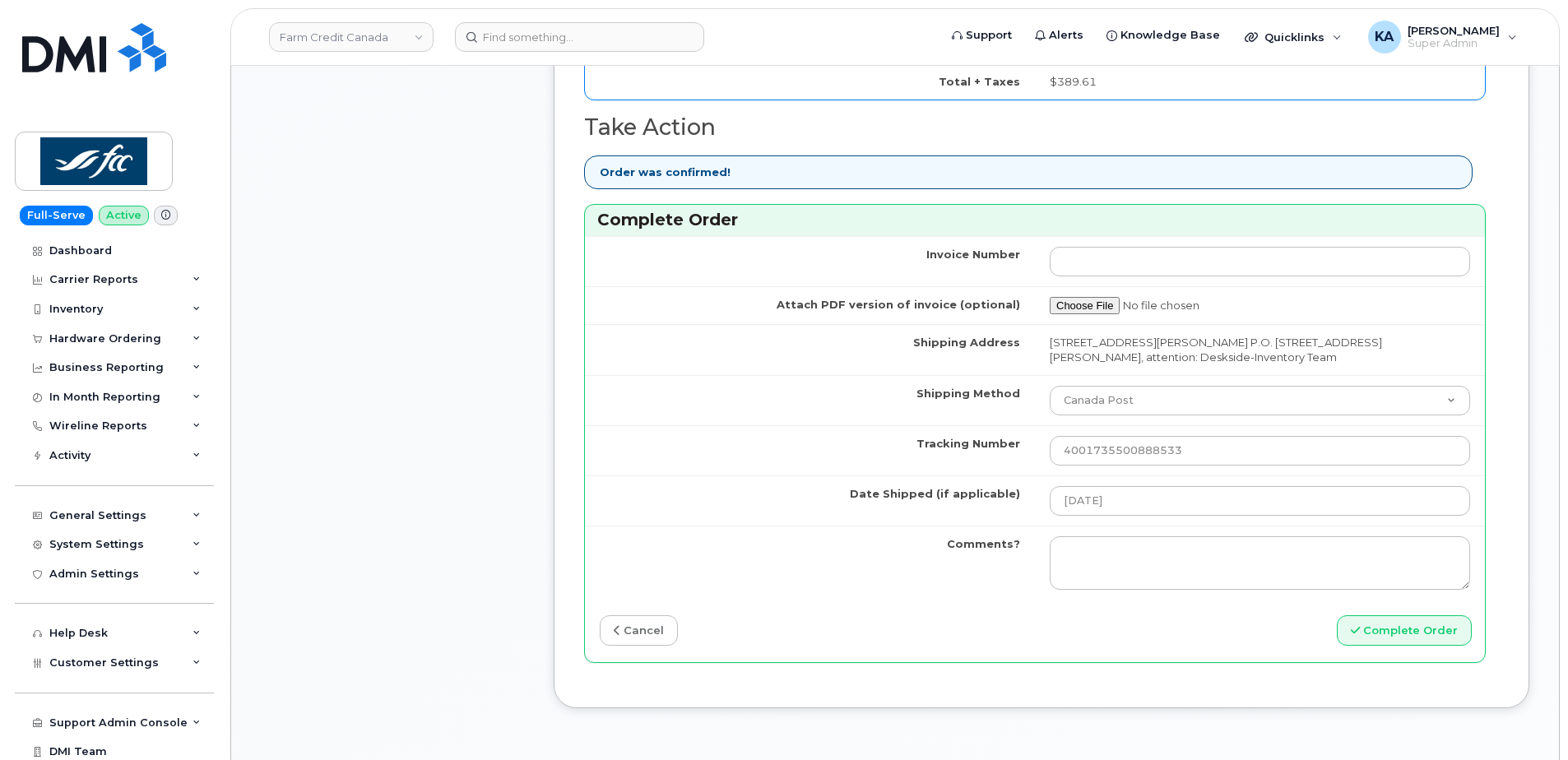
scroll to position [1398, 0]
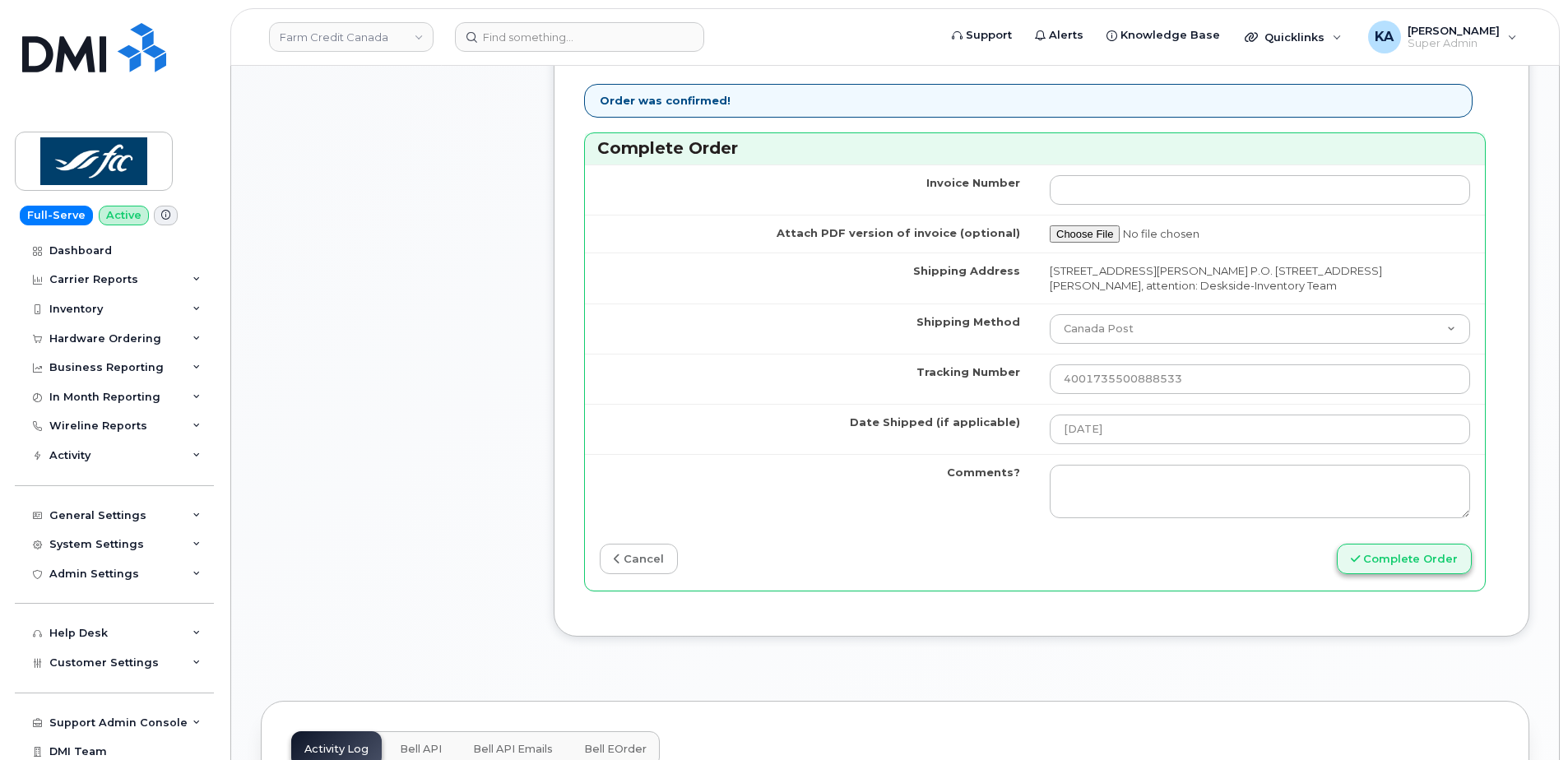
type input "2045958157"
click at [1425, 559] on button "Complete Order" at bounding box center [1405, 559] width 135 height 30
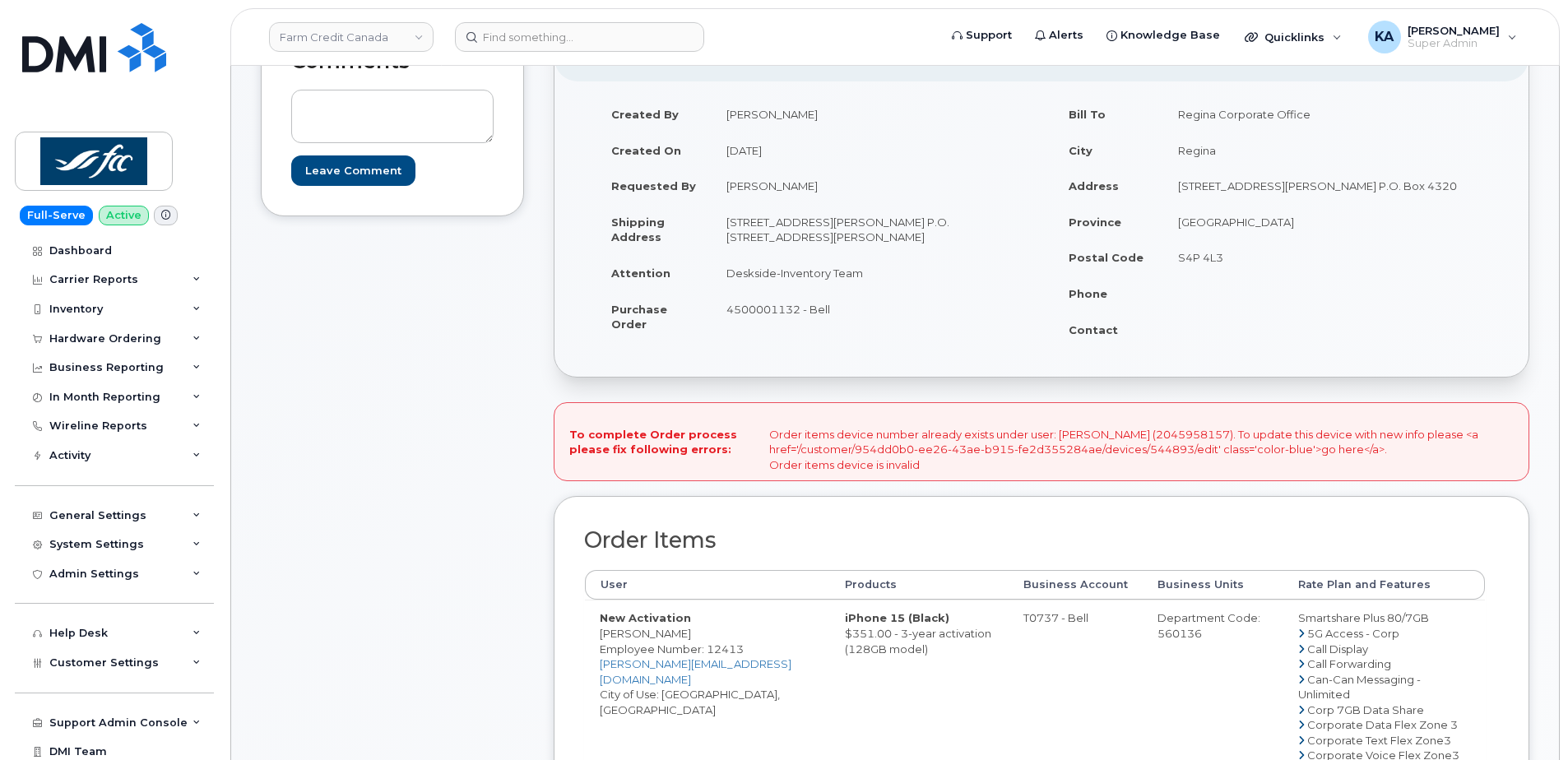
scroll to position [329, 0]
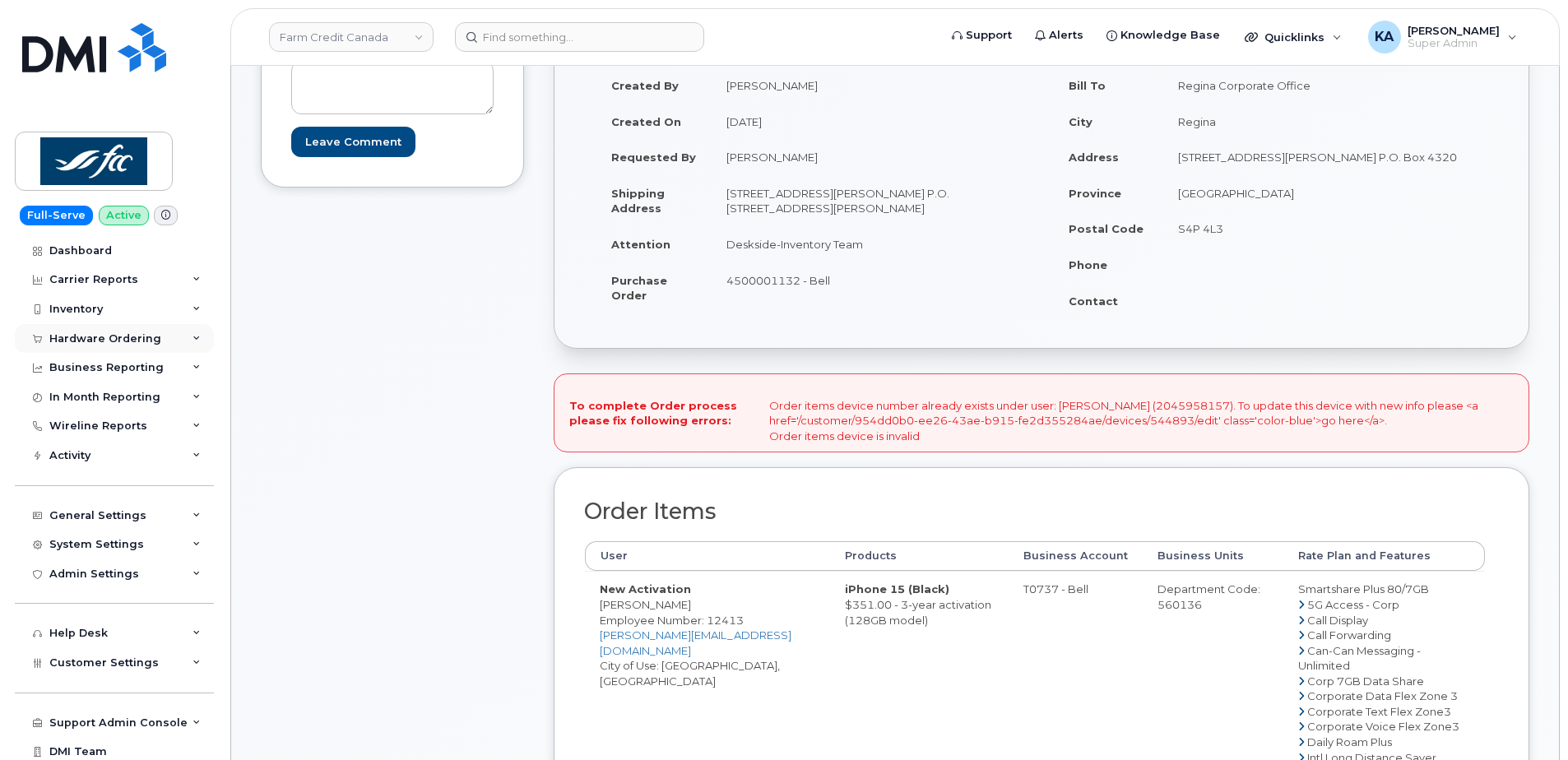
click at [115, 337] on div "Hardware Ordering" at bounding box center [104, 339] width 112 height 13
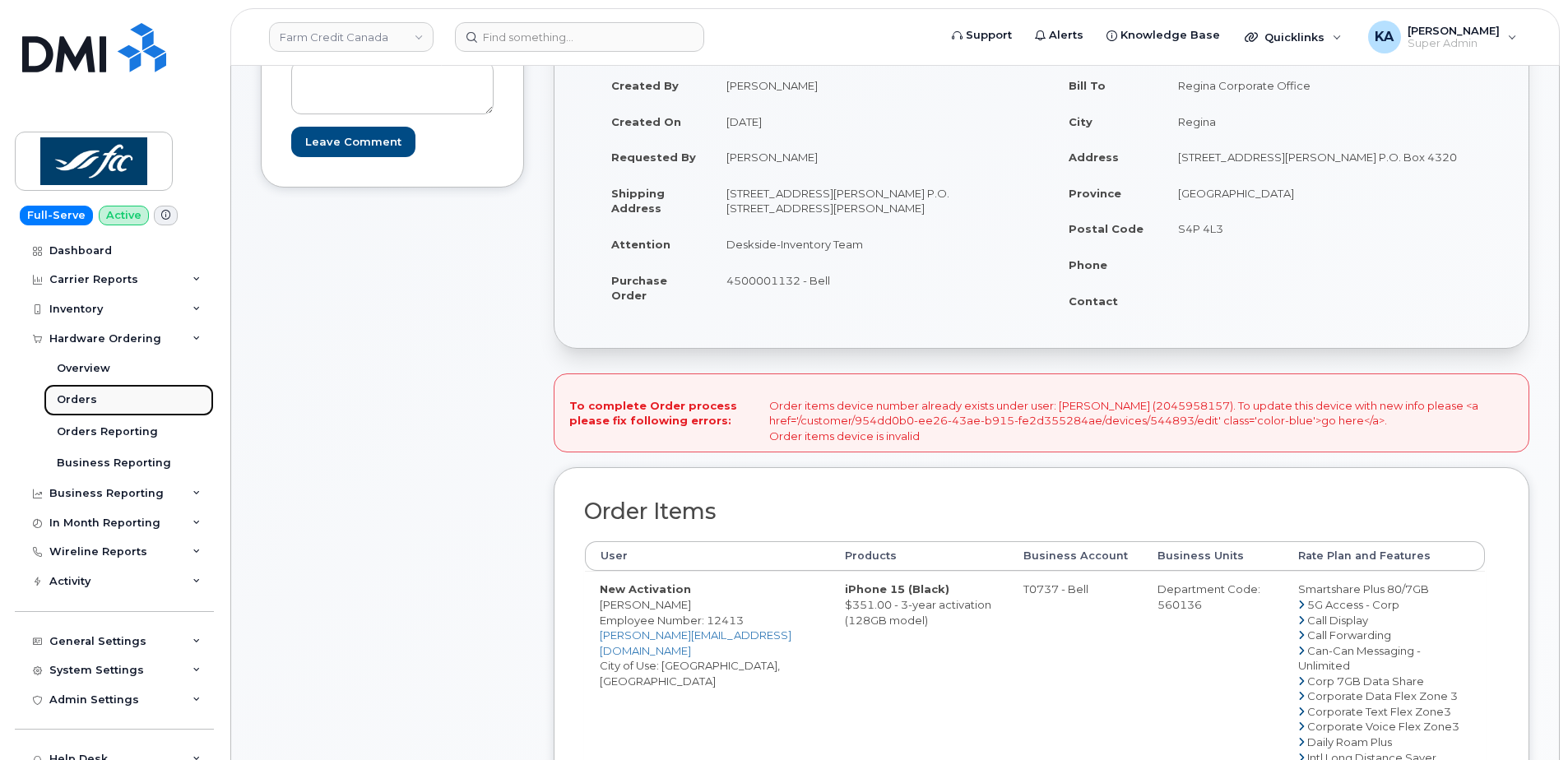
click at [84, 398] on div "Orders" at bounding box center [77, 400] width 41 height 15
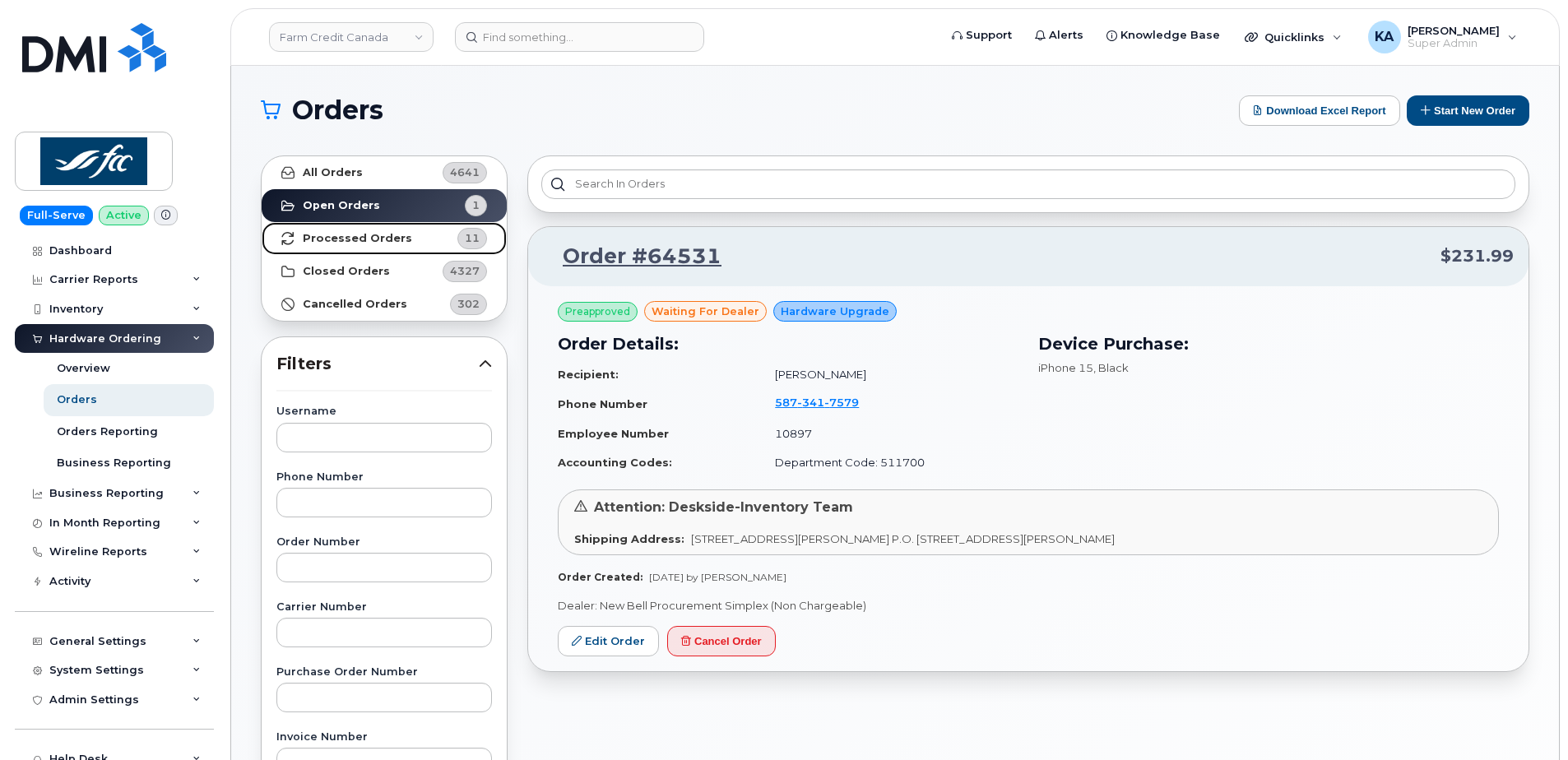
click at [358, 236] on strong "Processed Orders" at bounding box center [357, 238] width 109 height 13
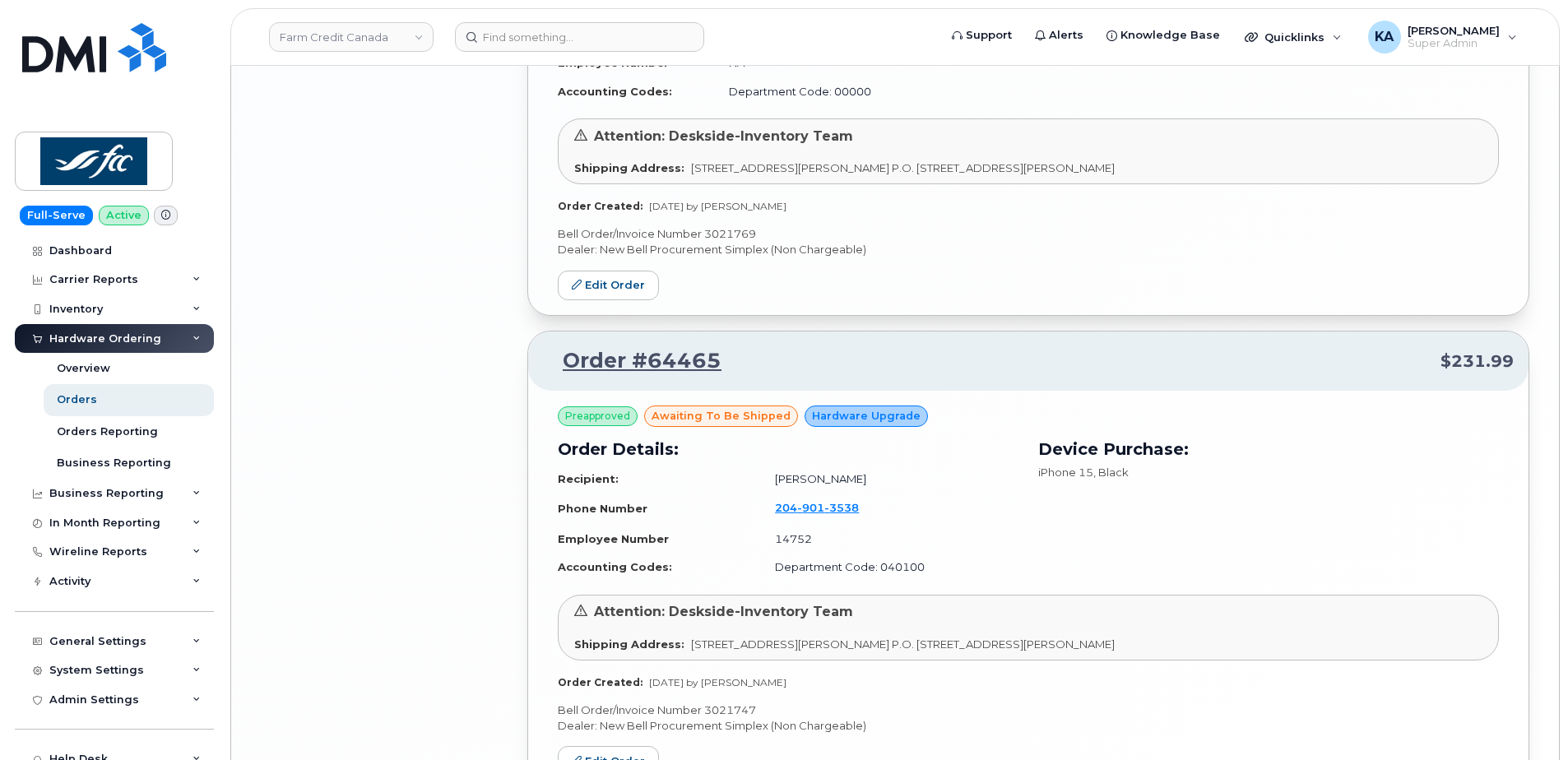
scroll to position [3376, 0]
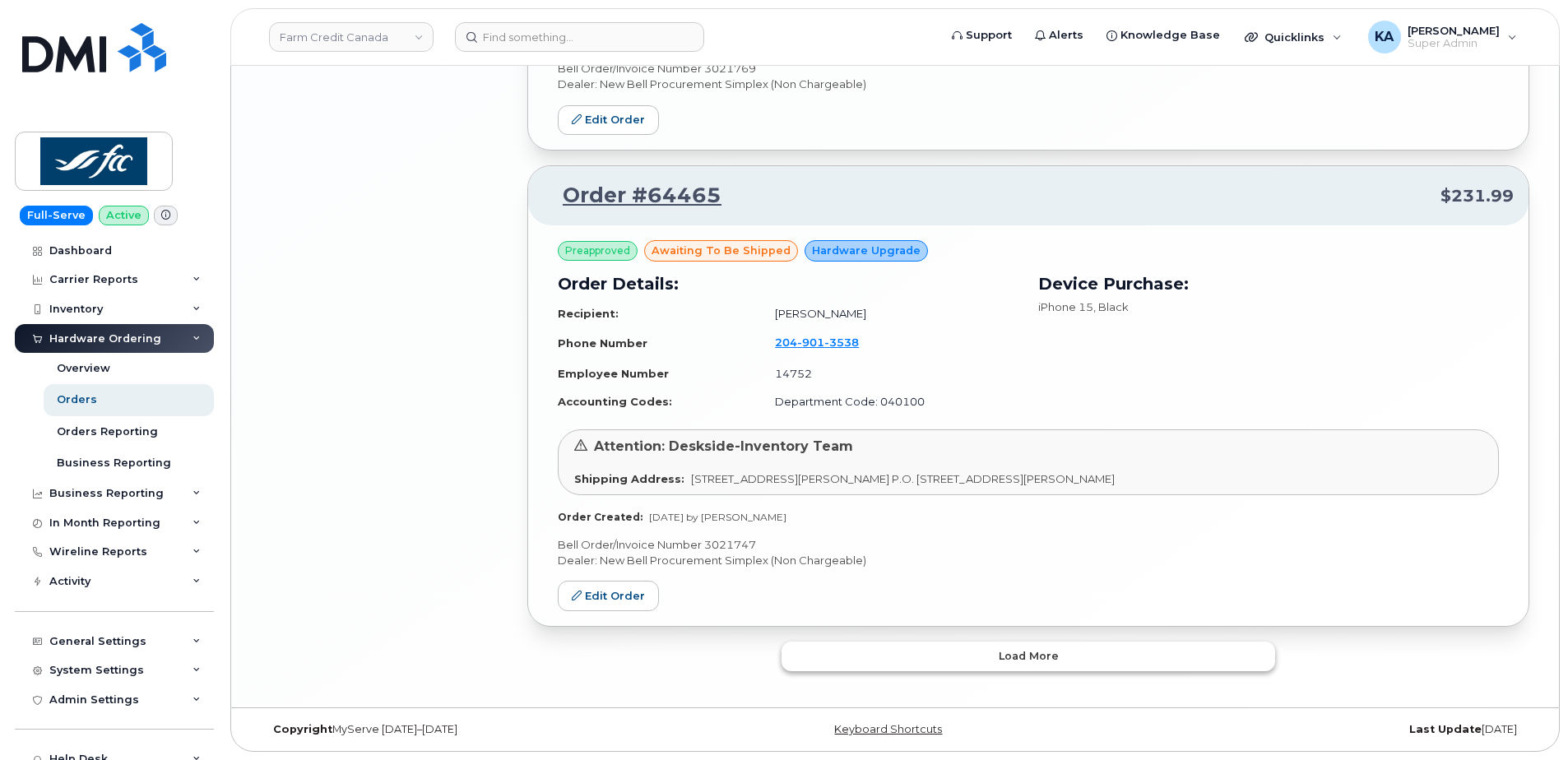
click at [790, 656] on button "Load more" at bounding box center [1028, 657] width 493 height 30
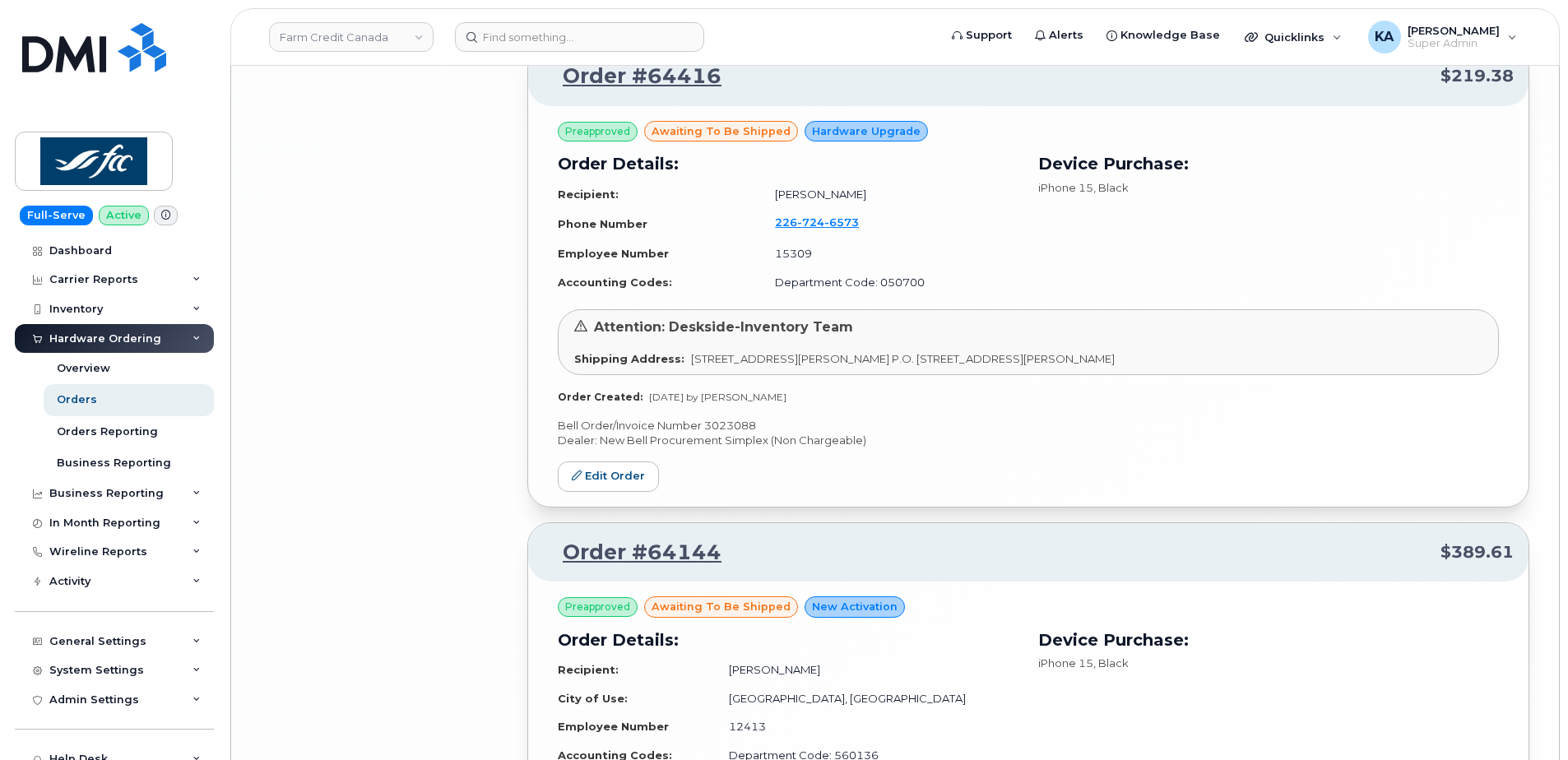
scroll to position [4436, 0]
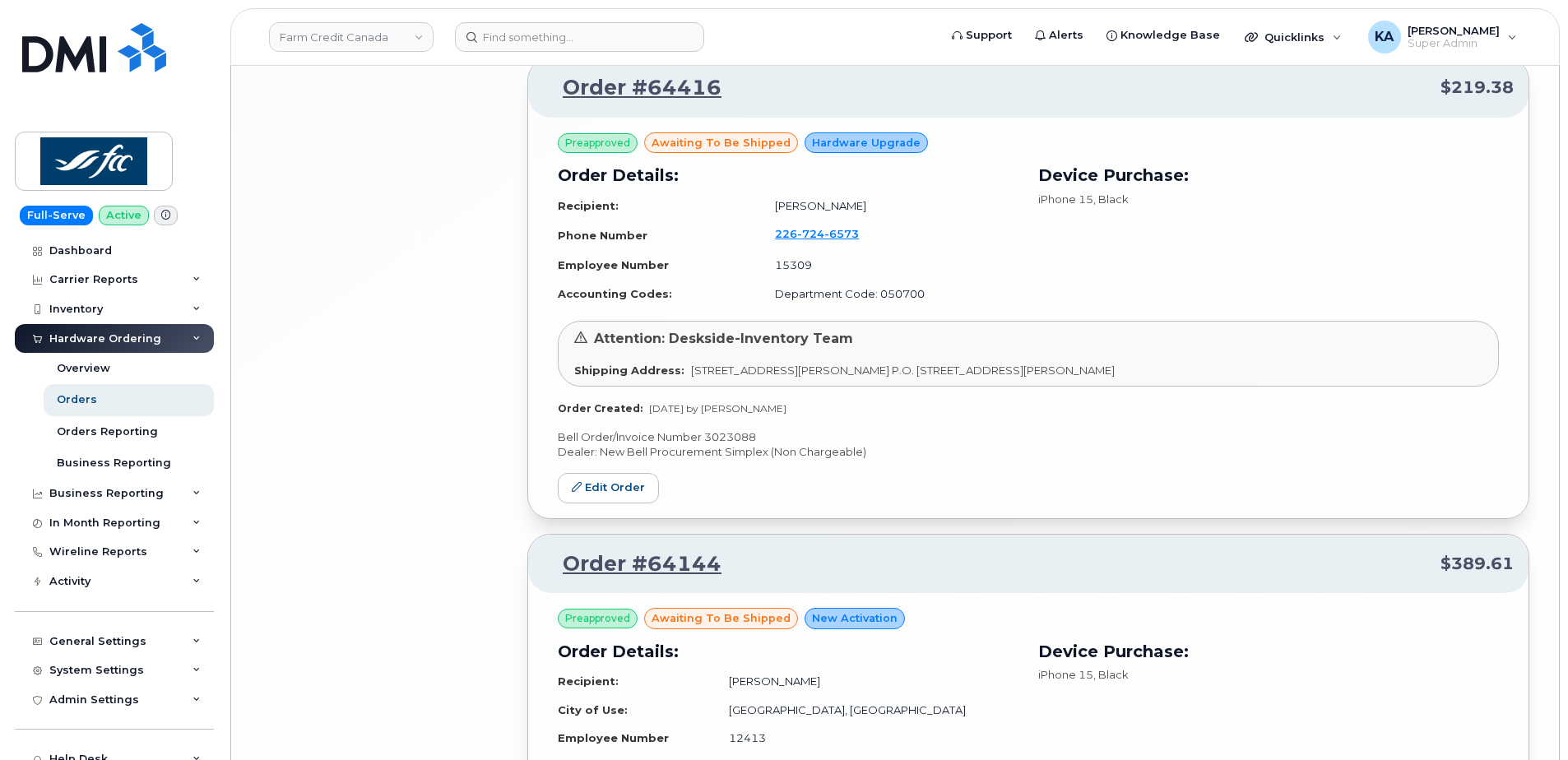
click at [734, 436] on p "Bell Order/Invoice Number 3023088" at bounding box center [1028, 437] width 941 height 16
copy p "3023088"
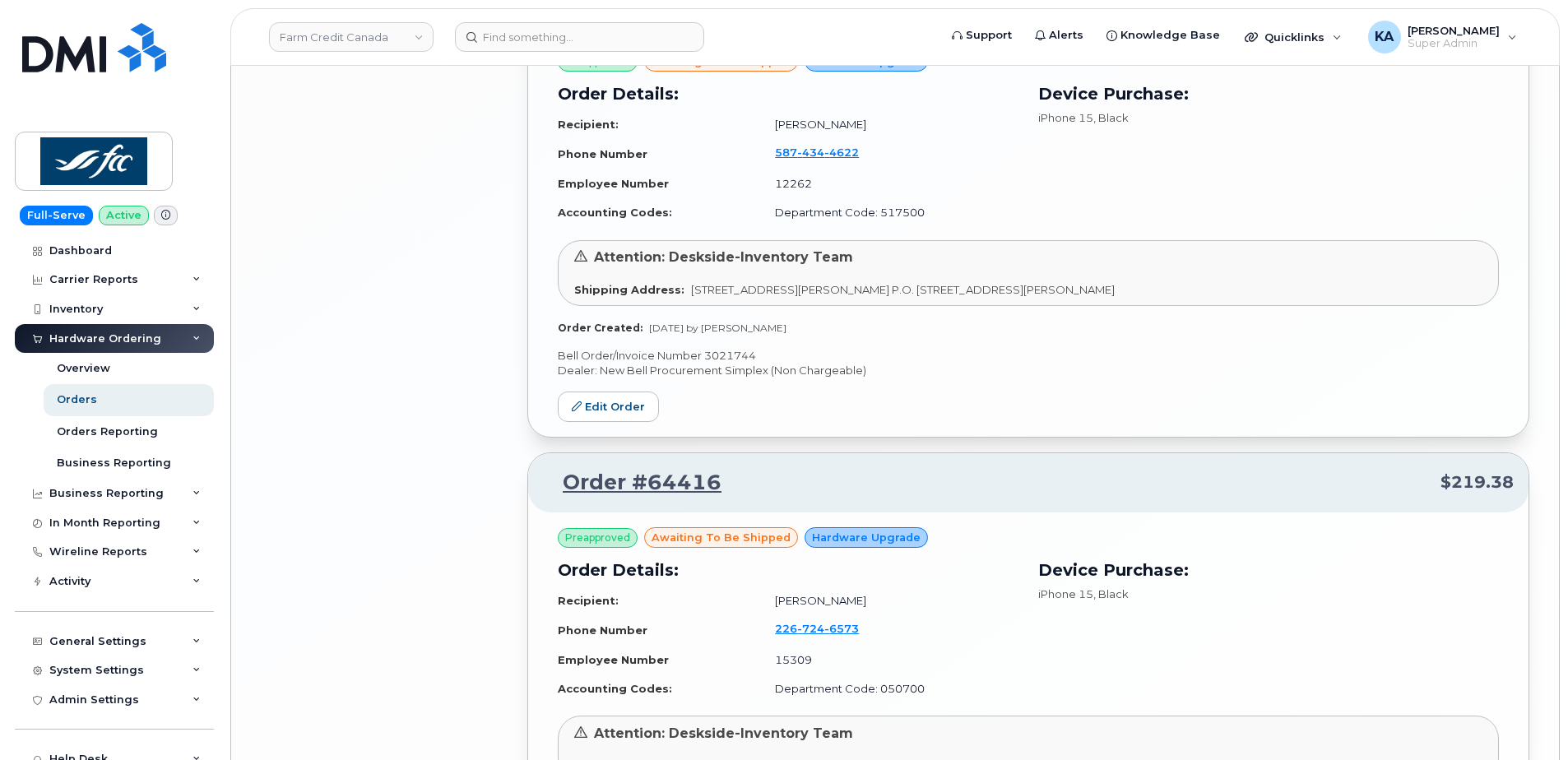
scroll to position [3942, 0]
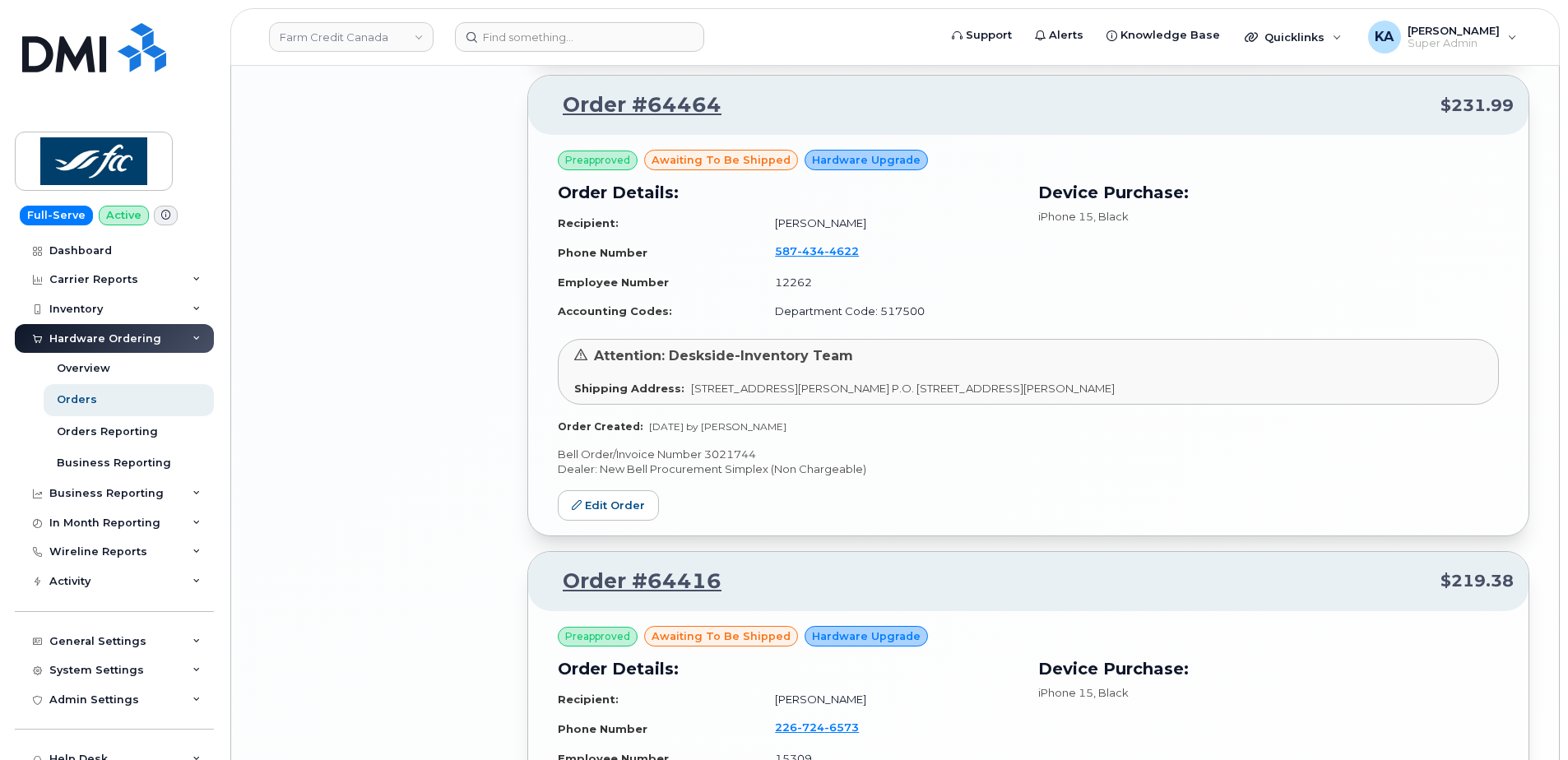
click at [724, 454] on p "Bell Order/Invoice Number 3021744" at bounding box center [1028, 454] width 941 height 16
copy p "3021744"
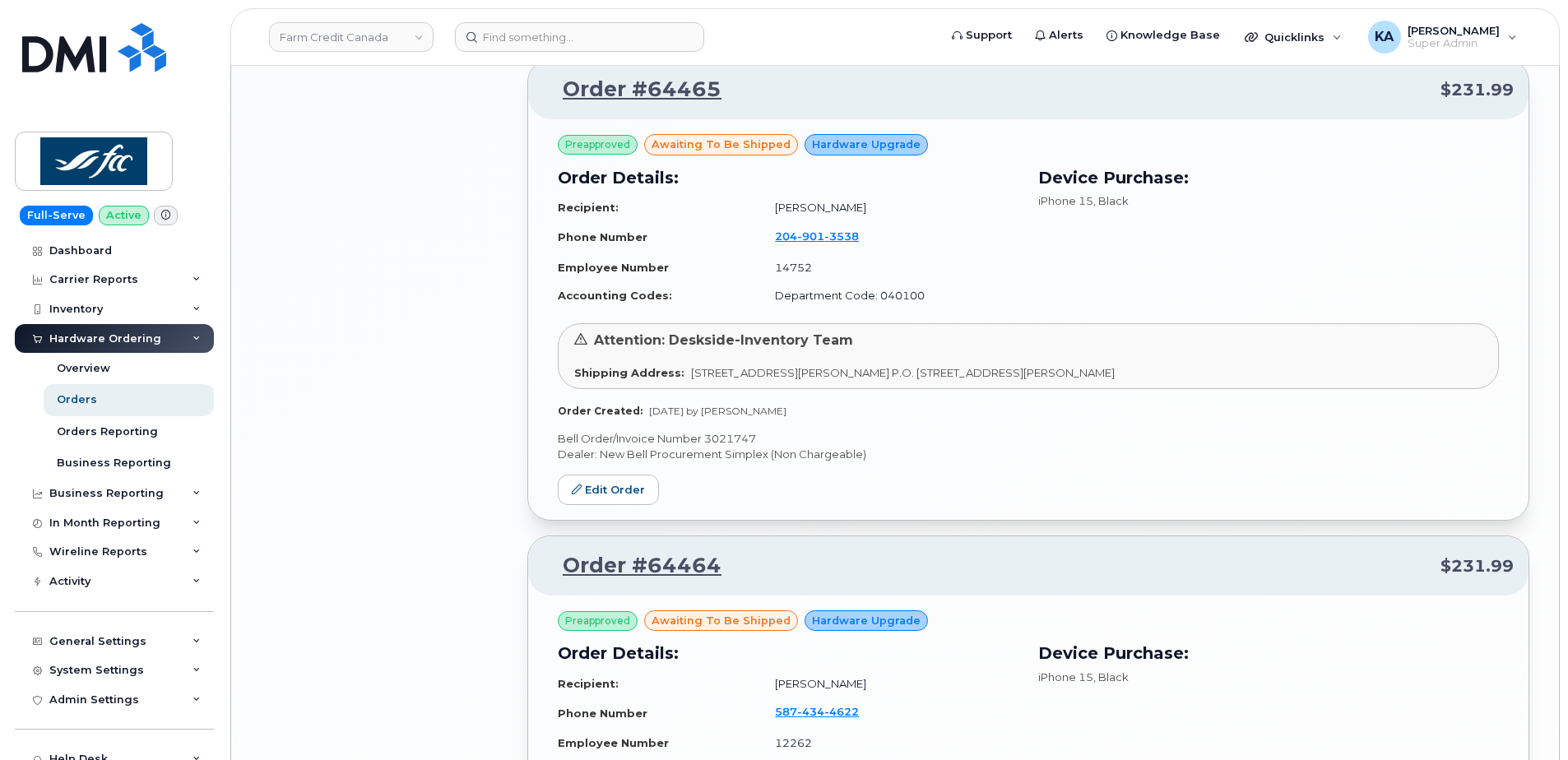
scroll to position [3449, 0]
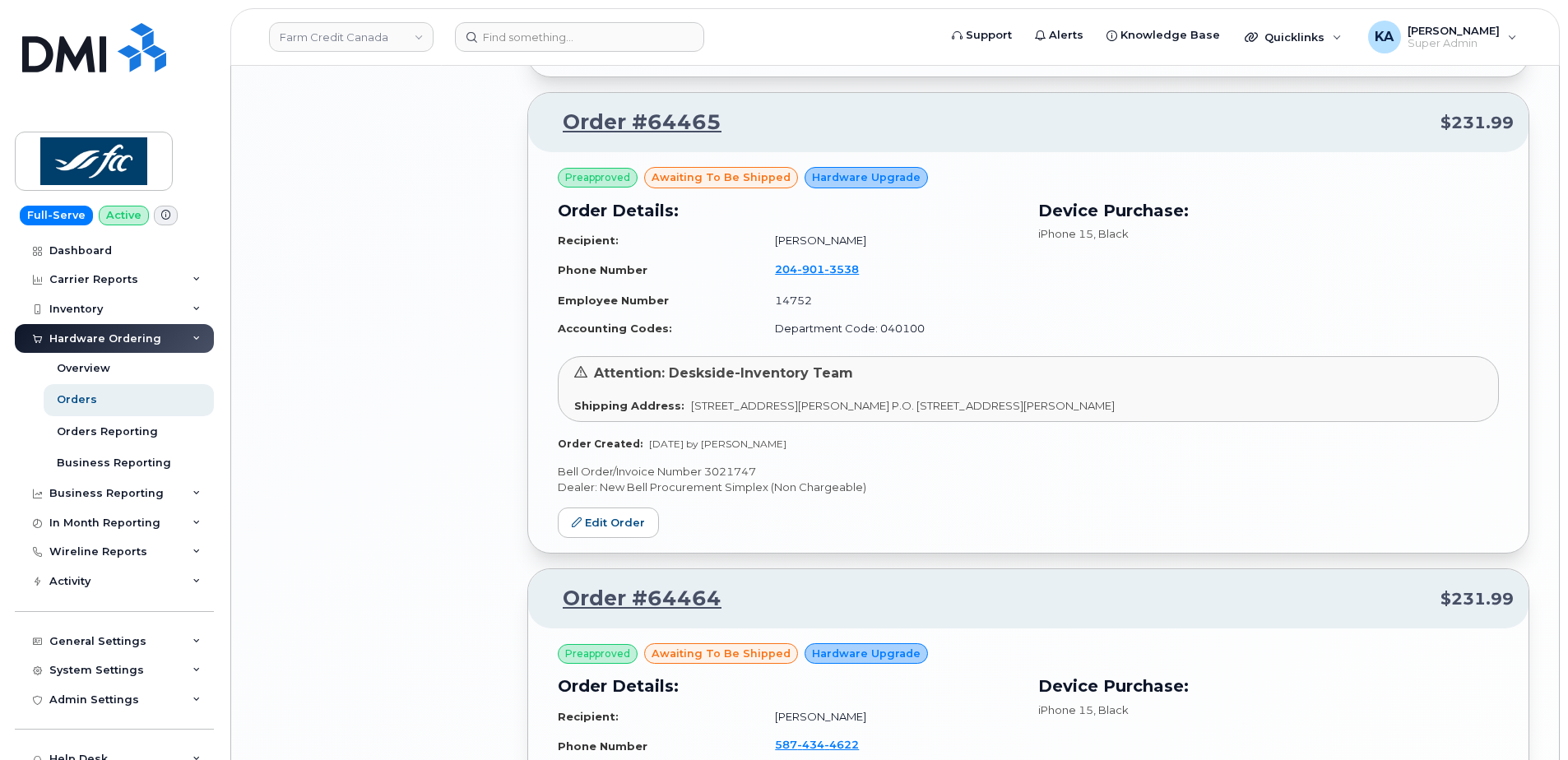
click at [730, 471] on p "Bell Order/Invoice Number 3021747" at bounding box center [1028, 471] width 941 height 16
copy p "3021747"
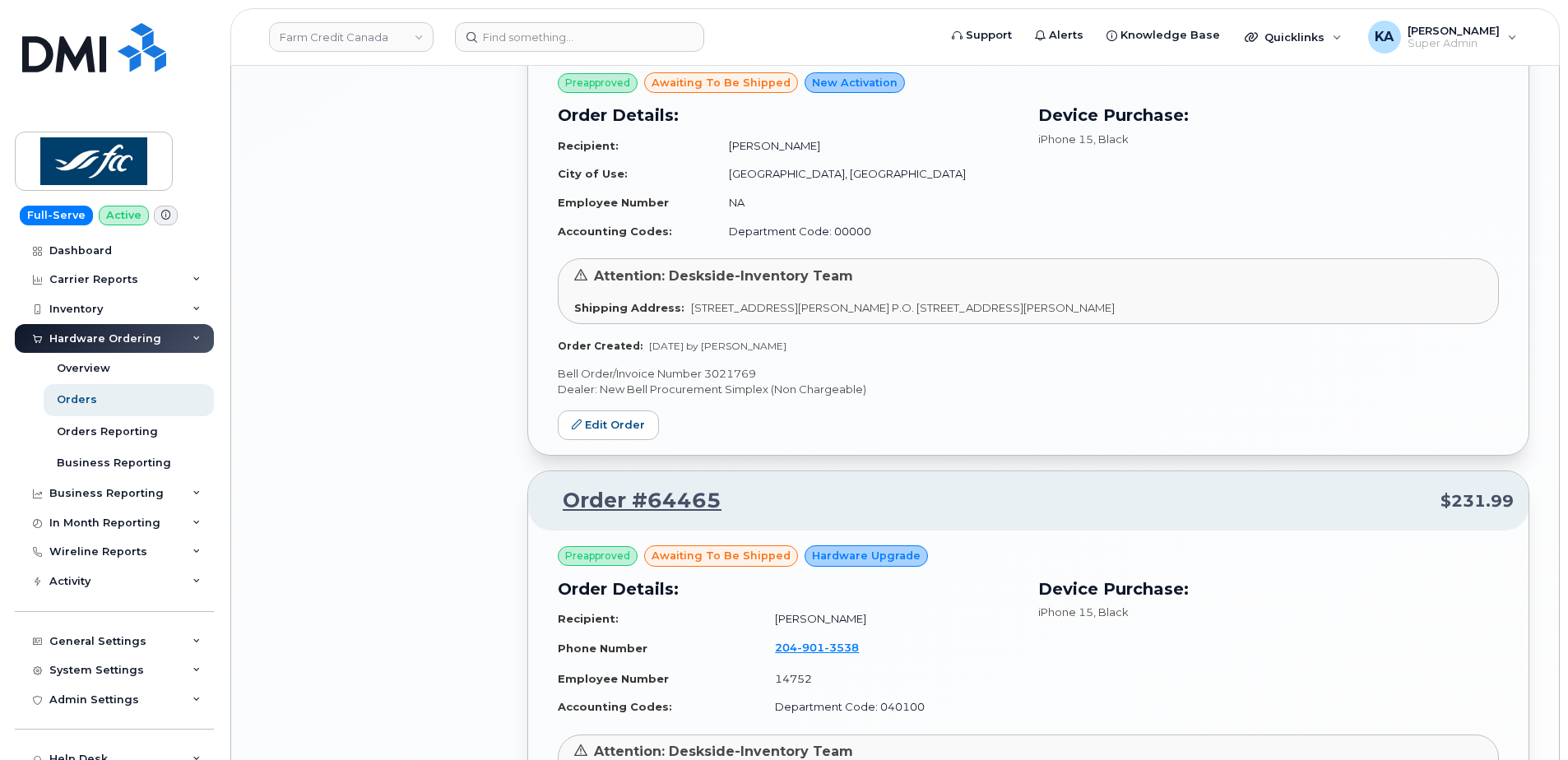
scroll to position [3038, 0]
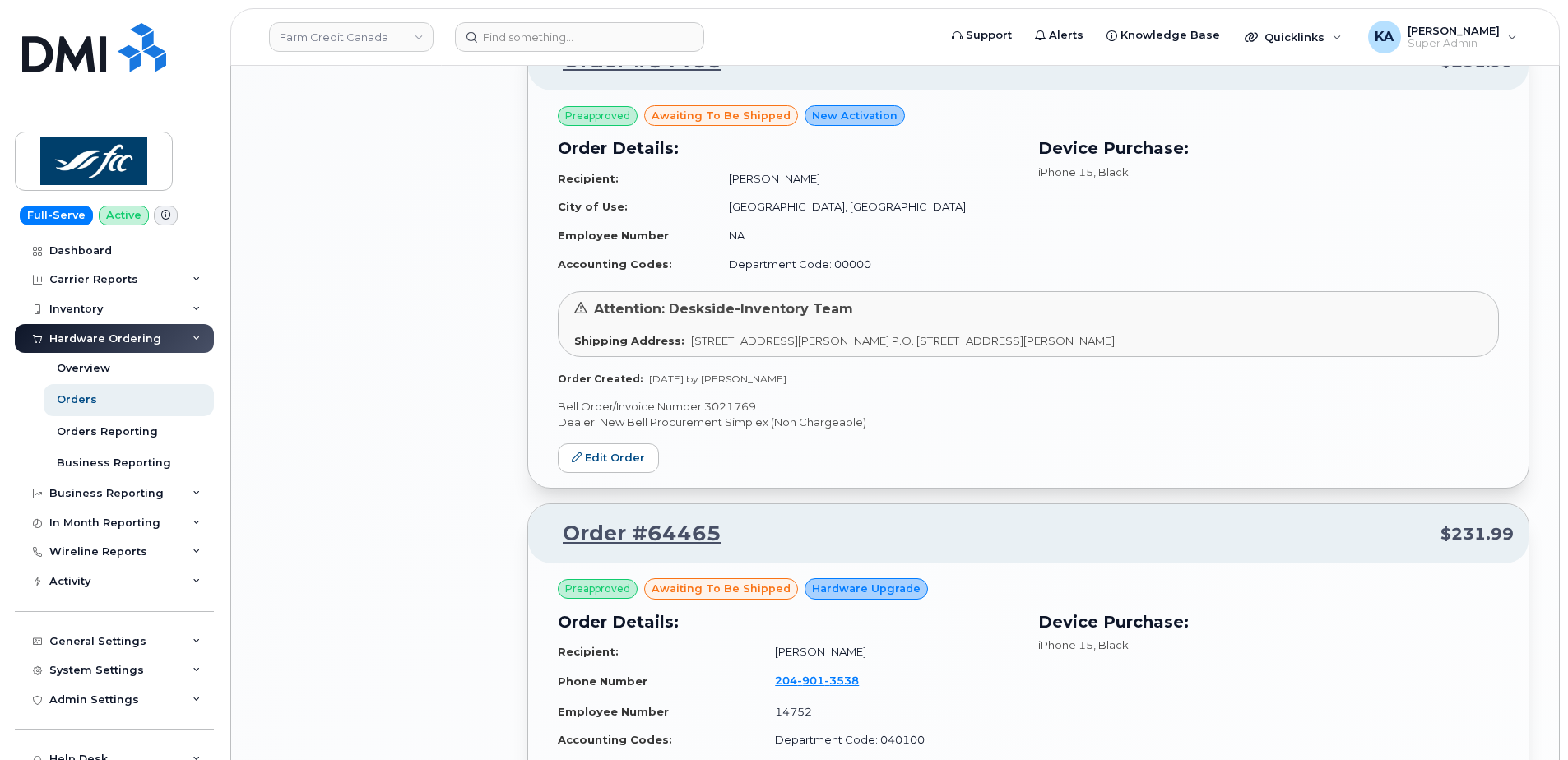
click at [737, 406] on p "Bell Order/Invoice Number 3021769" at bounding box center [1028, 406] width 941 height 16
copy p "3021769"
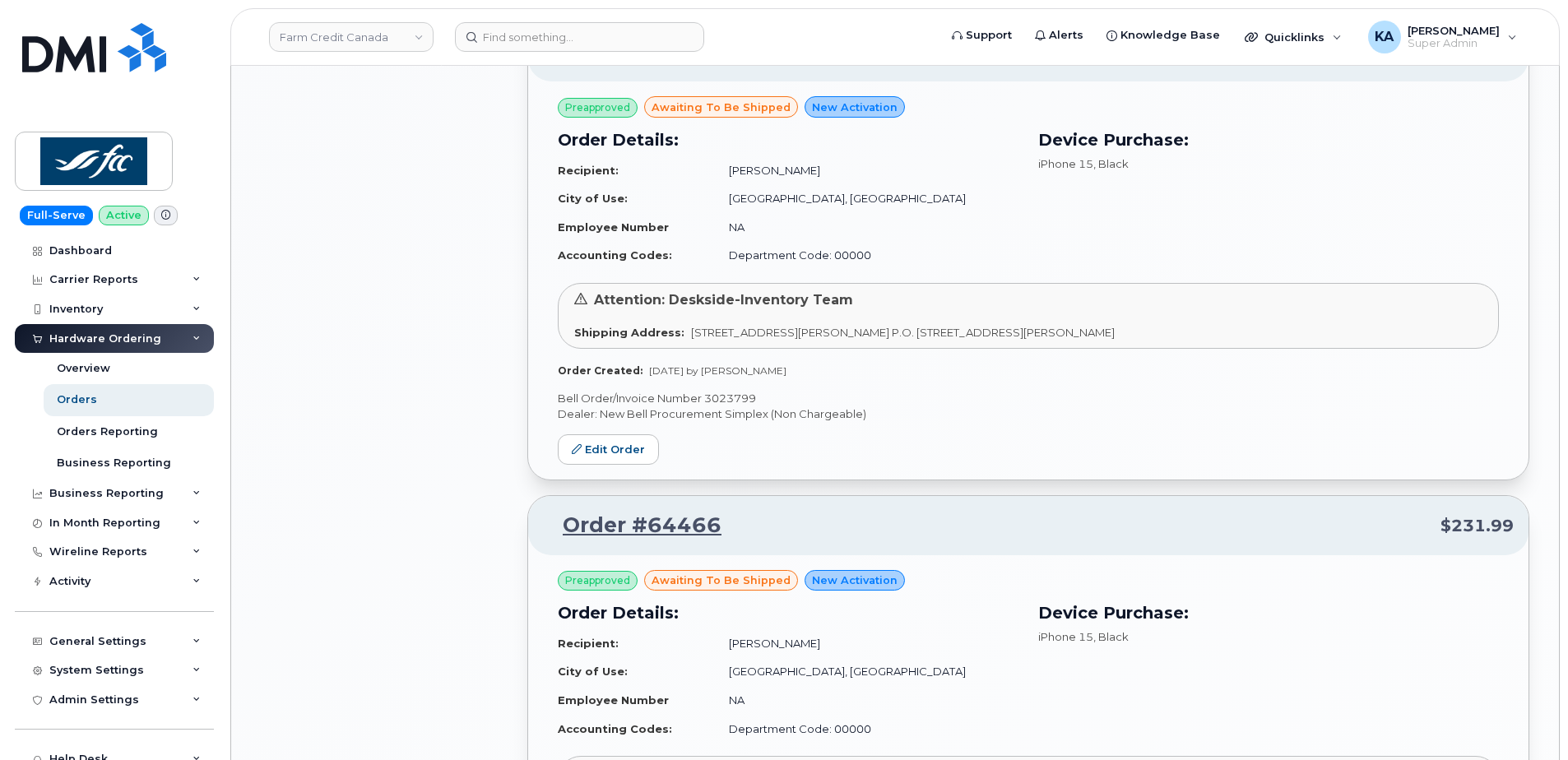
scroll to position [2544, 0]
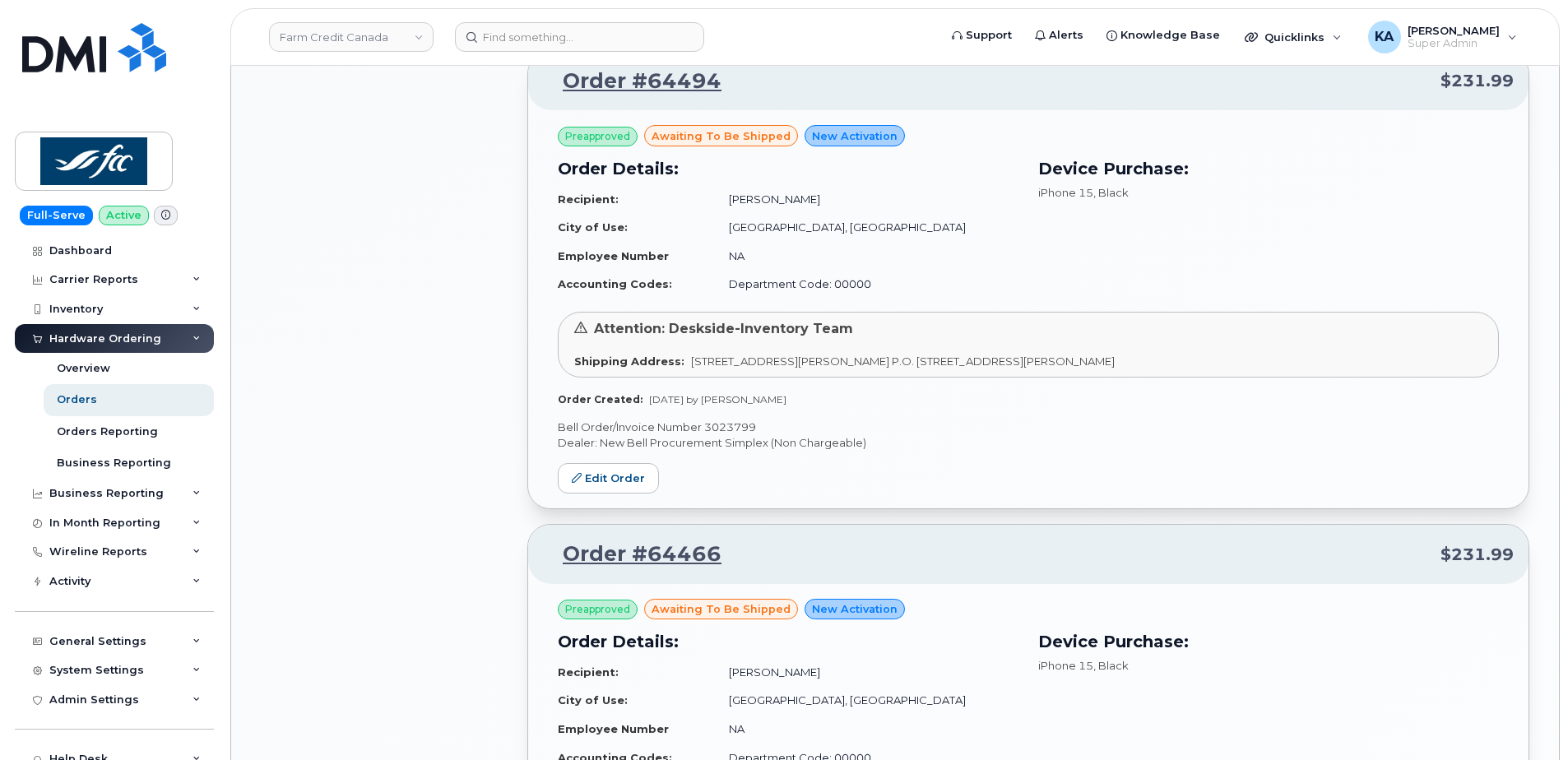
click at [729, 426] on p "Bell Order/Invoice Number 3023799" at bounding box center [1028, 427] width 941 height 16
copy p "3023799"
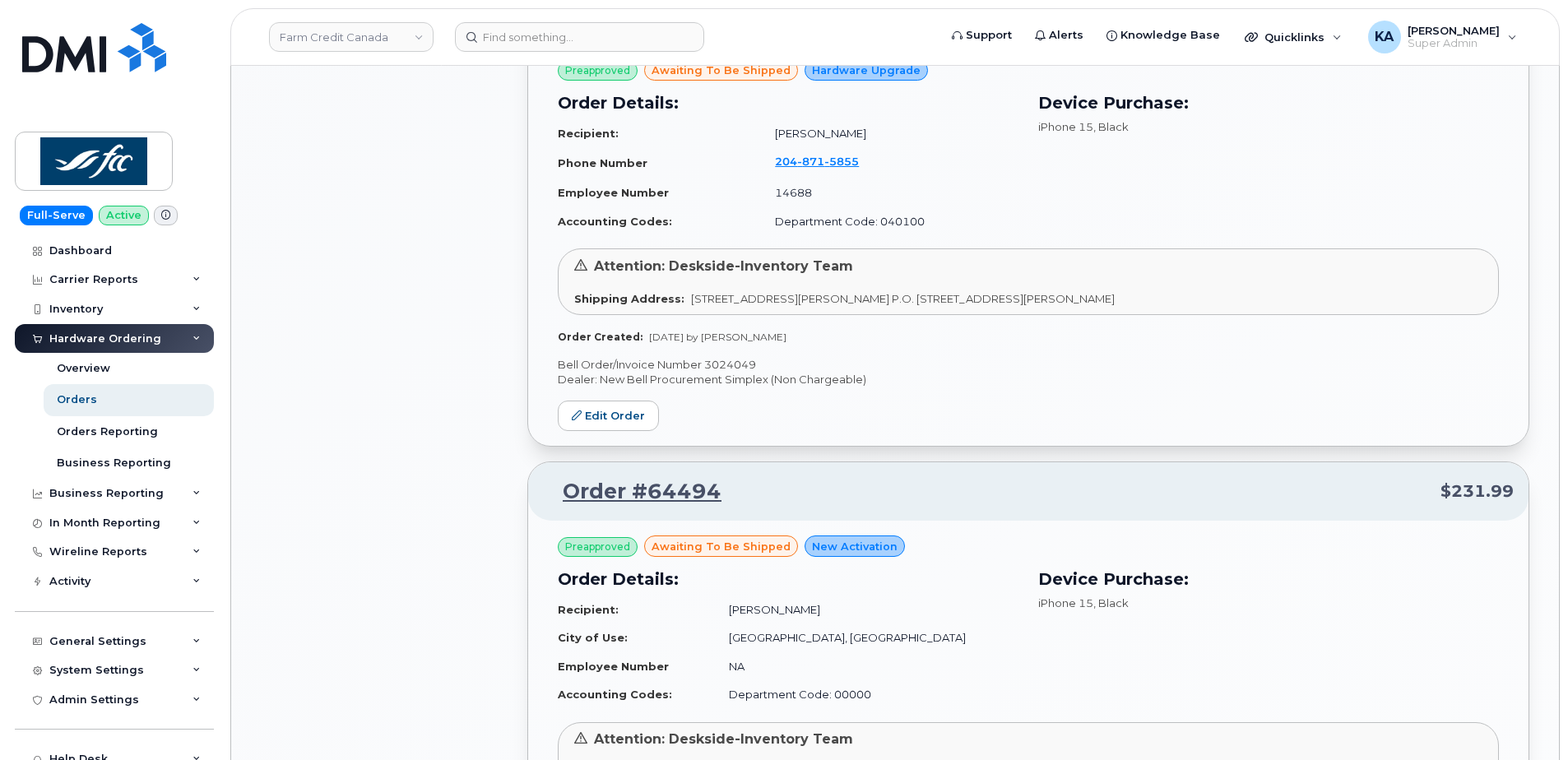
scroll to position [2133, 0]
click at [729, 364] on p "Bell Order/Invoice Number 3024049" at bounding box center [1028, 365] width 941 height 16
copy p "3024049"
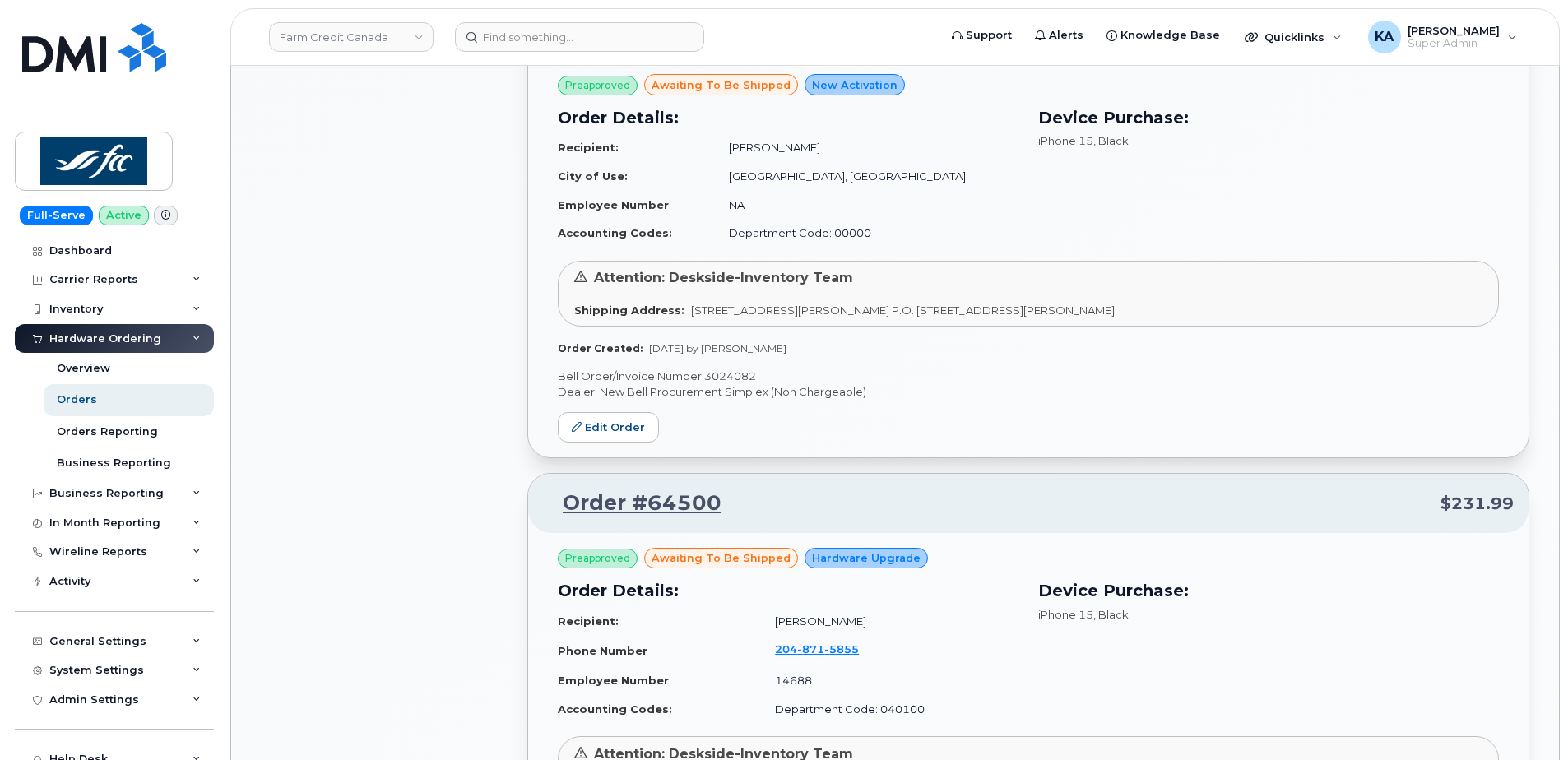
scroll to position [1639, 0]
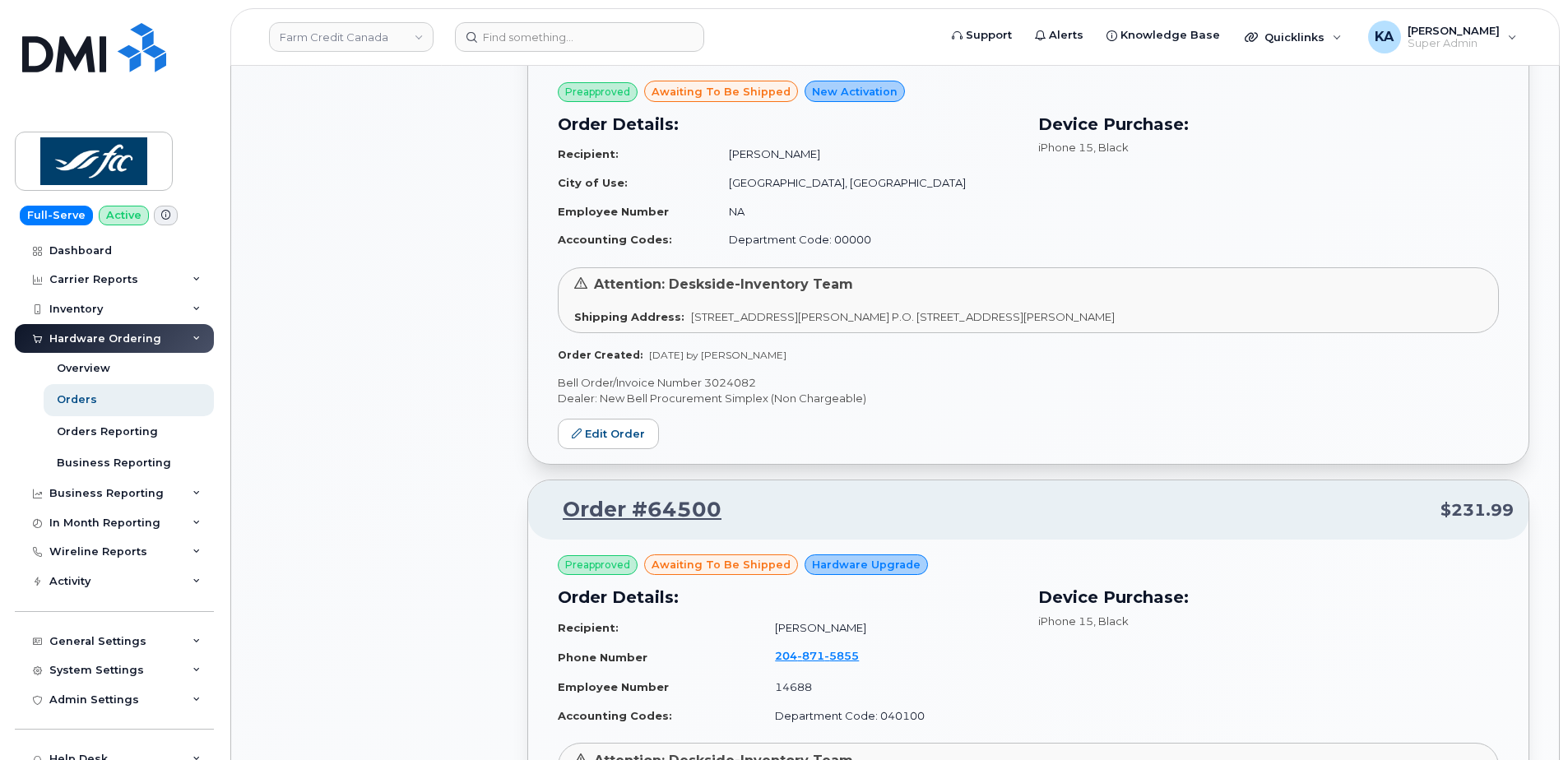
click at [728, 382] on p "Bell Order/Invoice Number 3024082" at bounding box center [1028, 382] width 941 height 16
copy p "3024082"
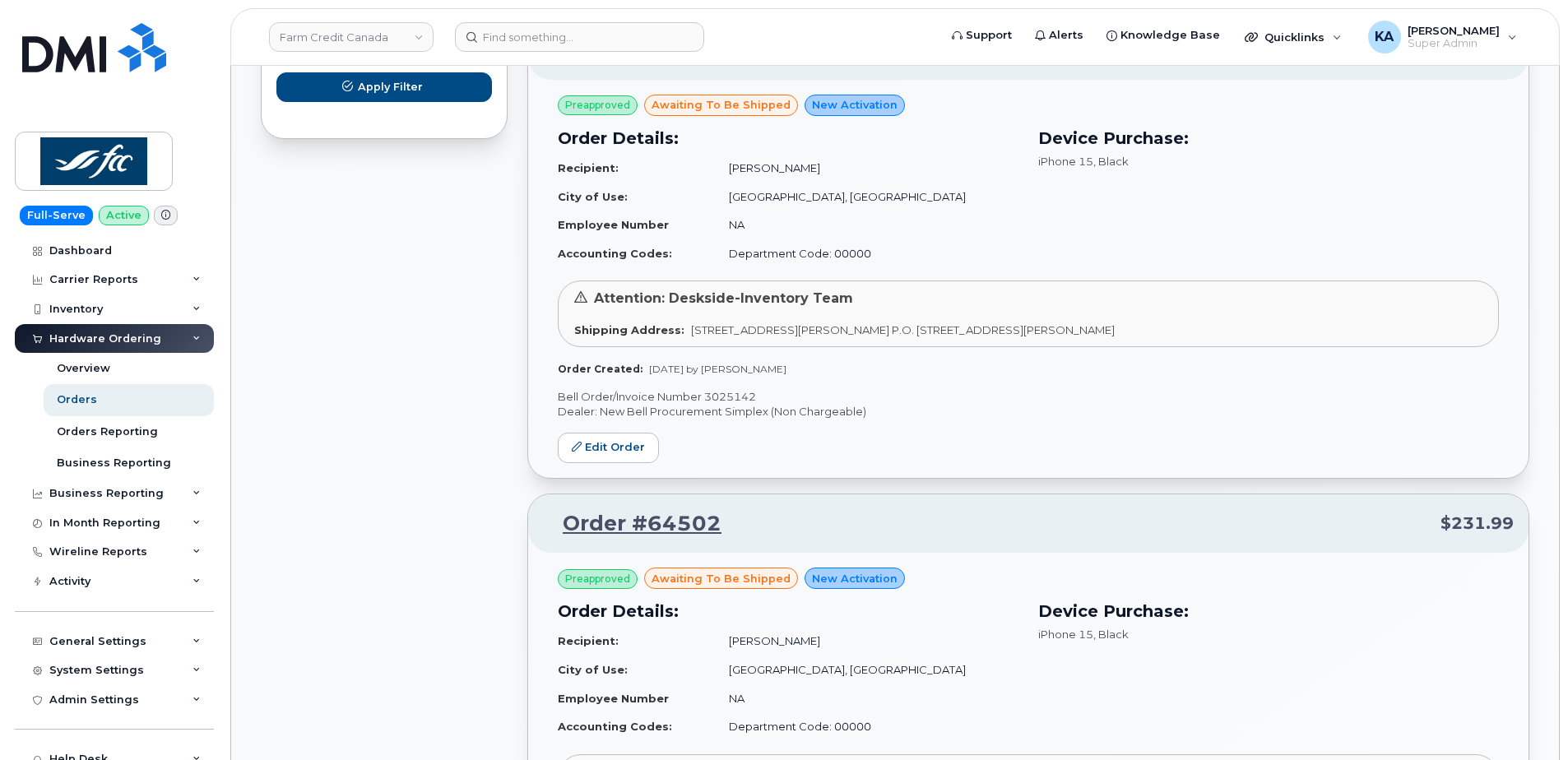
scroll to position [1146, 0]
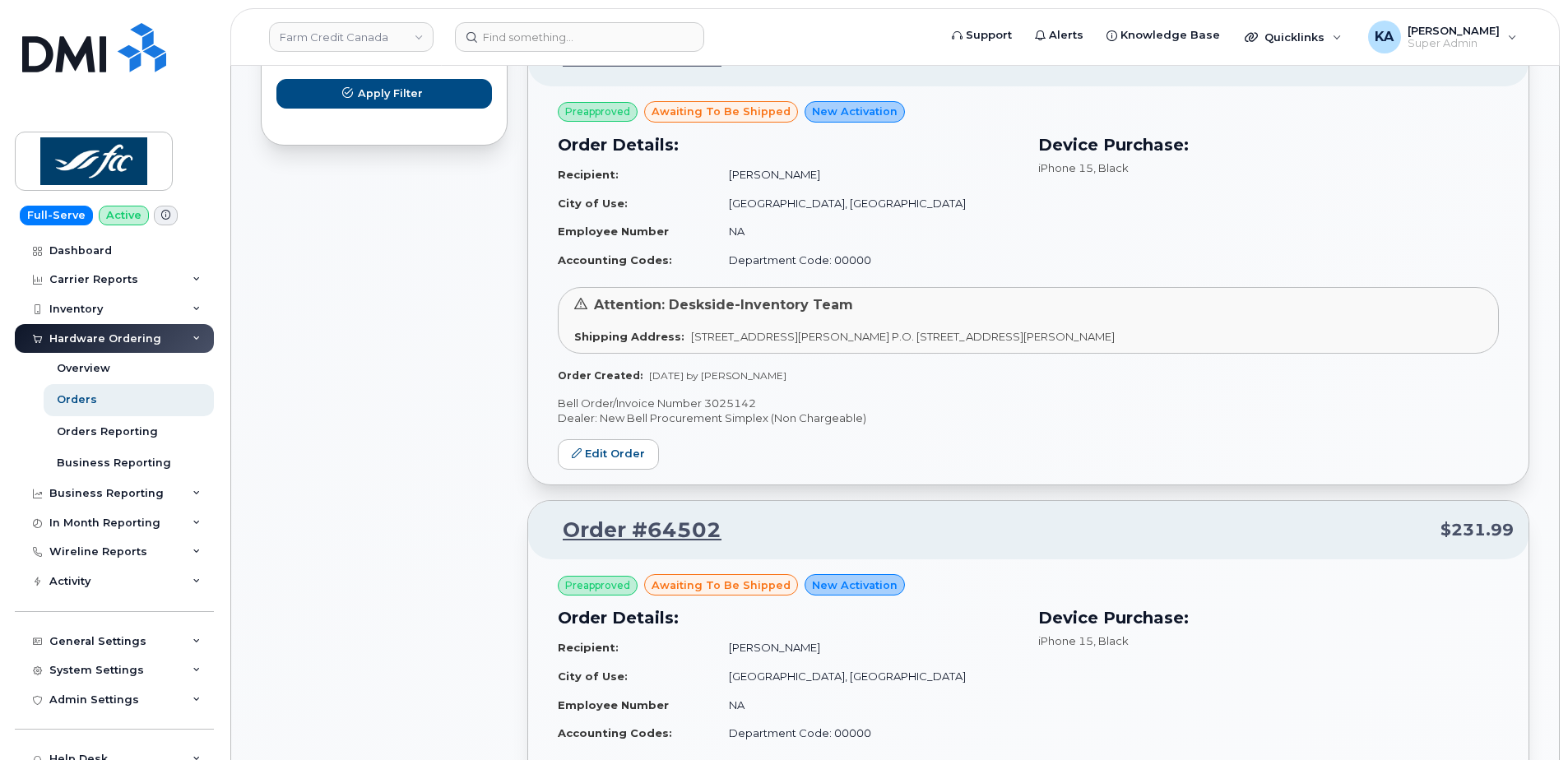
click at [719, 403] on p "Bell Order/Invoice Number 3025142" at bounding box center [1028, 403] width 941 height 16
copy p "3025142"
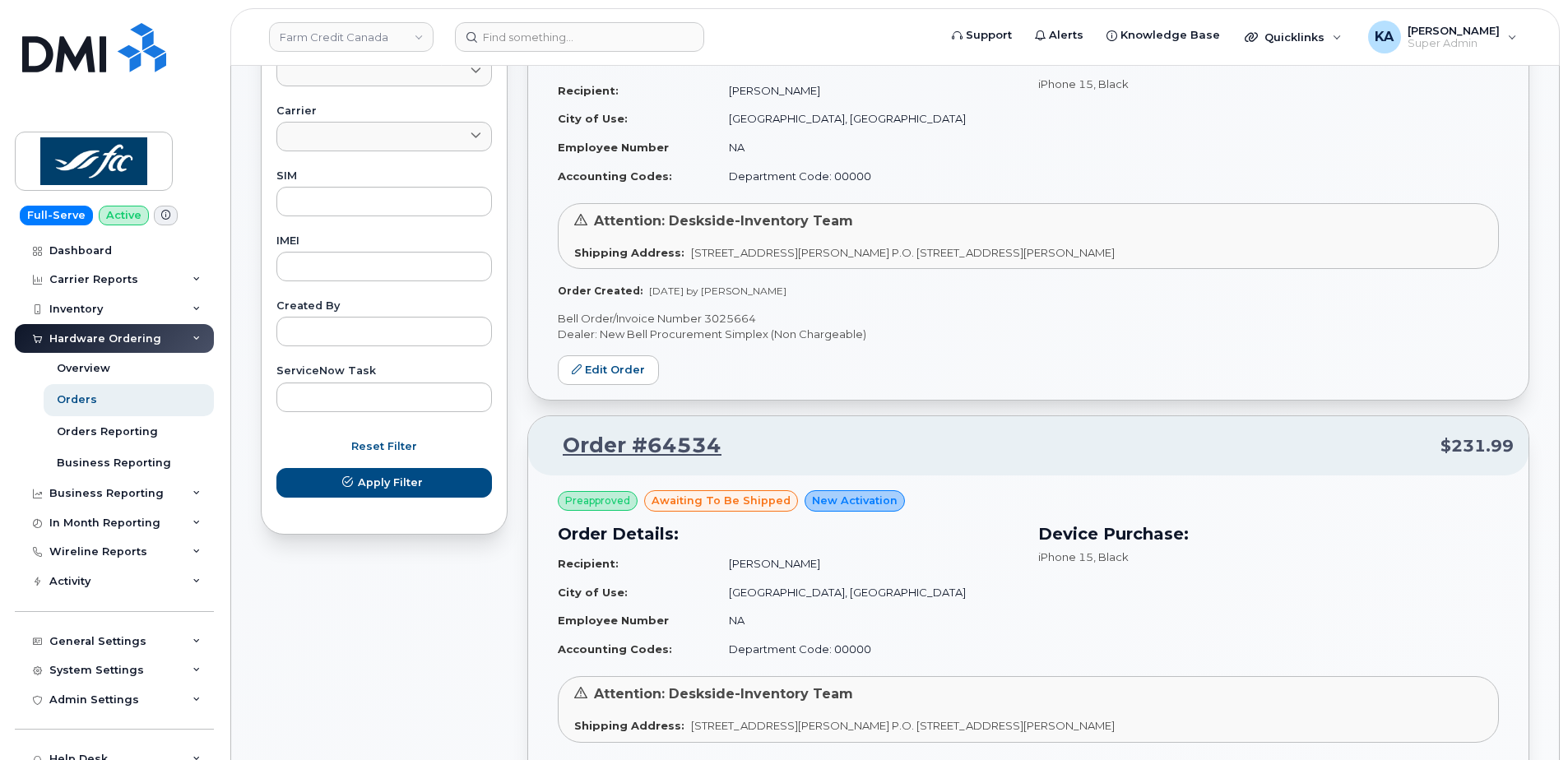
scroll to position [652, 0]
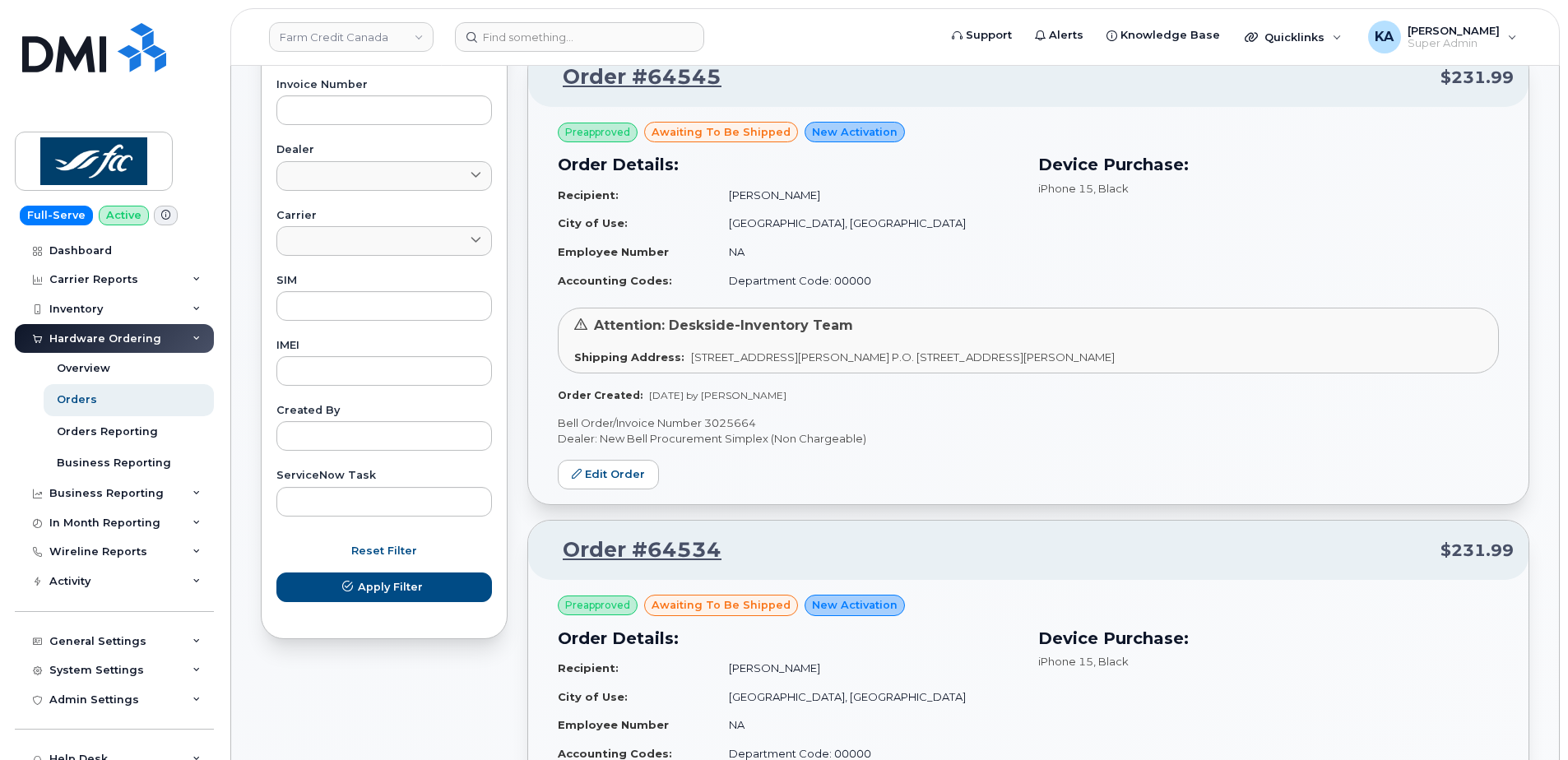
click at [729, 421] on p "Bell Order/Invoice Number 3025664" at bounding box center [1028, 423] width 941 height 16
copy p "3025664"
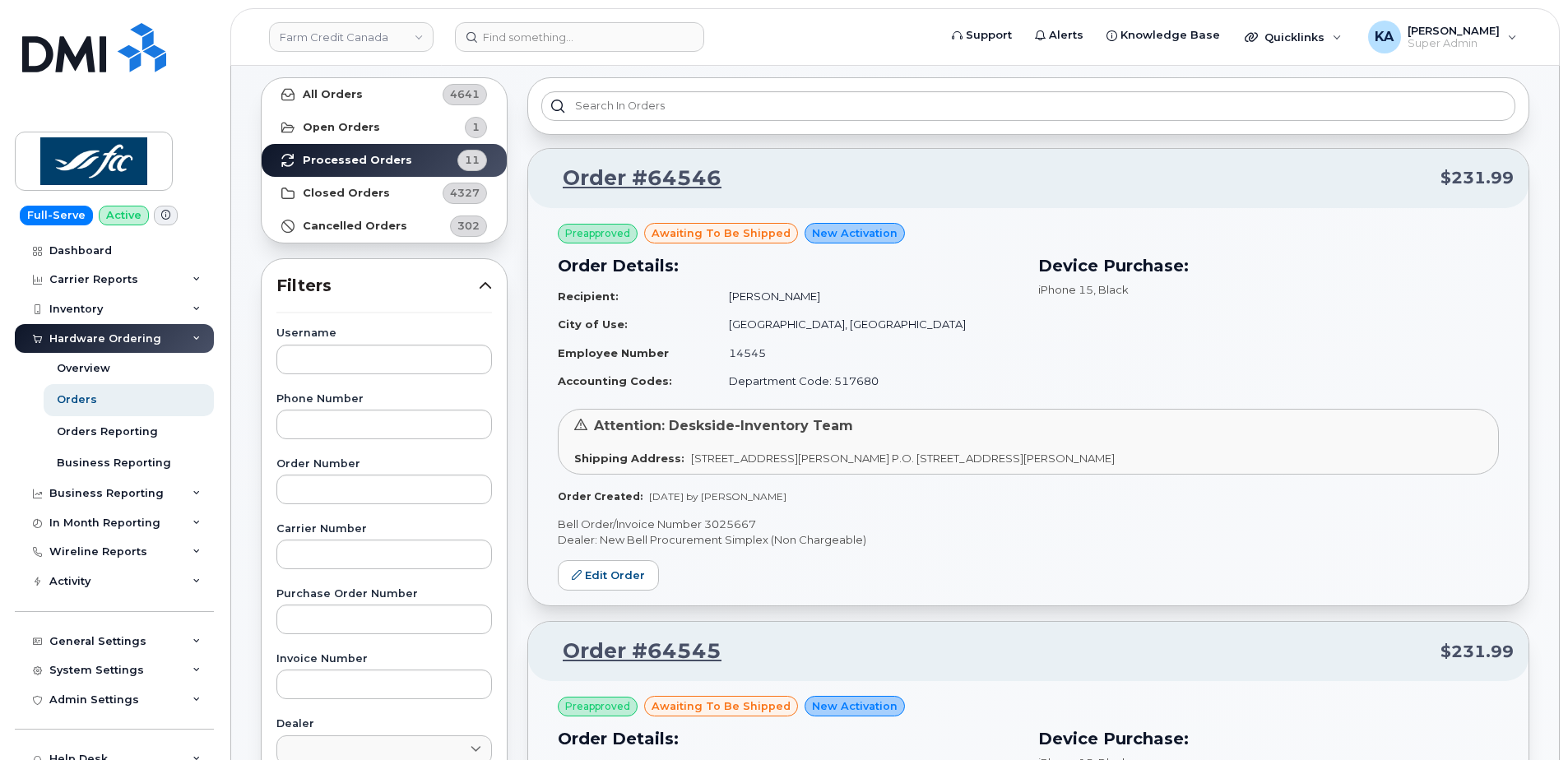
scroll to position [77, 0]
click at [726, 524] on p "Bell Order/Invoice Number 3025667" at bounding box center [1028, 525] width 941 height 16
copy p "3025667"
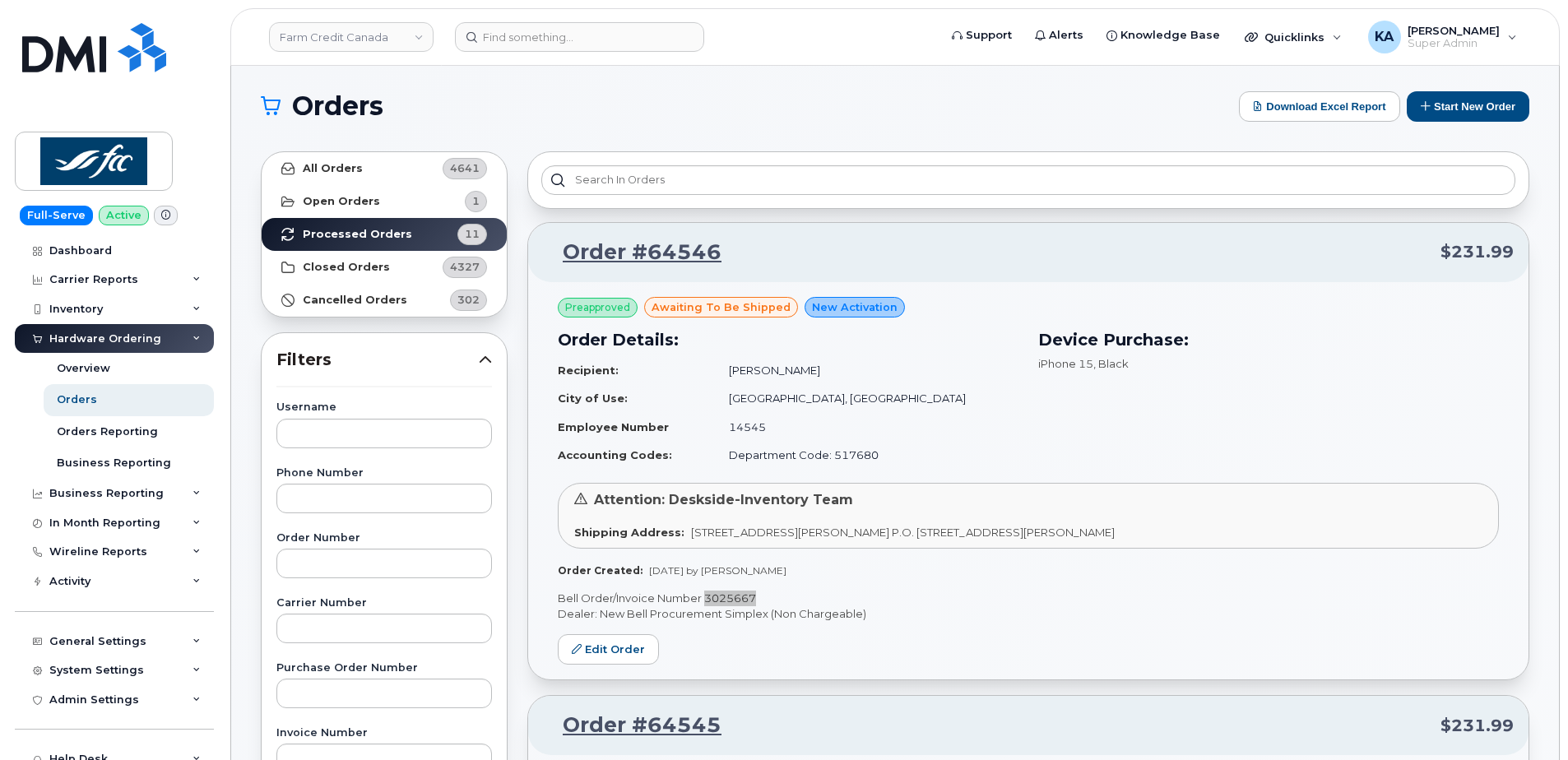
scroll to position [0, 0]
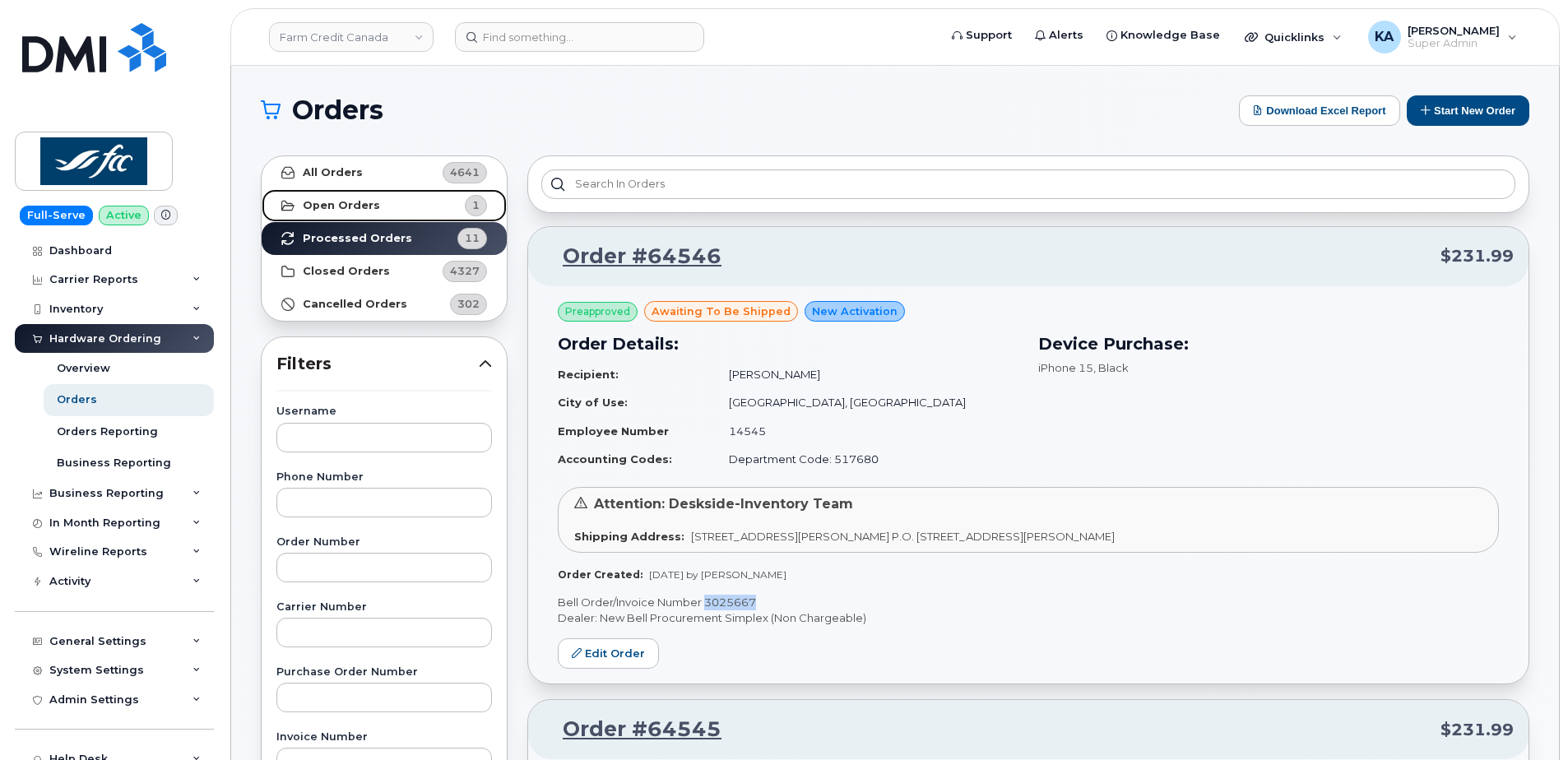
click at [358, 201] on strong "Open Orders" at bounding box center [342, 206] width 78 height 13
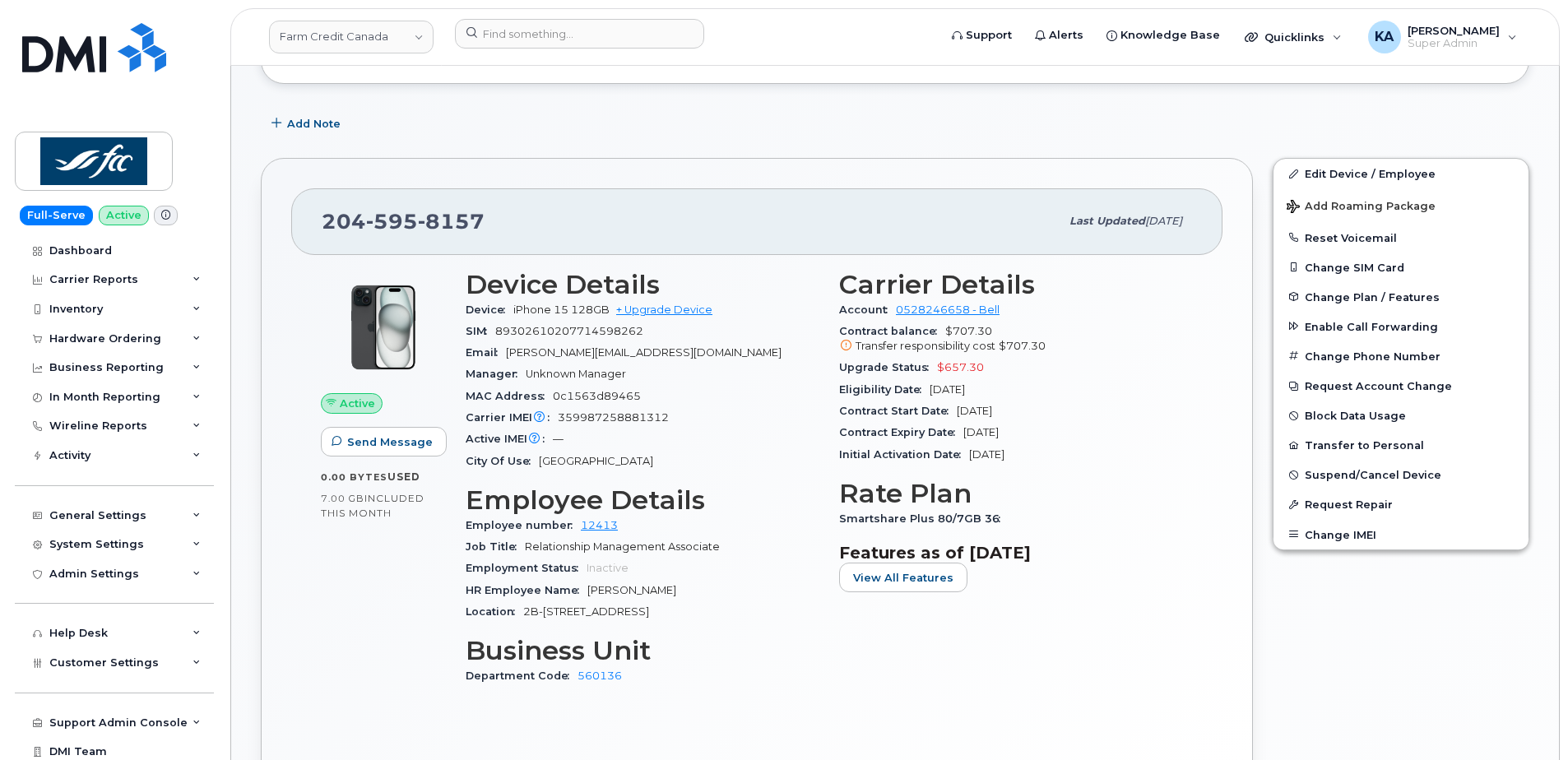
scroll to position [460, 0]
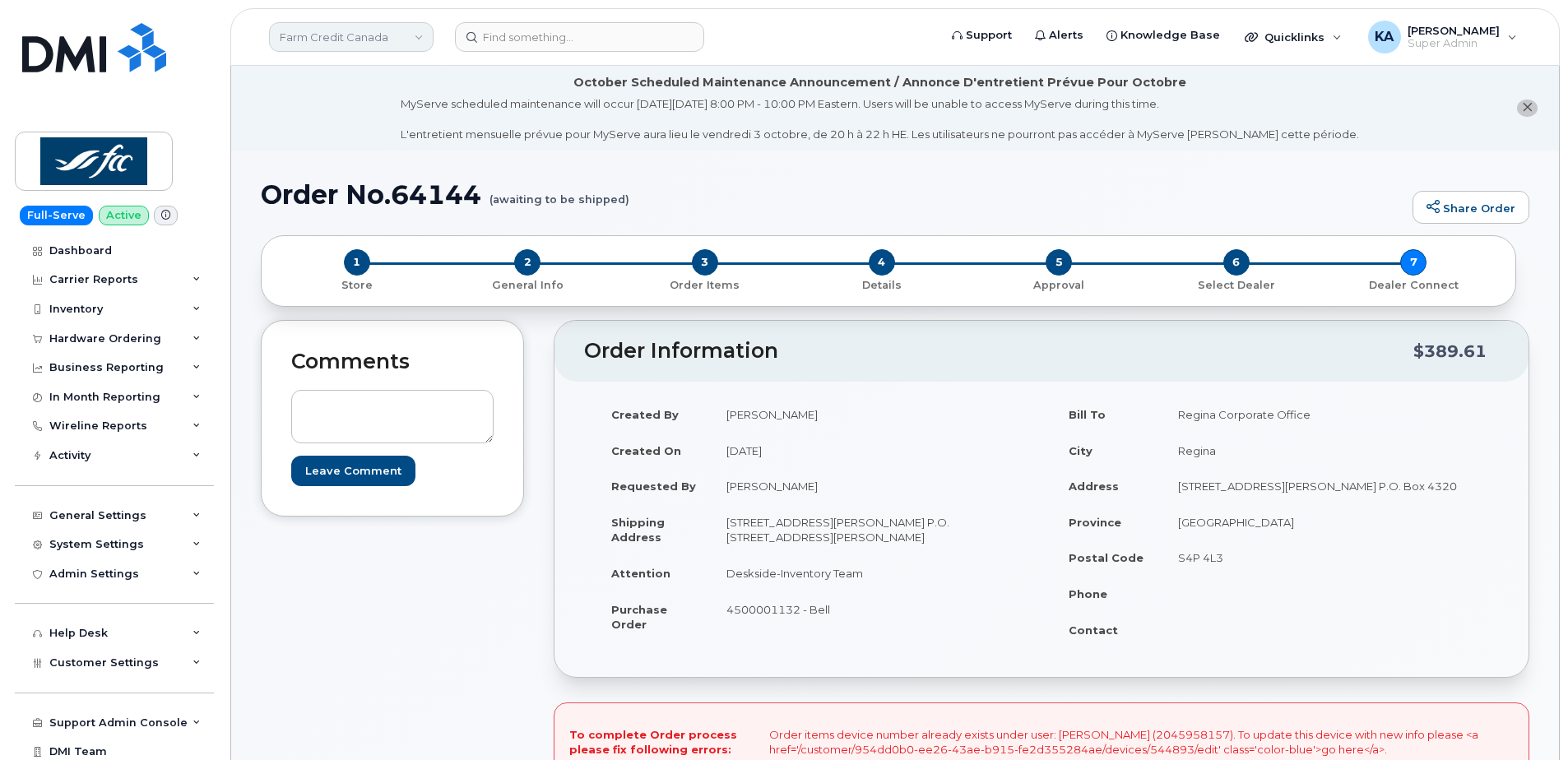
click at [350, 36] on link "Farm Credit Canada" at bounding box center [351, 37] width 164 height 30
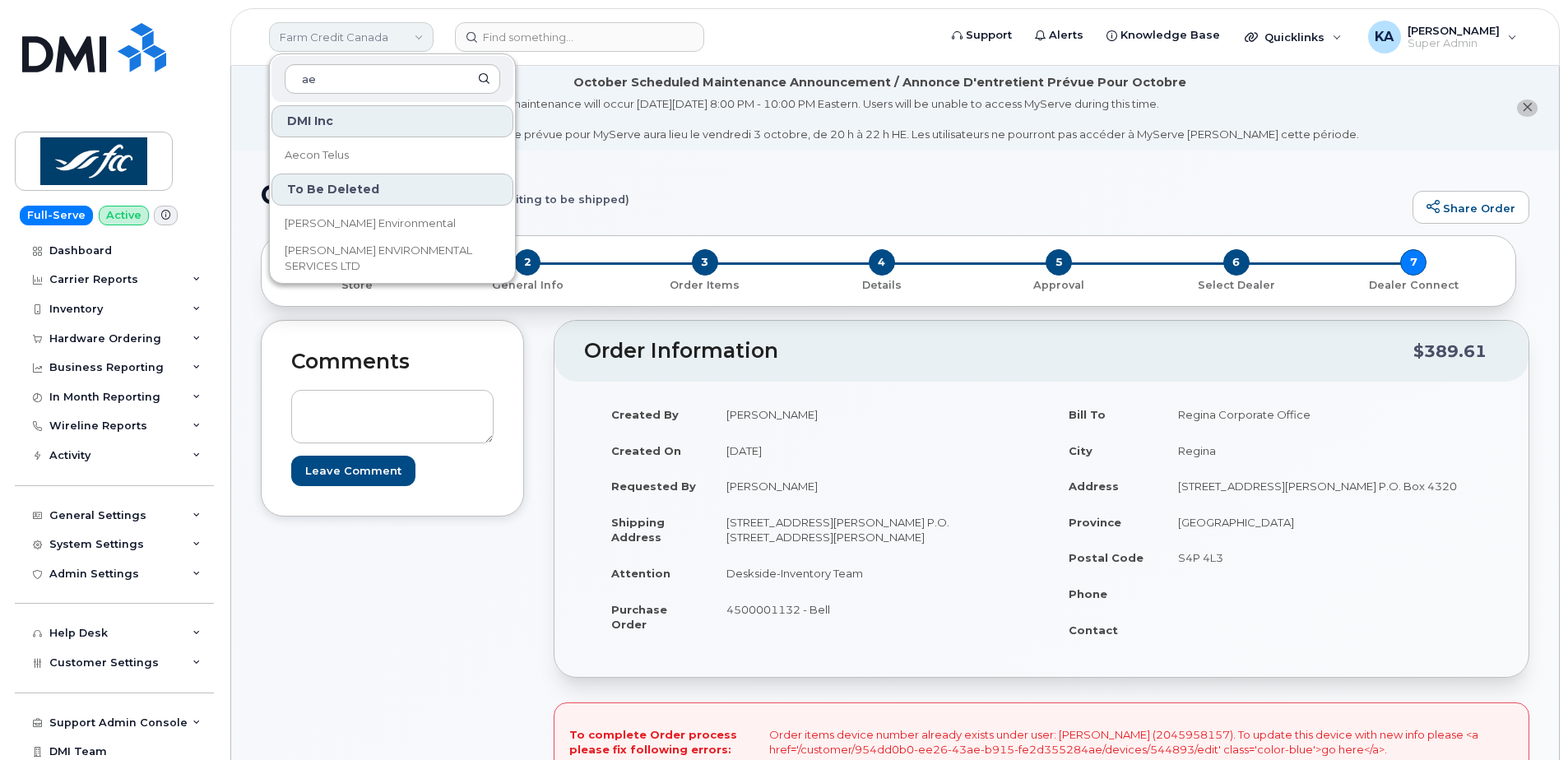
type input "aec"
